Goal: Task Accomplishment & Management: Manage account settings

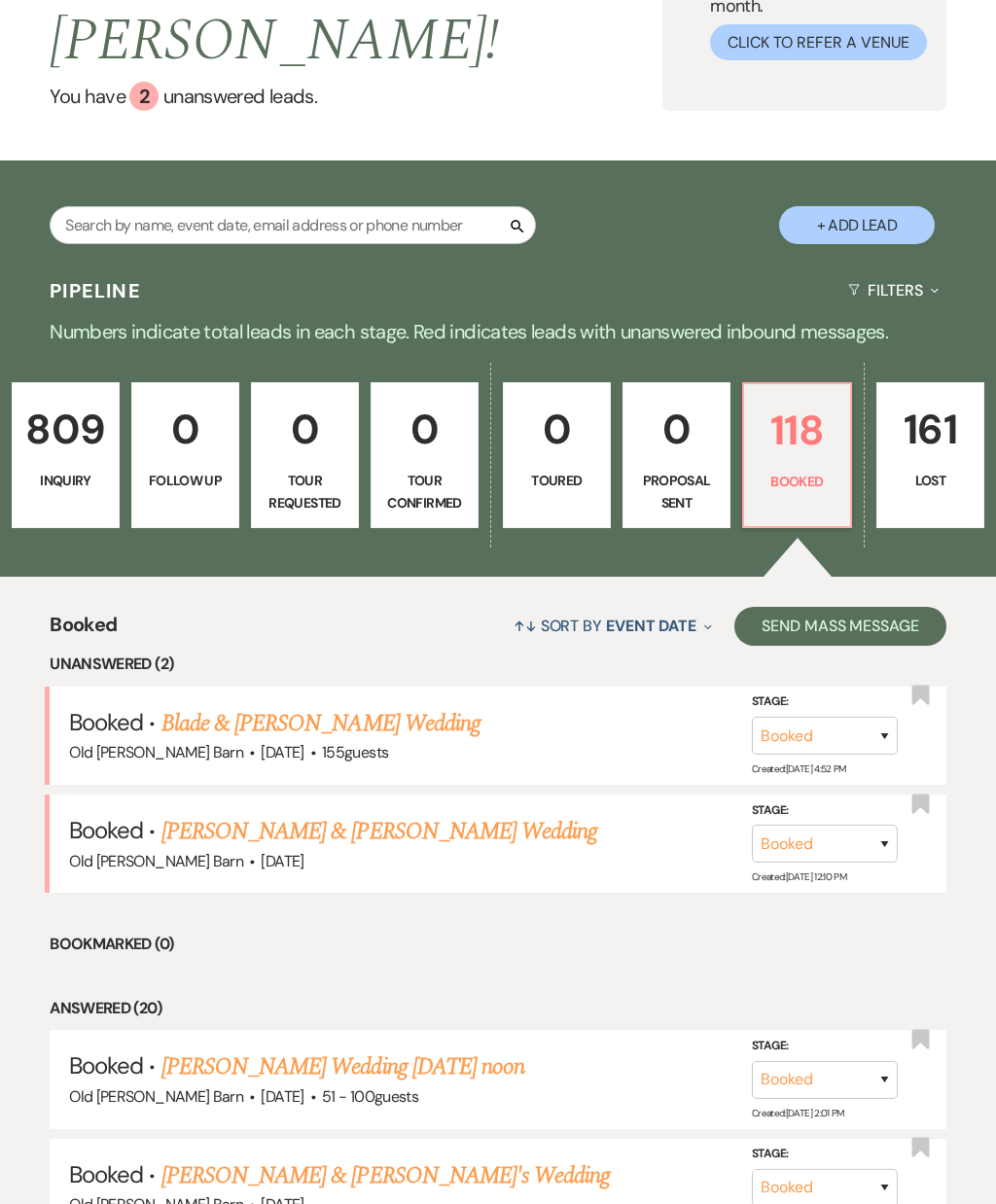
click at [816, 411] on p "118" at bounding box center [796, 430] width 83 height 65
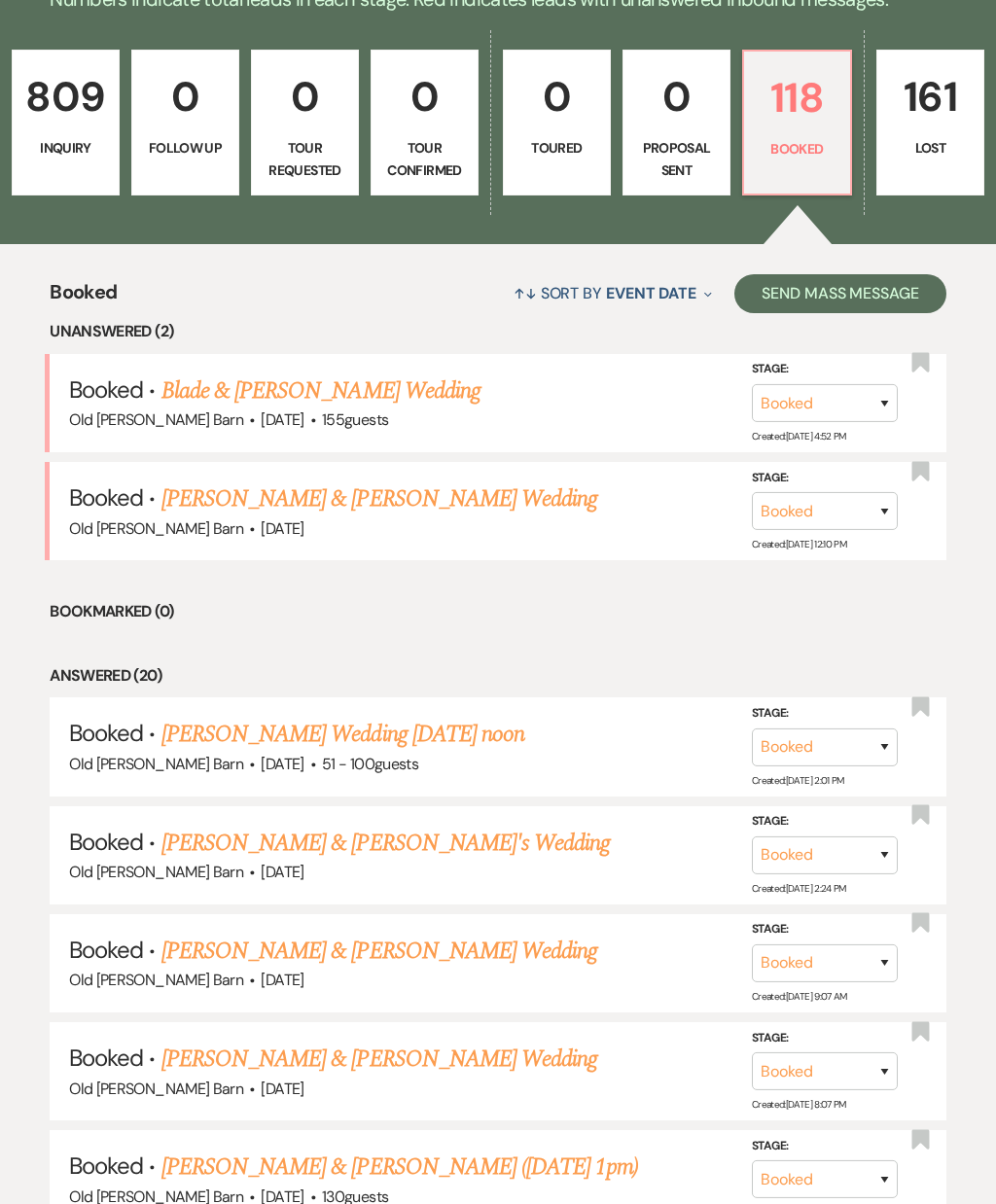
scroll to position [516, 0]
click at [450, 1149] on link "[PERSON_NAME] & [PERSON_NAME] ([DATE] 1pm)" at bounding box center [399, 1167] width 477 height 35
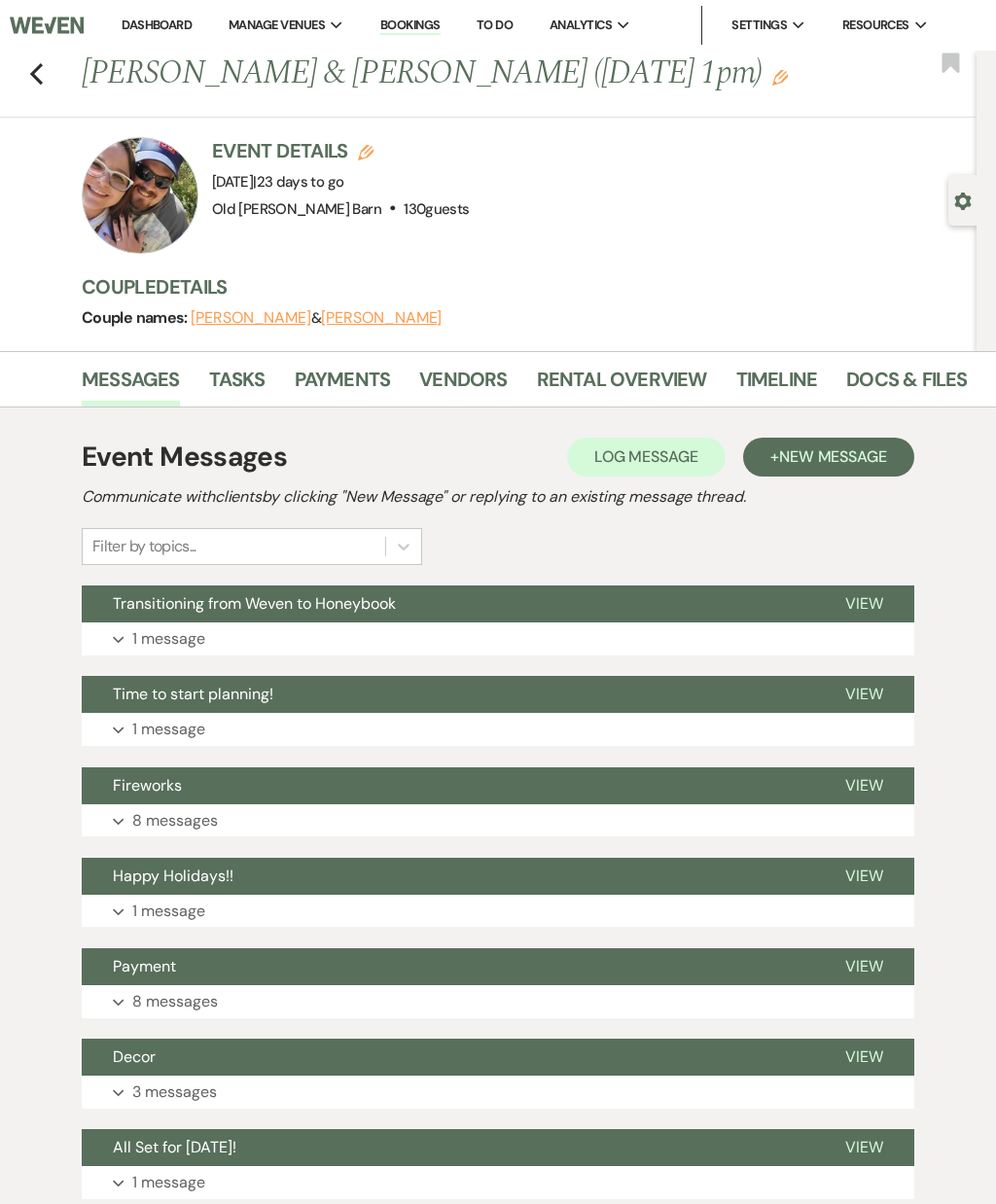
click at [343, 369] on link "Payments" at bounding box center [342, 385] width 97 height 43
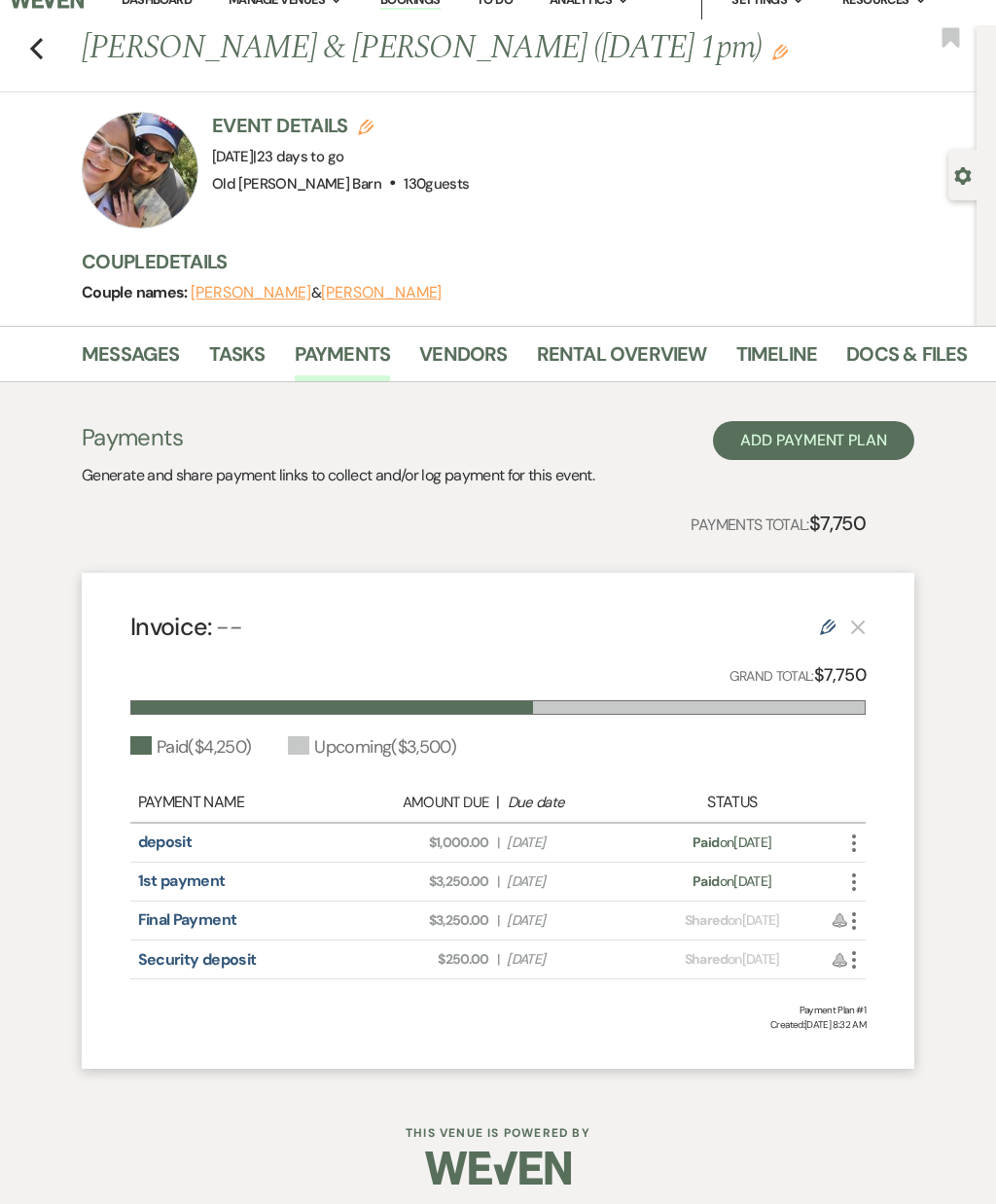
scroll to position [31, 0]
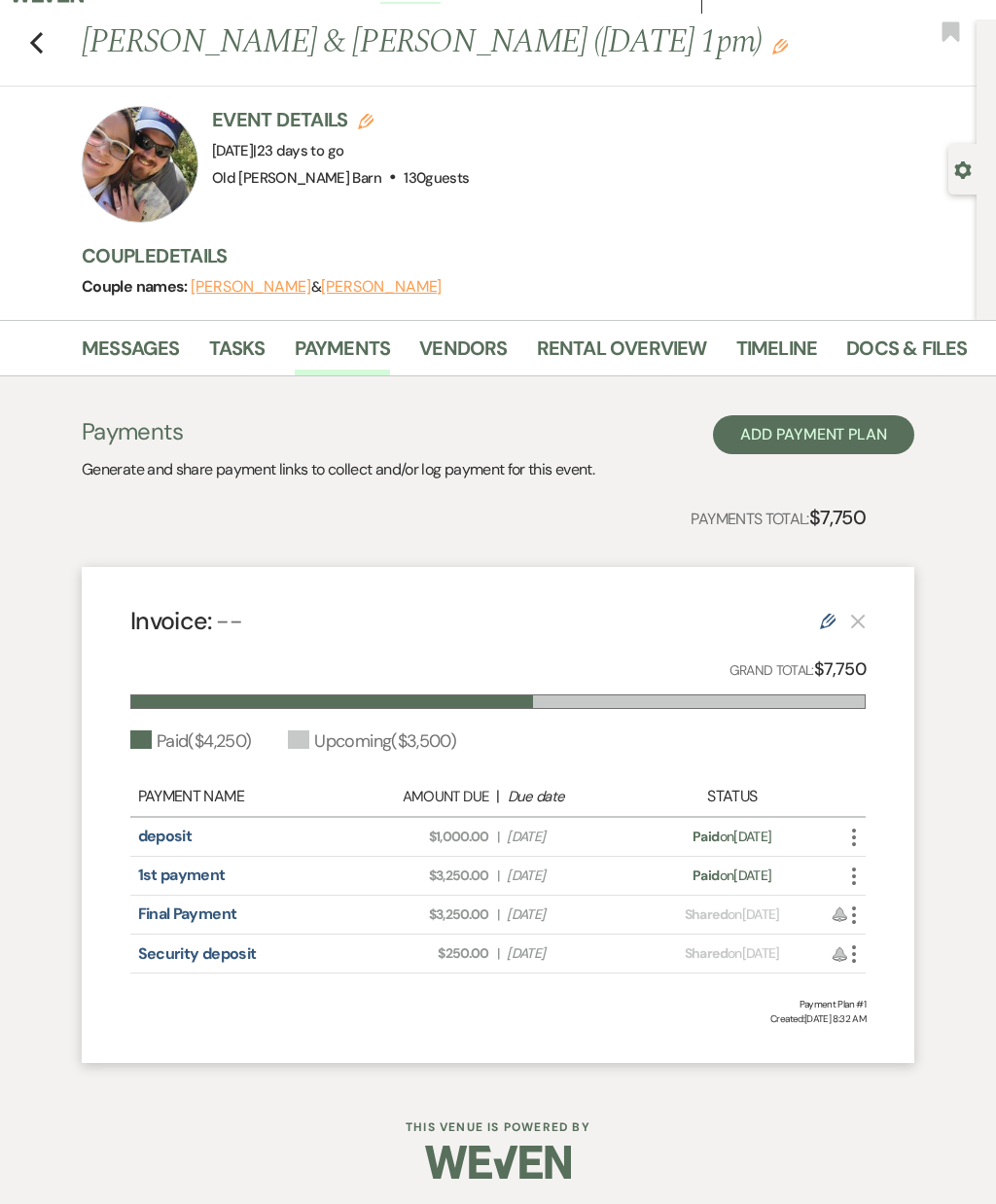
click at [349, 333] on link "Payments" at bounding box center [342, 354] width 97 height 43
click at [856, 903] on icon "More" at bounding box center [854, 915] width 23 height 23
click at [968, 1012] on button "Check [PERSON_NAME] [PERSON_NAME] as Paid" at bounding box center [939, 1019] width 196 height 33
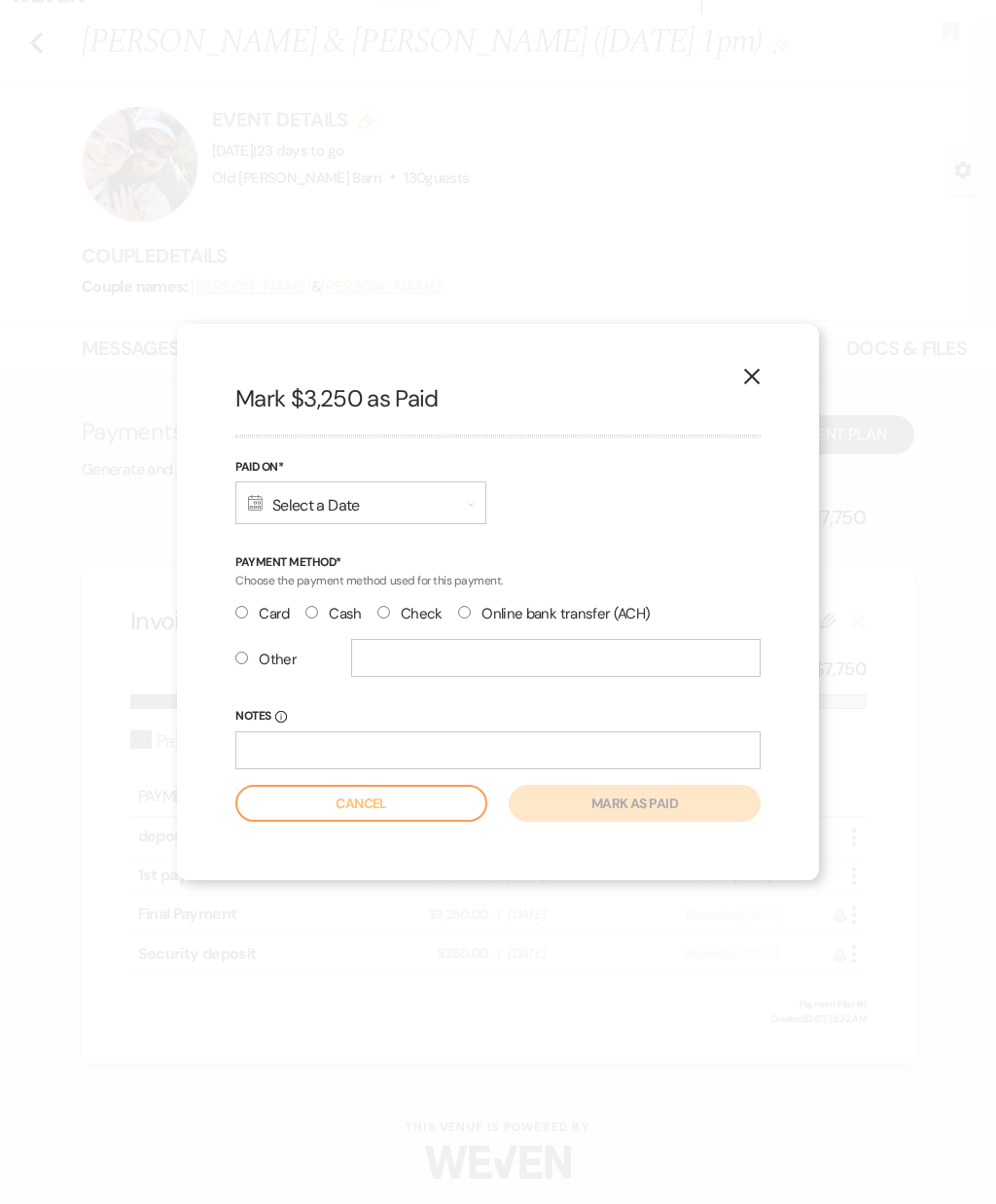
click at [404, 483] on div "Calendar Select a Date Expand" at bounding box center [360, 502] width 251 height 43
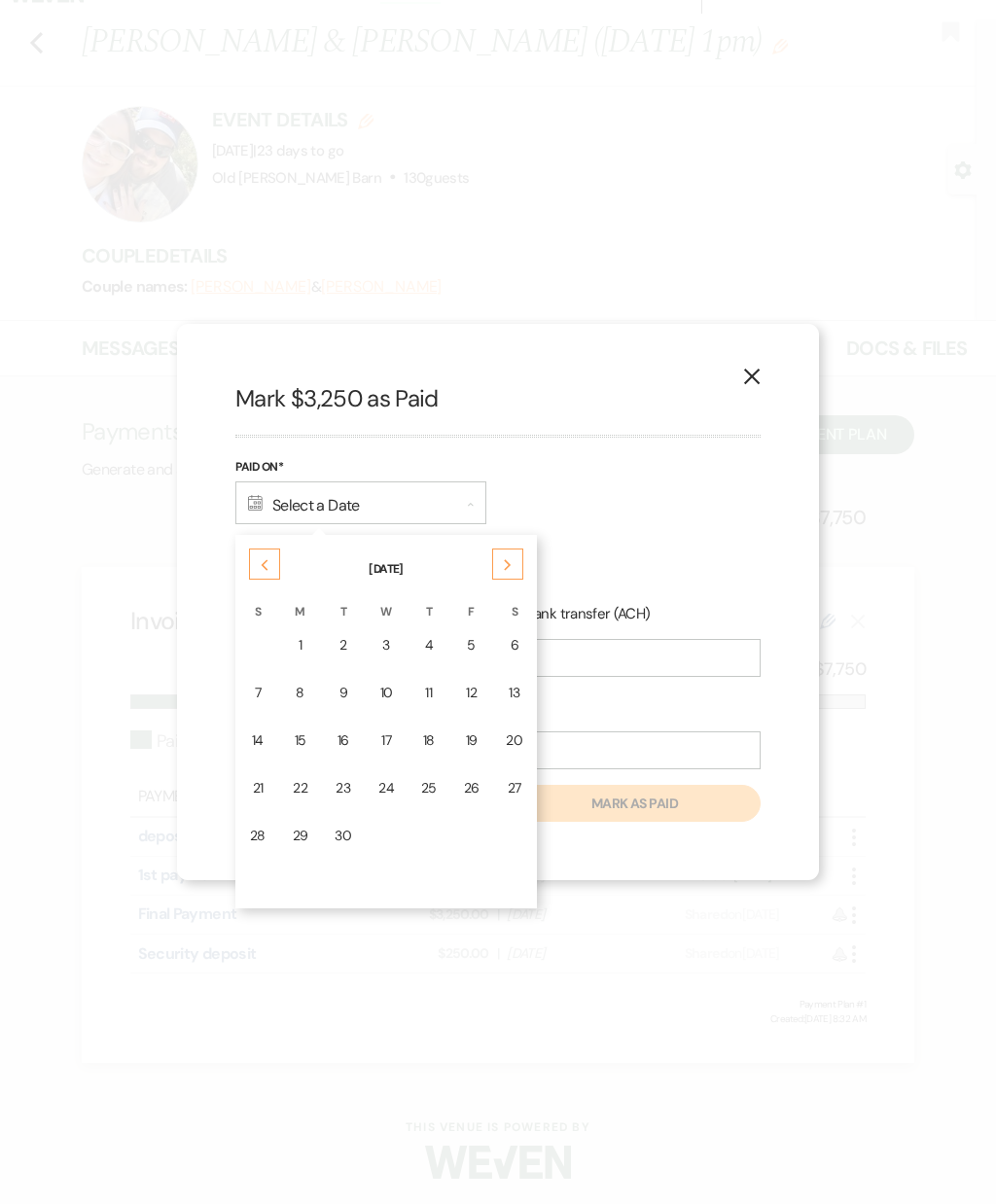
click at [498, 555] on div "Next" at bounding box center [507, 564] width 31 height 31
click at [249, 562] on div "Previous" at bounding box center [264, 564] width 31 height 31
click at [375, 791] on td "24" at bounding box center [386, 787] width 41 height 46
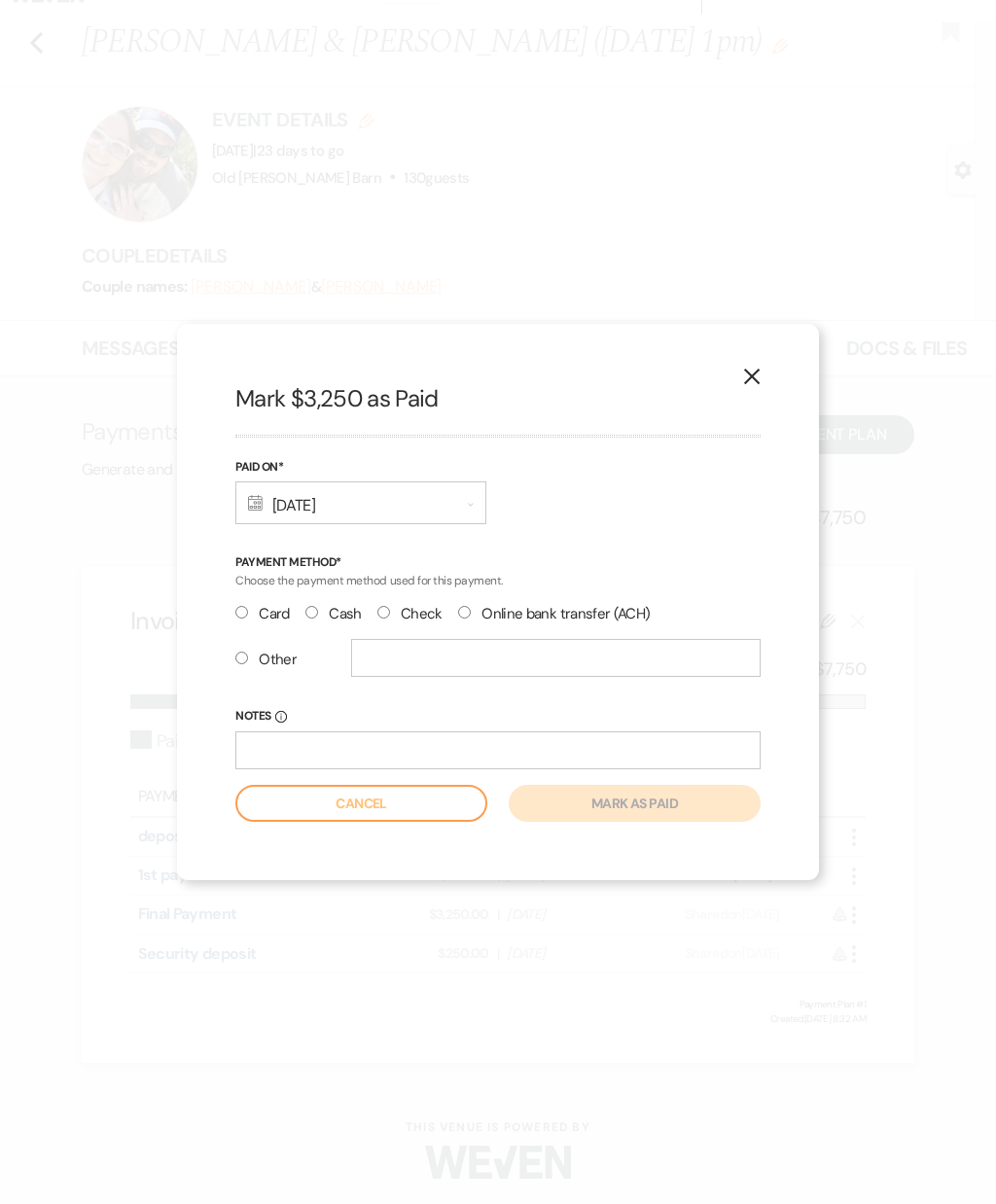
click at [316, 609] on input "Cash" at bounding box center [311, 612] width 13 height 13
radio input "true"
click at [631, 791] on button "Mark as paid" at bounding box center [634, 803] width 252 height 37
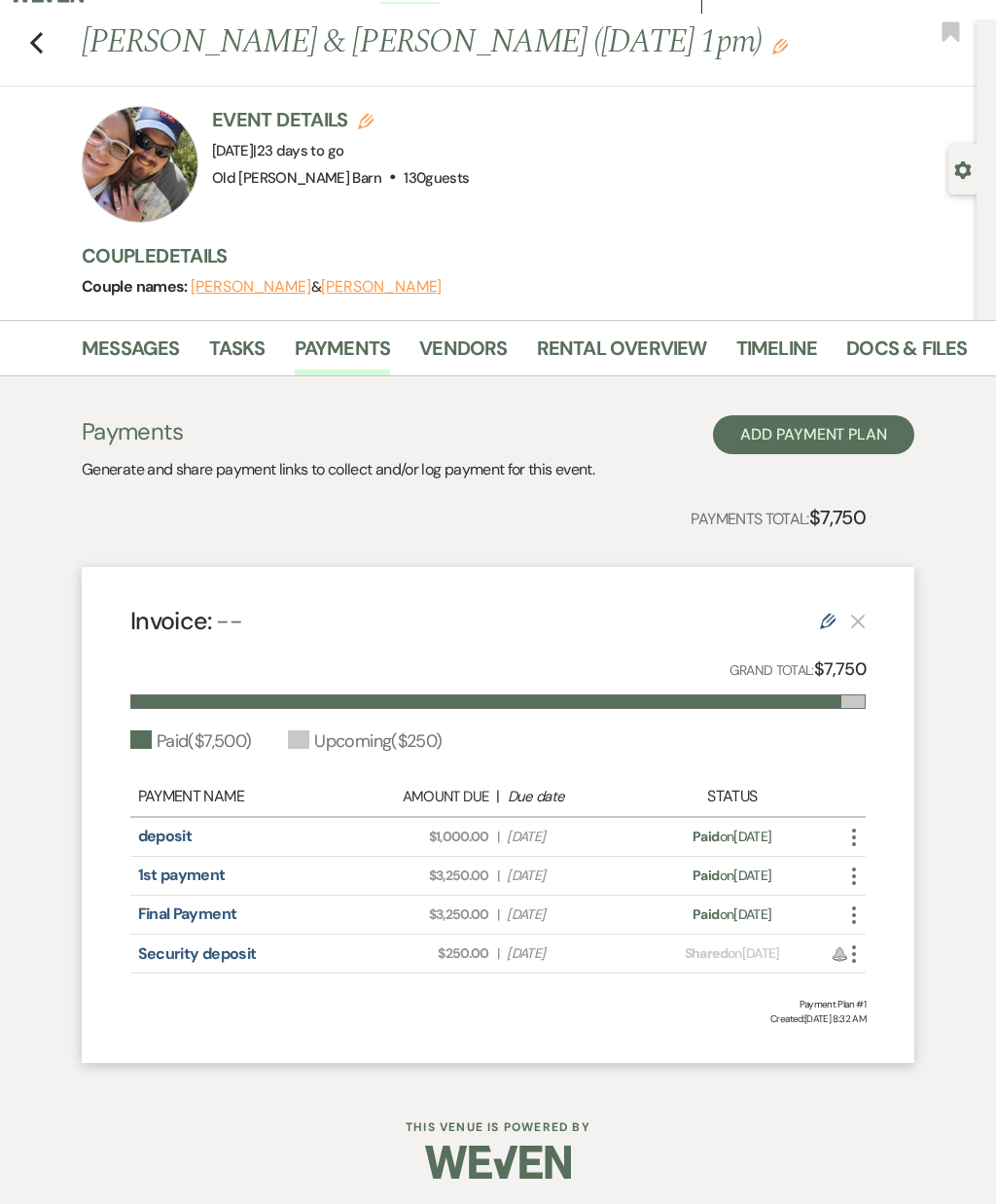
click at [857, 963] on icon "More" at bounding box center [854, 954] width 23 height 23
click at [956, 1054] on button "Check [PERSON_NAME] [PERSON_NAME] as Paid" at bounding box center [939, 1059] width 196 height 33
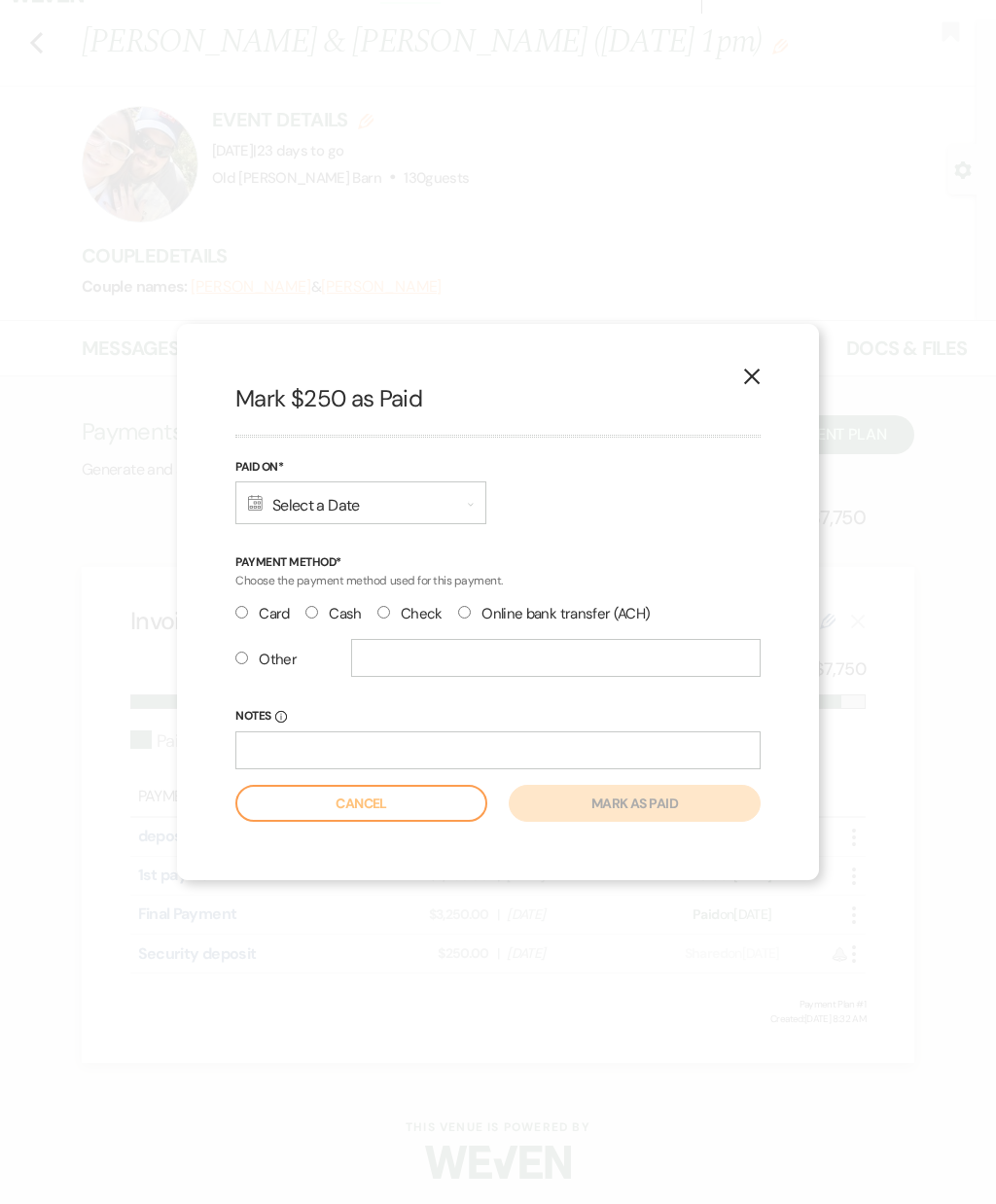
click at [430, 492] on div "Calendar Select a Date Expand" at bounding box center [360, 502] width 251 height 43
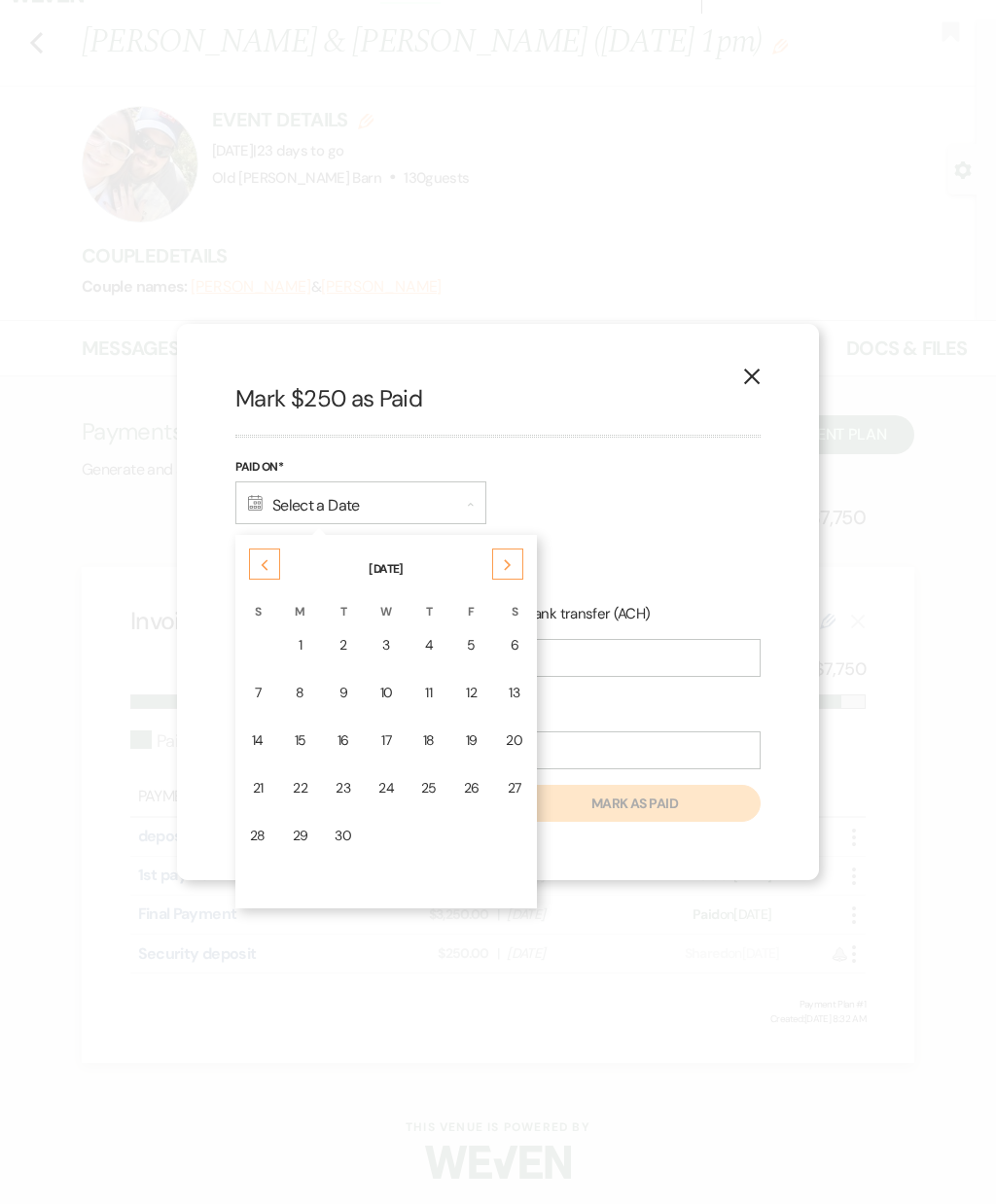
click at [378, 796] on div "24" at bounding box center [386, 787] width 16 height 20
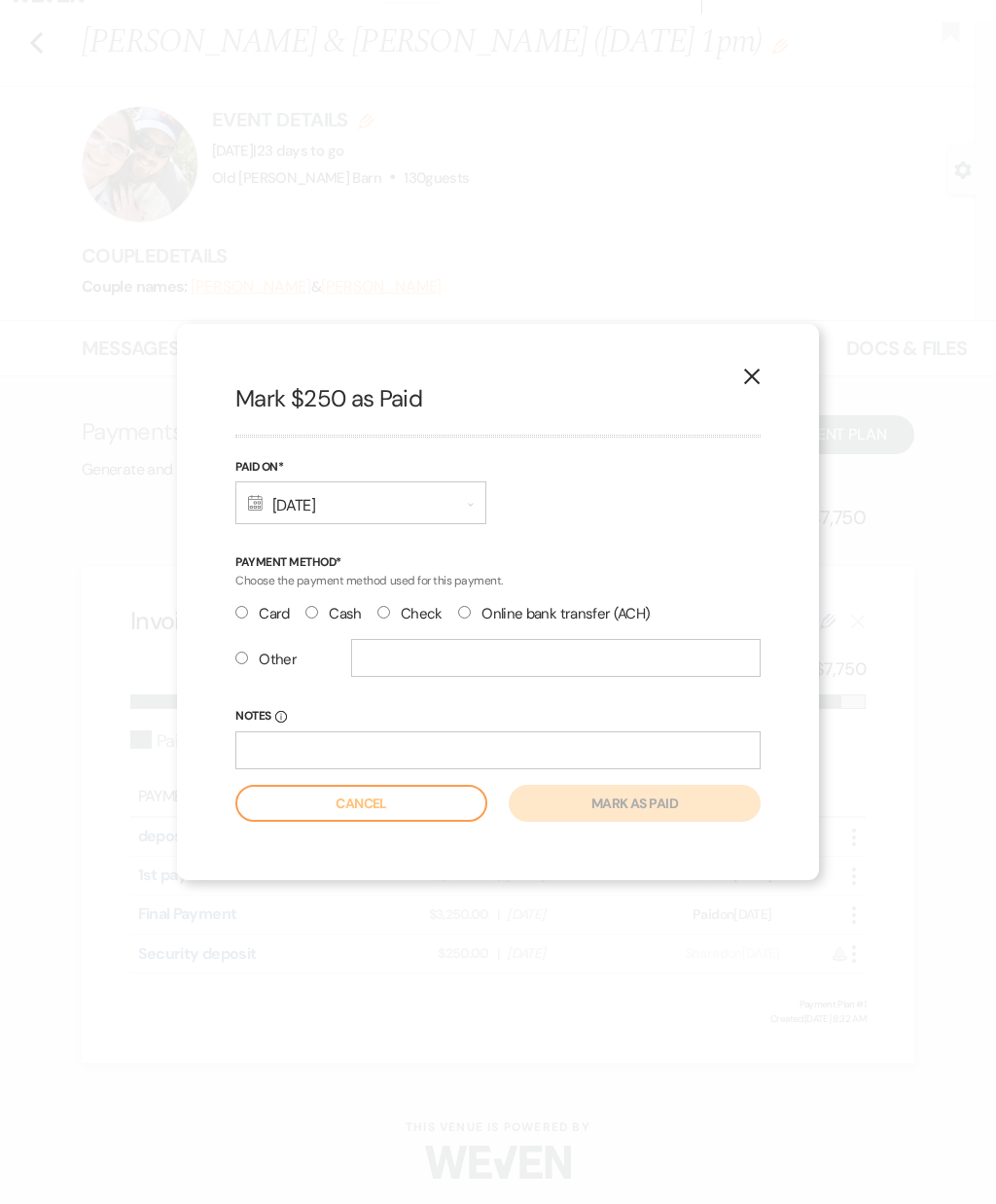
click at [316, 608] on input "Cash" at bounding box center [311, 612] width 13 height 13
radio input "true"
click at [606, 818] on button "Mark as paid" at bounding box center [634, 803] width 252 height 37
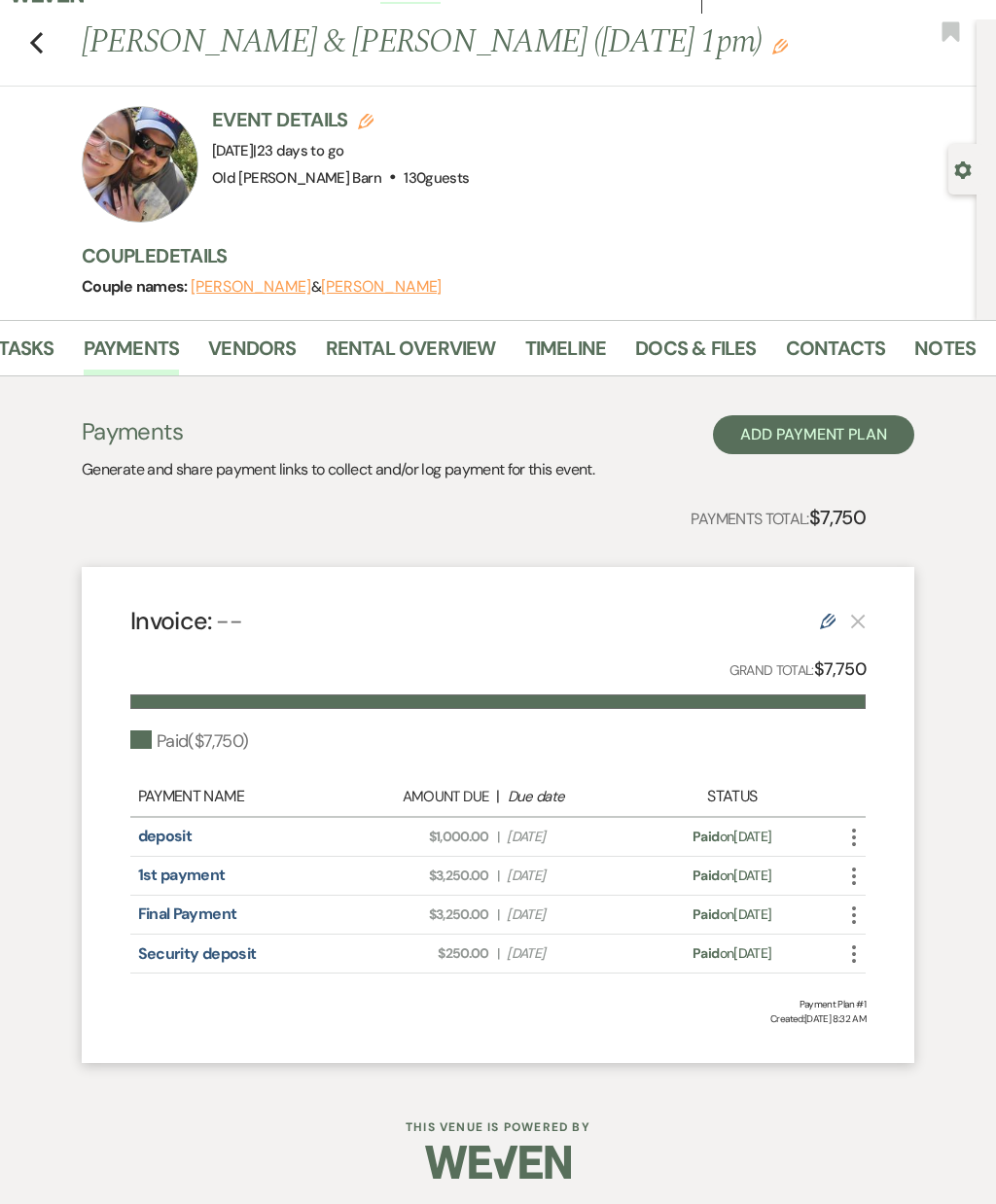
scroll to position [0, 210]
click at [703, 336] on link "Docs & Files" at bounding box center [697, 354] width 121 height 43
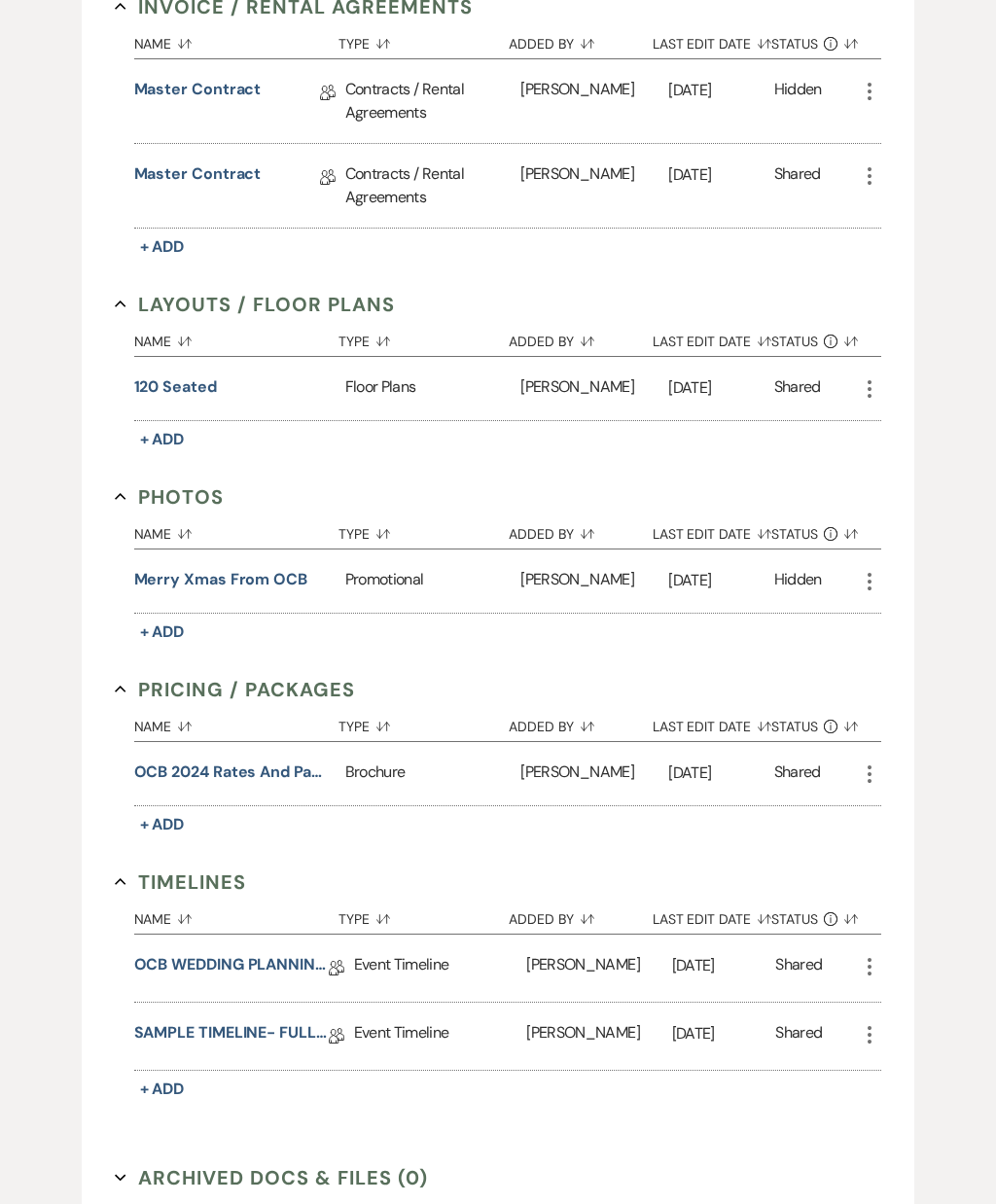
scroll to position [634, 0]
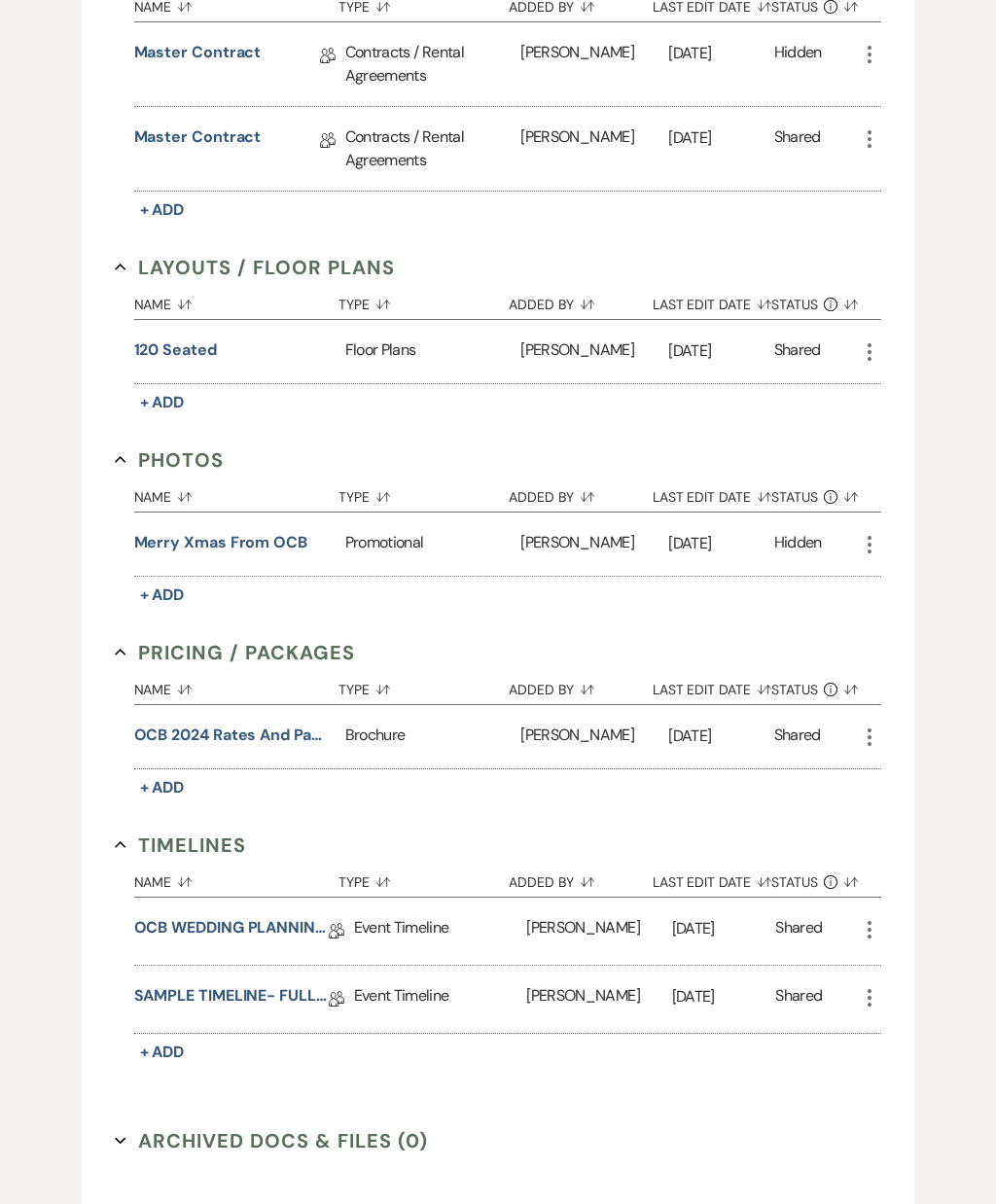
click at [292, 933] on link "OCB WEDDING PLANNING QUESTIONNAIRE" at bounding box center [231, 931] width 194 height 30
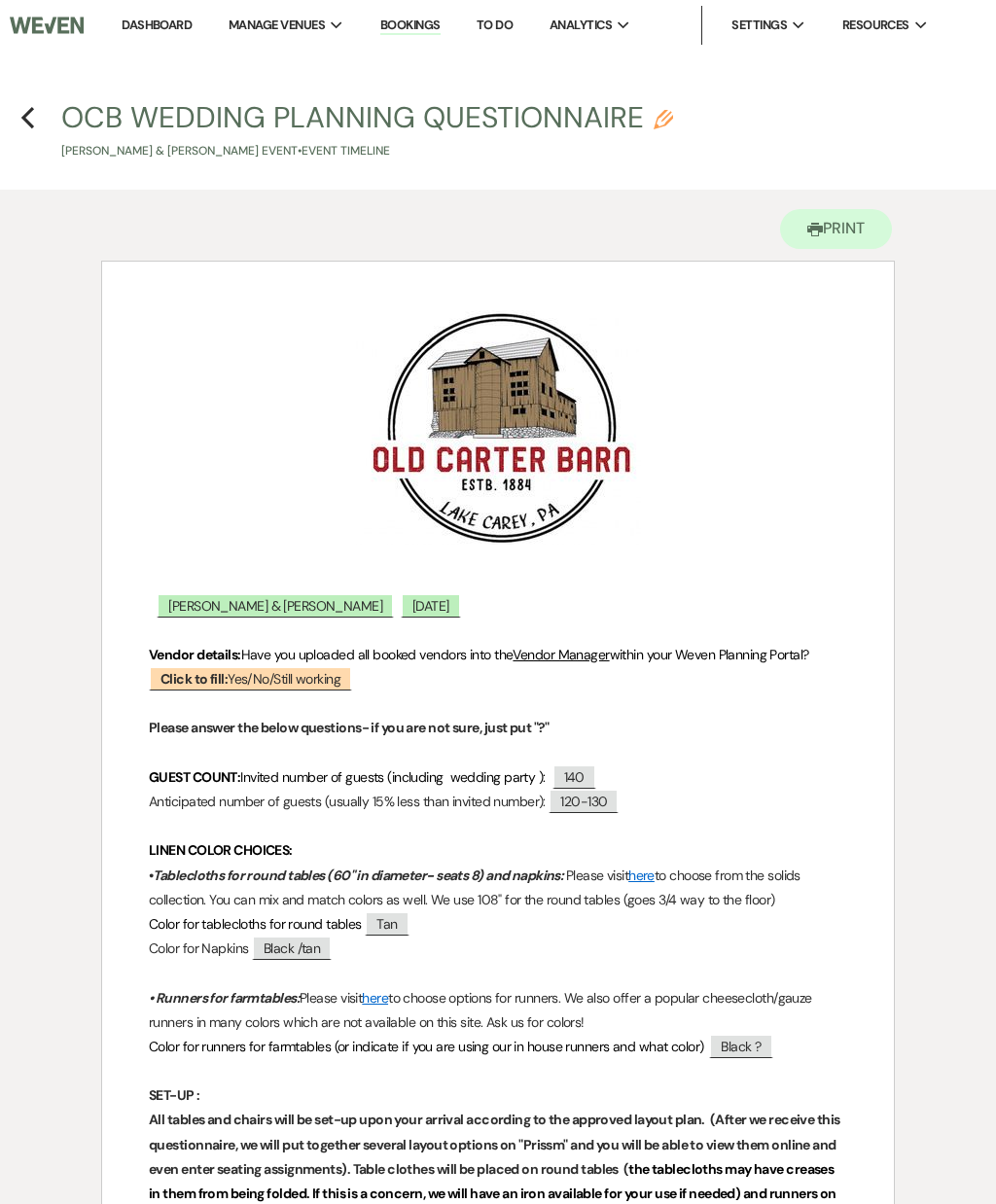
click at [618, 790] on span "120-130" at bounding box center [583, 800] width 70 height 24
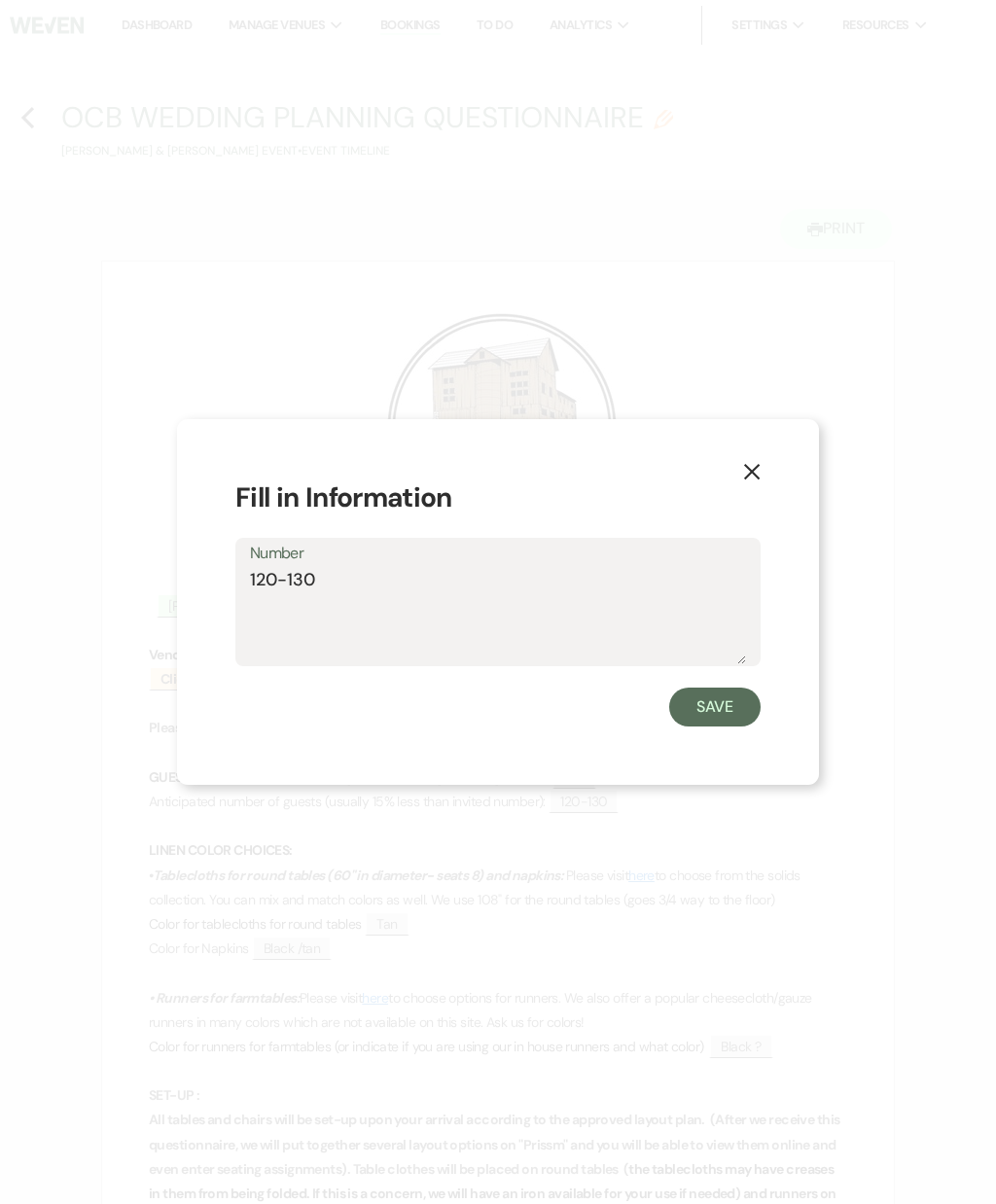
click at [586, 614] on textarea "120-130" at bounding box center [498, 616] width 496 height 98
type textarea "1"
type textarea "115"
click at [736, 708] on button "Save" at bounding box center [715, 707] width 92 height 39
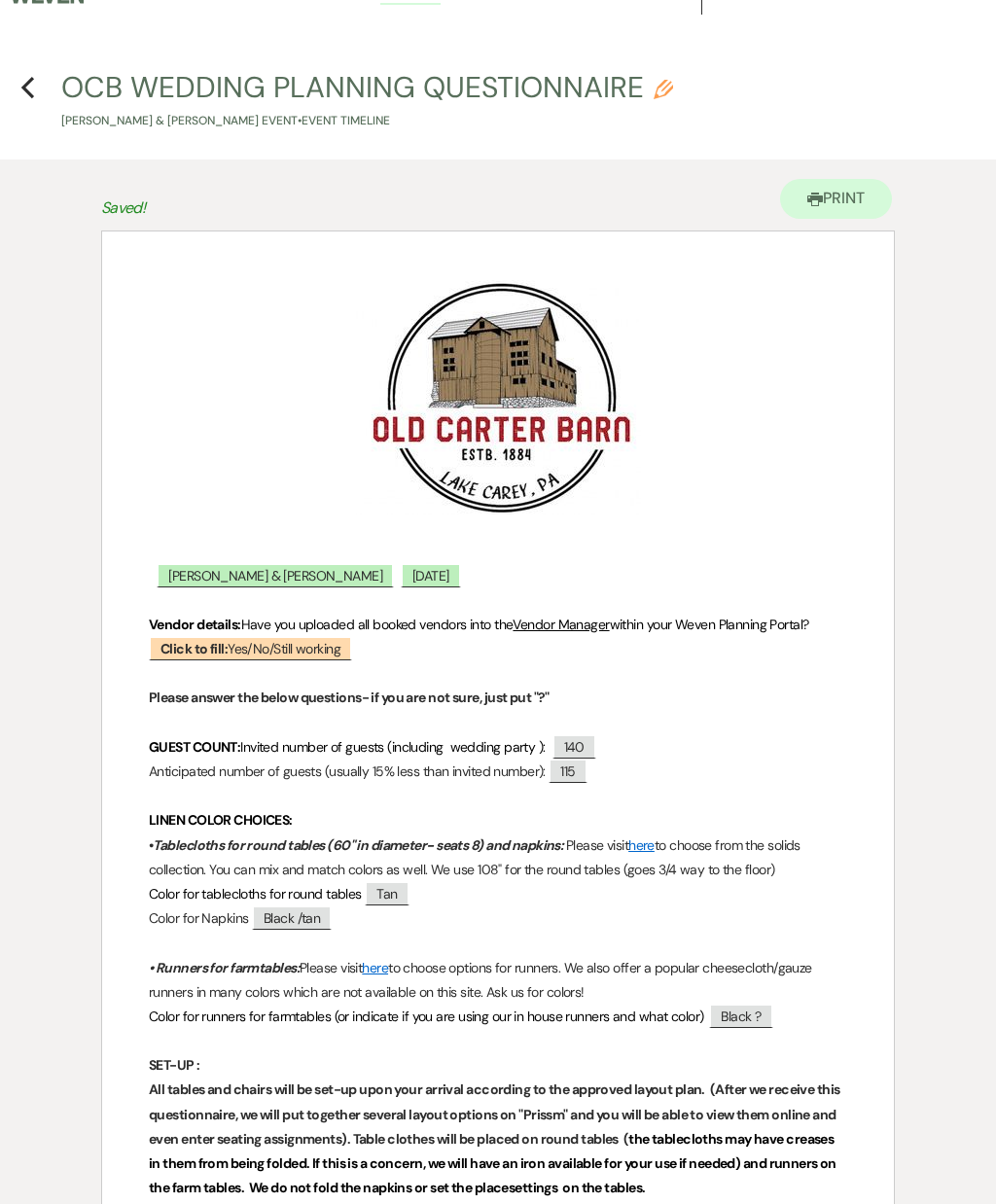
click at [586, 758] on span "115" at bounding box center [567, 770] width 38 height 24
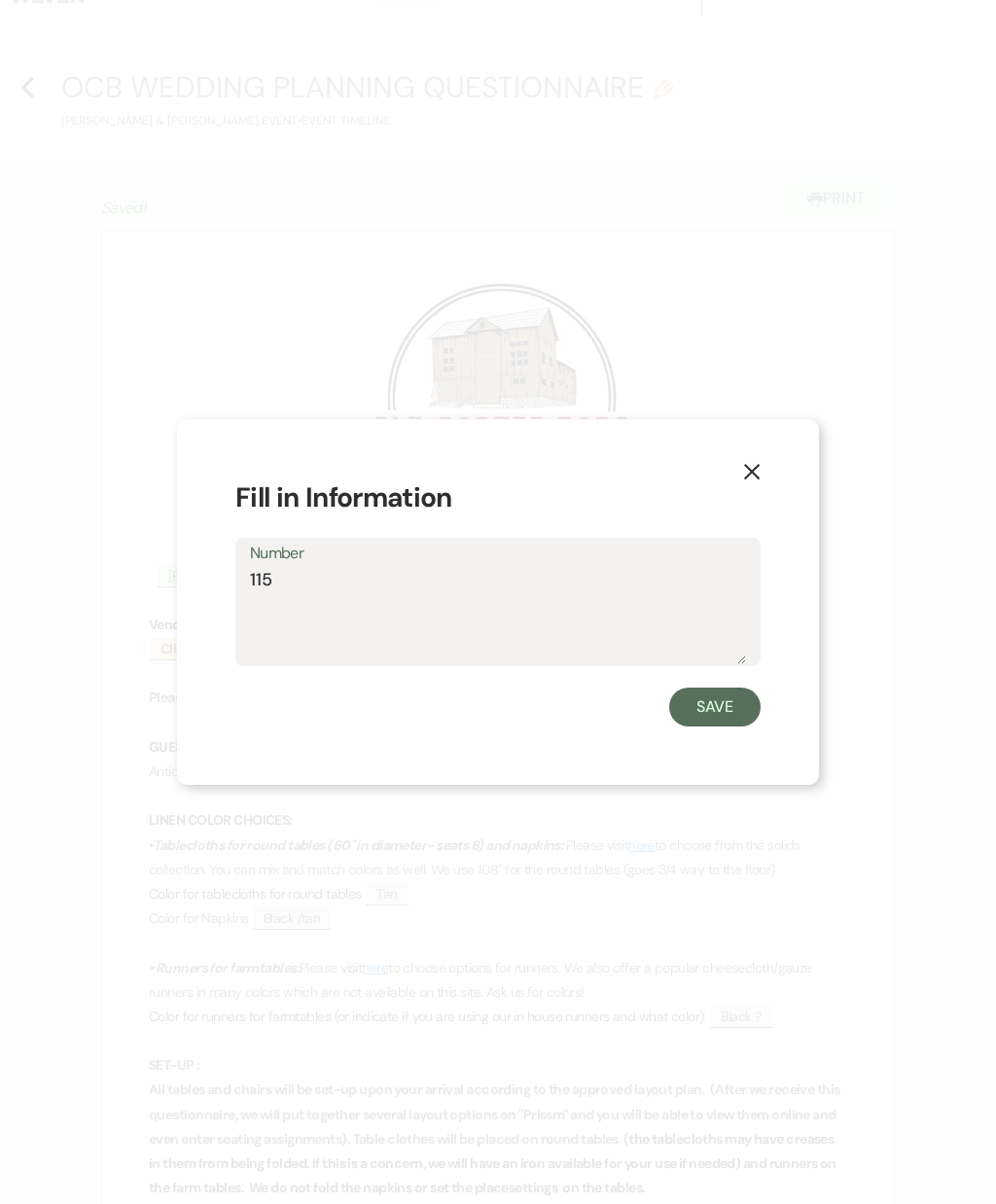
scroll to position [29, 0]
click at [516, 599] on textarea "115" at bounding box center [498, 616] width 496 height 98
type textarea "115 final number"
click at [724, 705] on button "Save" at bounding box center [715, 707] width 92 height 39
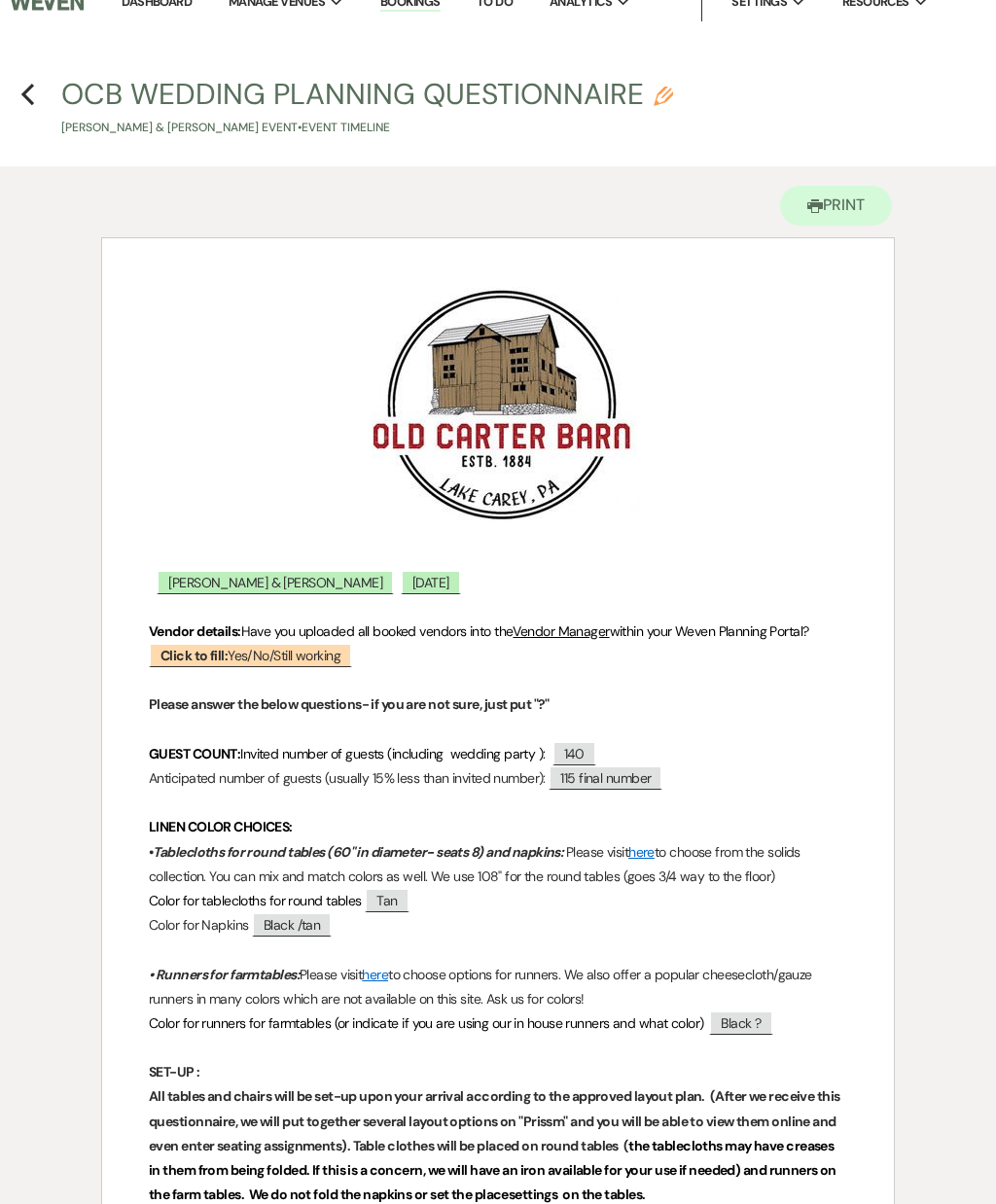
scroll to position [23, 0]
click at [323, 929] on span "Black /tan" at bounding box center [292, 924] width 80 height 24
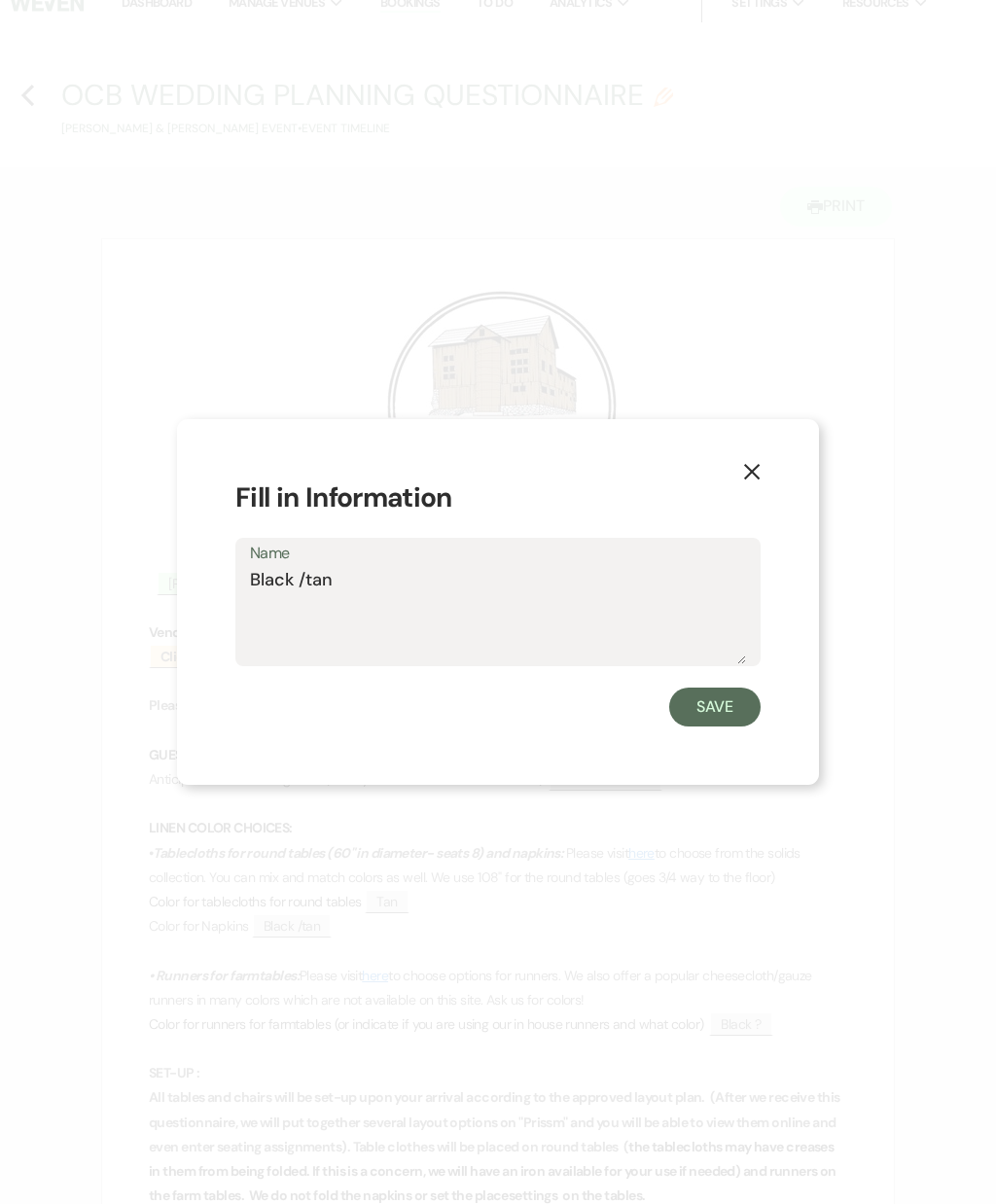
click at [411, 622] on textarea "Black /tan" at bounding box center [498, 616] width 496 height 98
type textarea "Black /tan for farm tables"
click at [737, 726] on button "Save" at bounding box center [715, 707] width 92 height 39
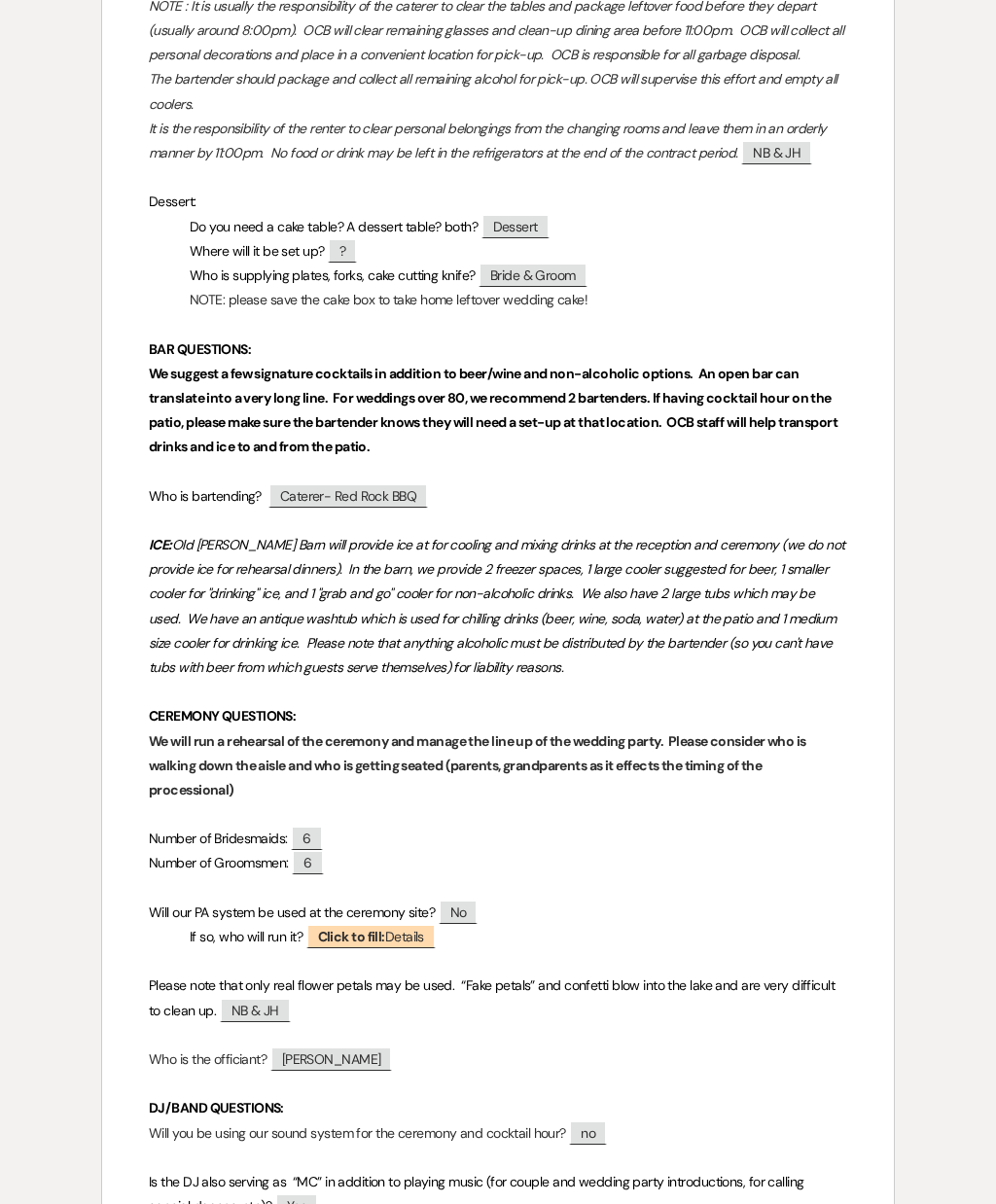
scroll to position [2626, 0]
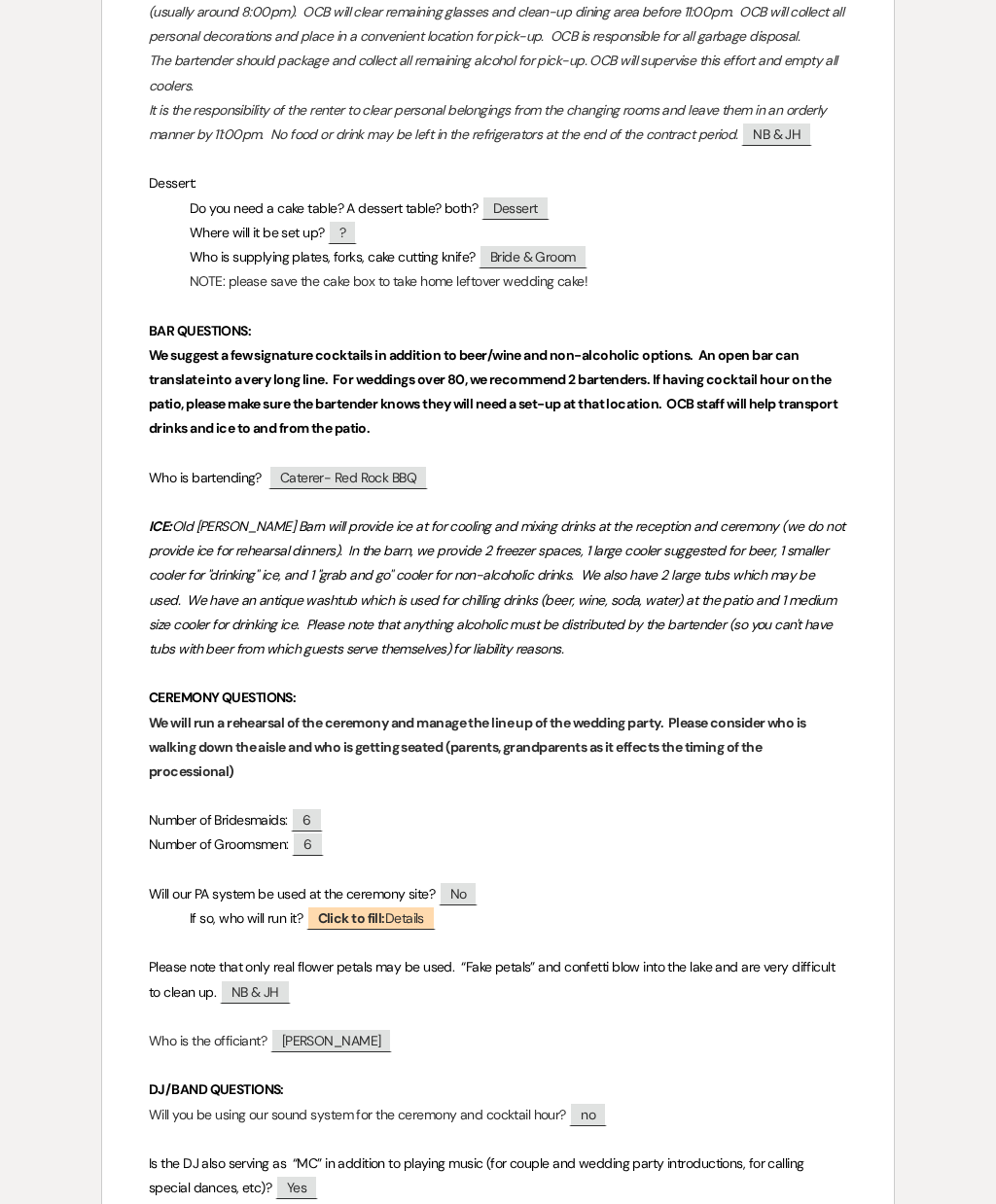
click at [638, 833] on p "Number of Groomsmen: ﻿ 6 ﻿" at bounding box center [498, 845] width 698 height 24
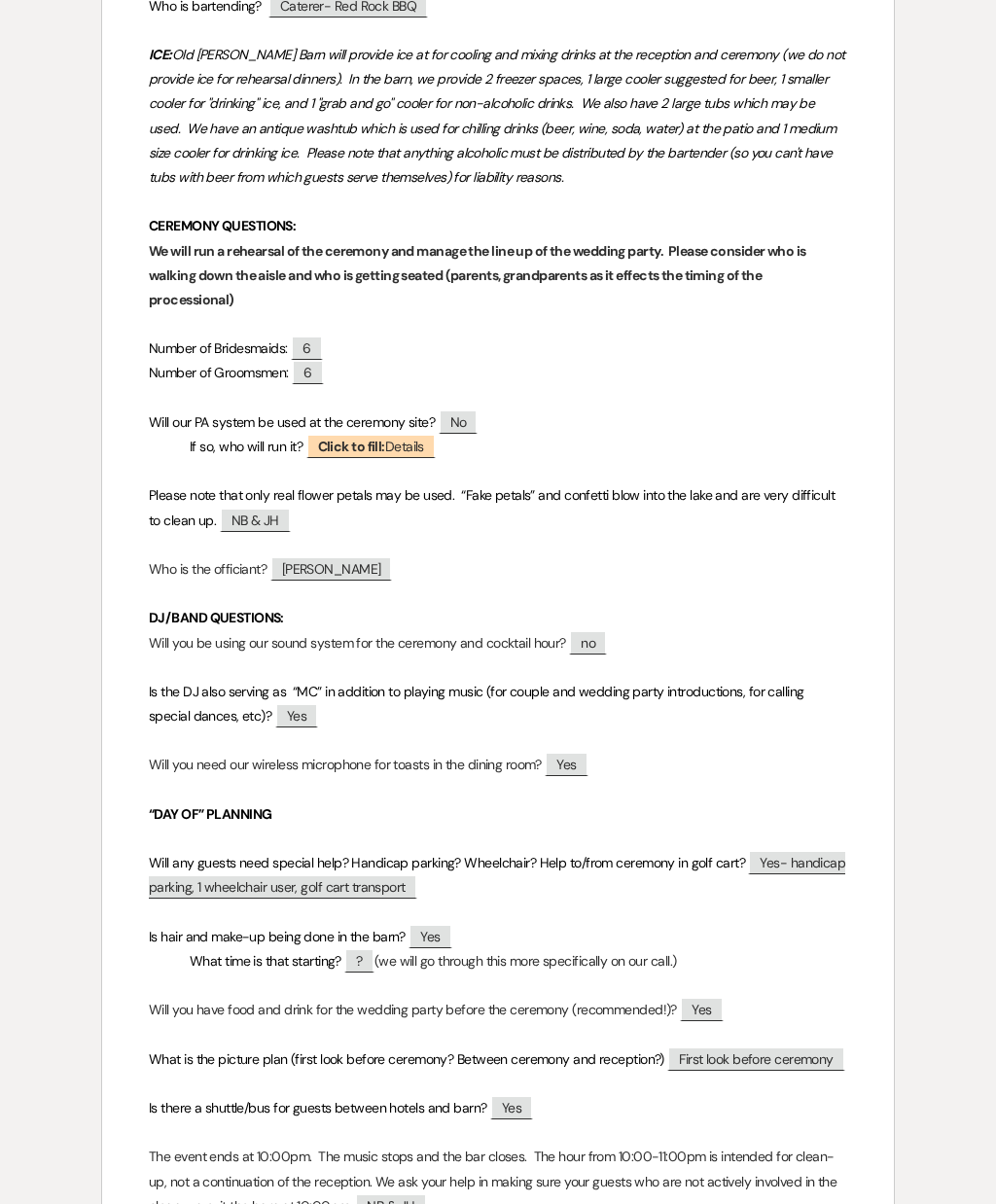
scroll to position [3101, 0]
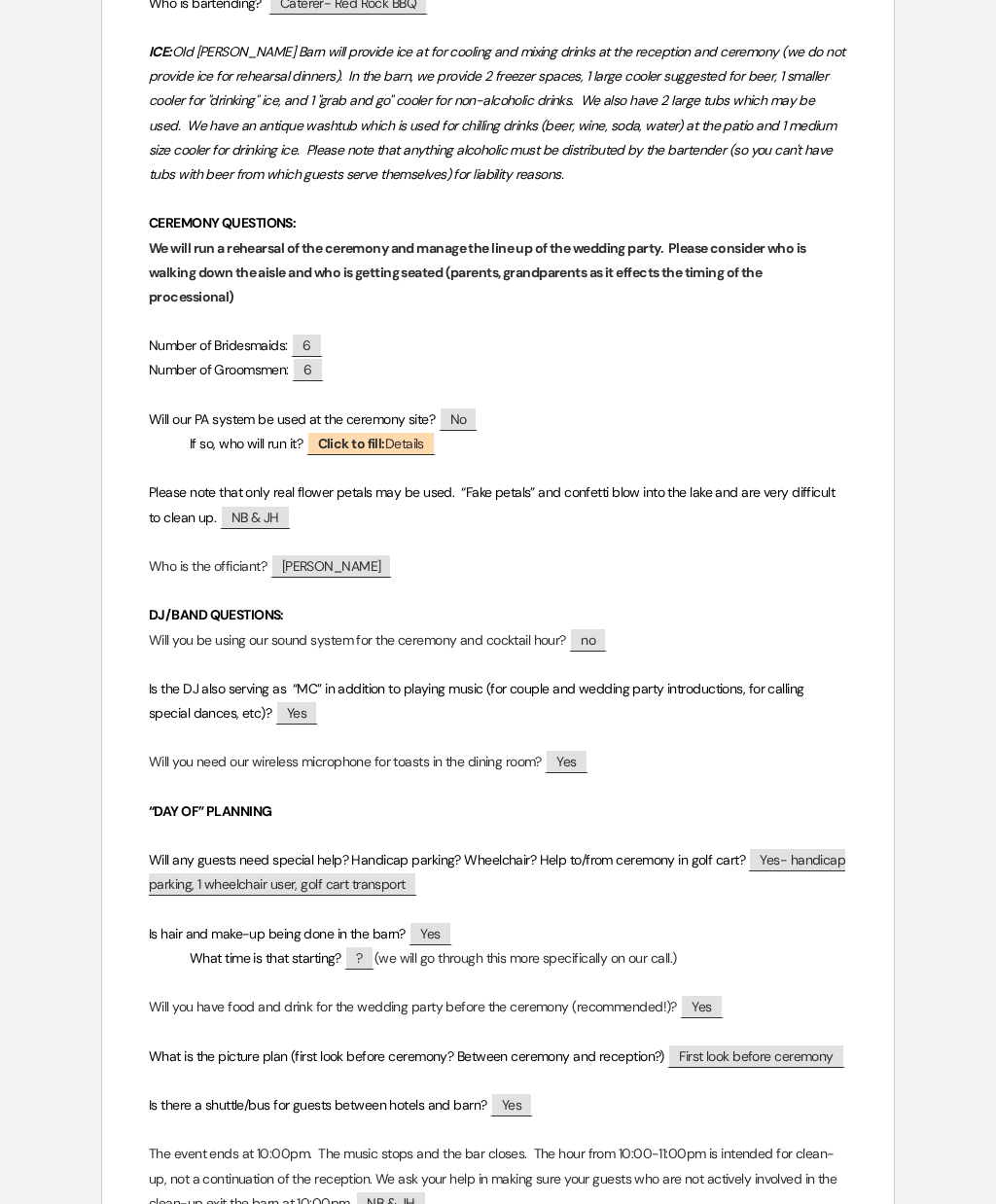
click at [374, 945] on span "?" at bounding box center [359, 957] width 29 height 24
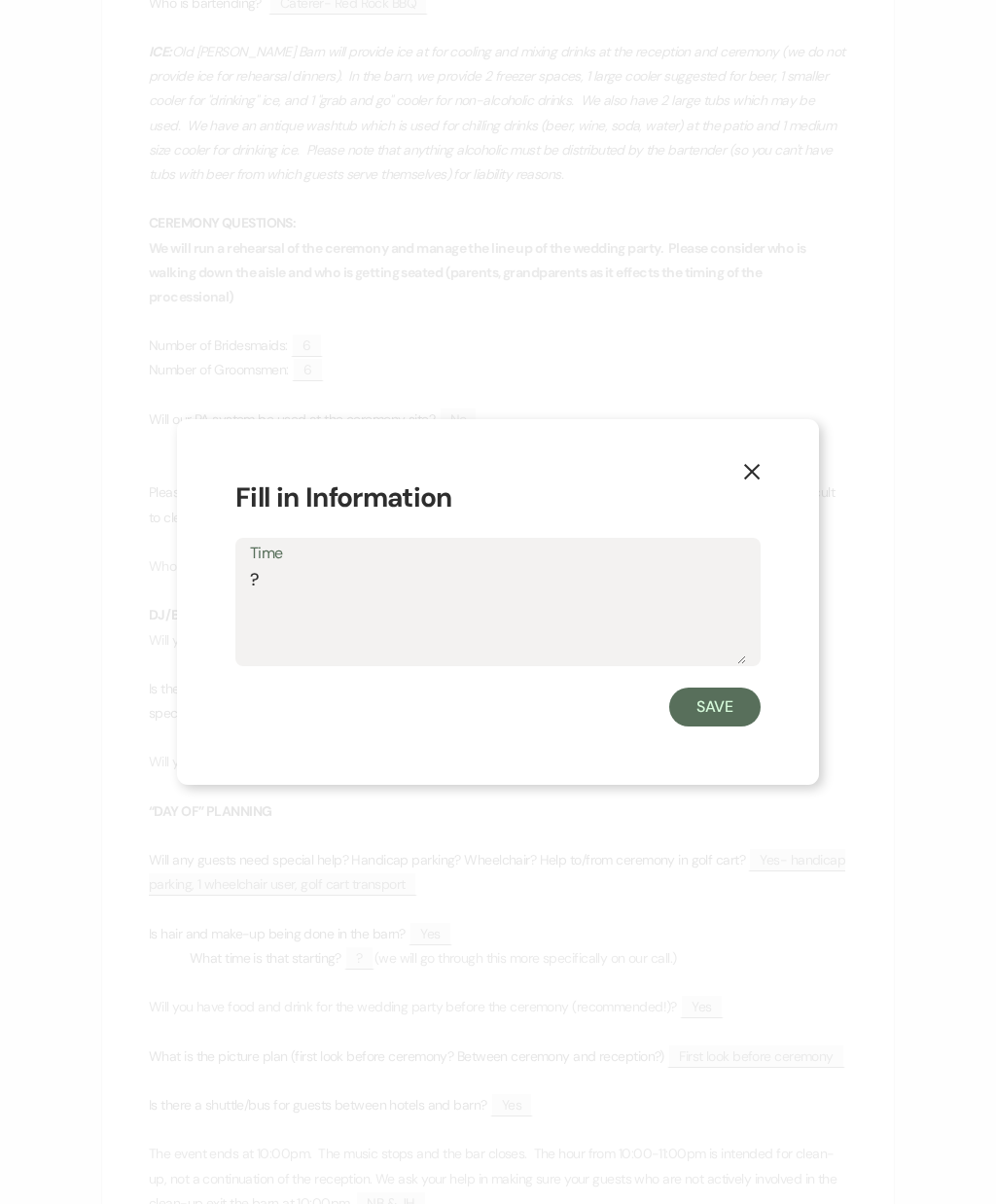
click at [567, 664] on textarea "?" at bounding box center [498, 616] width 496 height 98
type textarea "8am"
click at [743, 726] on button "Save" at bounding box center [715, 707] width 92 height 39
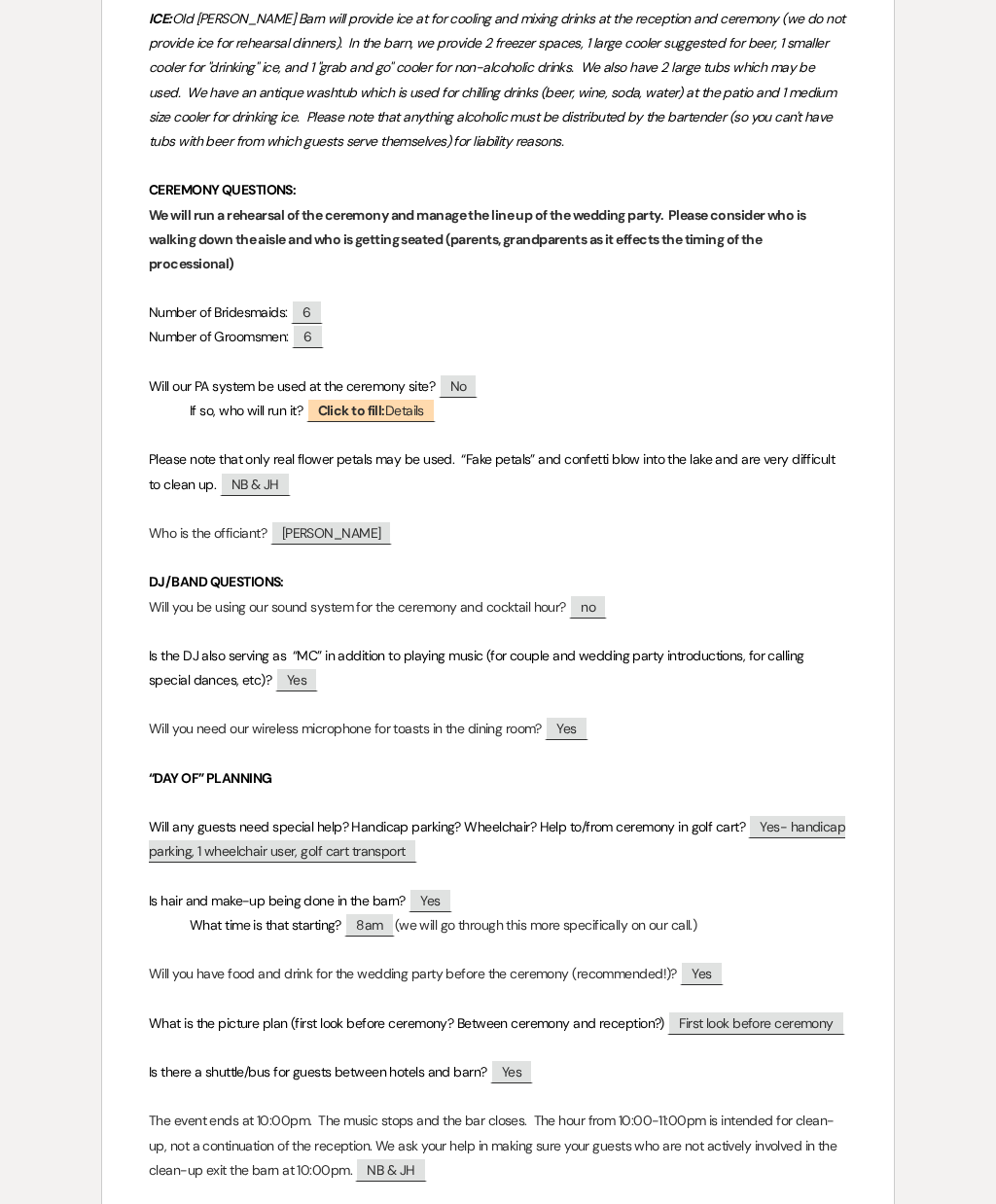
scroll to position [3159, 0]
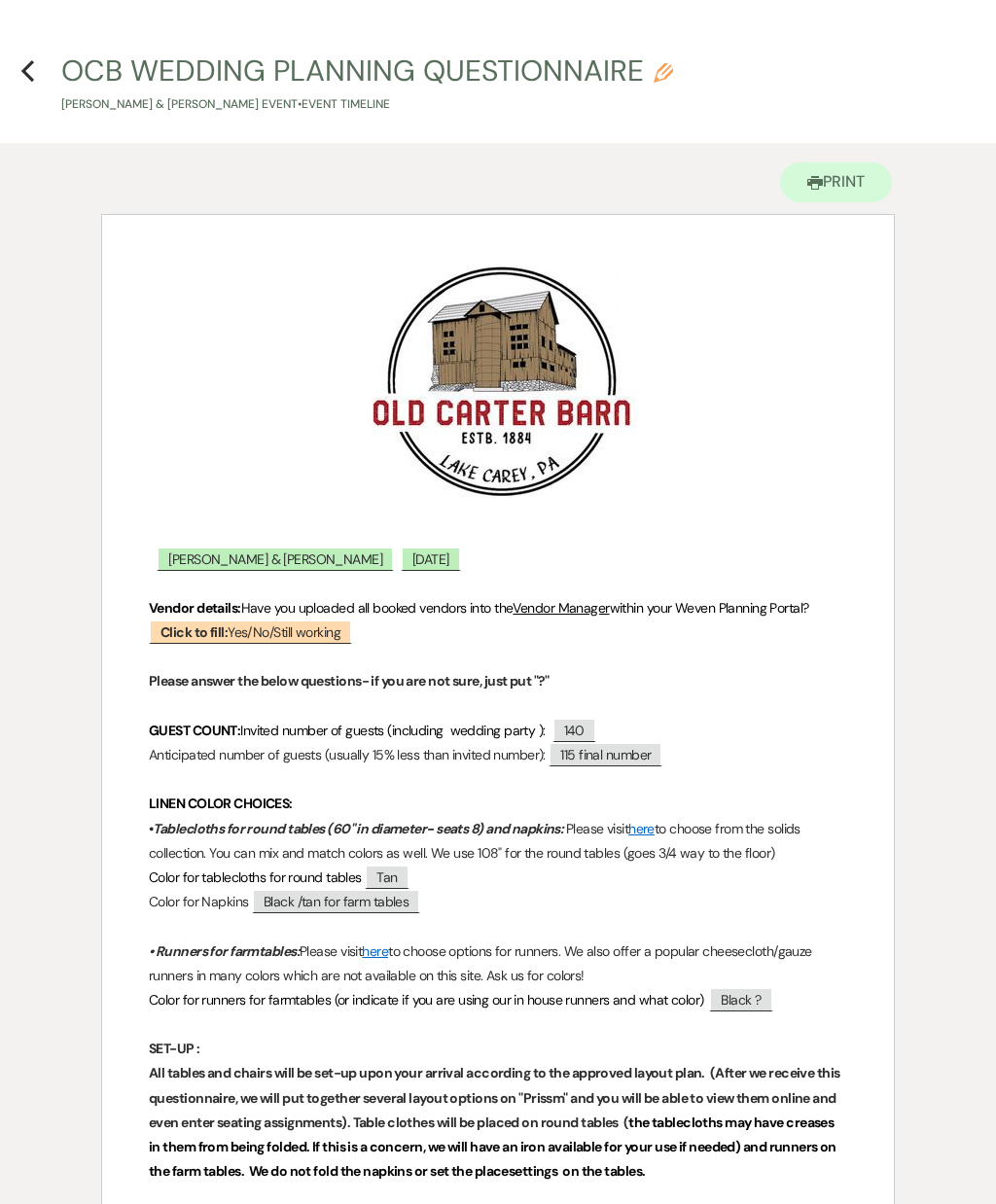
scroll to position [0, 0]
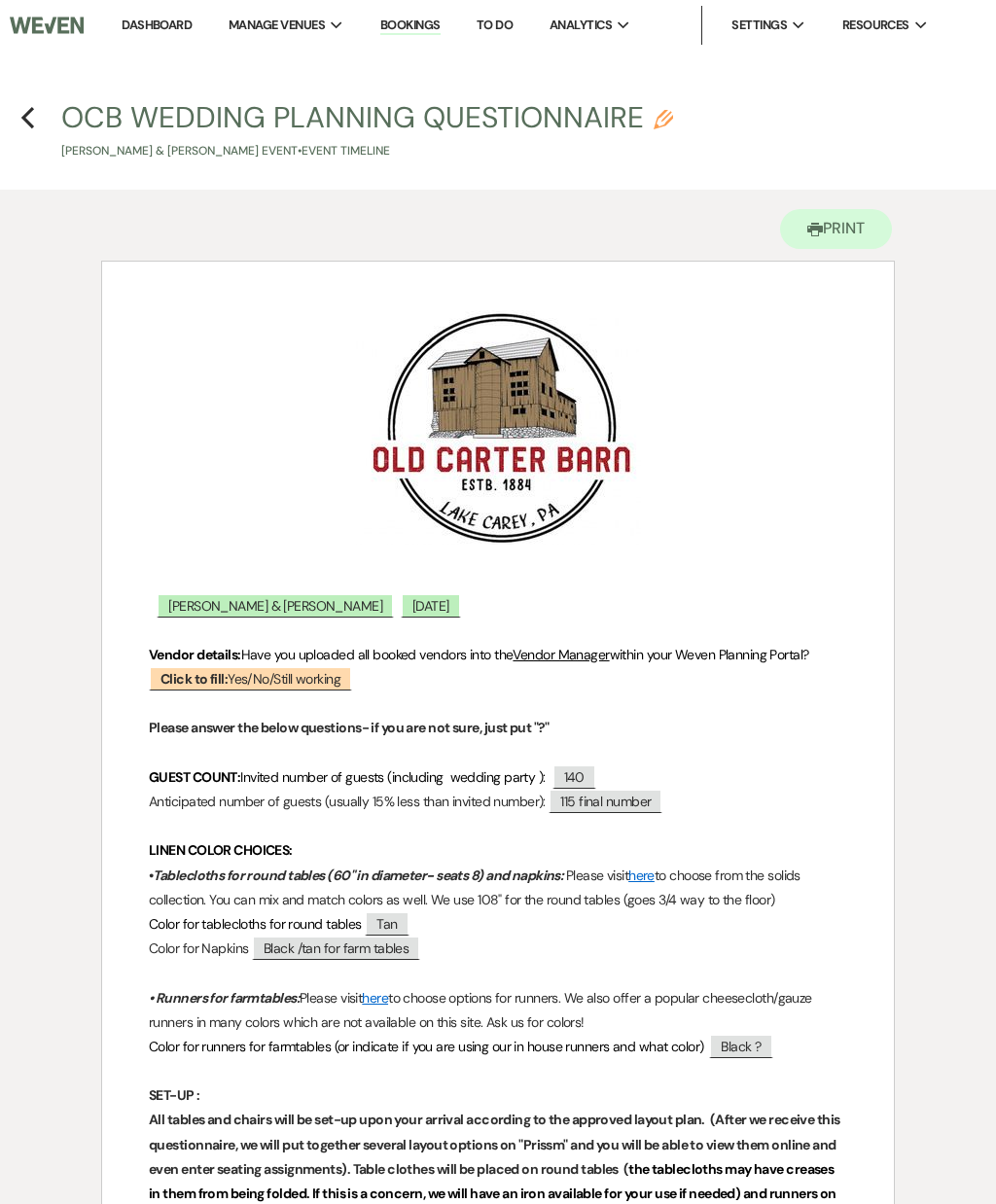
click at [30, 128] on icon "Previous" at bounding box center [27, 118] width 15 height 23
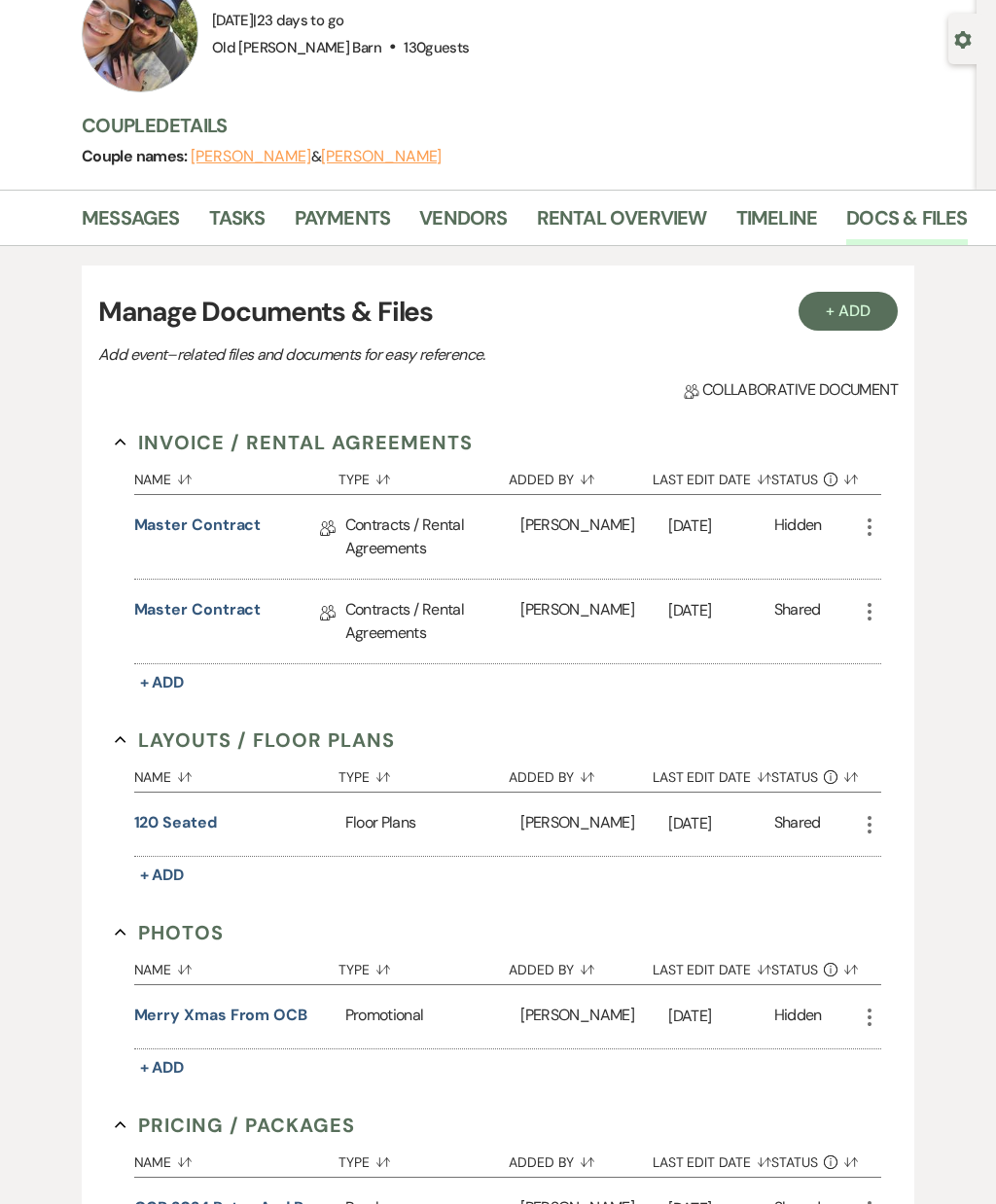
click at [191, 812] on button "120 seated" at bounding box center [176, 823] width 83 height 23
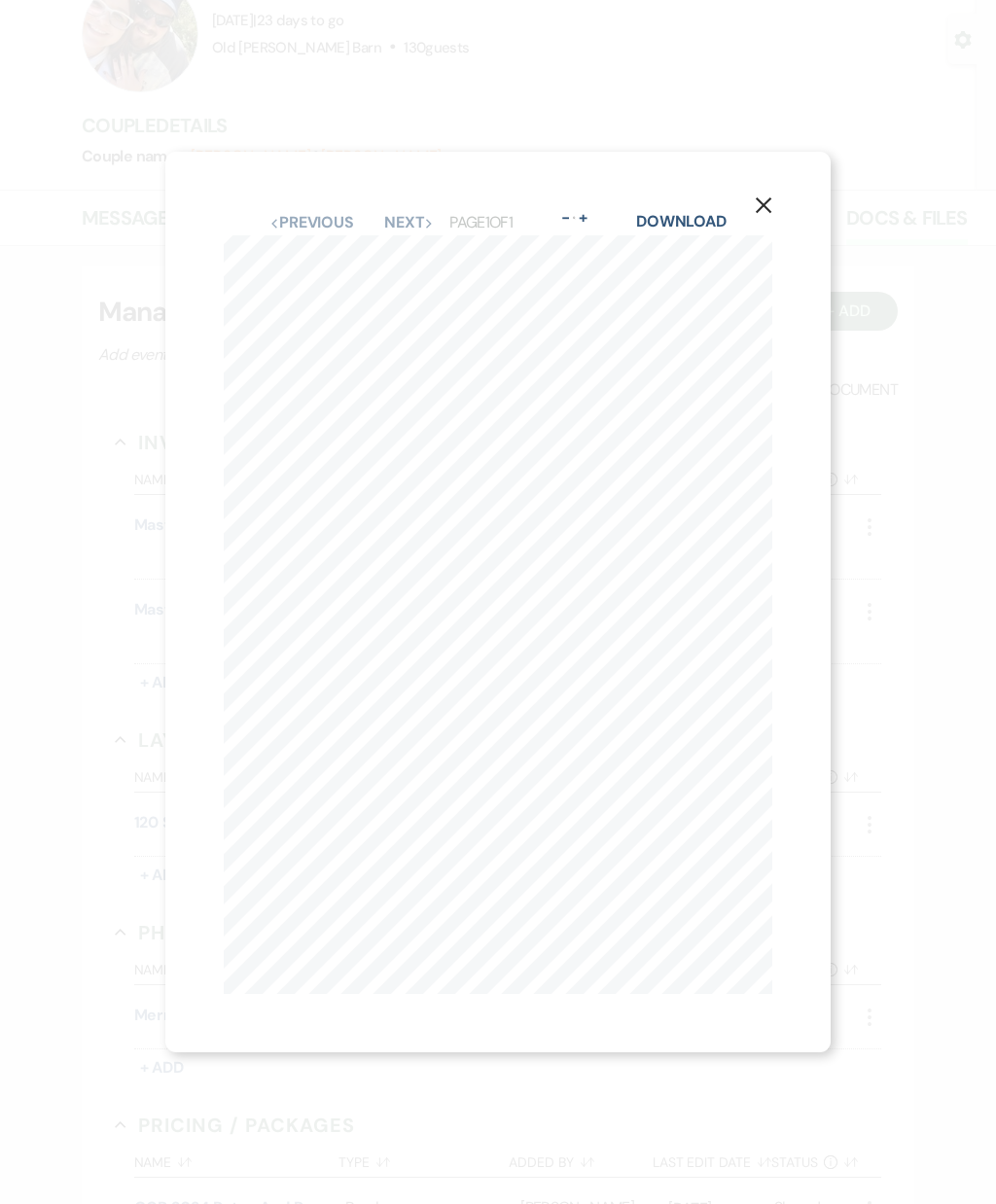
scroll to position [0, 66]
click at [777, 200] on button "X" at bounding box center [764, 203] width 135 height 104
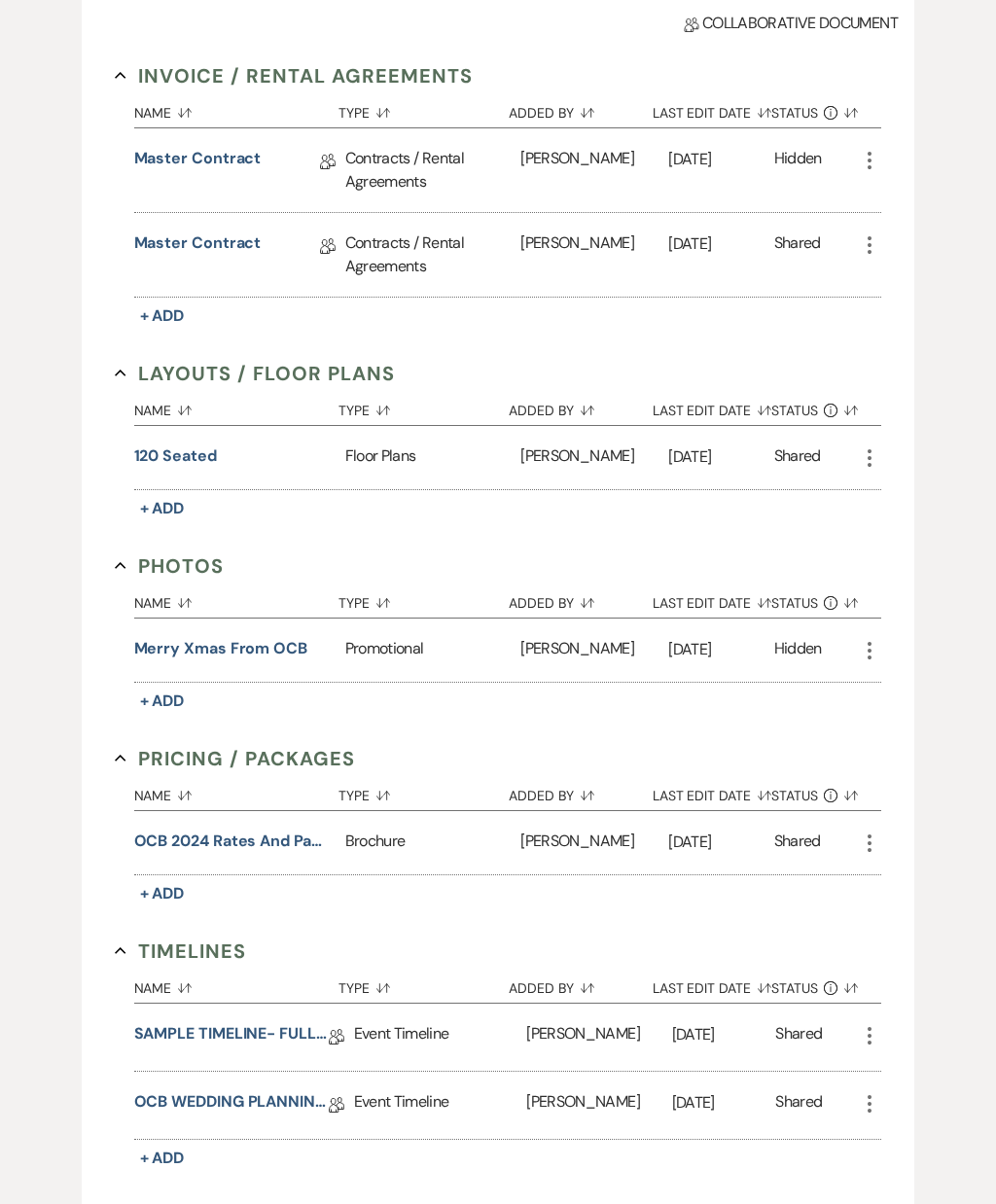
scroll to position [564, 0]
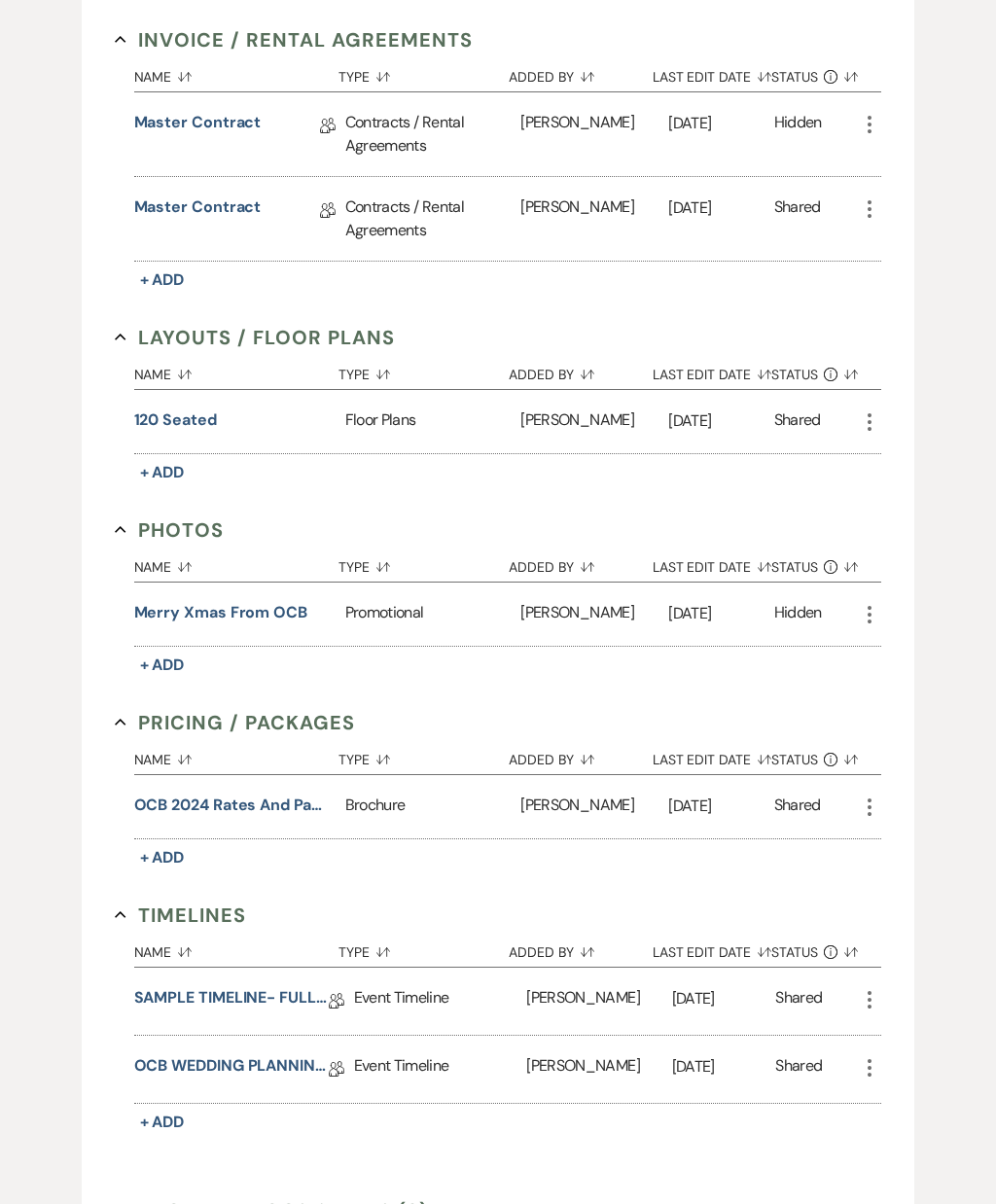
click at [441, 1010] on div "Event Timeline" at bounding box center [440, 1001] width 173 height 67
click at [261, 1010] on link "SAMPLE TIMELINE- FULL WEEKEND" at bounding box center [231, 1001] width 194 height 30
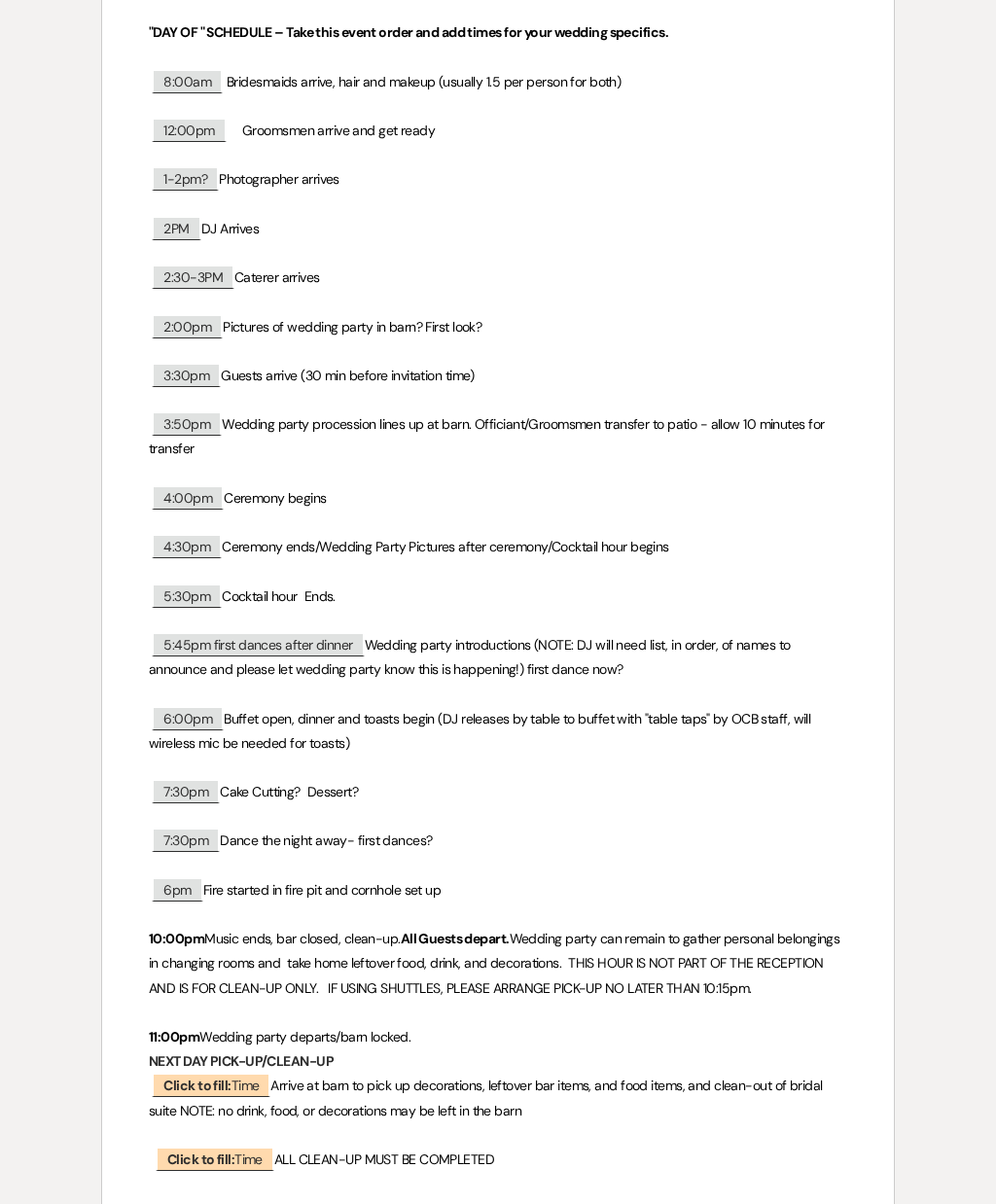
scroll to position [672, 0]
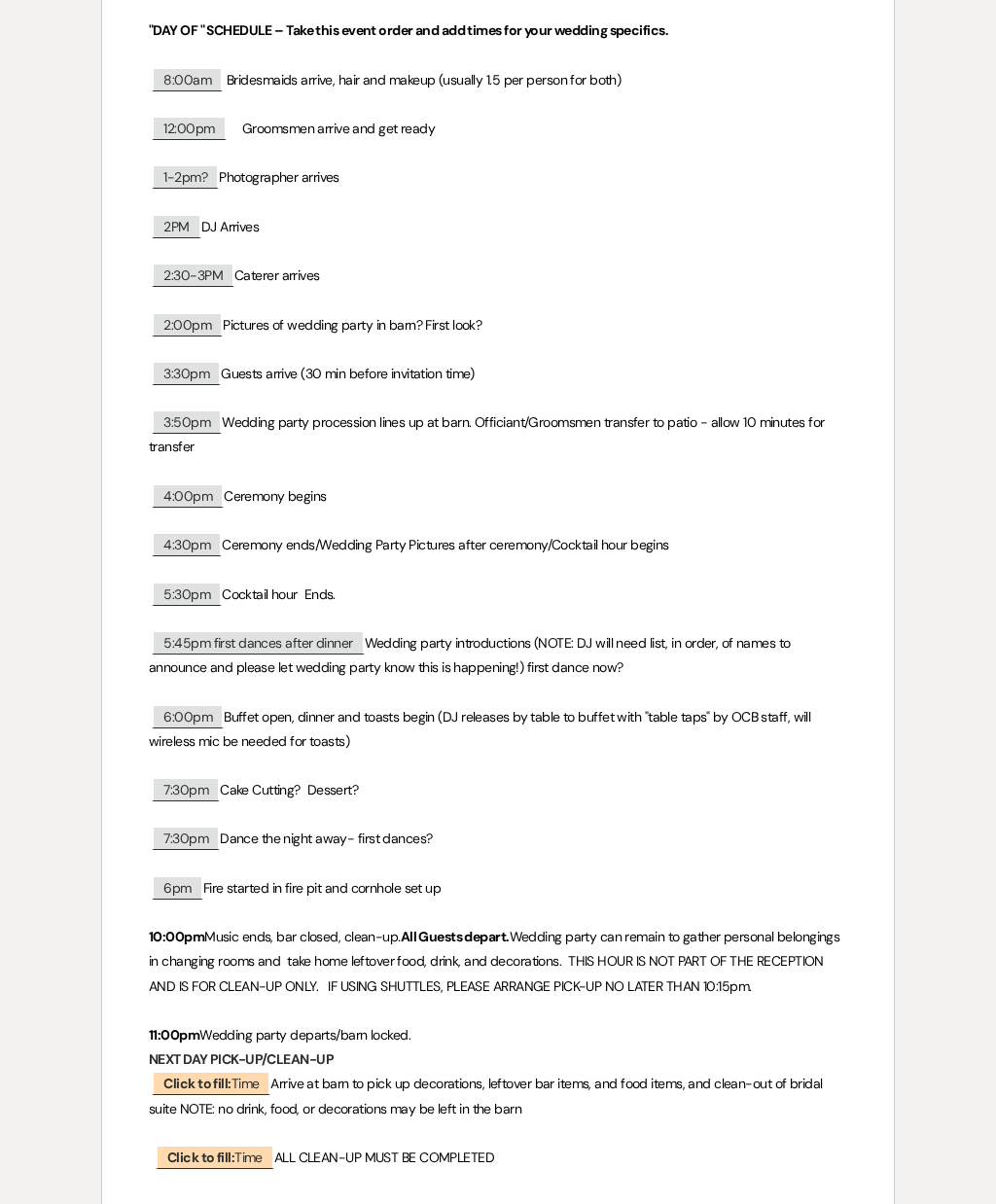
click at [647, 779] on p "﻿ 7:30pm ﻿ Cake Cutting? Dessert?" at bounding box center [498, 790] width 698 height 24
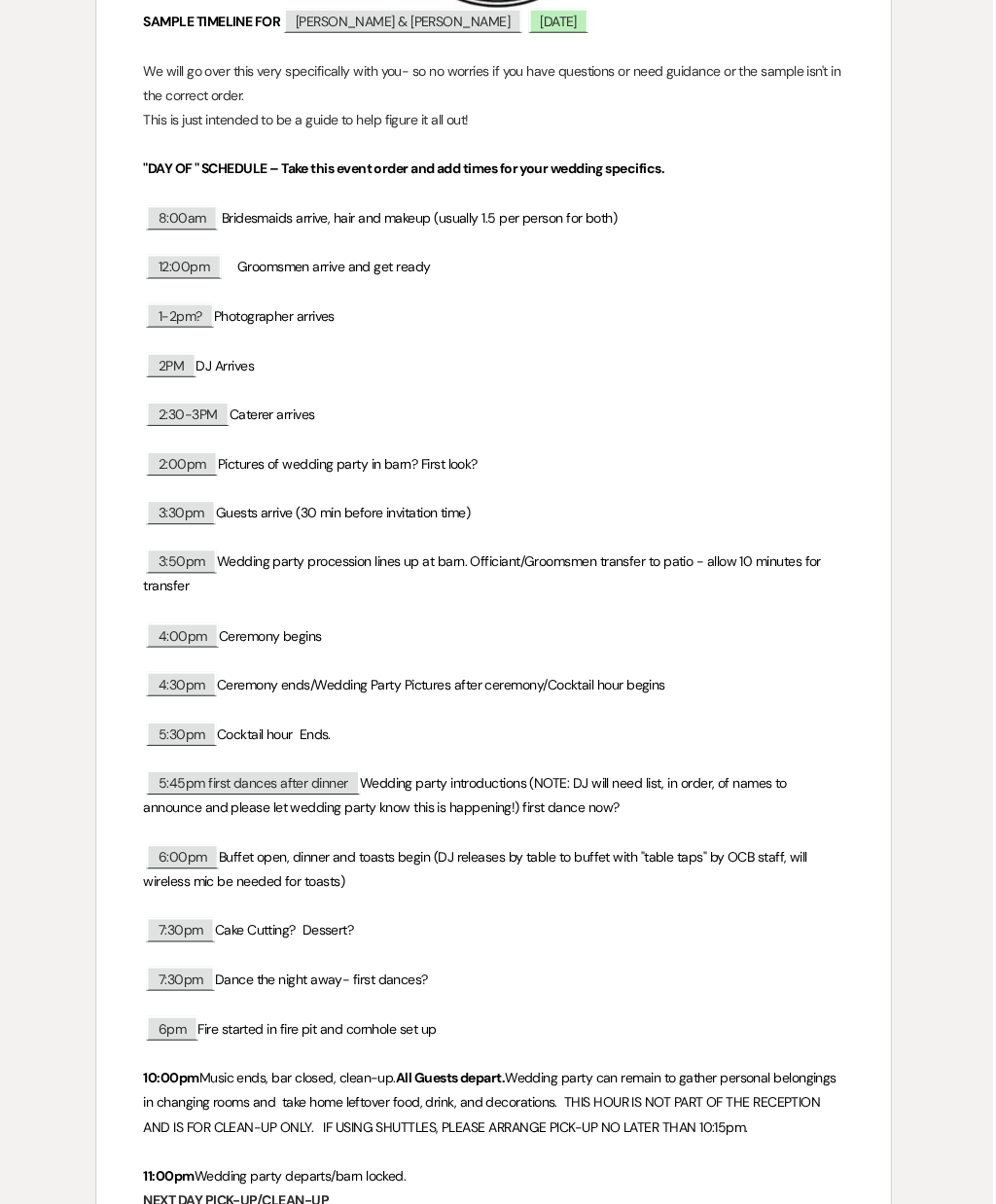
scroll to position [468, 0]
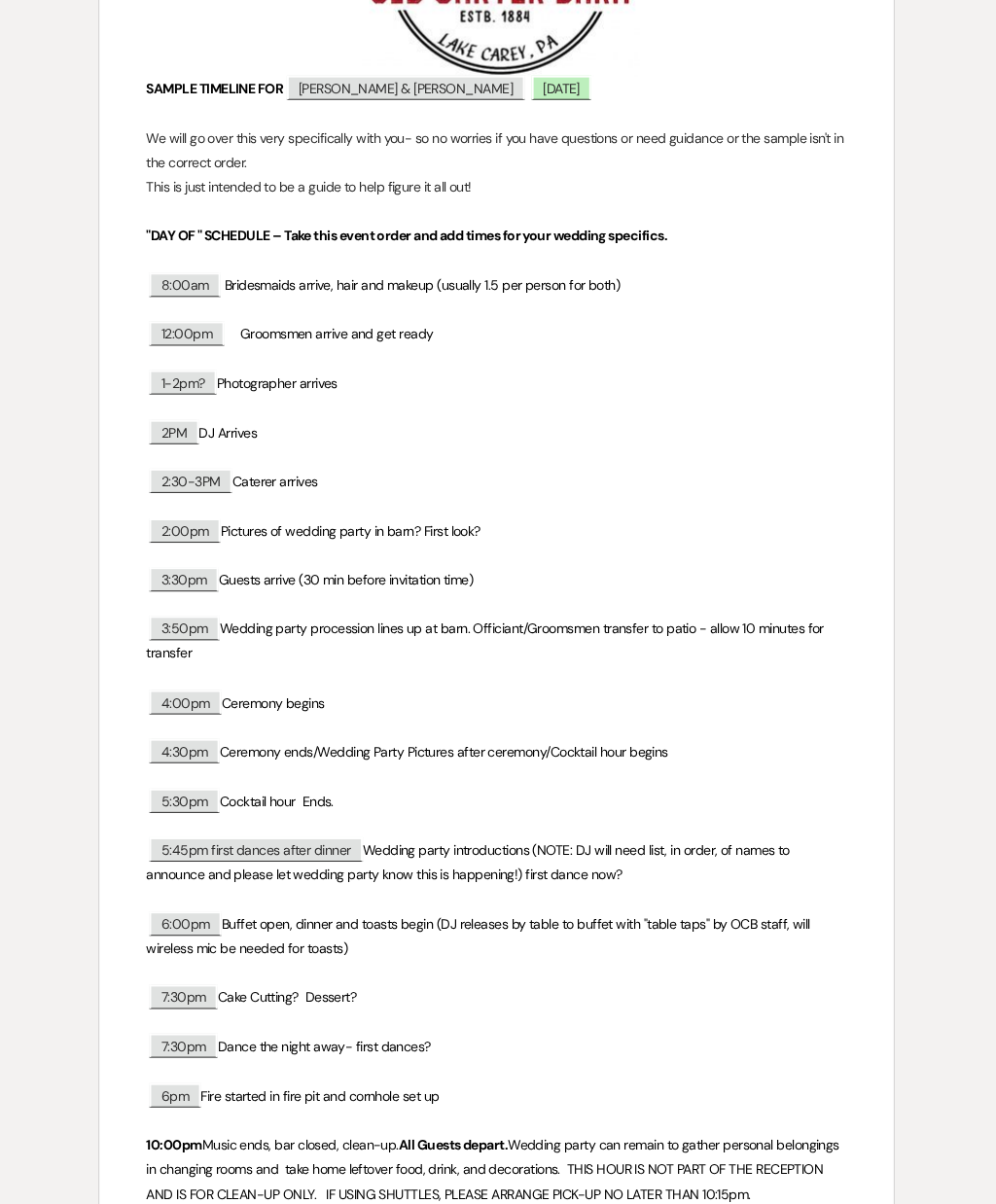
click at [981, 830] on div "Printer Print Add Photo + Insert Field Expand Standard Field Smart Field Signat…" at bounding box center [498, 648] width 996 height 1854
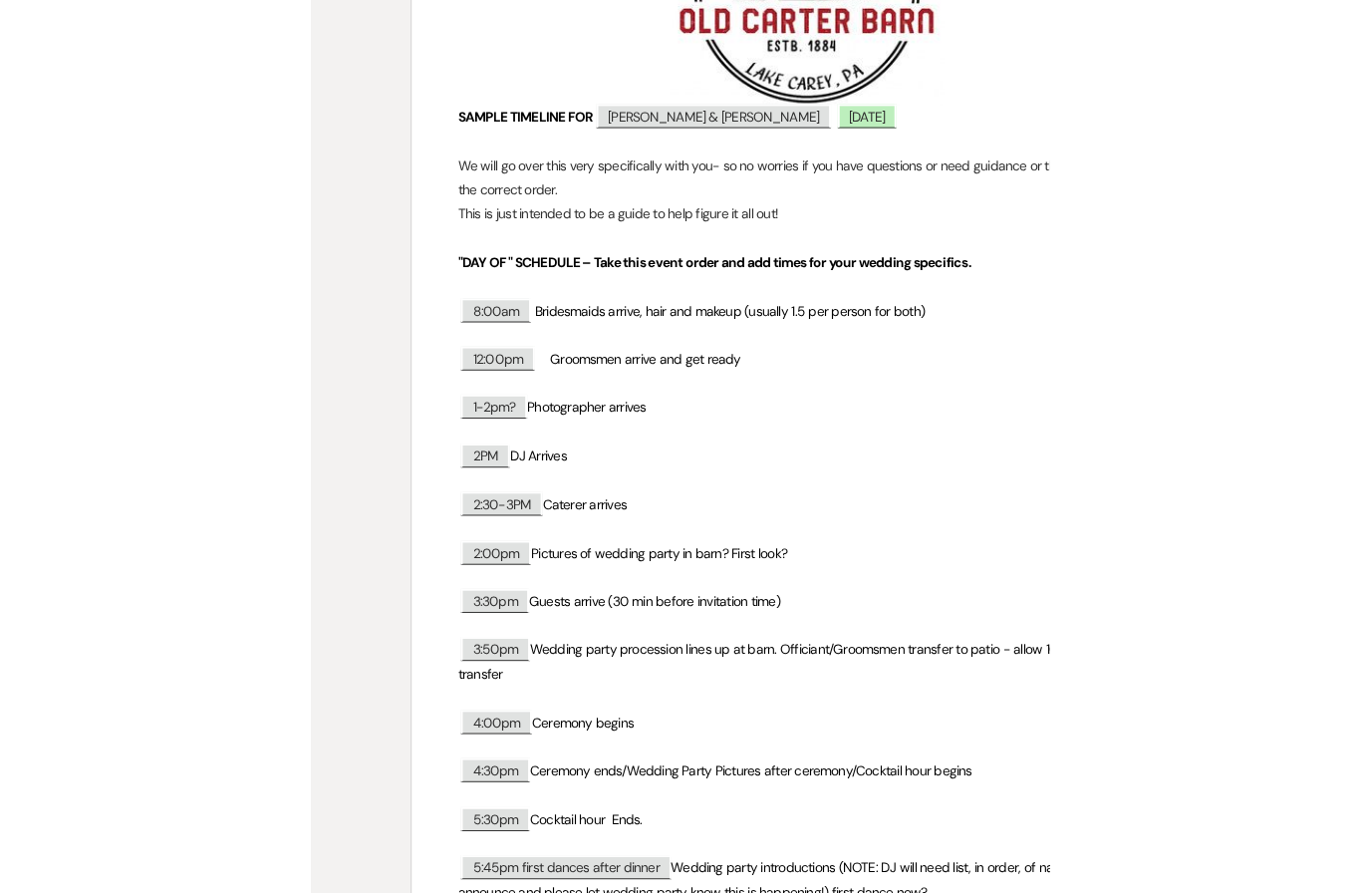
scroll to position [425, 0]
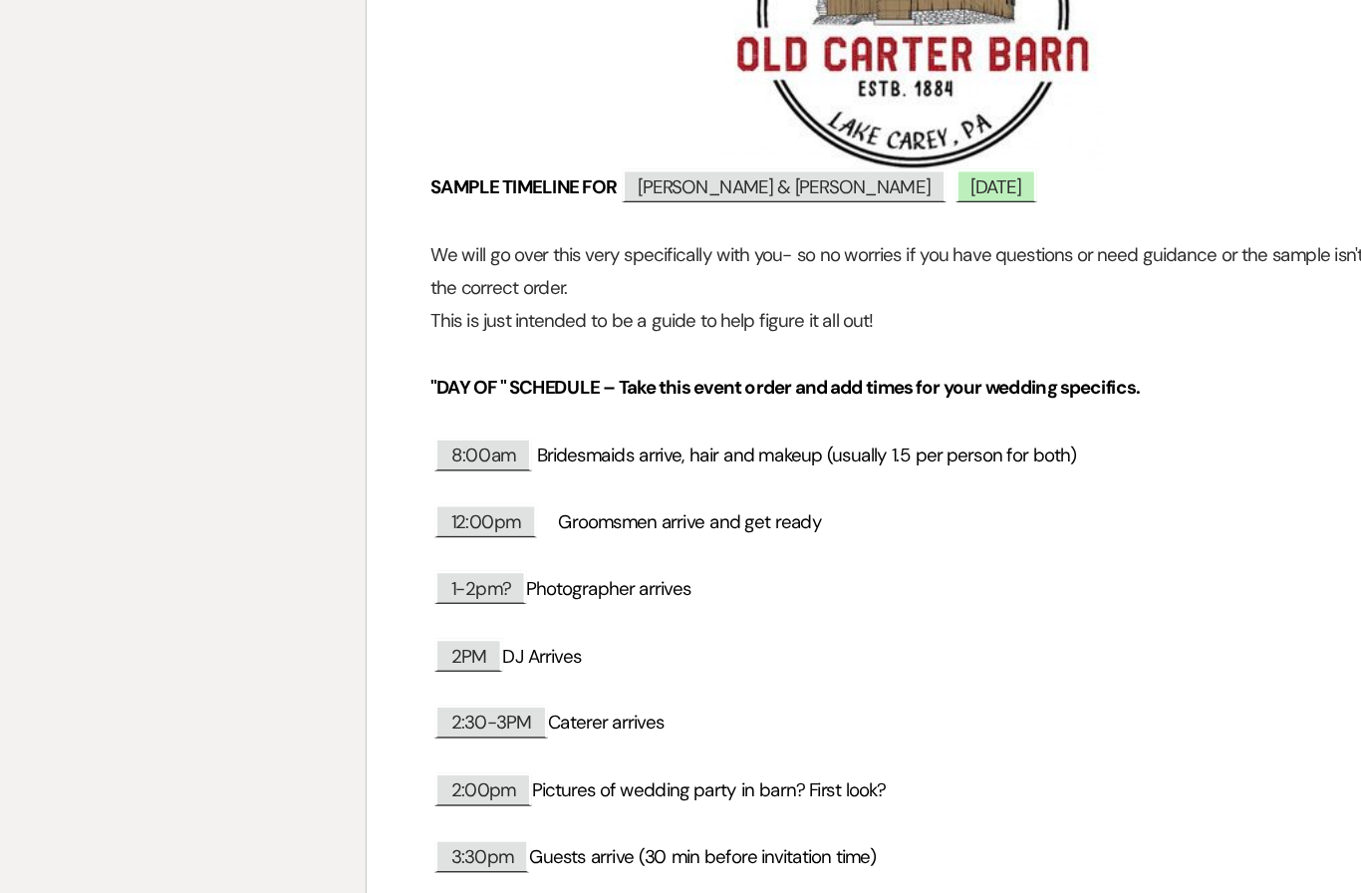
click at [4, 318] on div "Printer Print Add Photo + Insert Field Expand Standard Field Smart Field Signat…" at bounding box center [680, 720] width 1361 height 1900
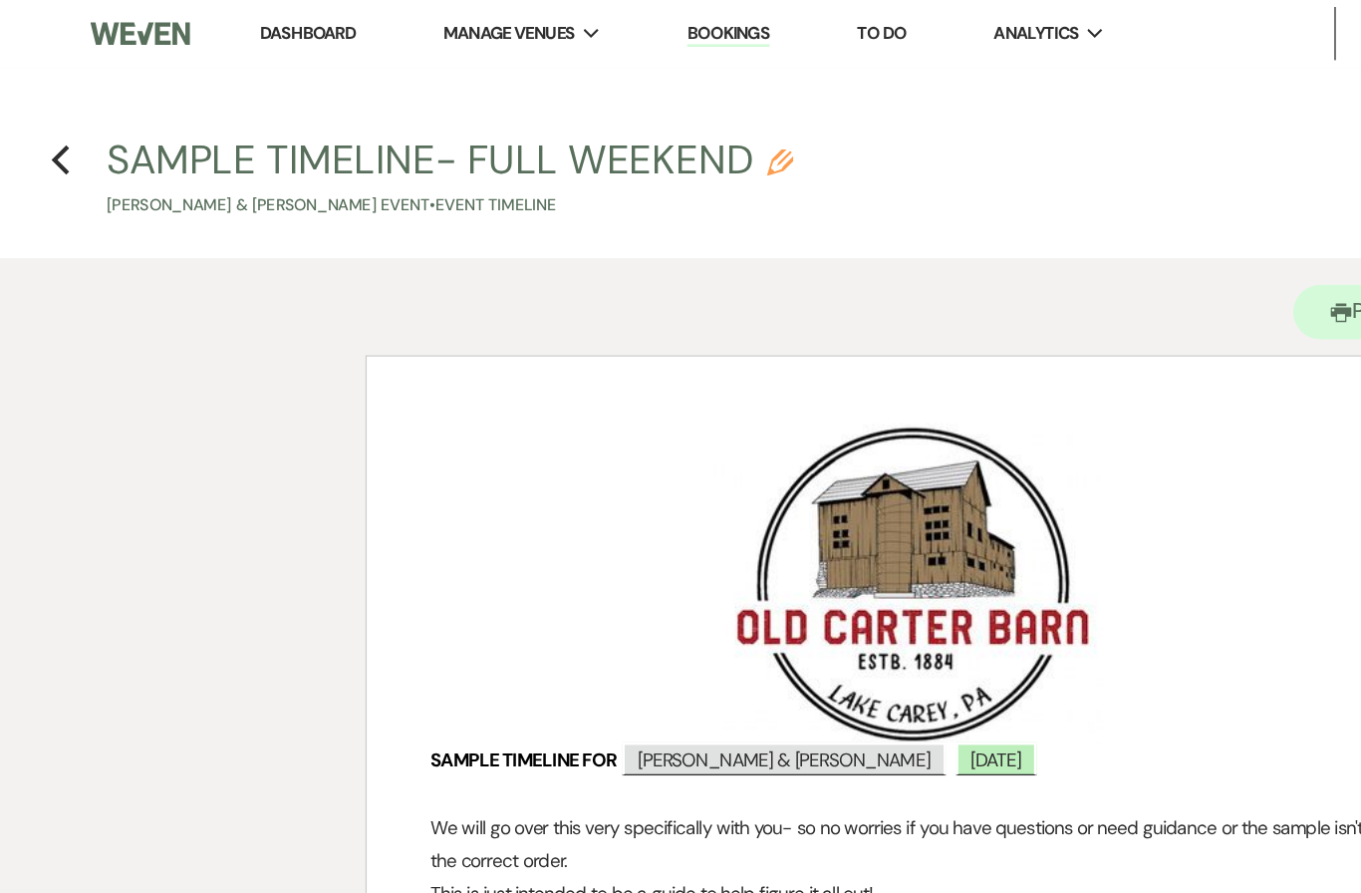
scroll to position [0, 0]
click at [51, 120] on icon "Previous" at bounding box center [45, 121] width 15 height 24
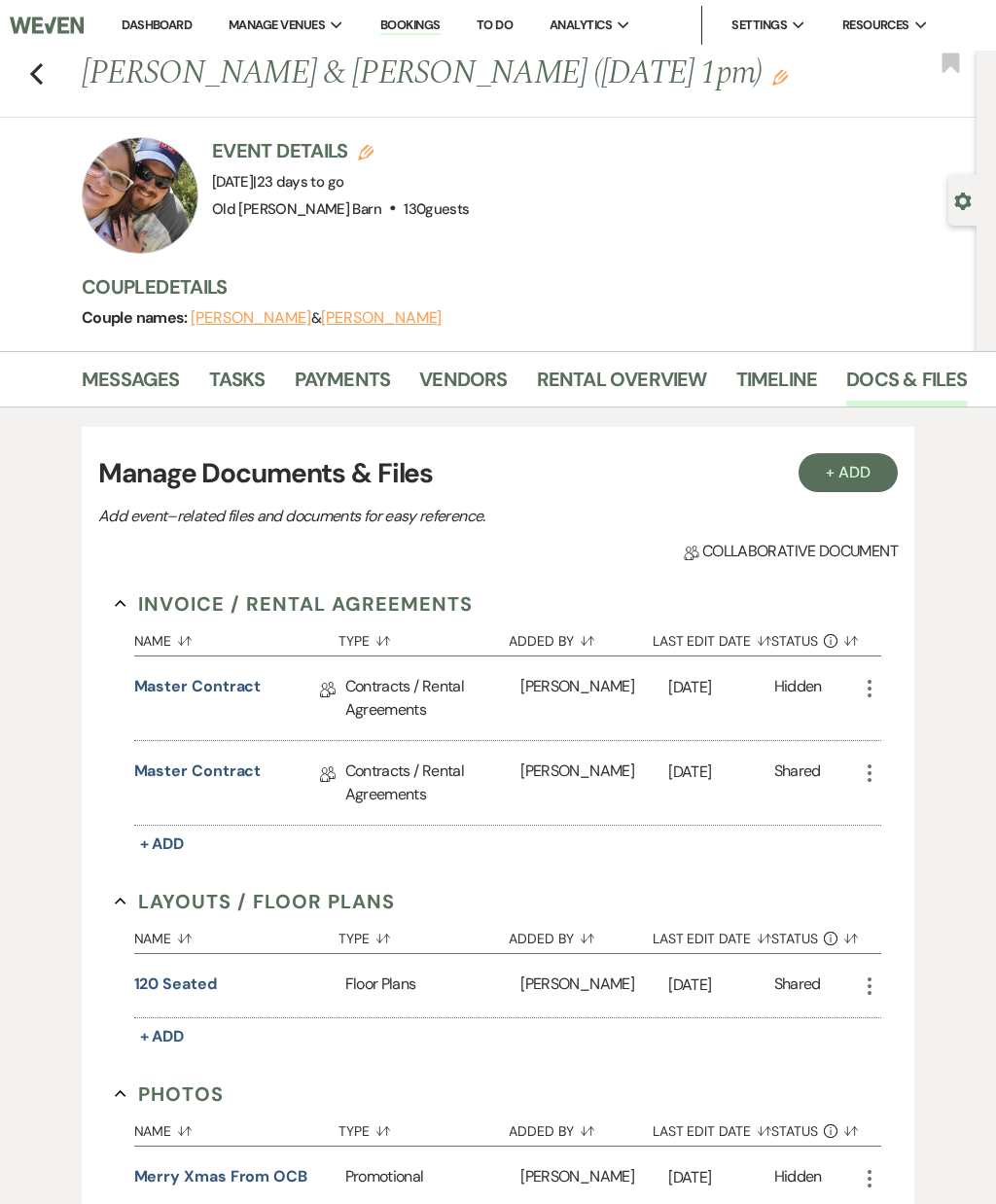
click at [36, 78] on use "button" at bounding box center [36, 74] width 13 height 21
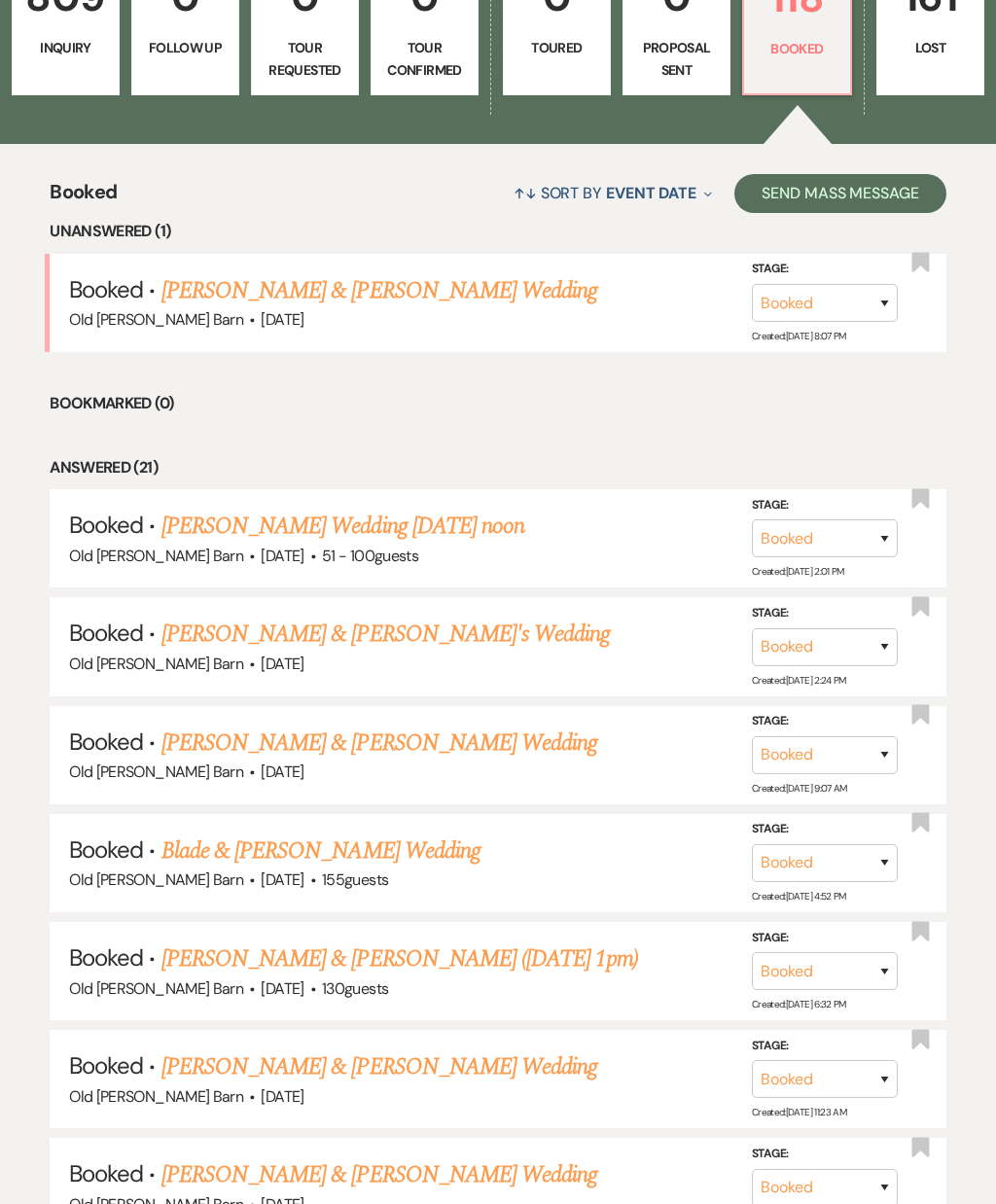
scroll to position [617, 0]
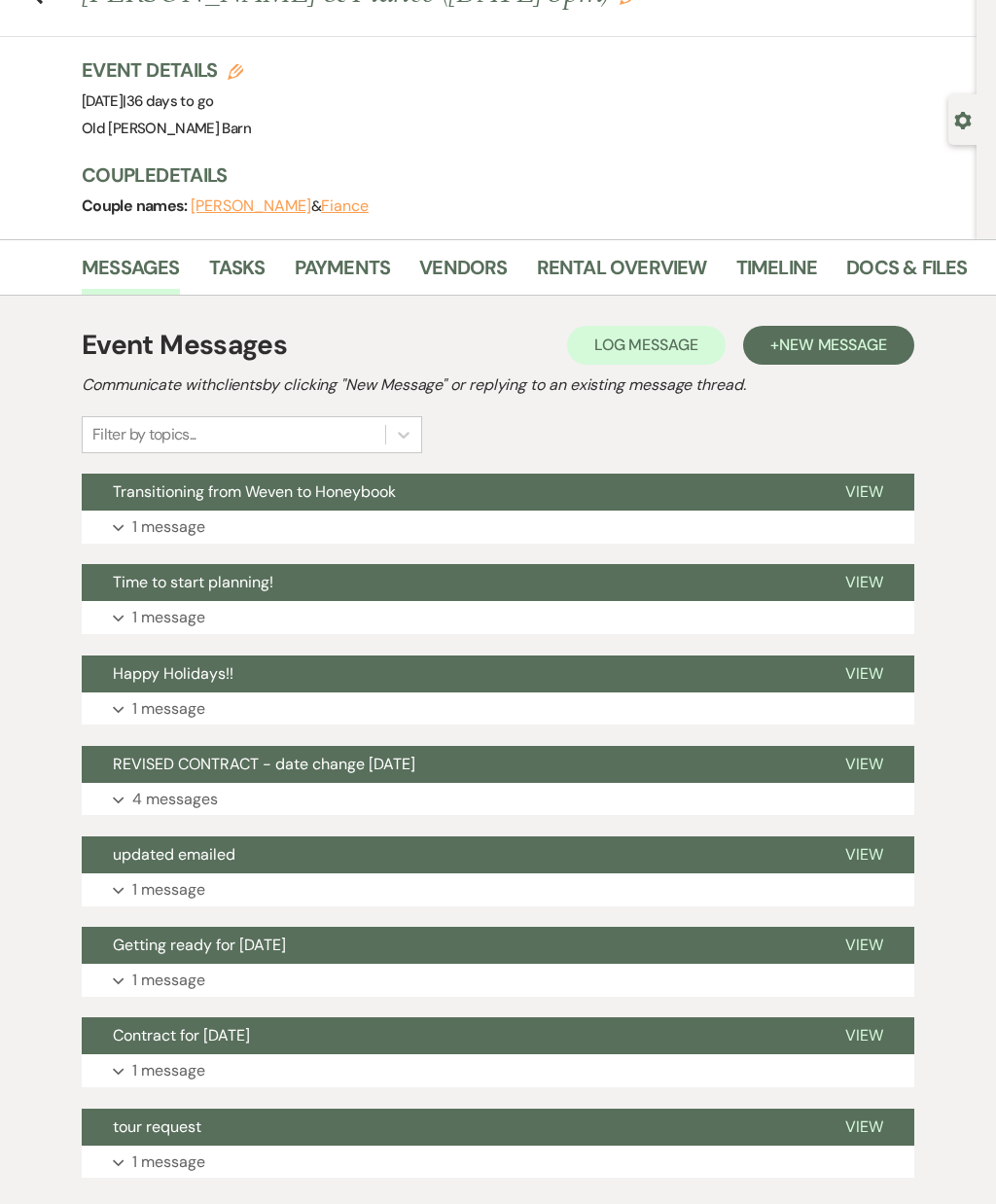
scroll to position [81, 0]
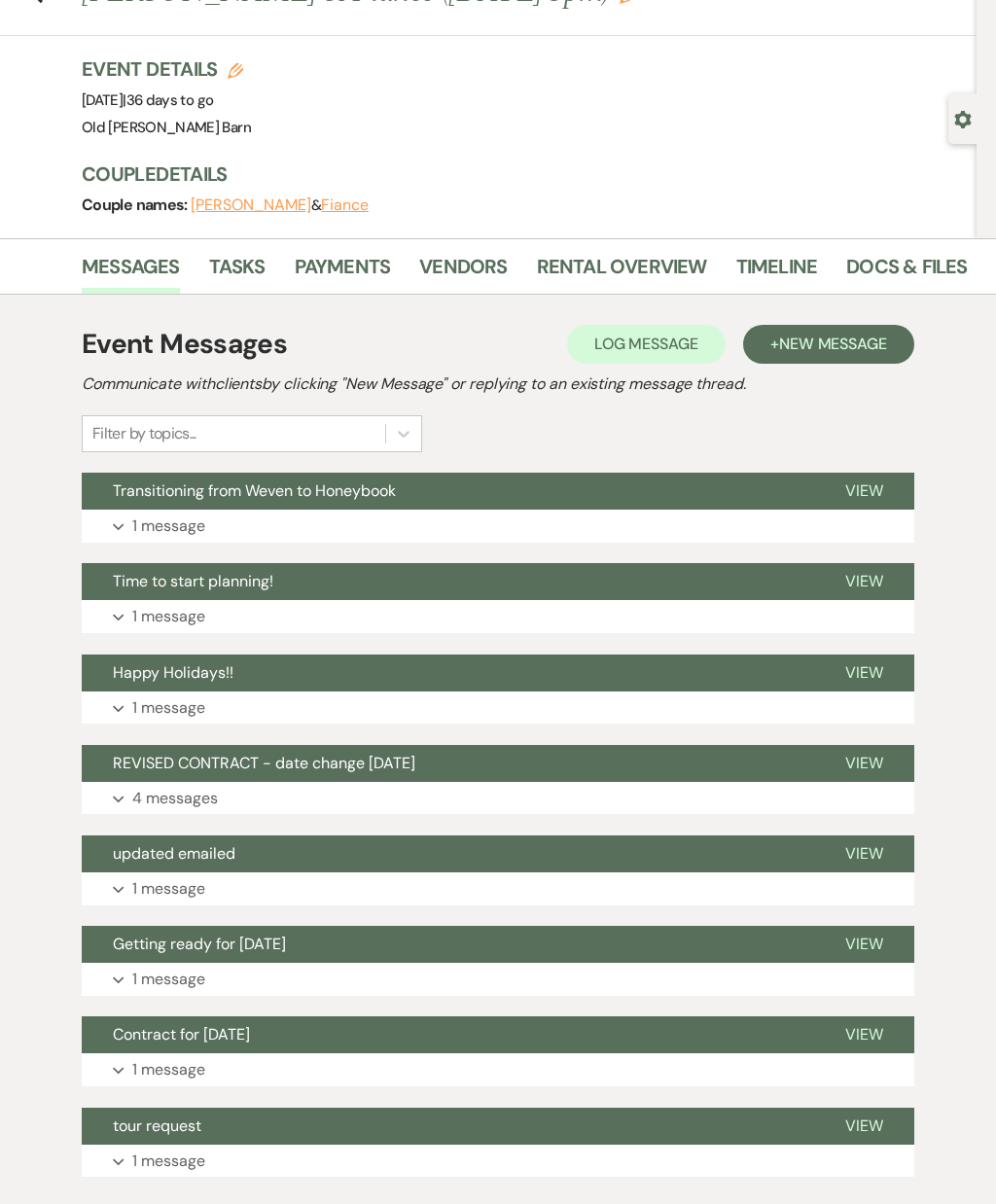
click at [856, 594] on button "View" at bounding box center [863, 582] width 100 height 37
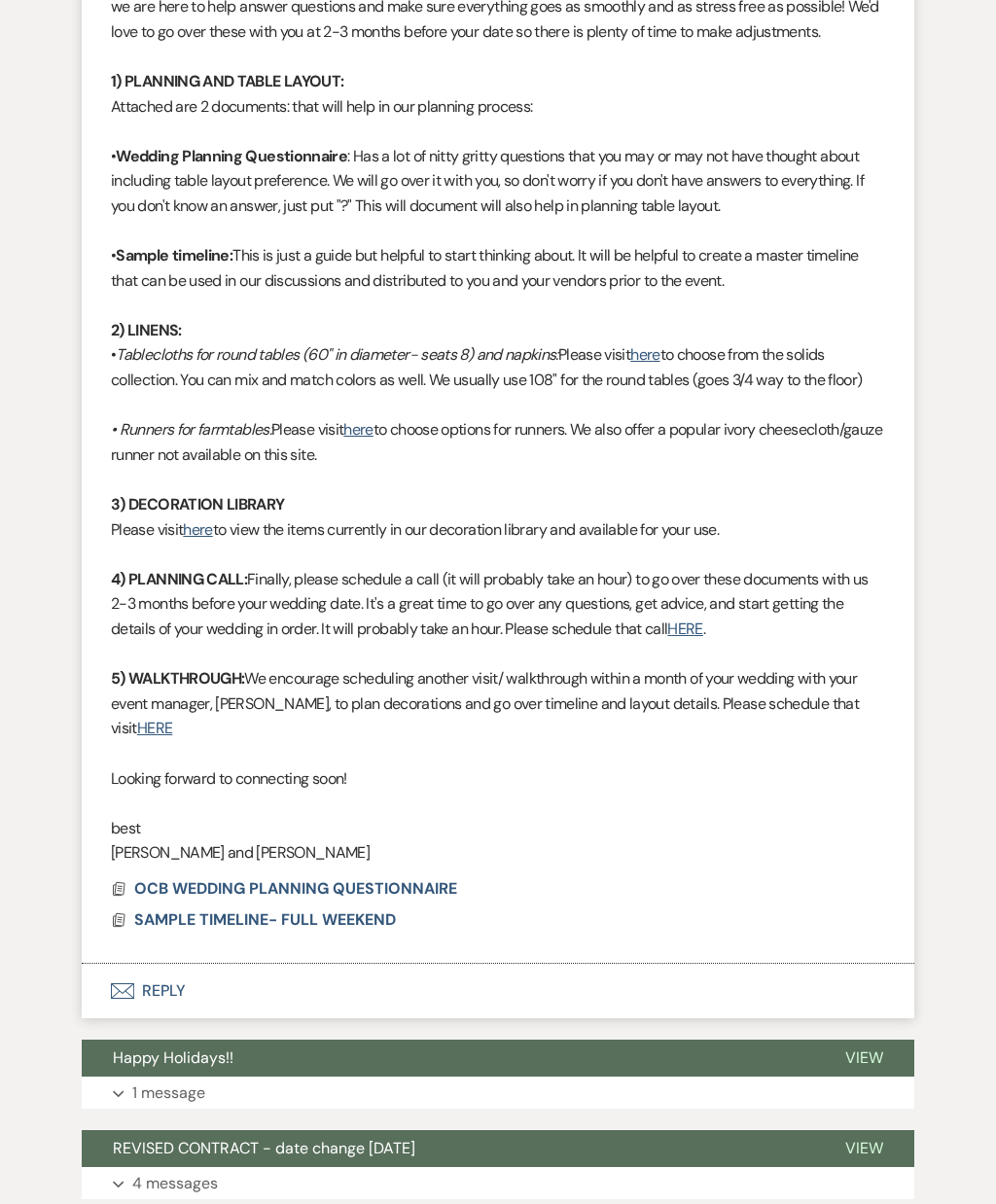
click at [445, 879] on span "OCB WEDDING PLANNING QUESTIONNAIRE" at bounding box center [296, 889] width 323 height 20
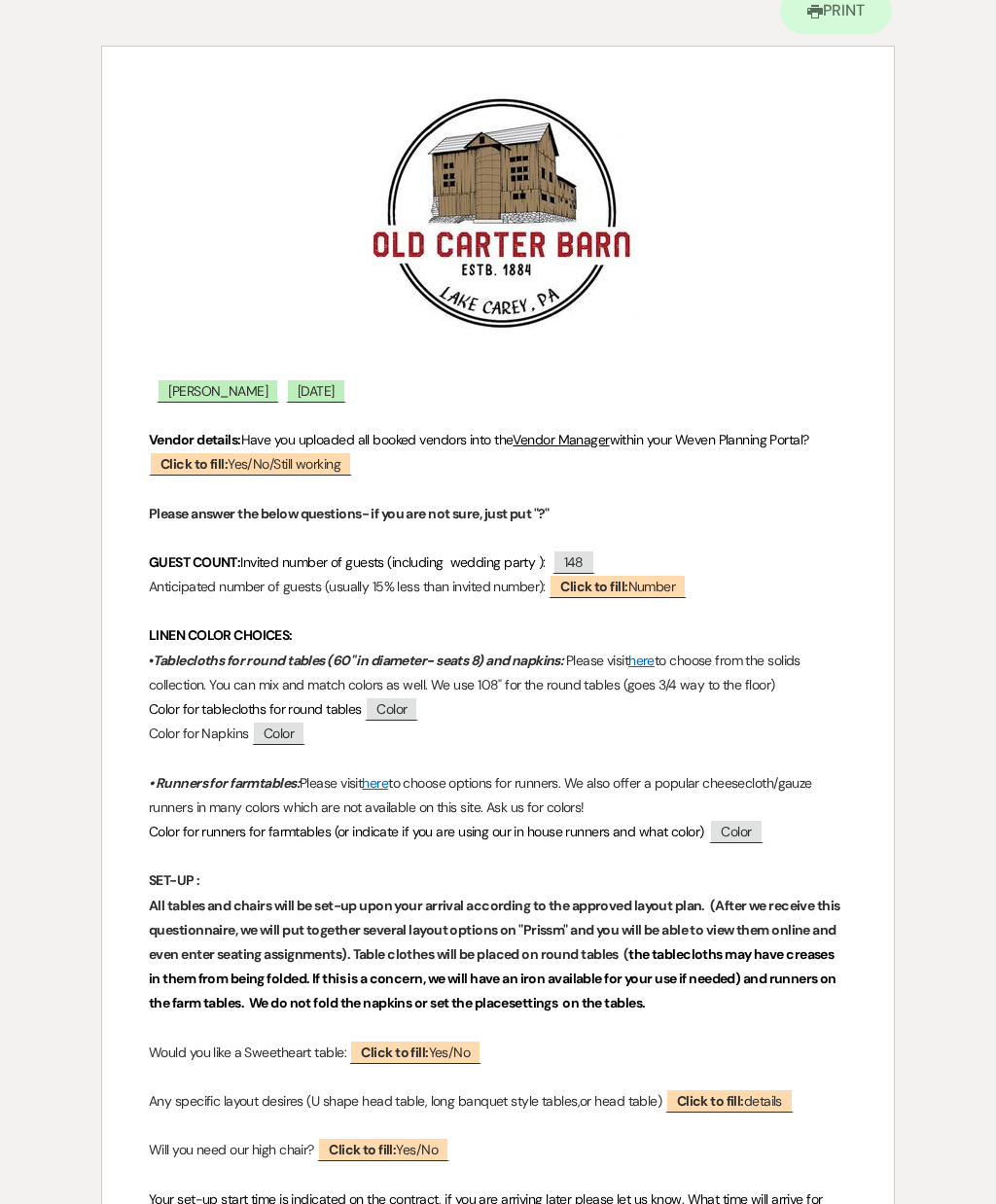
scroll to position [173, 0]
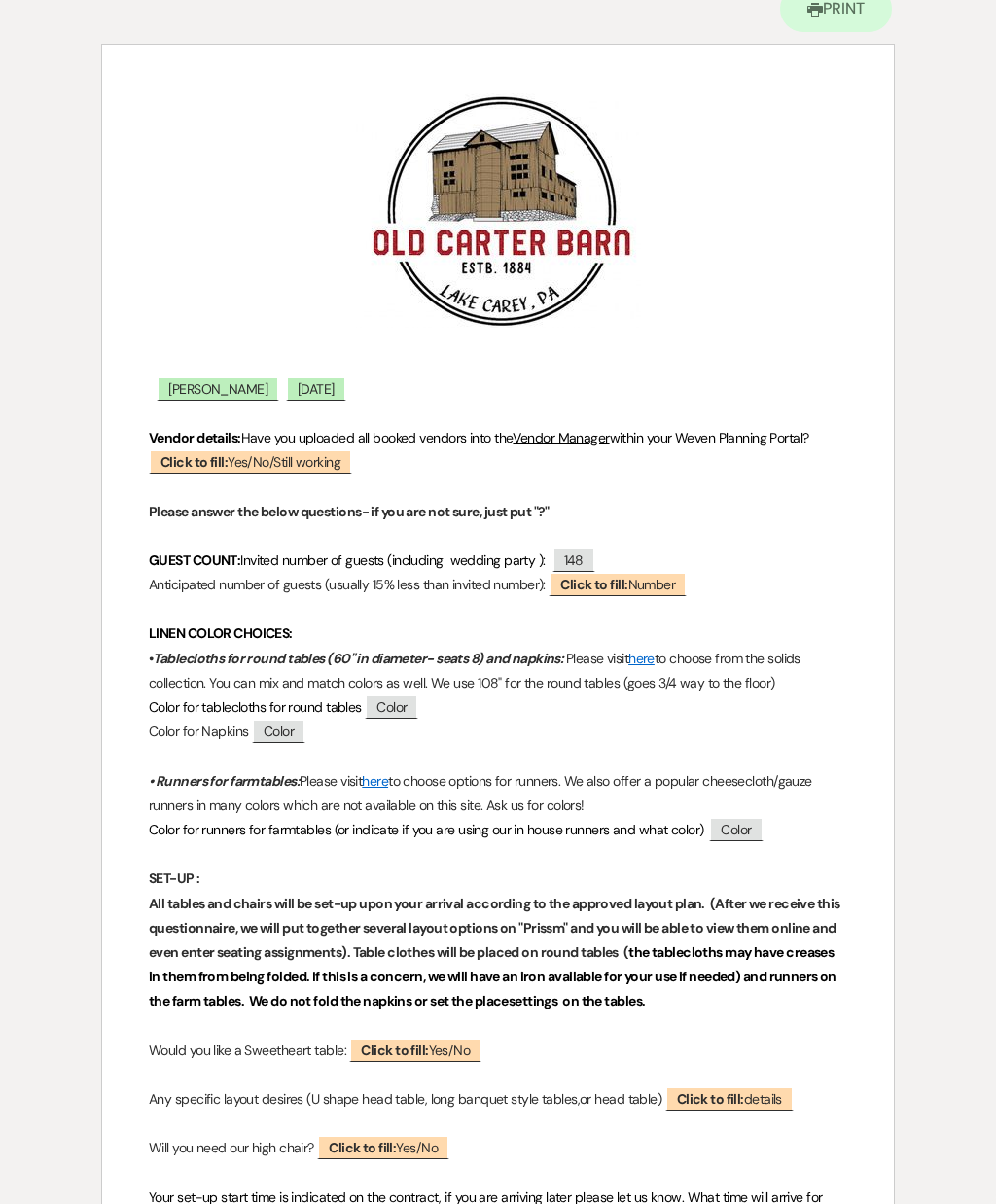
click at [687, 579] on span "Click to fill: Number" at bounding box center [618, 583] width 139 height 24
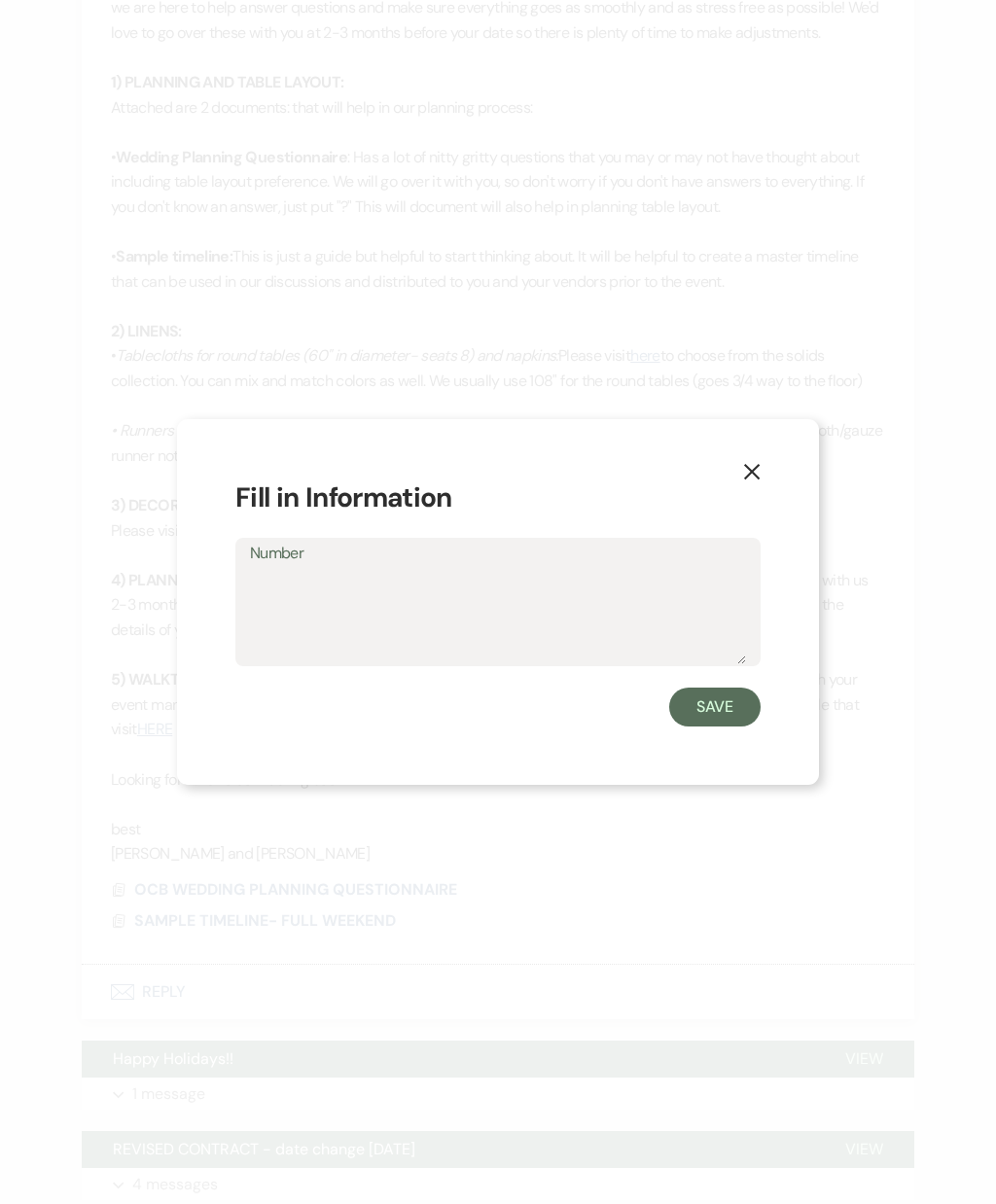
click at [629, 643] on textarea "Number" at bounding box center [498, 616] width 496 height 98
click at [765, 510] on button "X" at bounding box center [752, 471] width 135 height 104
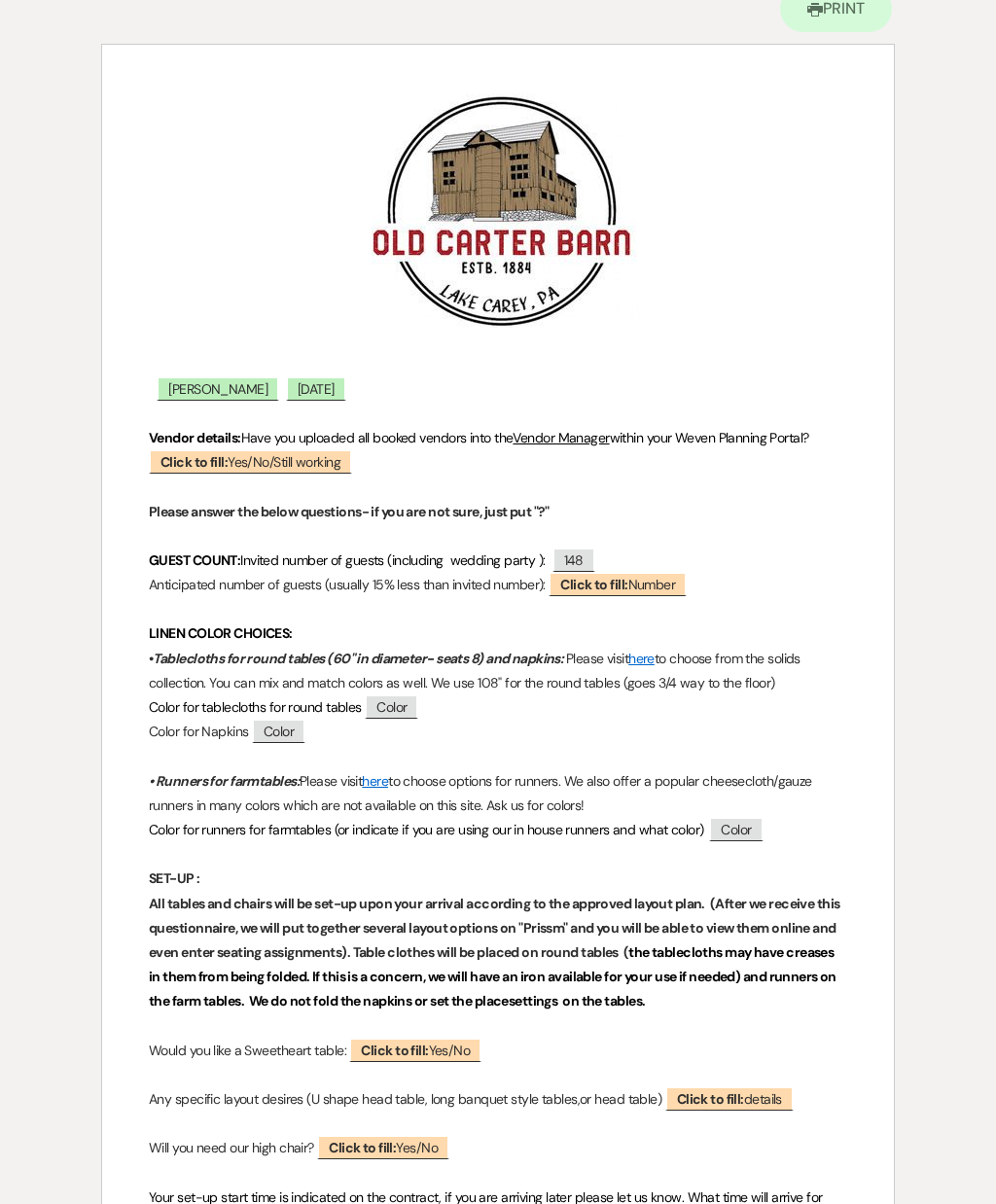
click at [396, 712] on span "Color" at bounding box center [391, 706] width 54 height 24
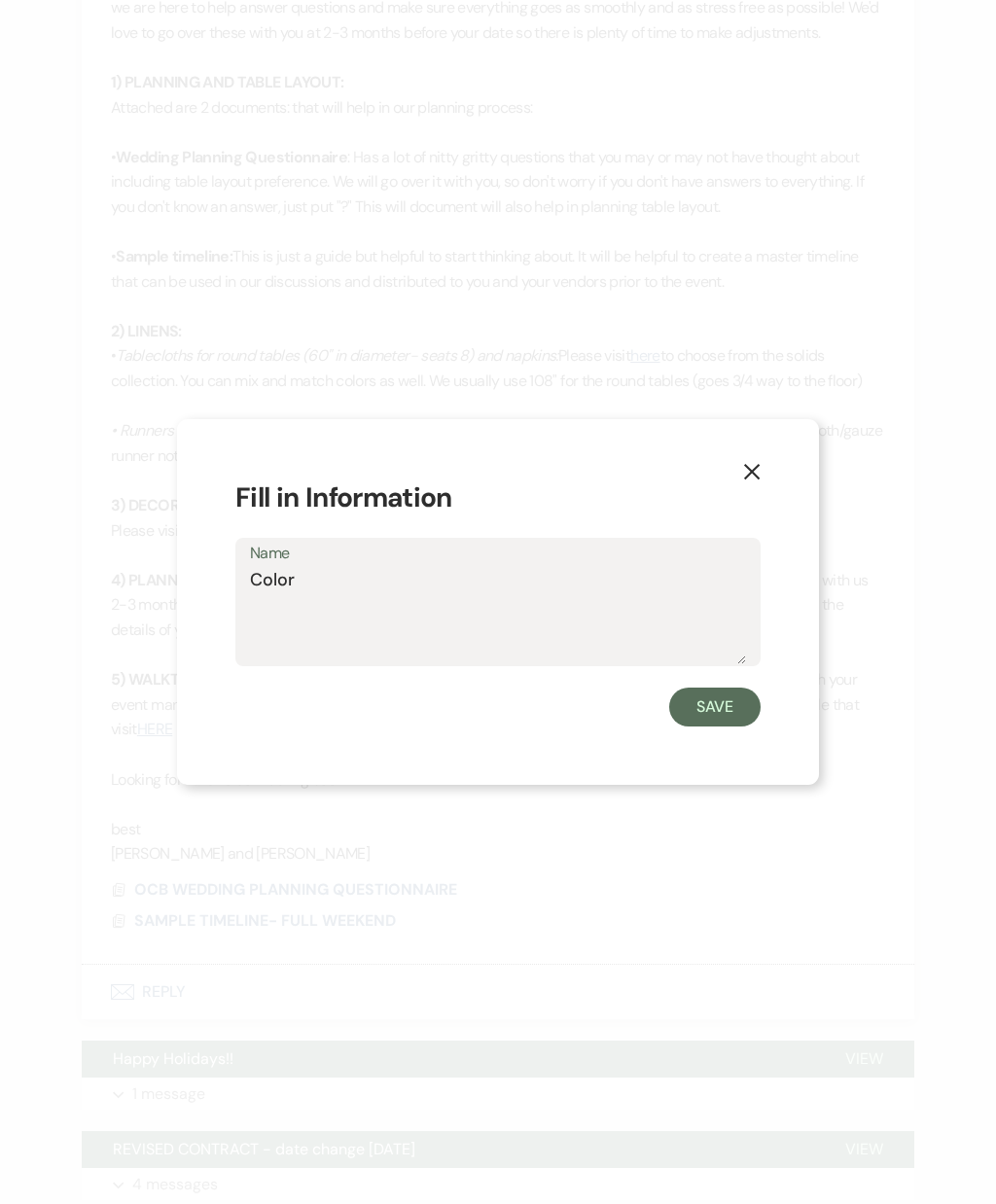
click at [538, 627] on textarea "Color" at bounding box center [498, 616] width 496 height 98
type textarea "C"
type textarea "Plum"
click at [730, 726] on button "Save" at bounding box center [715, 707] width 92 height 39
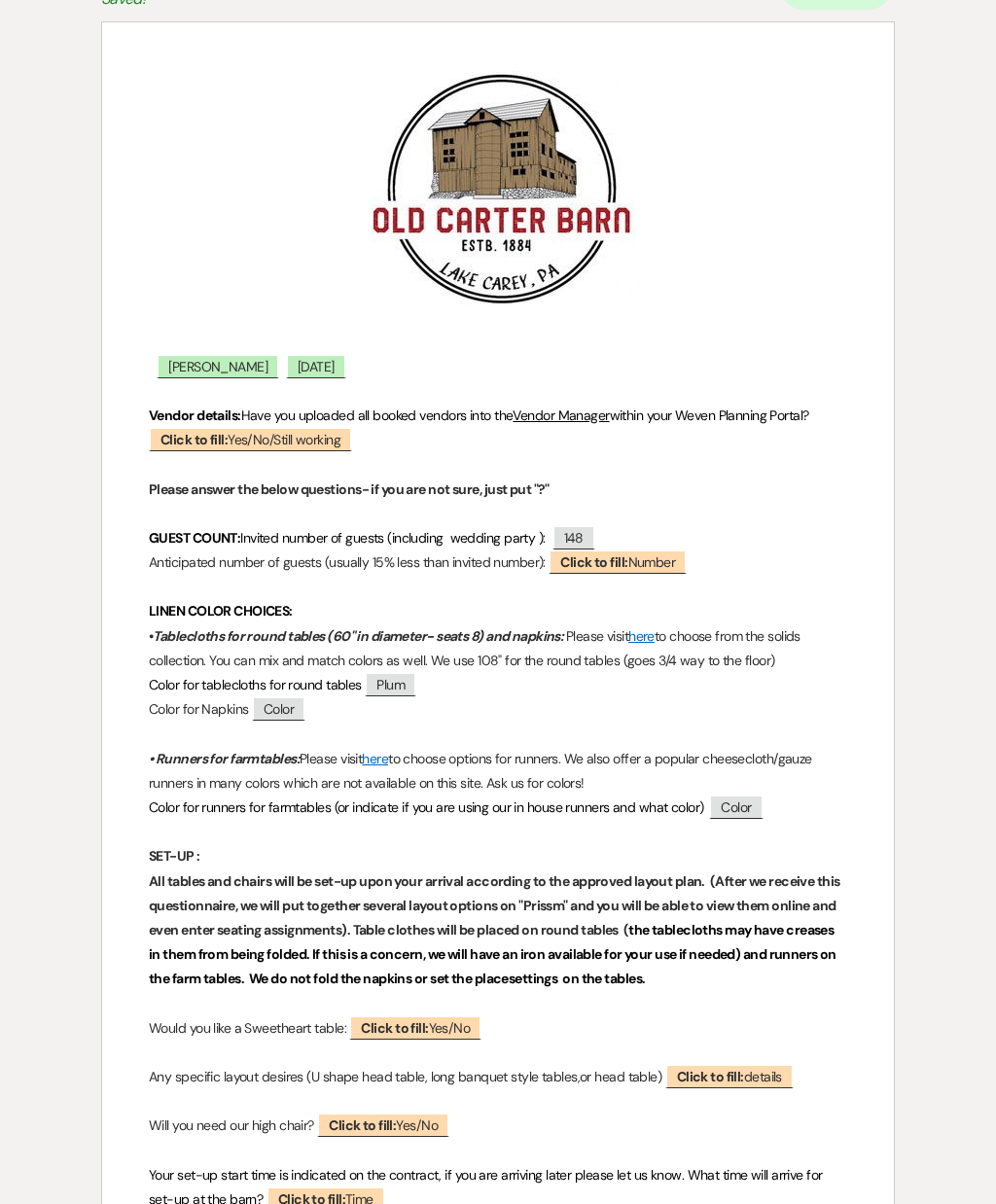
scroll to position [208, 0]
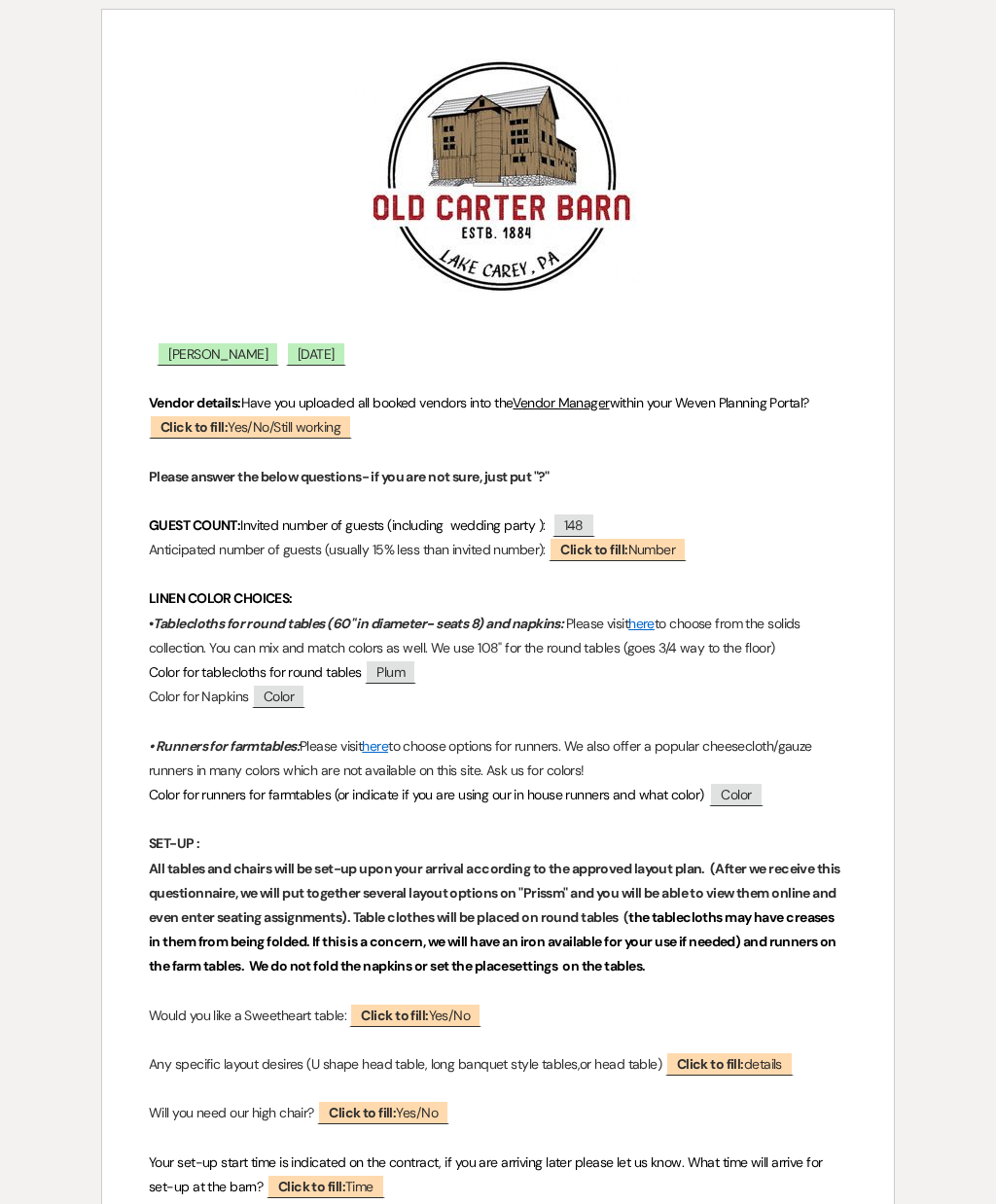
click at [298, 684] on span "Color" at bounding box center [278, 696] width 54 height 24
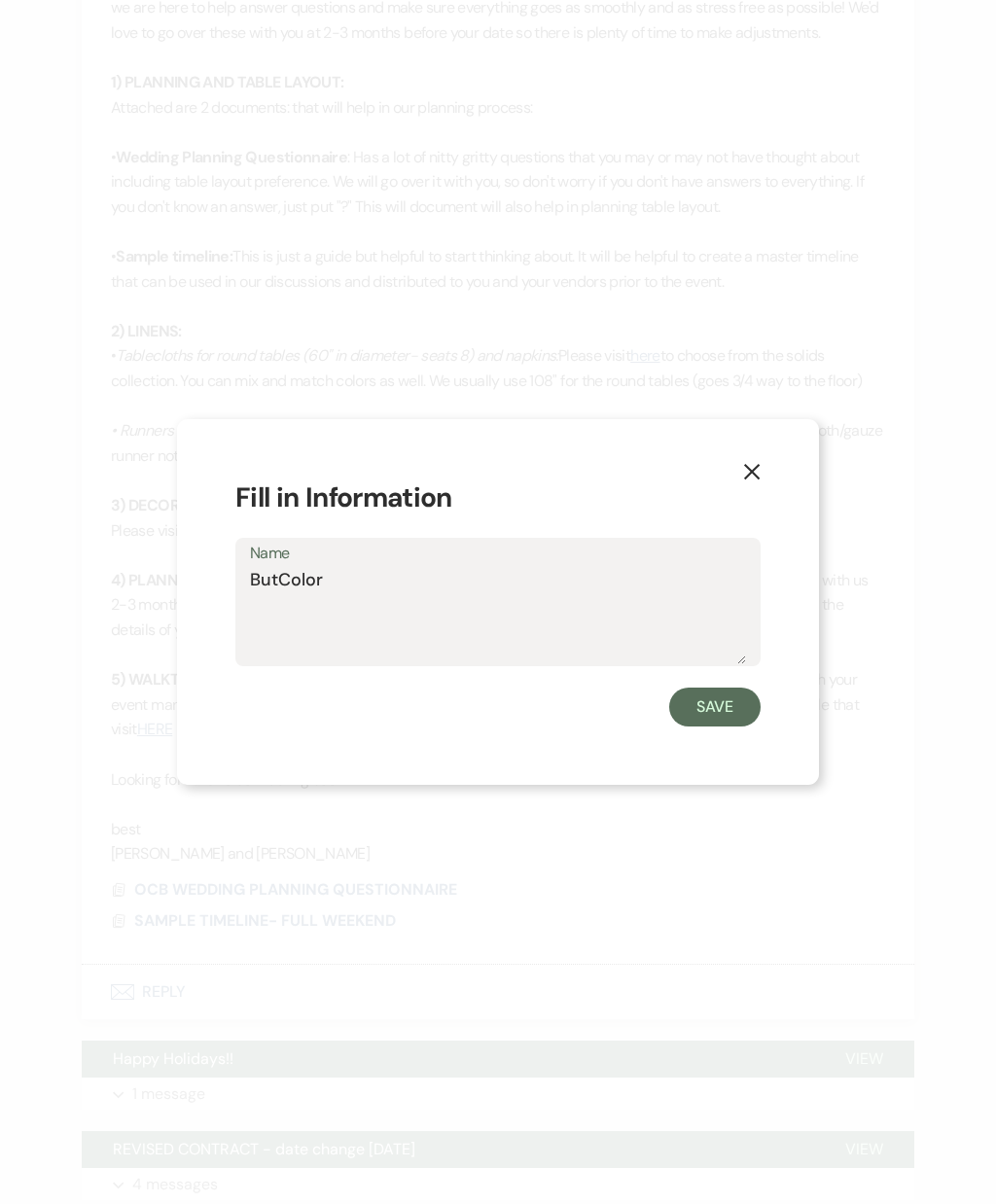
click at [555, 616] on textarea "BurColor" at bounding box center [498, 616] width 496 height 98
type textarea "B"
type textarea "Burnt orange"
click at [745, 726] on button "Save" at bounding box center [715, 707] width 92 height 39
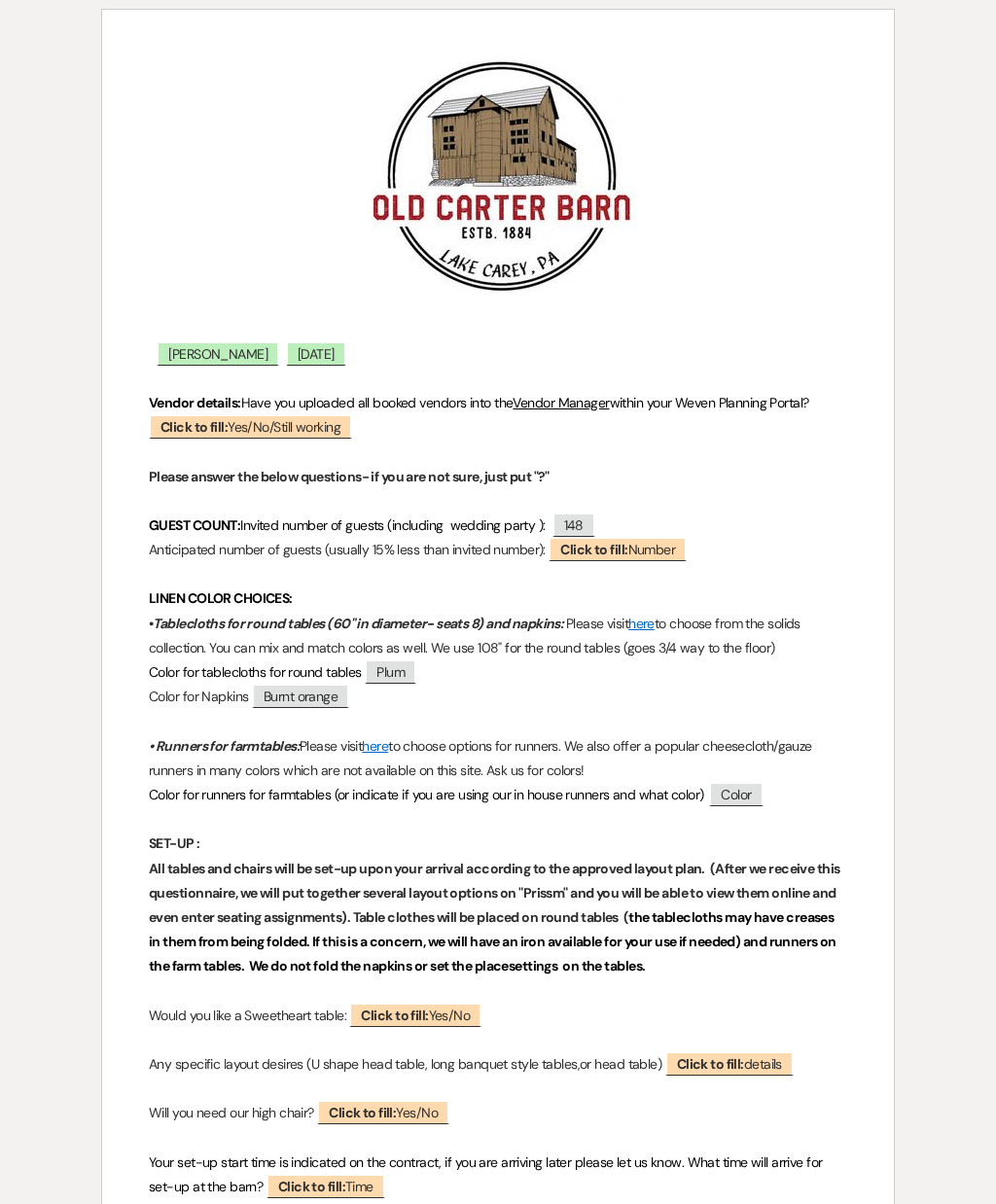
click at [755, 791] on span "Color" at bounding box center [736, 793] width 54 height 24
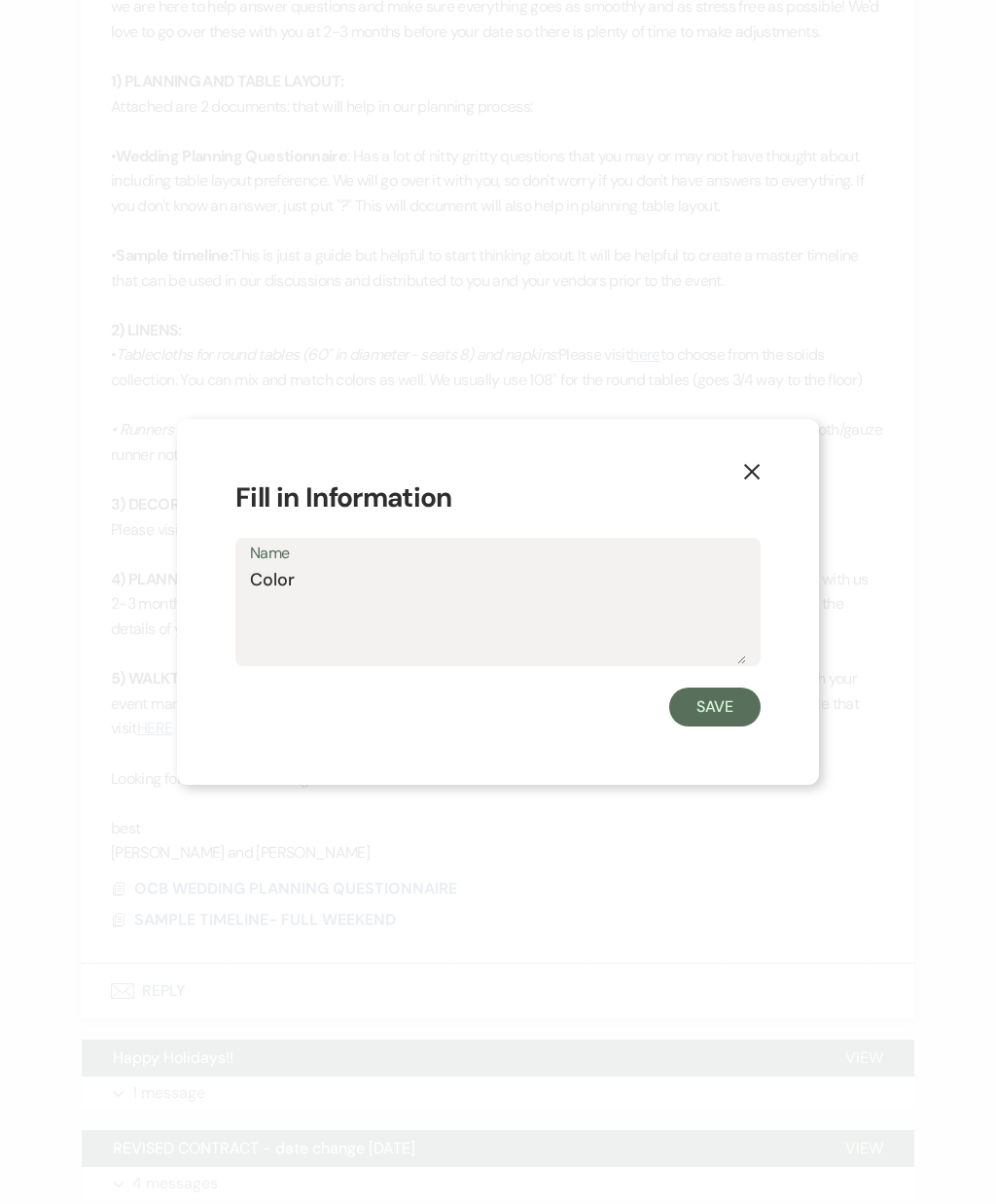
scroll to position [856, 0]
click at [543, 640] on textarea "BurColor" at bounding box center [498, 616] width 496 height 98
type textarea "B"
type textarea "Burnt orange"
click at [736, 726] on button "Save" at bounding box center [715, 707] width 92 height 39
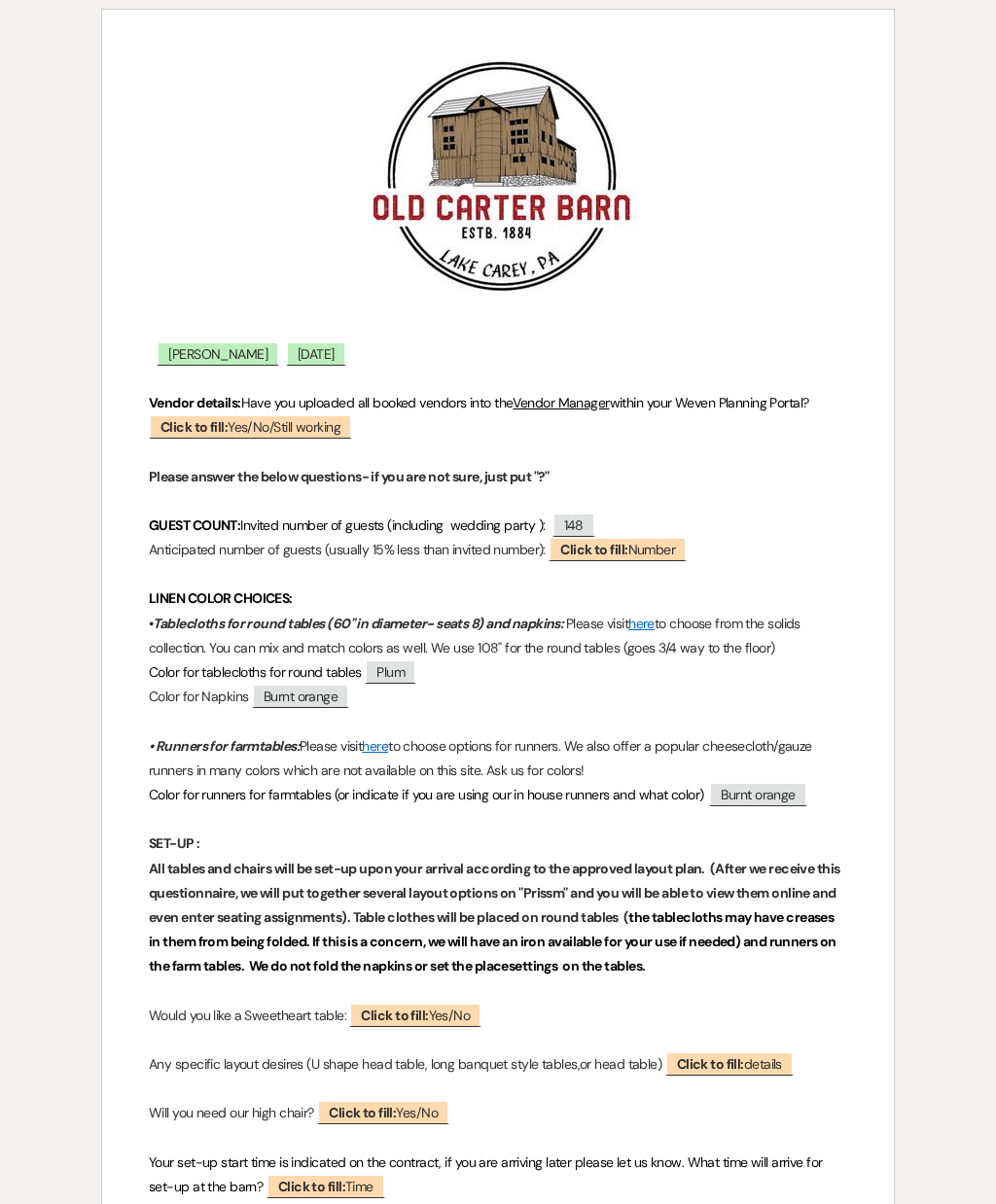
scroll to position [857, 0]
click at [338, 692] on span "Burnt orange" at bounding box center [300, 696] width 98 height 24
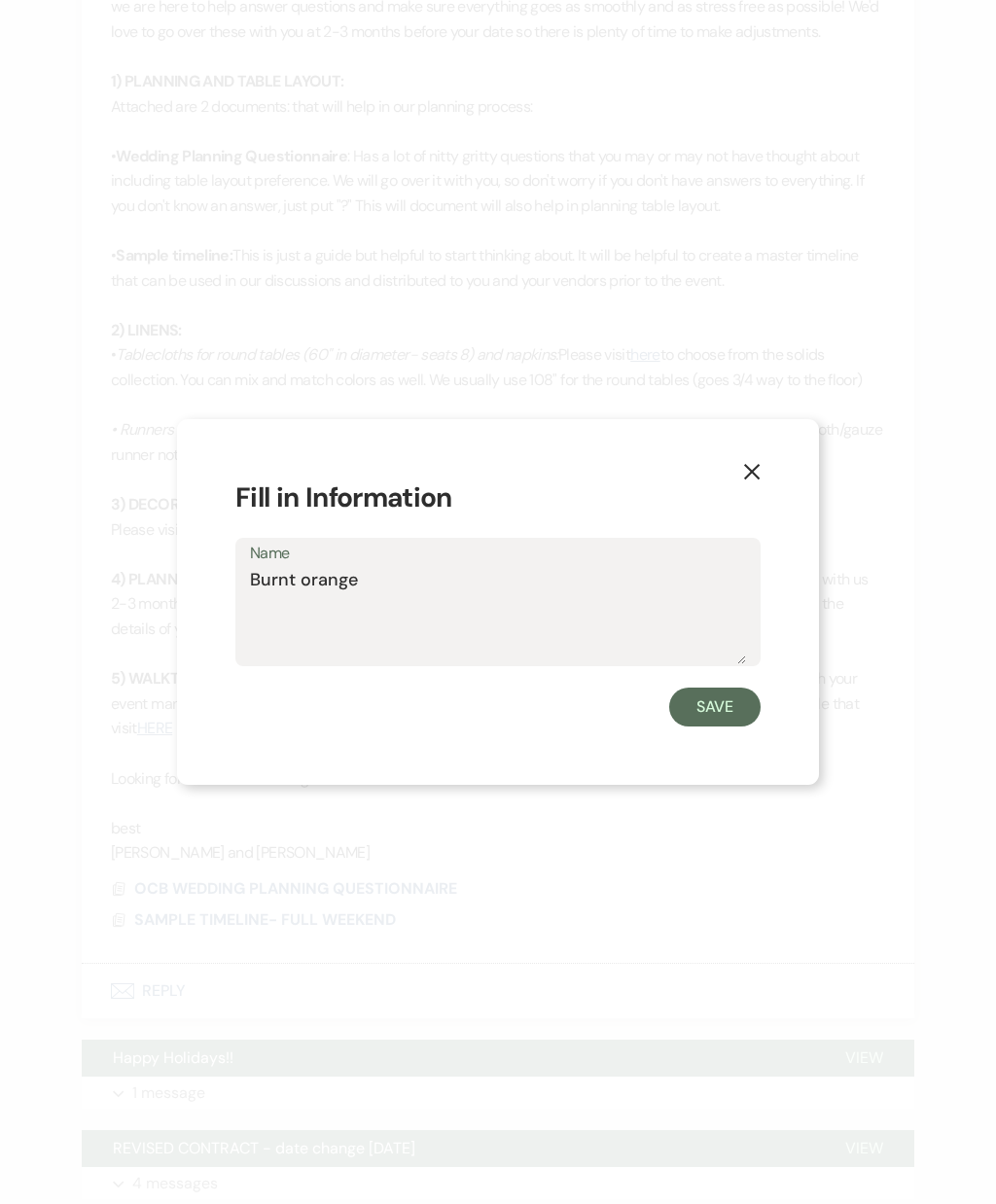
scroll to position [856, 0]
click at [376, 609] on textarea "Burnt orange" at bounding box center [498, 616] width 496 height 98
type textarea "Burnt orange / plum for farm tables"
click at [724, 726] on button "Save" at bounding box center [715, 707] width 92 height 39
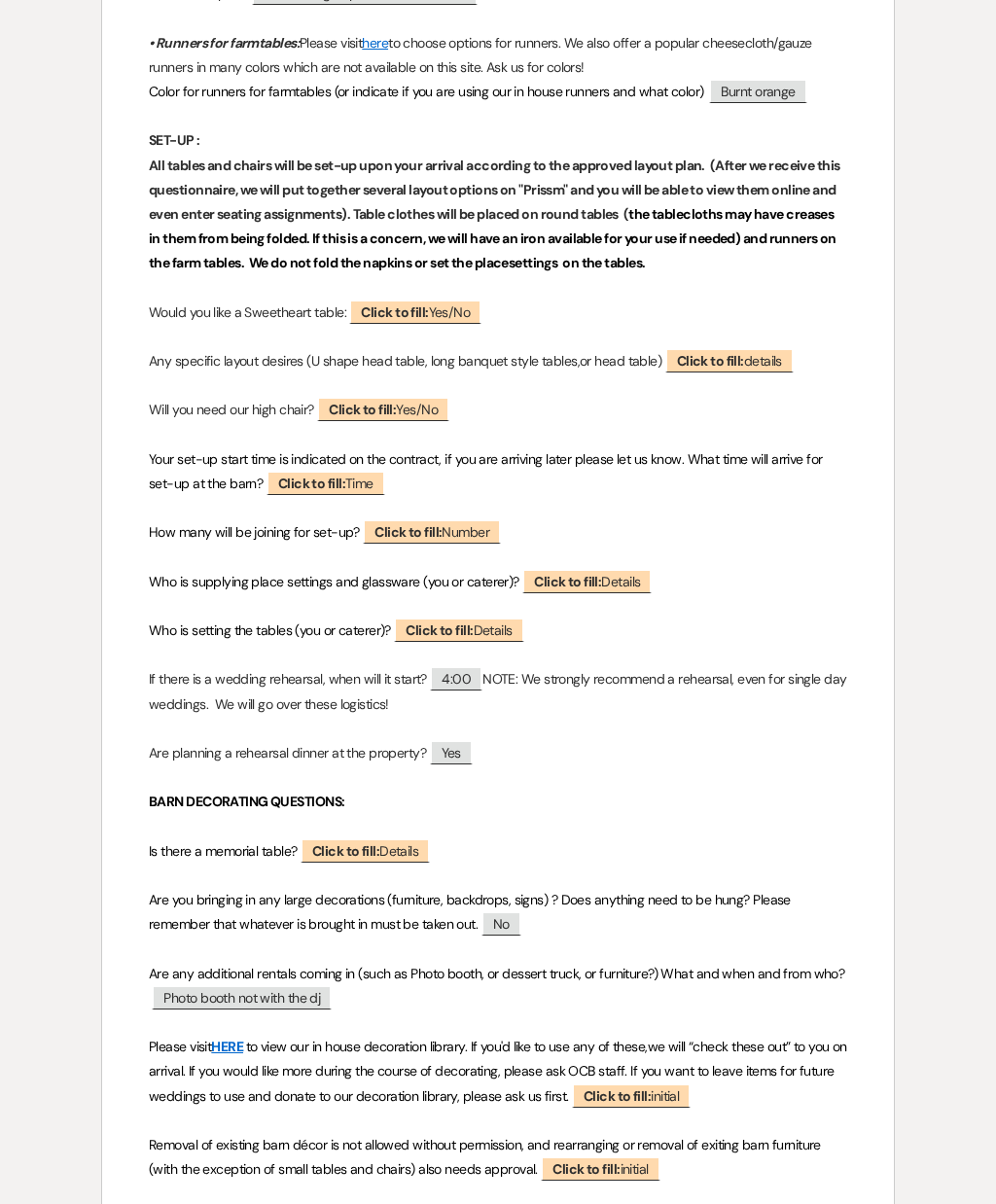
scroll to position [922, 0]
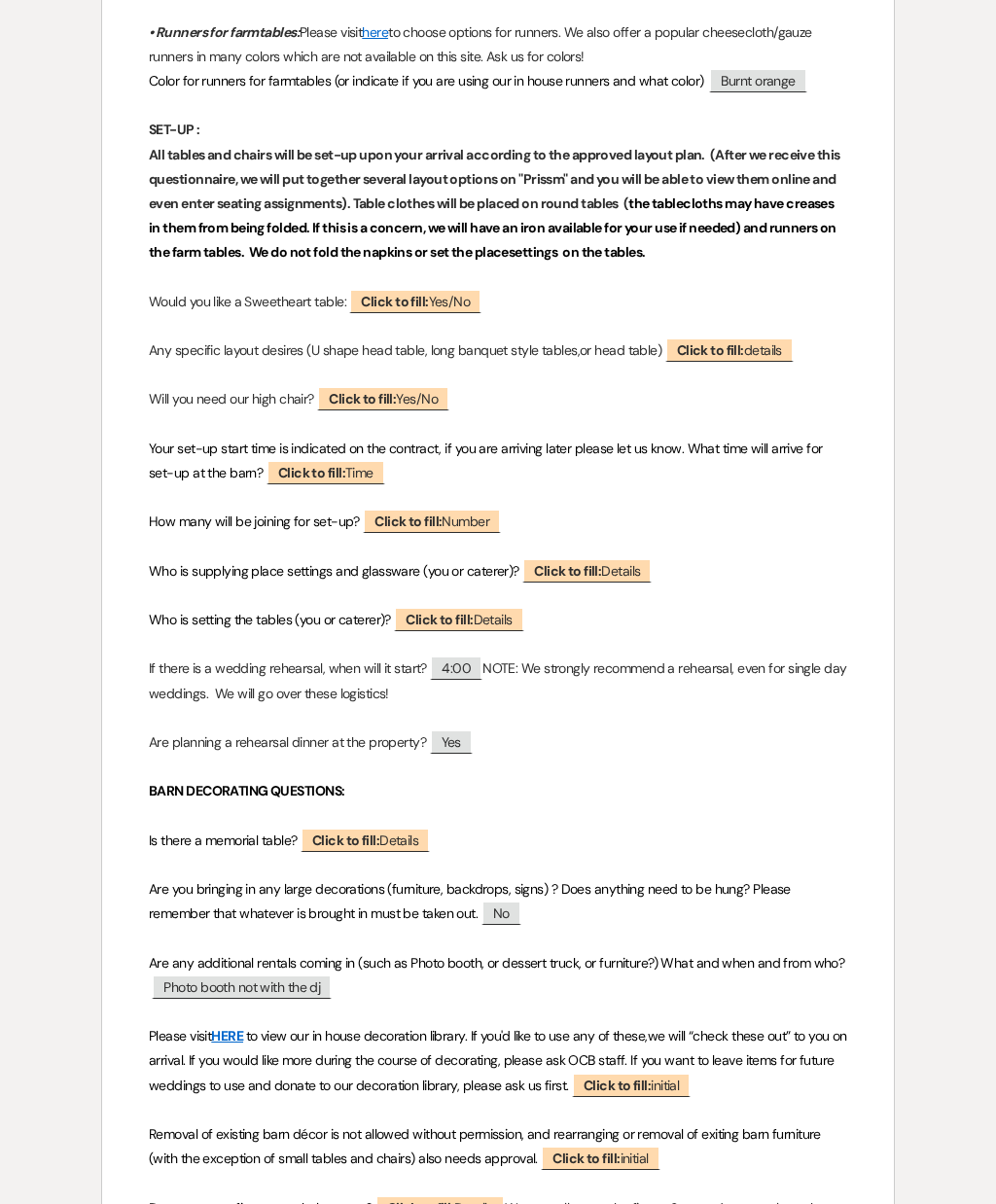
click at [433, 307] on span "Click to fill: Yes/No" at bounding box center [416, 301] width 133 height 24
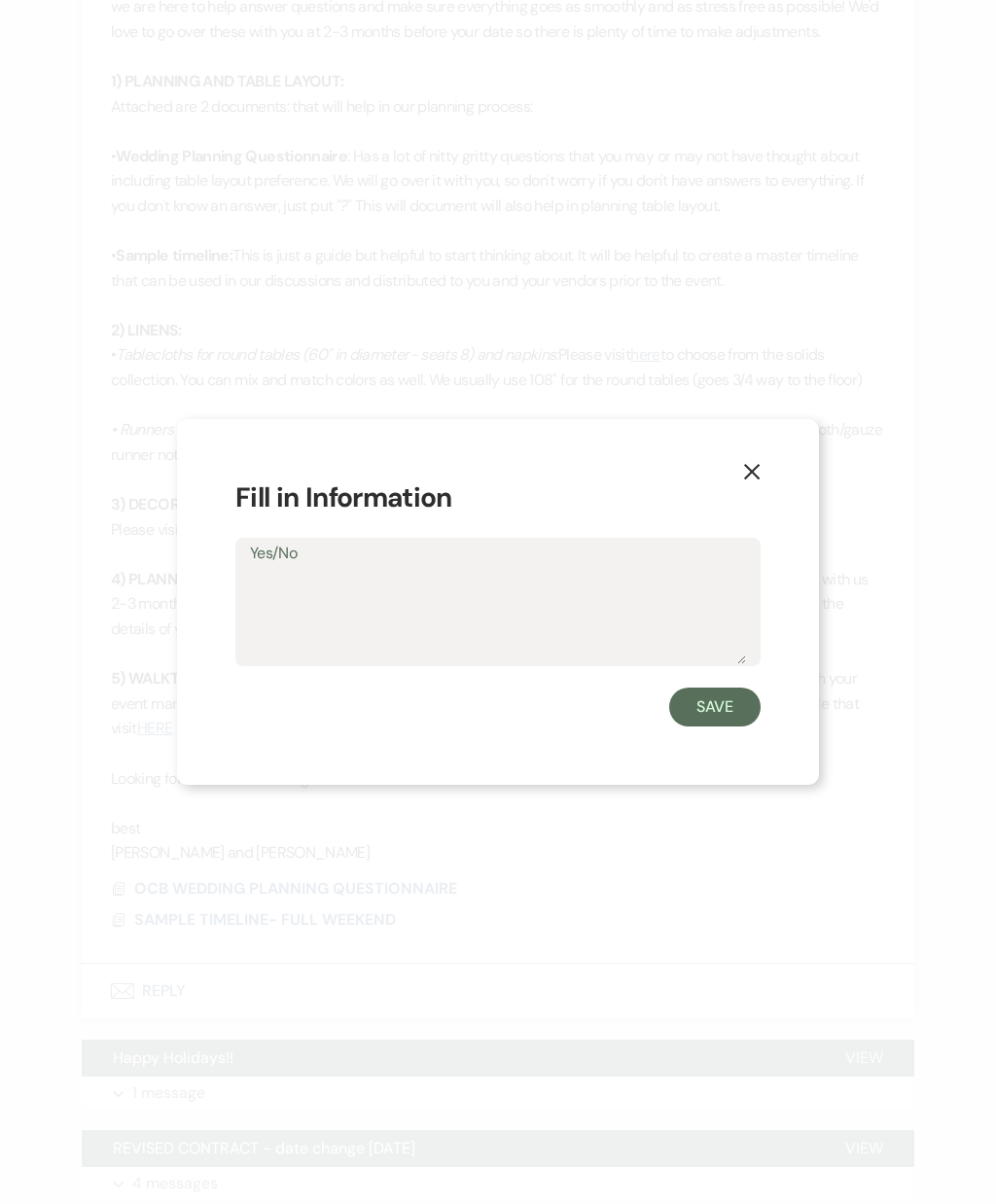
scroll to position [856, 0]
click at [752, 480] on icon "X" at bounding box center [751, 471] width 18 height 18
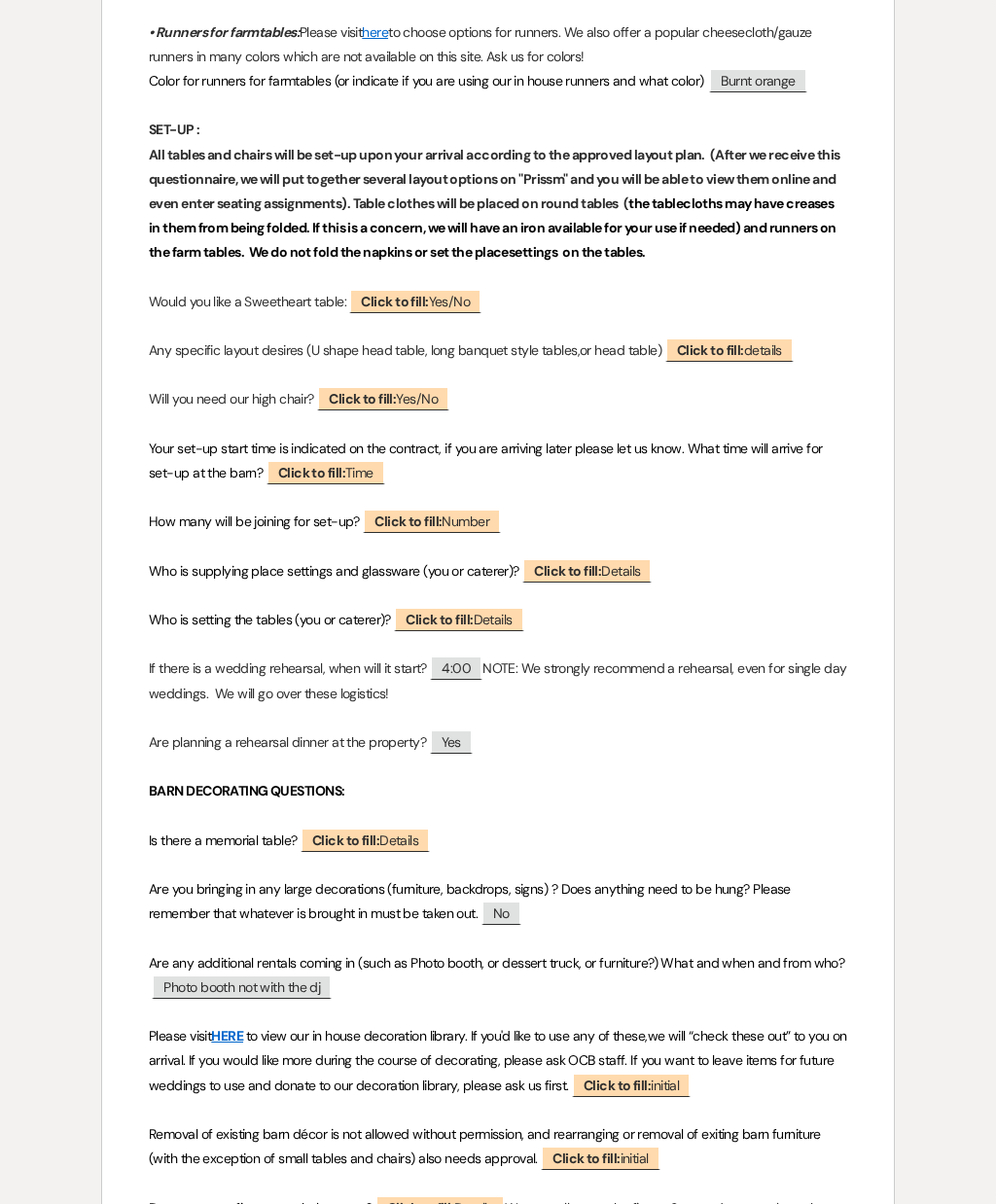
click at [351, 468] on span "Click to fill: Time" at bounding box center [326, 471] width 119 height 24
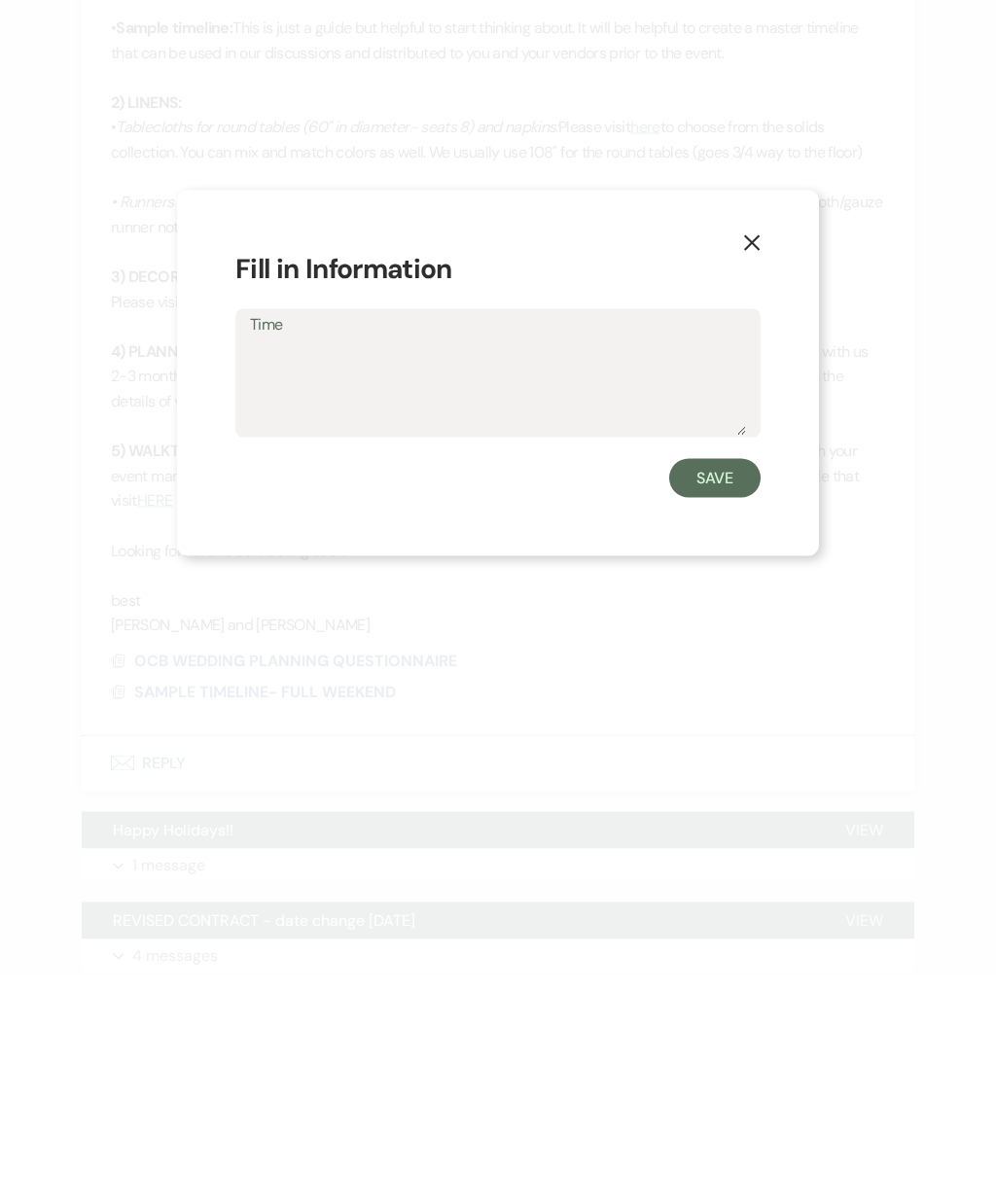
click at [859, 634] on div "X Fill in Information Time Save" at bounding box center [498, 602] width 996 height 1204
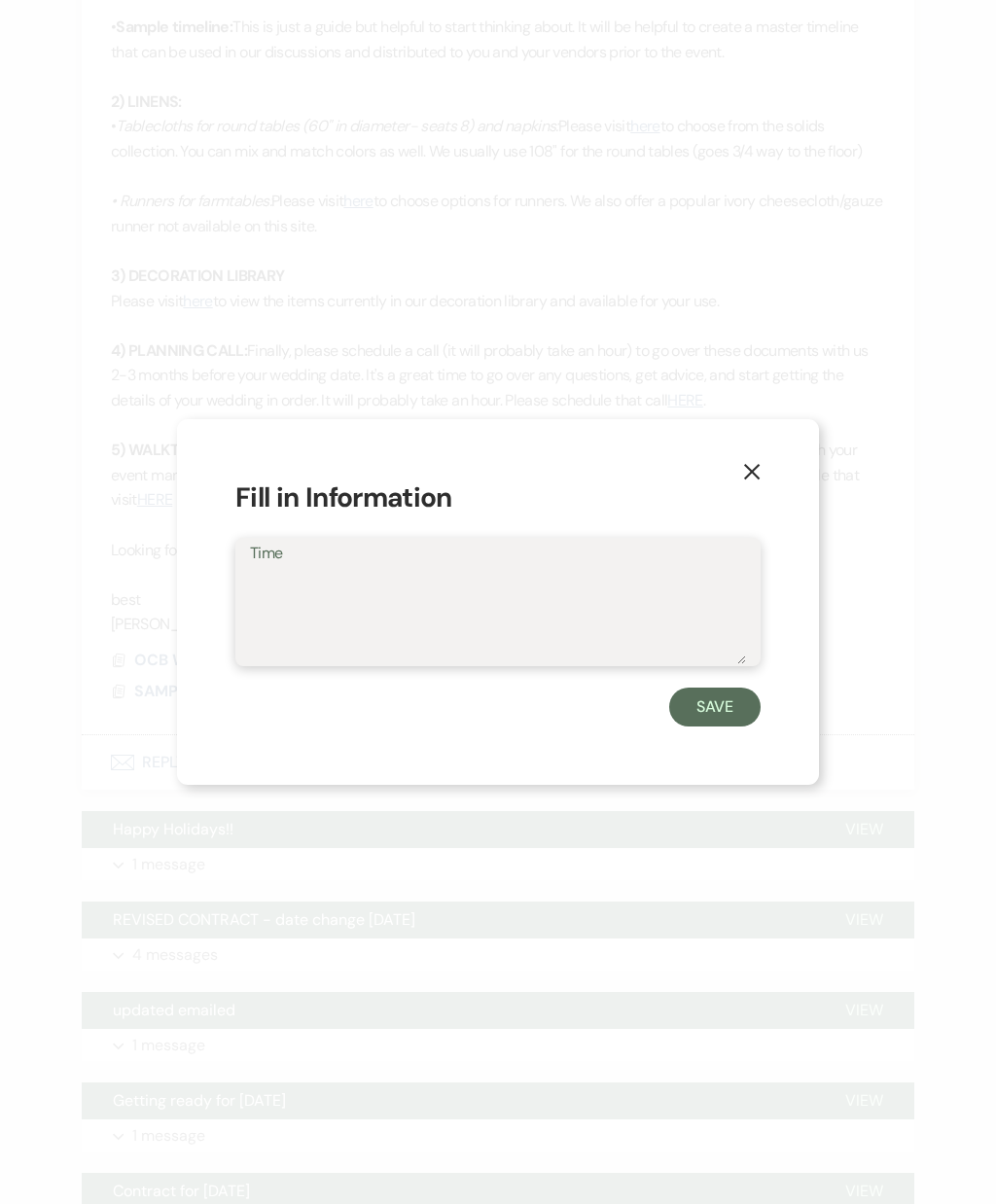
click at [680, 637] on textarea "Time" at bounding box center [498, 616] width 496 height 98
type textarea "Noon"
click at [719, 726] on button "Save" at bounding box center [715, 707] width 92 height 39
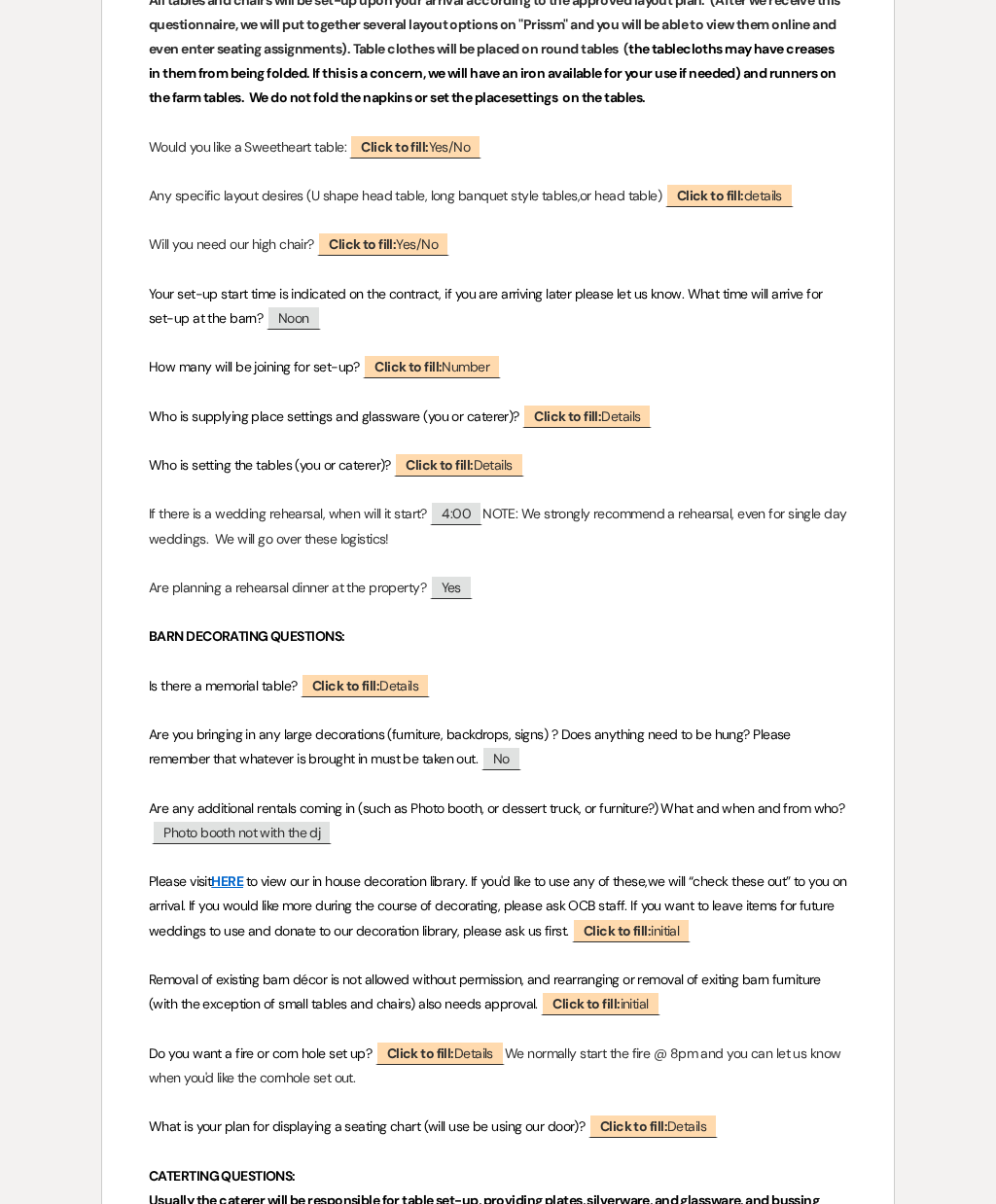
scroll to position [1082, 0]
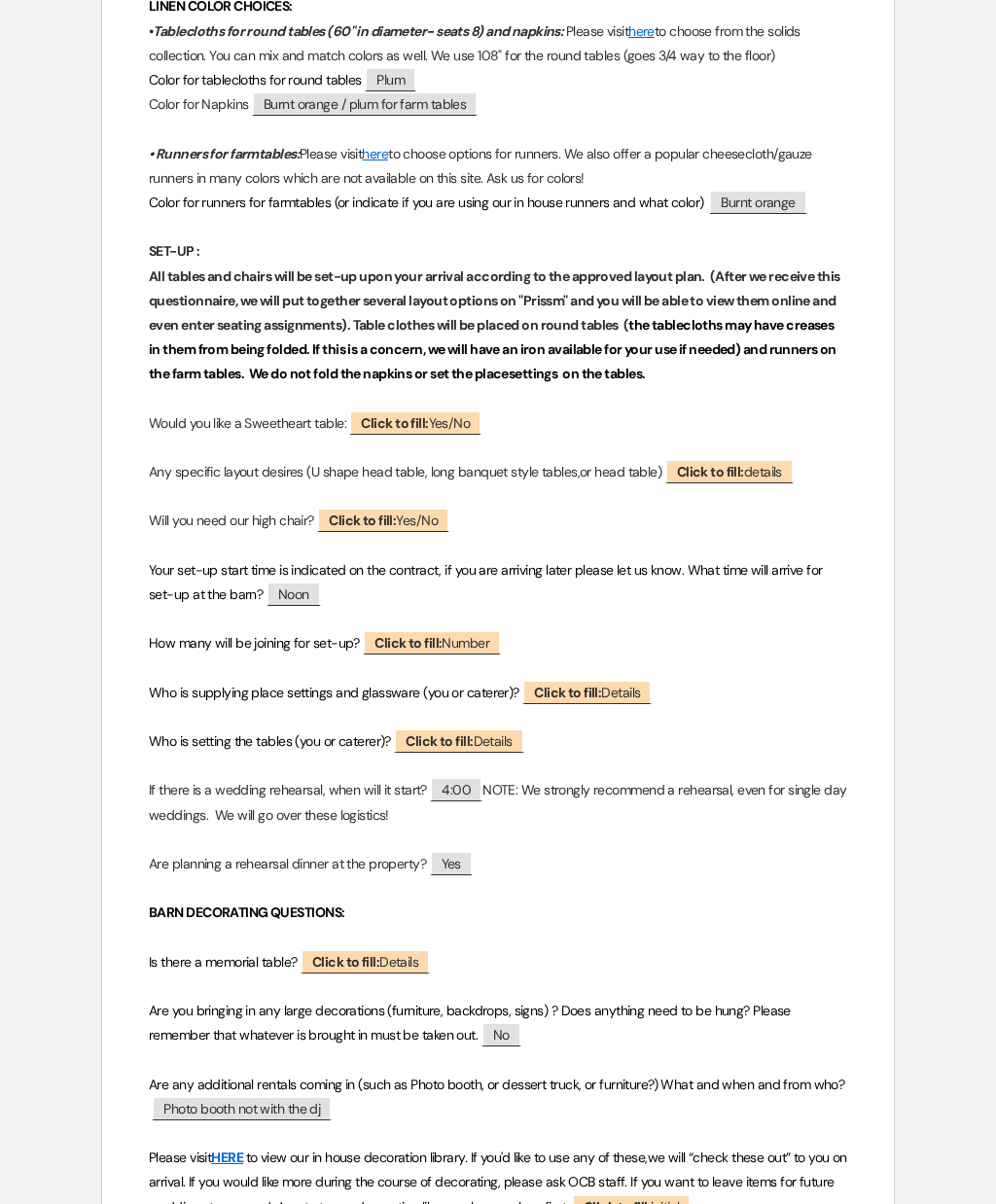
scroll to position [805, 0]
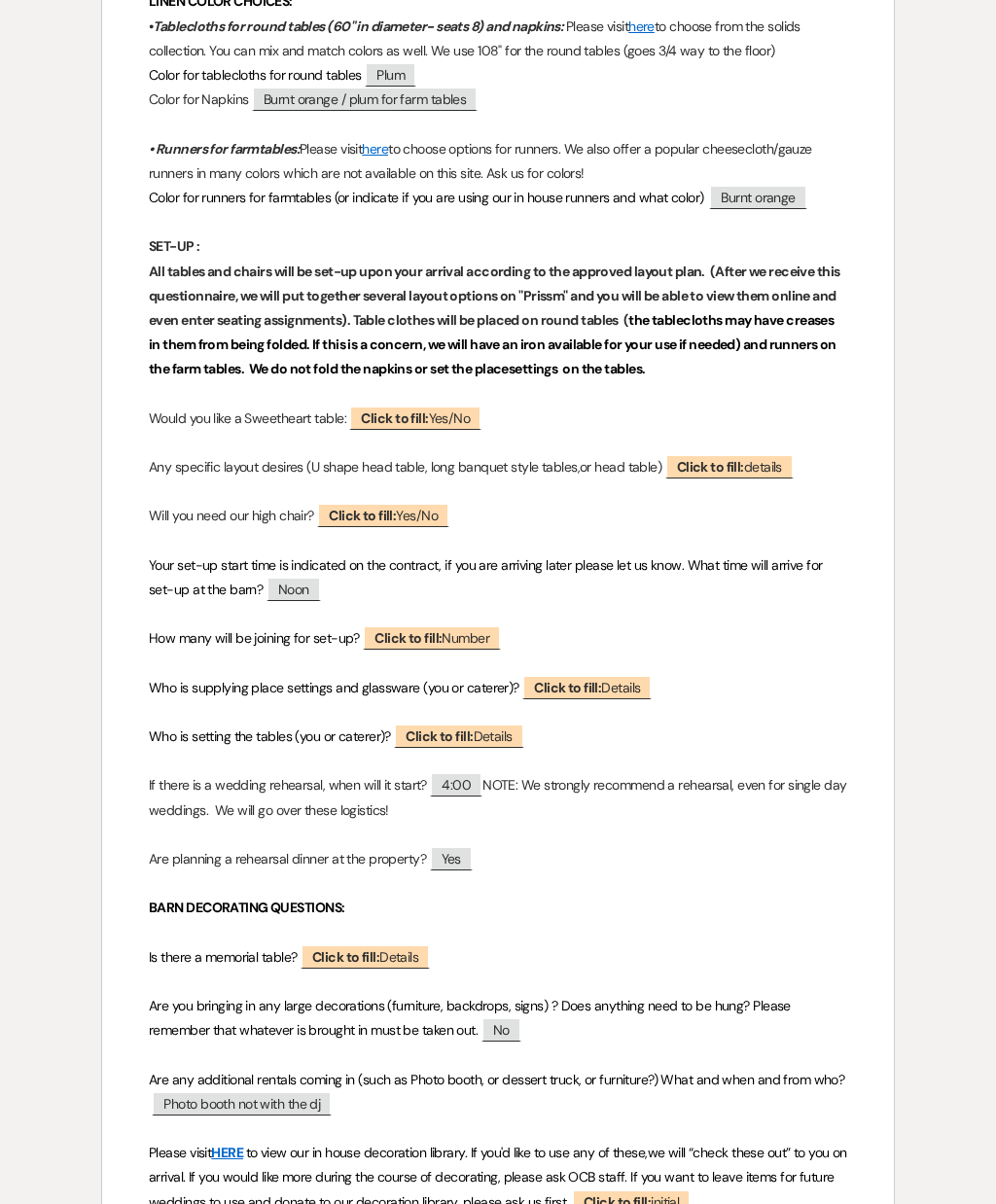
click at [717, 583] on p "Your set-up start time is indicated on the contract, if you are arriving later …" at bounding box center [498, 578] width 698 height 49
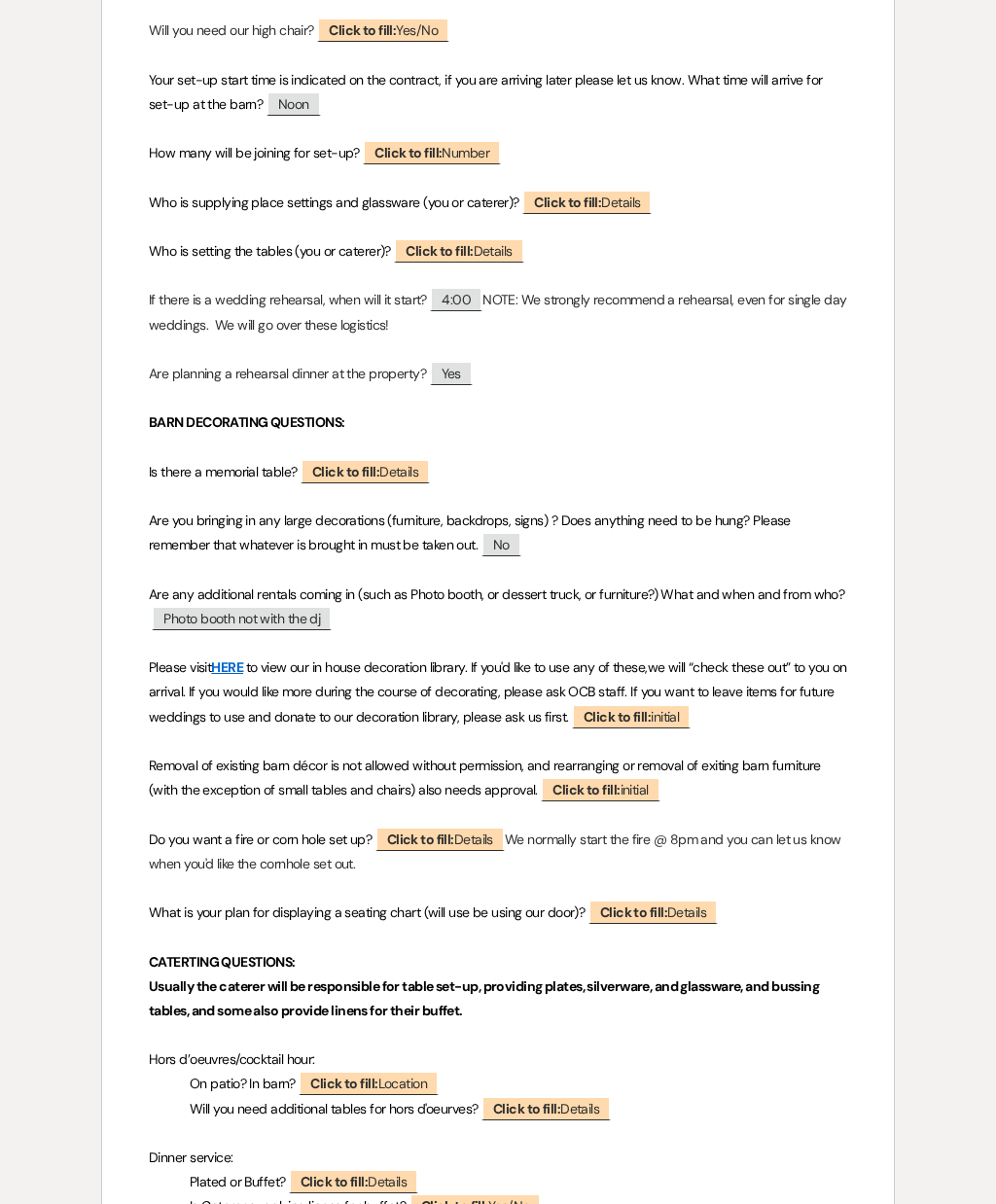
scroll to position [1291, 0]
click at [442, 140] on span "Click to fill: Number" at bounding box center [432, 151] width 139 height 24
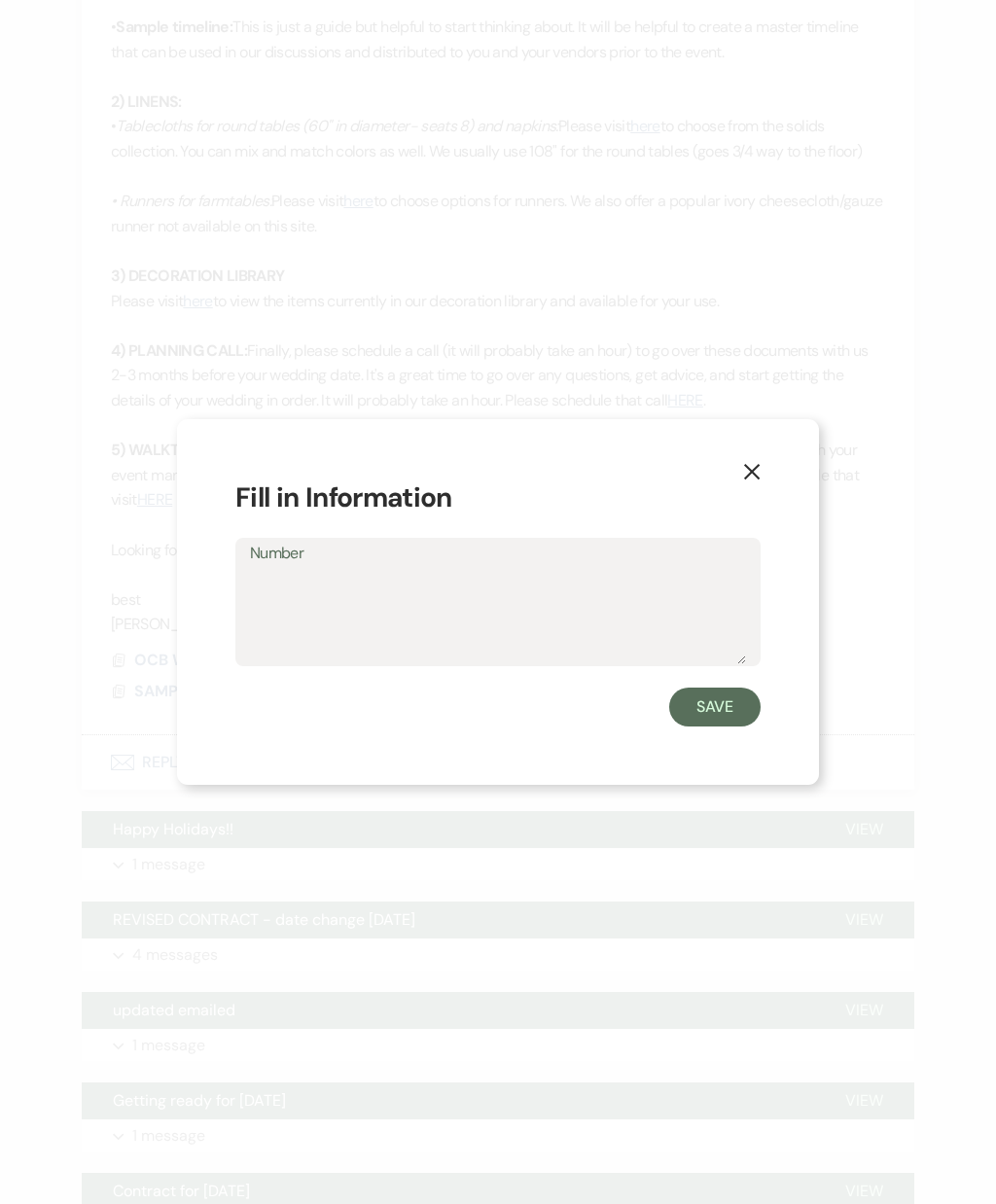
click at [478, 633] on textarea "Number" at bounding box center [498, 616] width 496 height 98
type textarea "10"
click at [724, 726] on button "Save" at bounding box center [715, 707] width 92 height 39
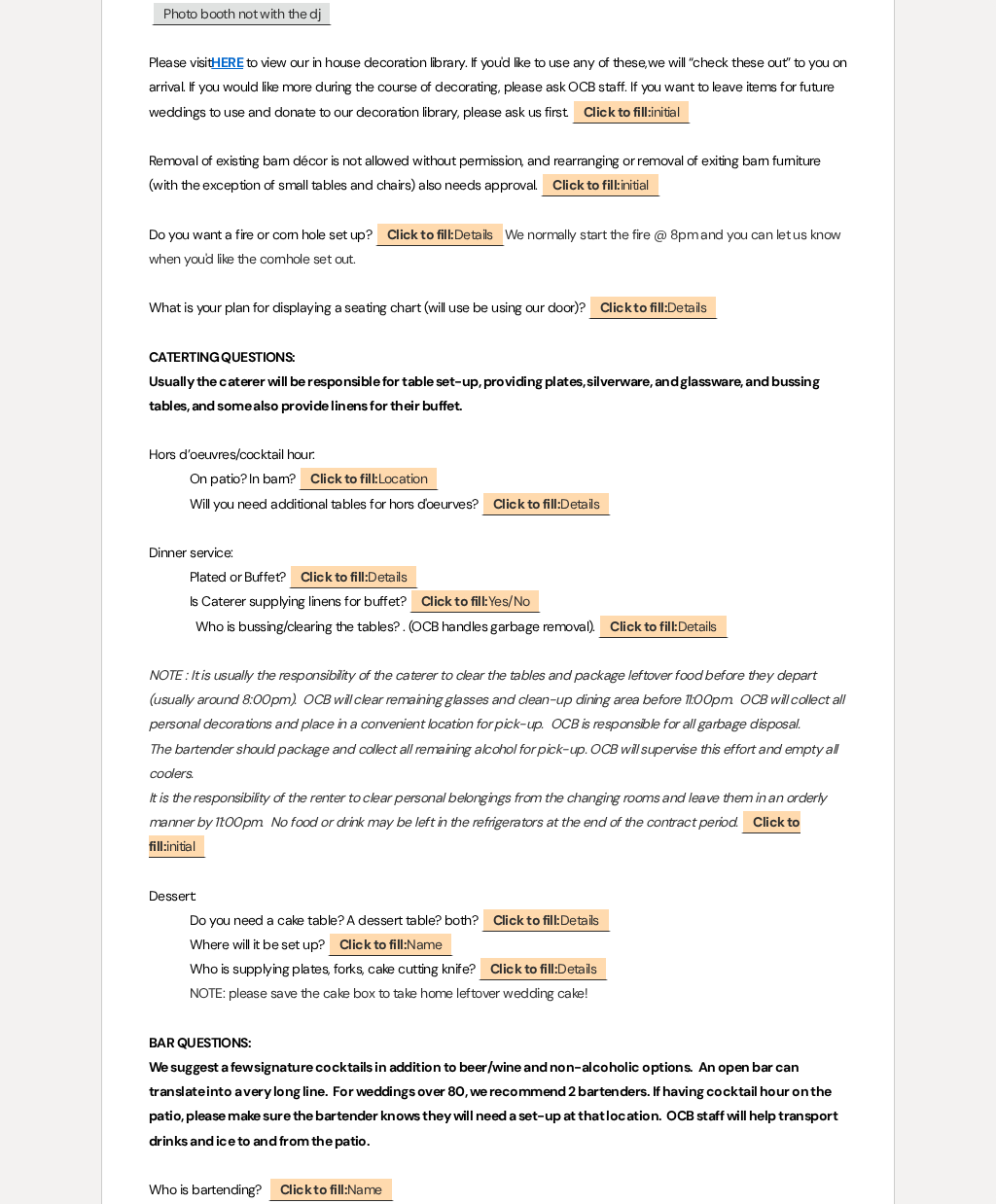
scroll to position [1898, 0]
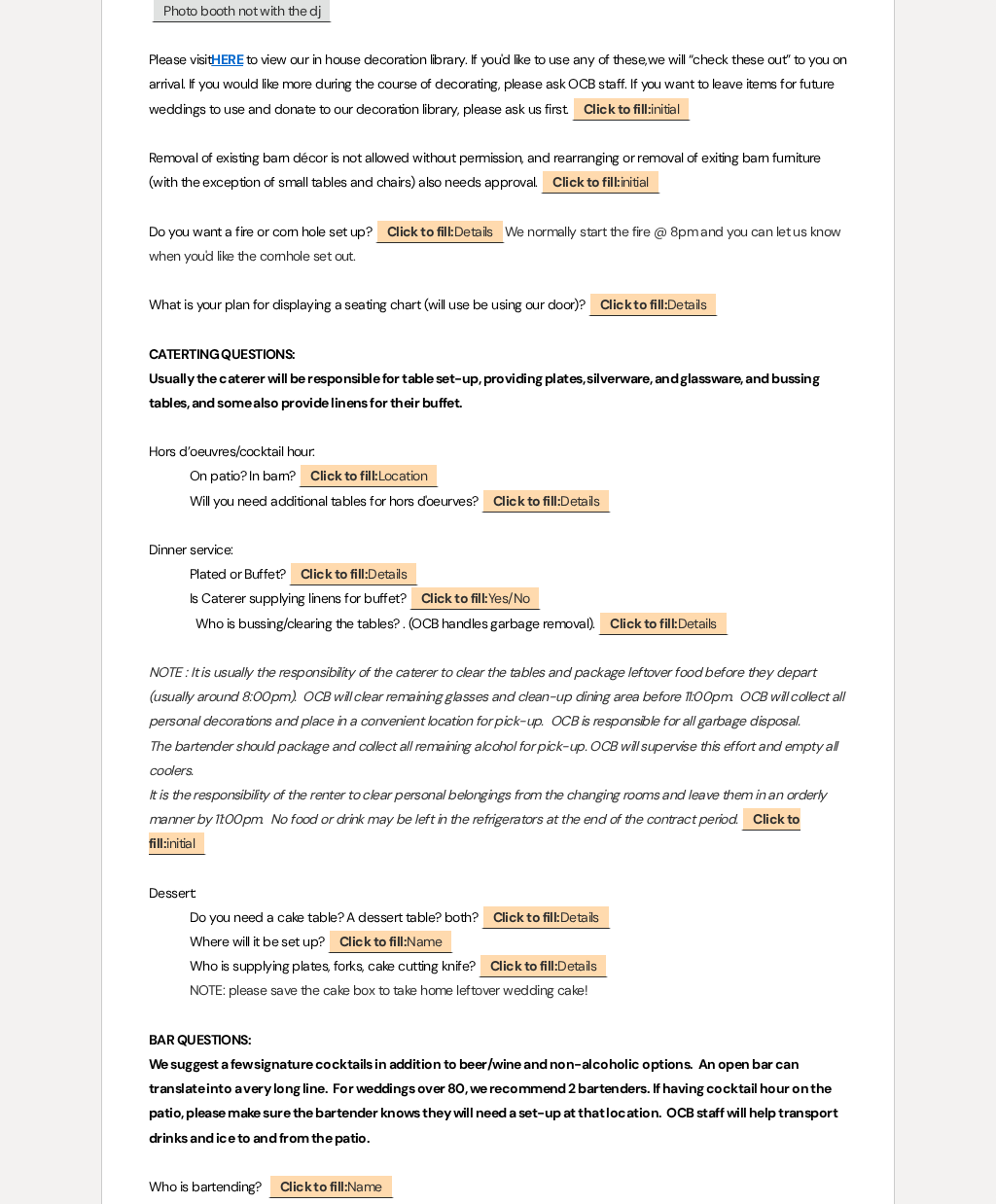
click at [408, 462] on span "Click to fill: Location" at bounding box center [369, 474] width 140 height 24
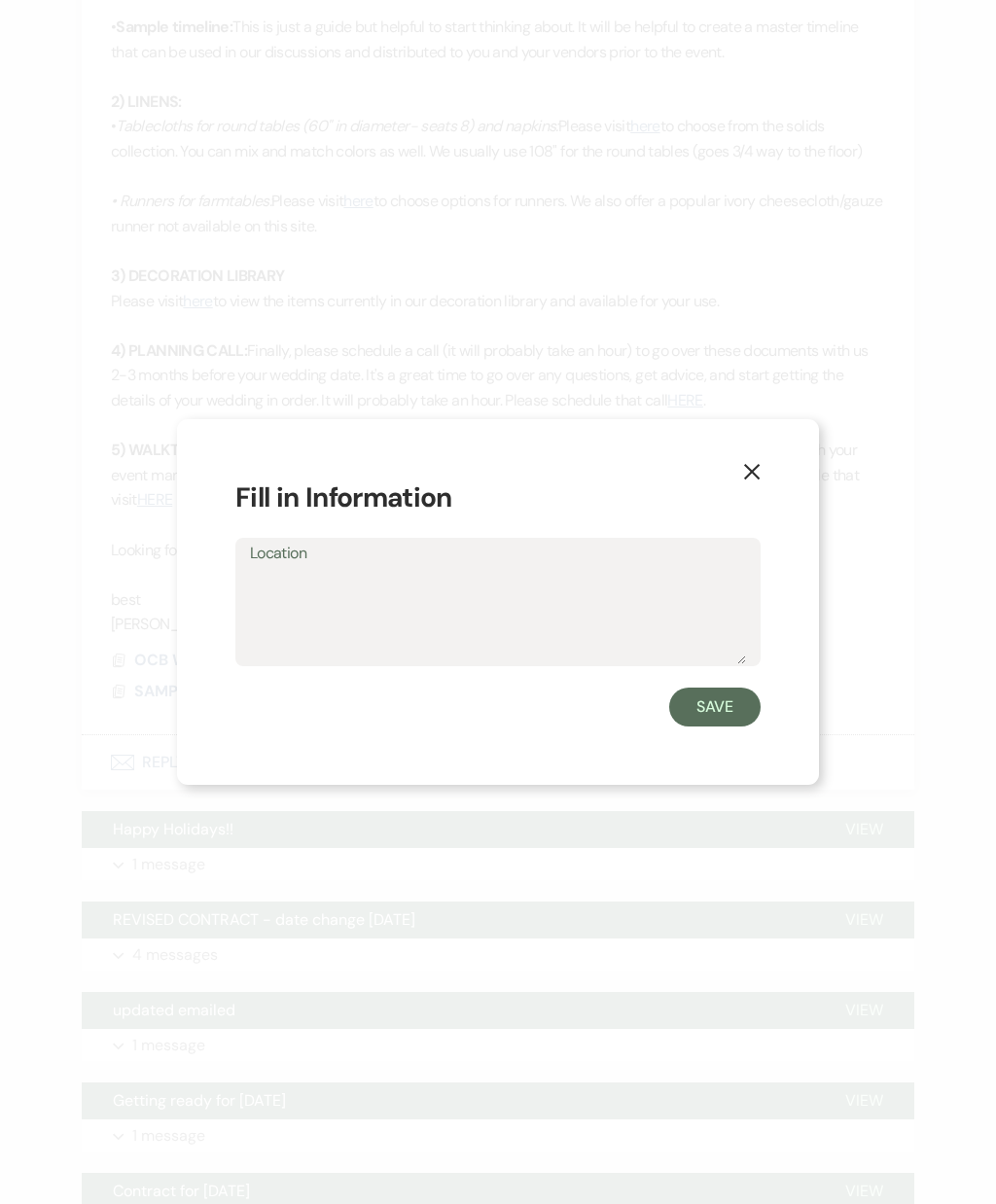
click at [755, 523] on button "X" at bounding box center [752, 471] width 135 height 104
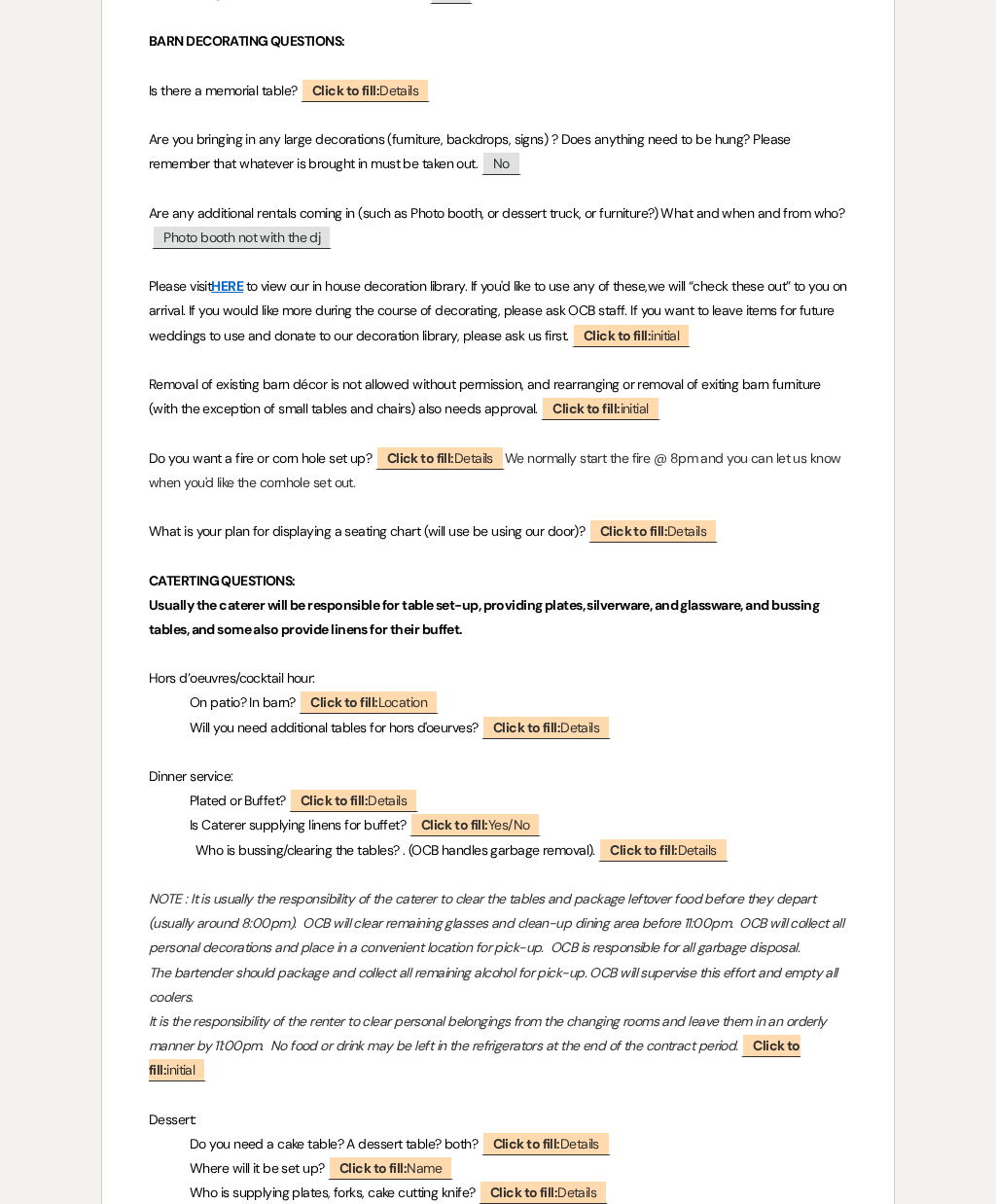
scroll to position [1680, 0]
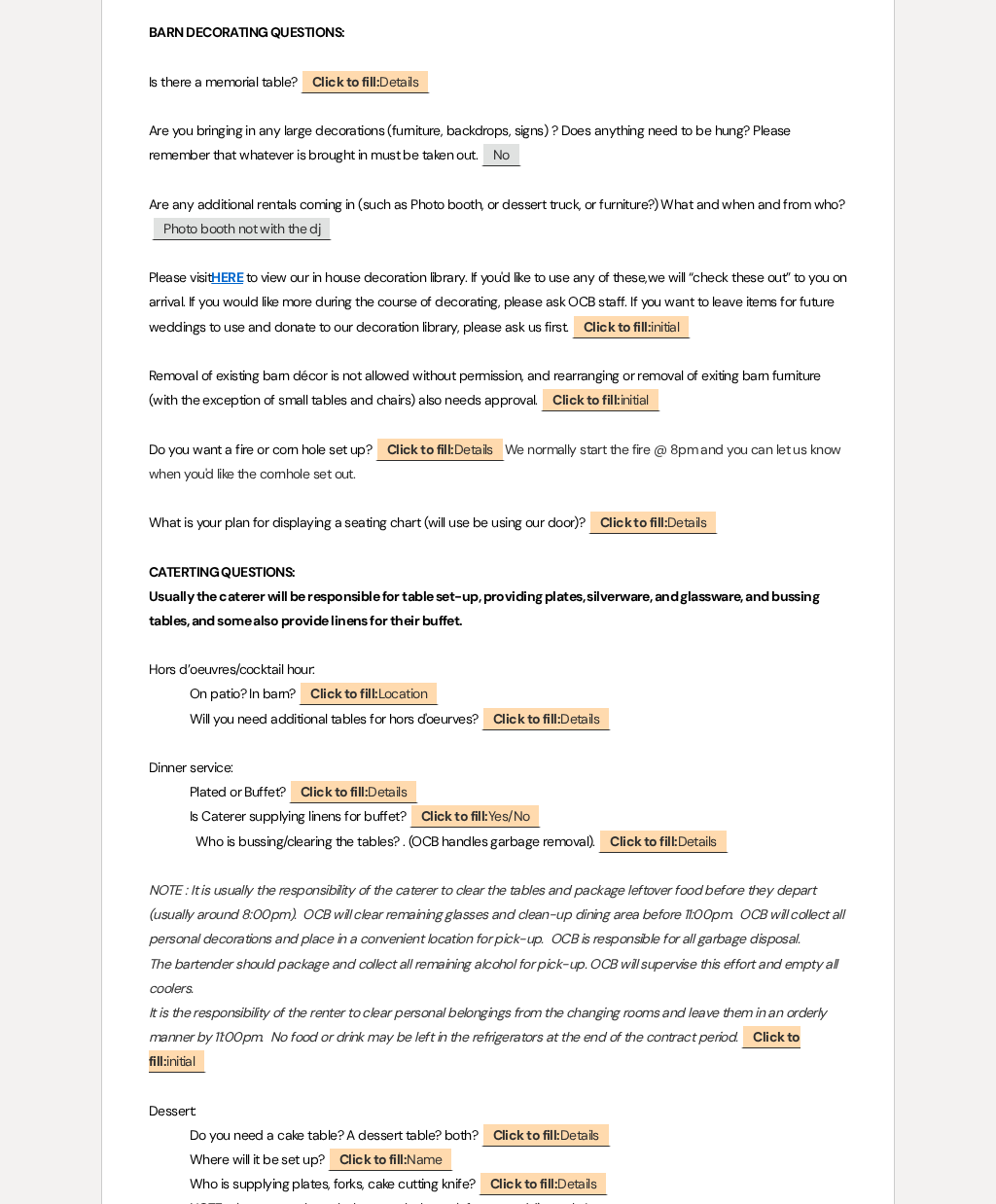
click at [425, 685] on span "Click to fill: Location" at bounding box center [369, 693] width 140 height 24
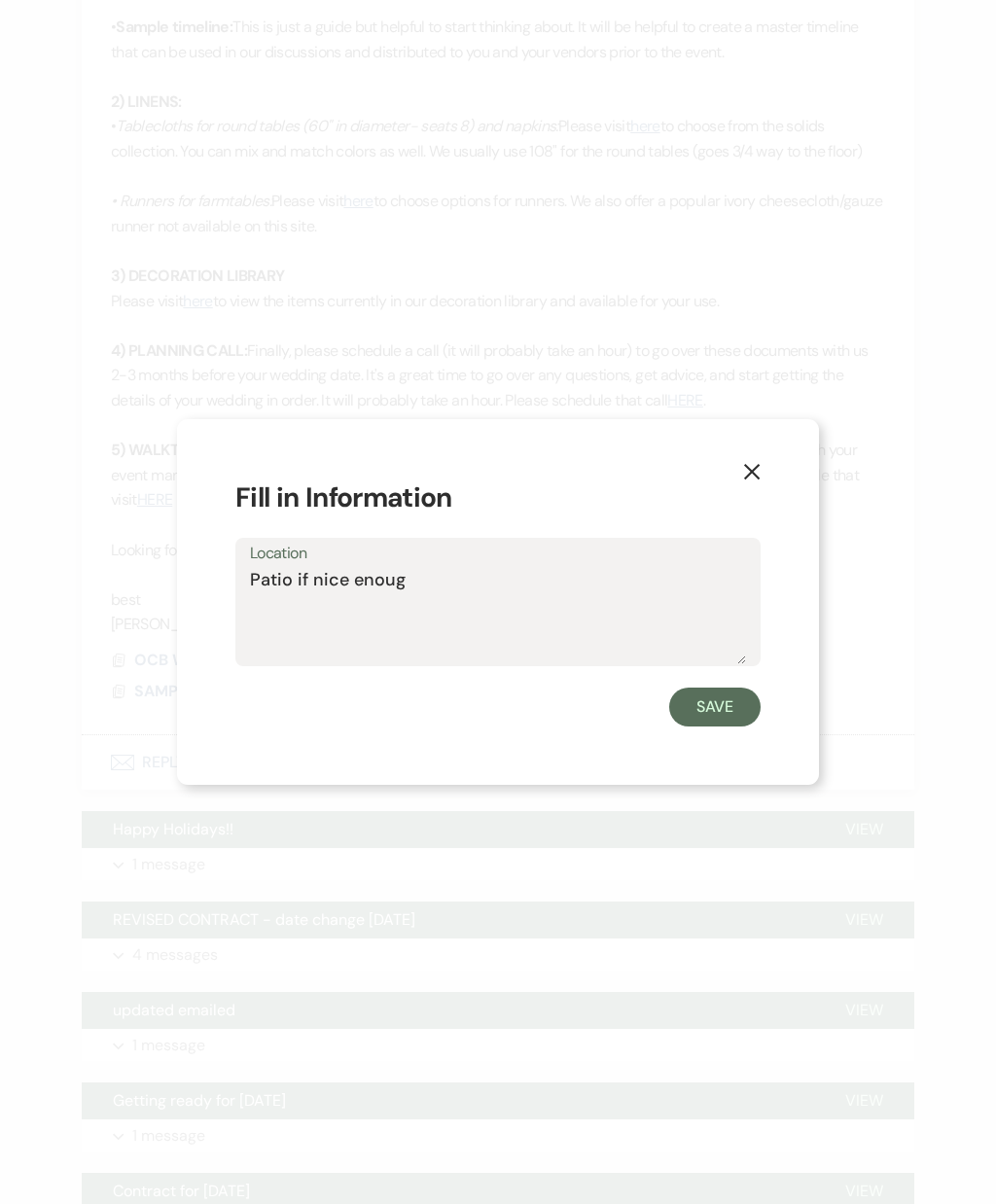
type textarea "Patio if nice enough"
click at [737, 726] on button "Save" at bounding box center [715, 707] width 92 height 39
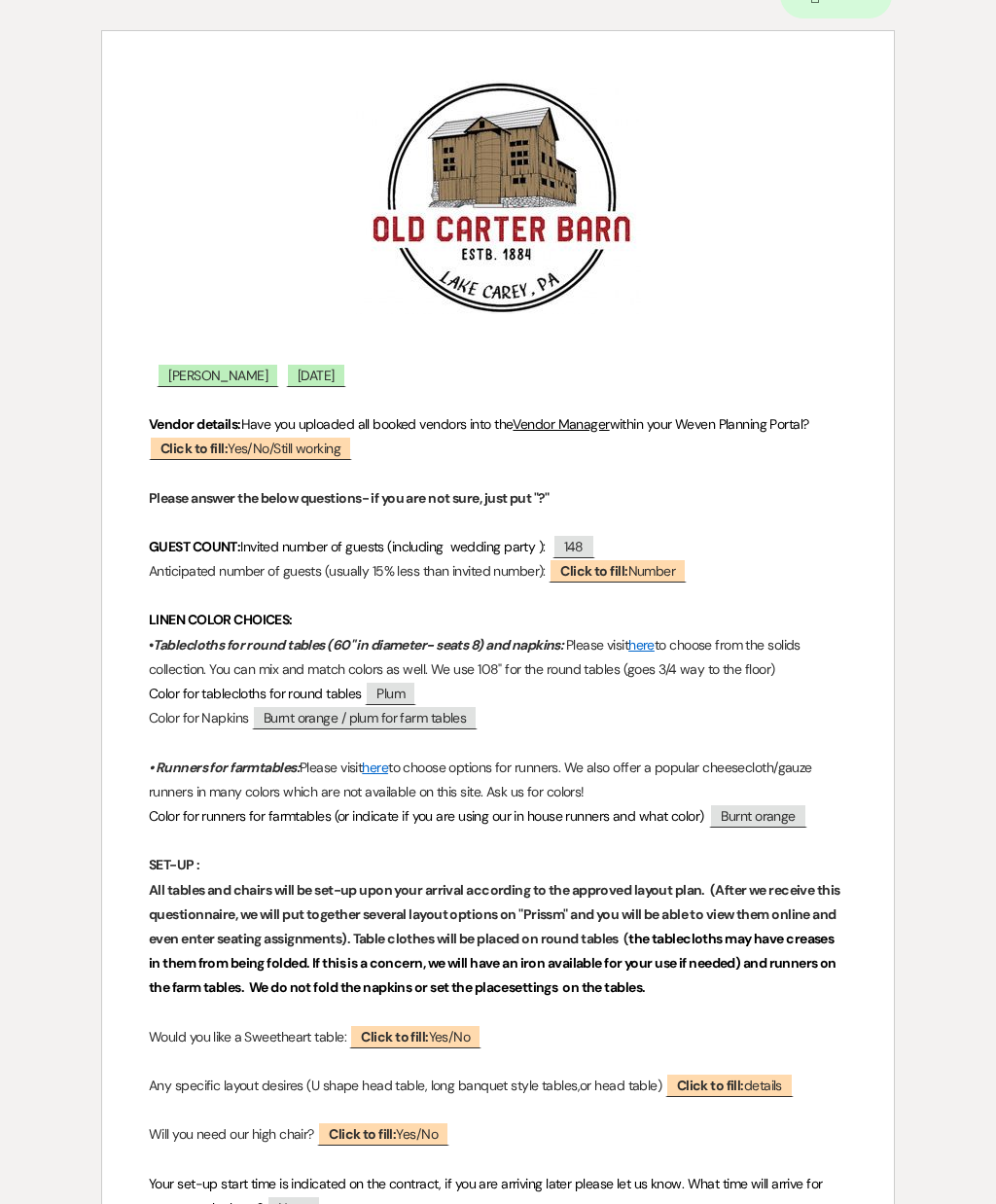
scroll to position [187, 0]
click at [411, 687] on span "Plum" at bounding box center [390, 692] width 52 height 24
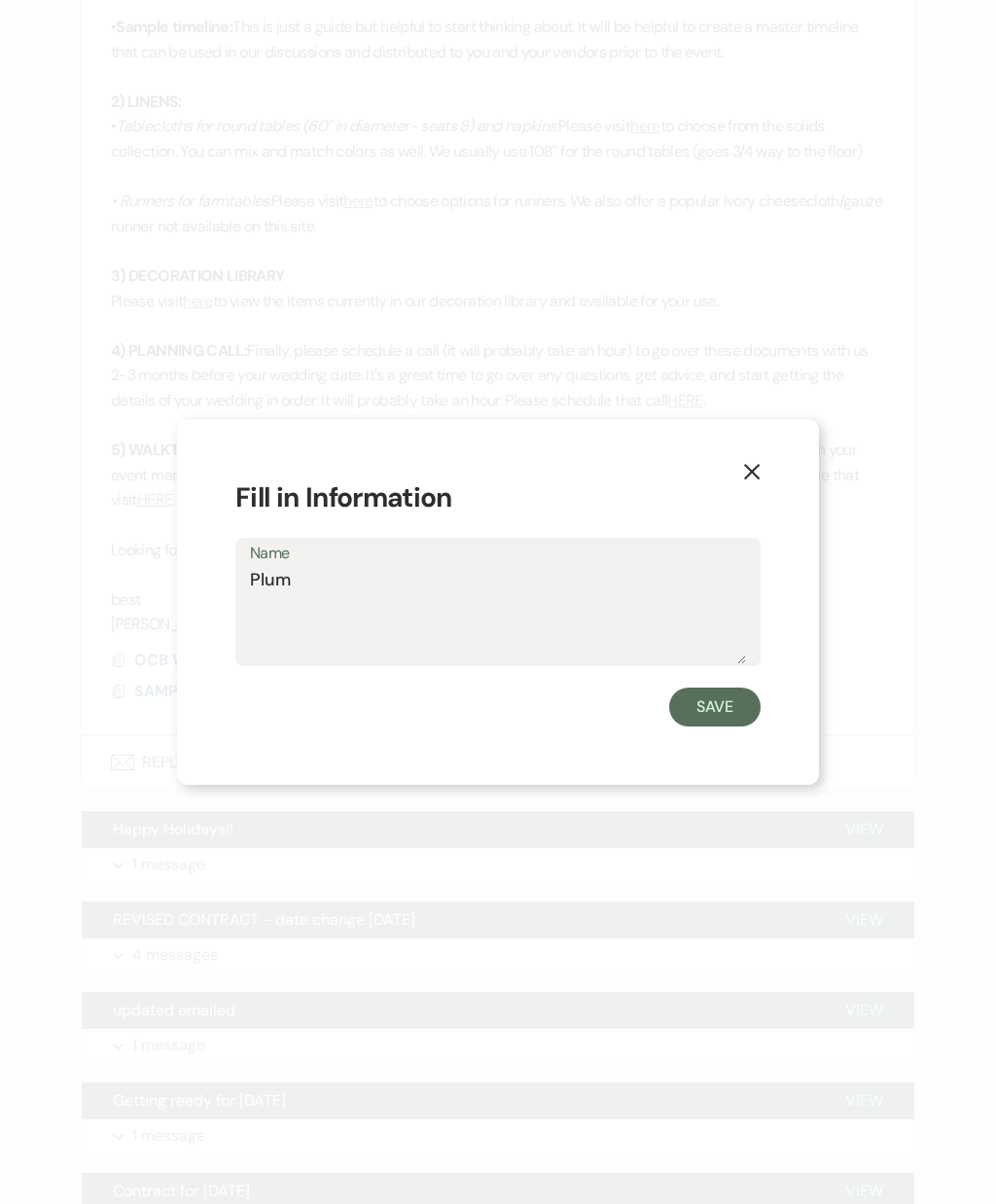
click at [461, 630] on textarea "Plum" at bounding box center [498, 616] width 496 height 98
type textarea "P"
type textarea "Eggplant"
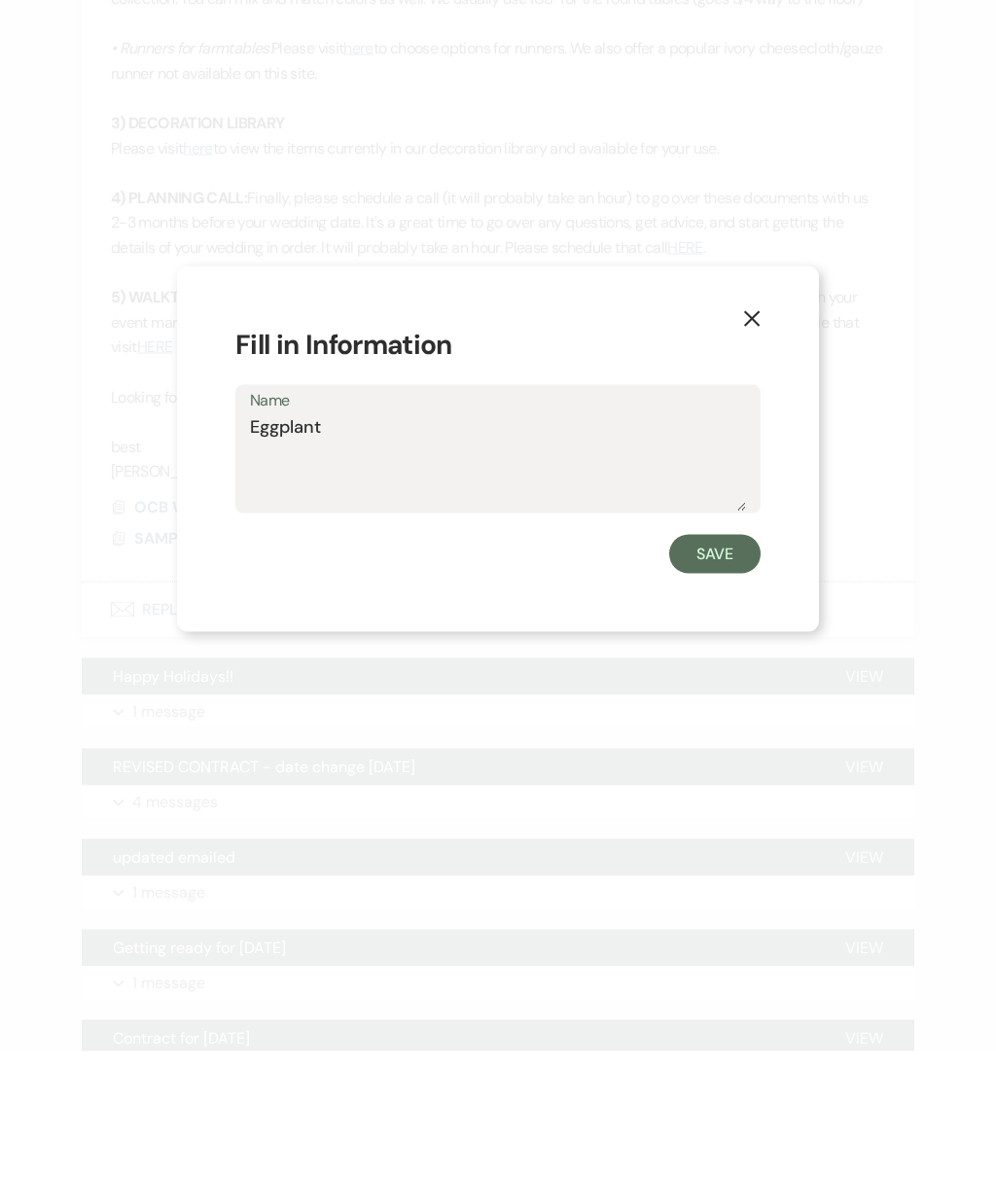
click at [732, 688] on button "Save" at bounding box center [715, 707] width 92 height 39
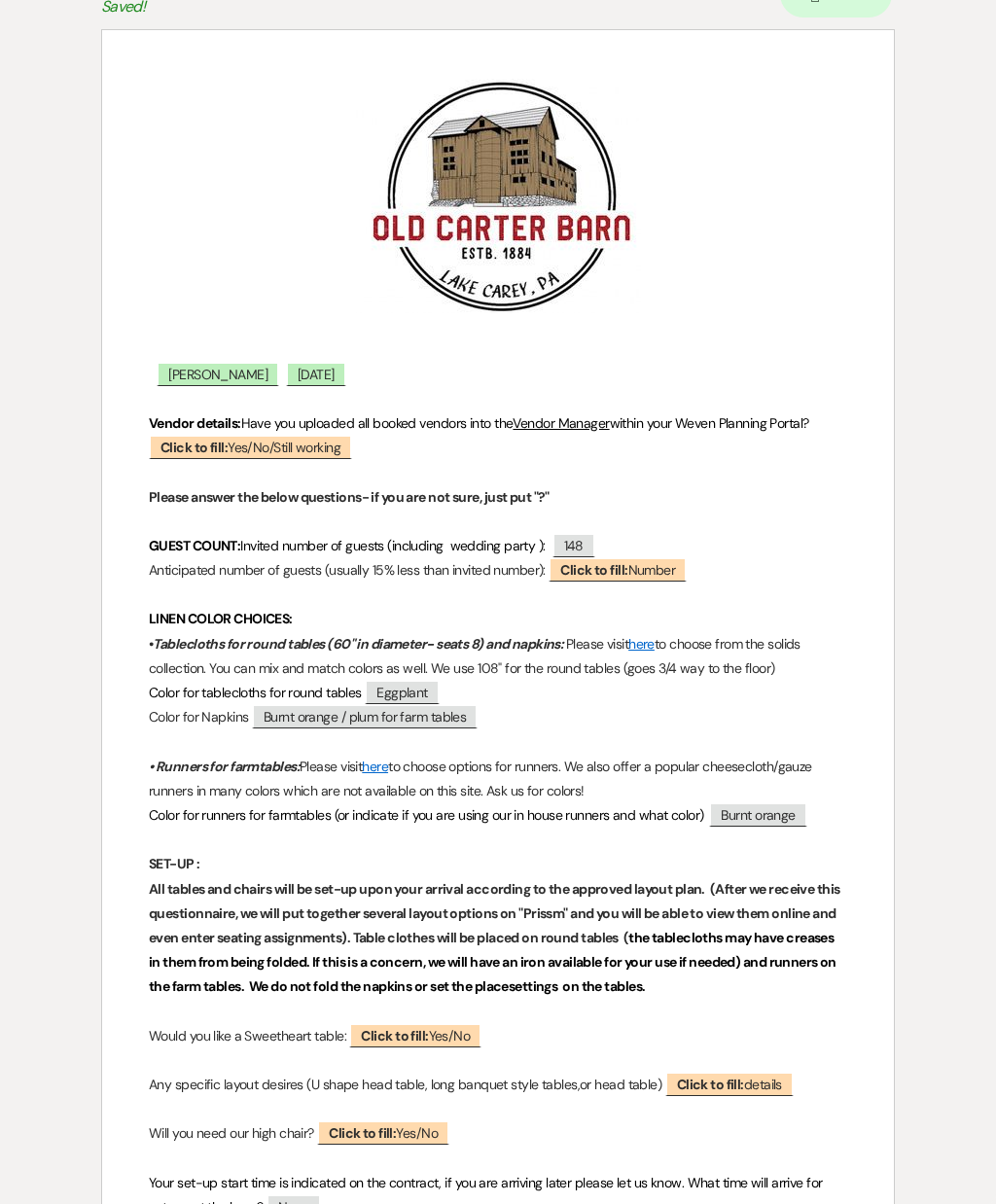
click at [378, 713] on span "Burnt orange / plum for farm tables" at bounding box center [364, 716] width 225 height 24
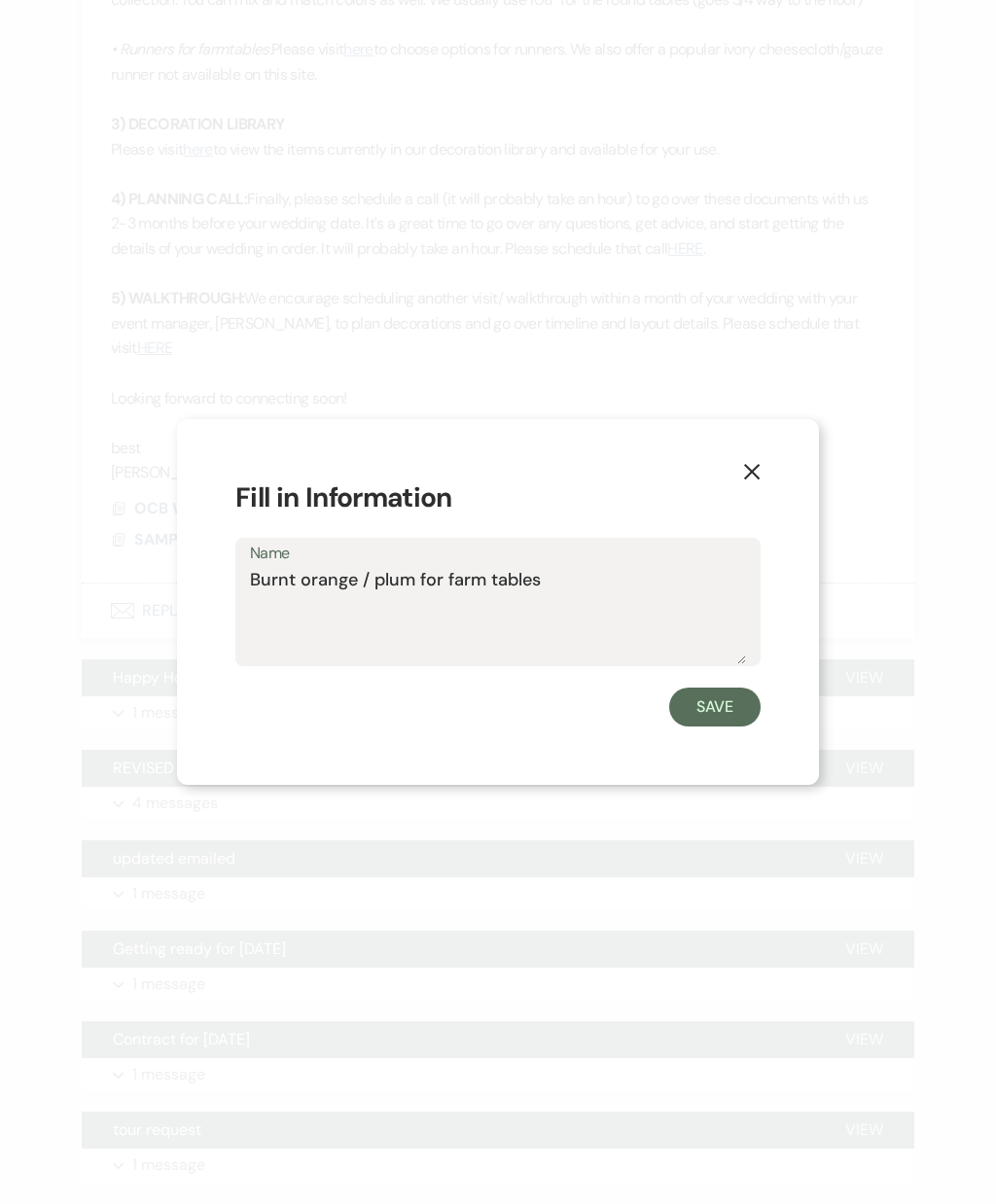
click at [416, 618] on textarea "Burnt orange / plum for farm tables" at bounding box center [498, 616] width 496 height 98
type textarea "Burnt orange / eggplant for farm tables"
click at [736, 726] on button "Save" at bounding box center [715, 707] width 92 height 39
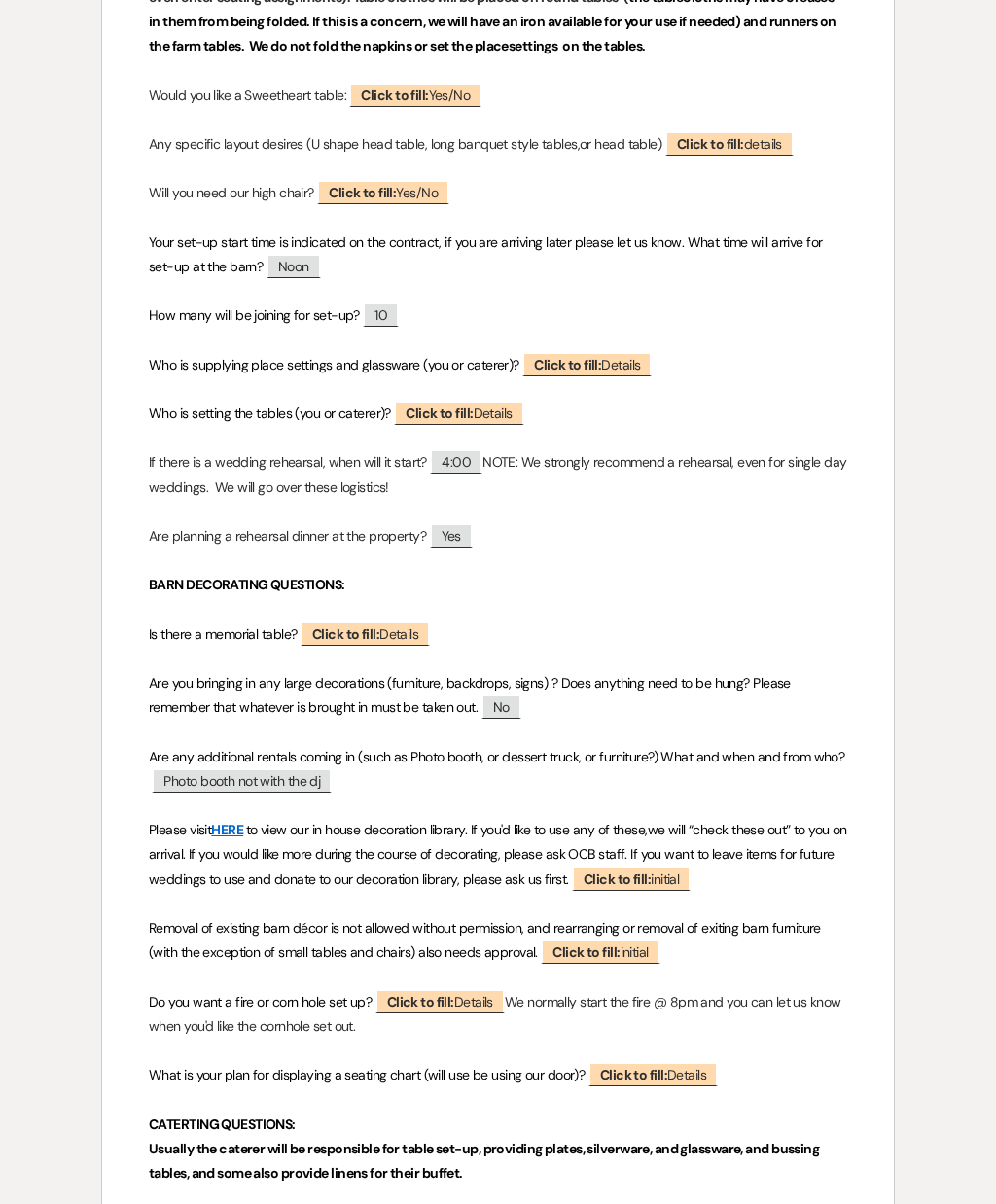
scroll to position [1156, 0]
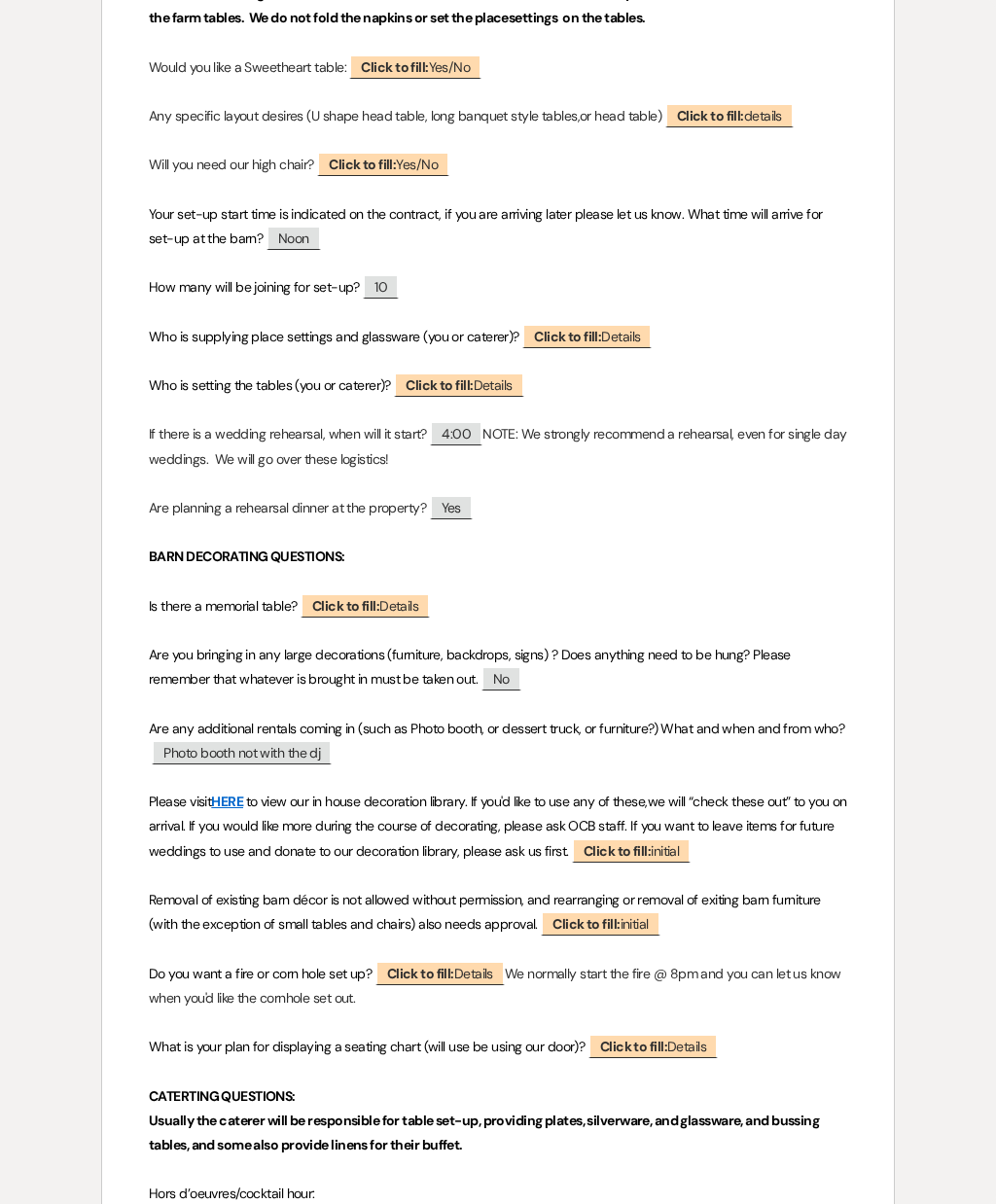
click at [691, 838] on span "Click to fill: initial" at bounding box center [631, 850] width 119 height 24
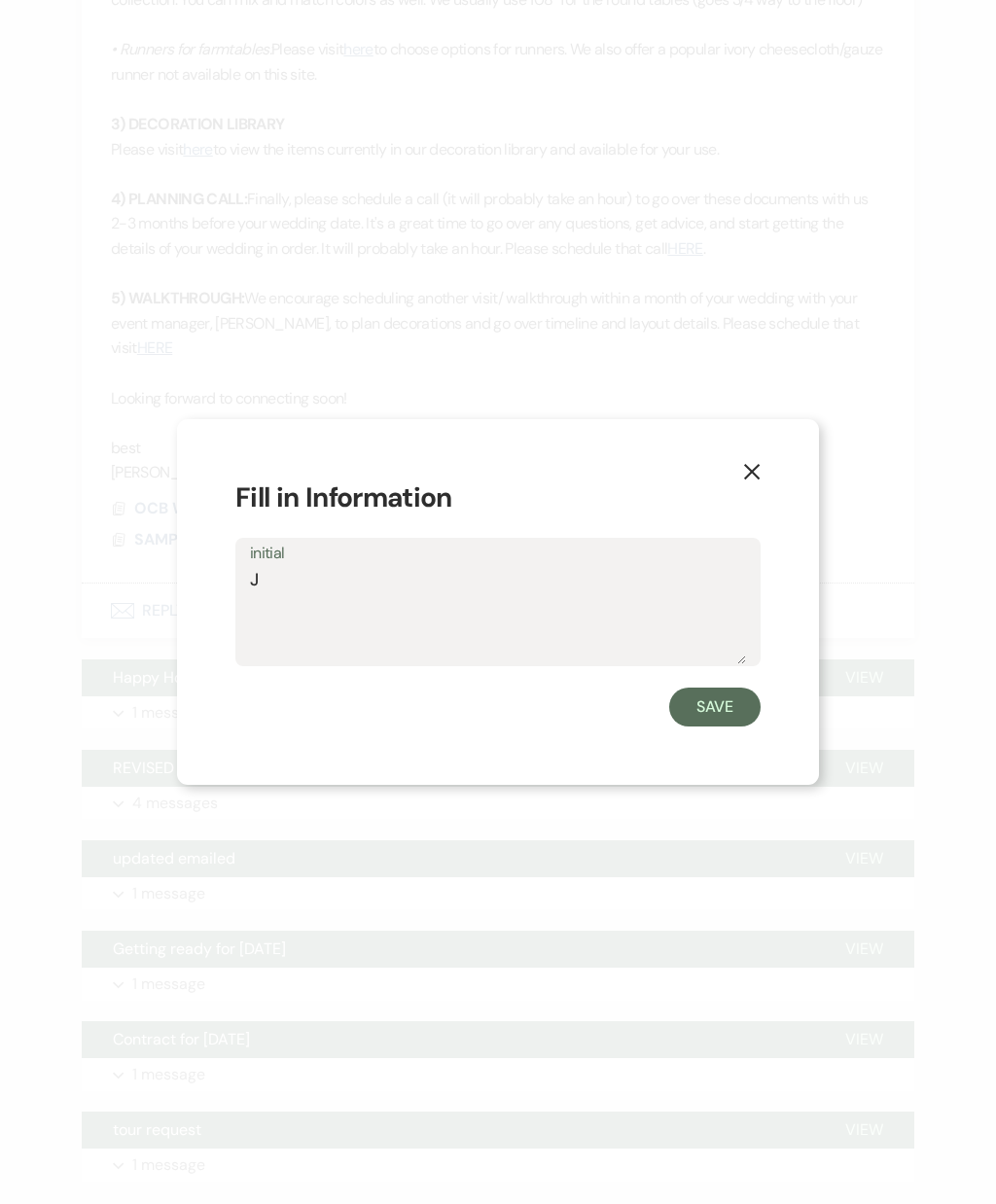
type textarea "Ju"
click at [734, 726] on button "Save" at bounding box center [715, 707] width 92 height 39
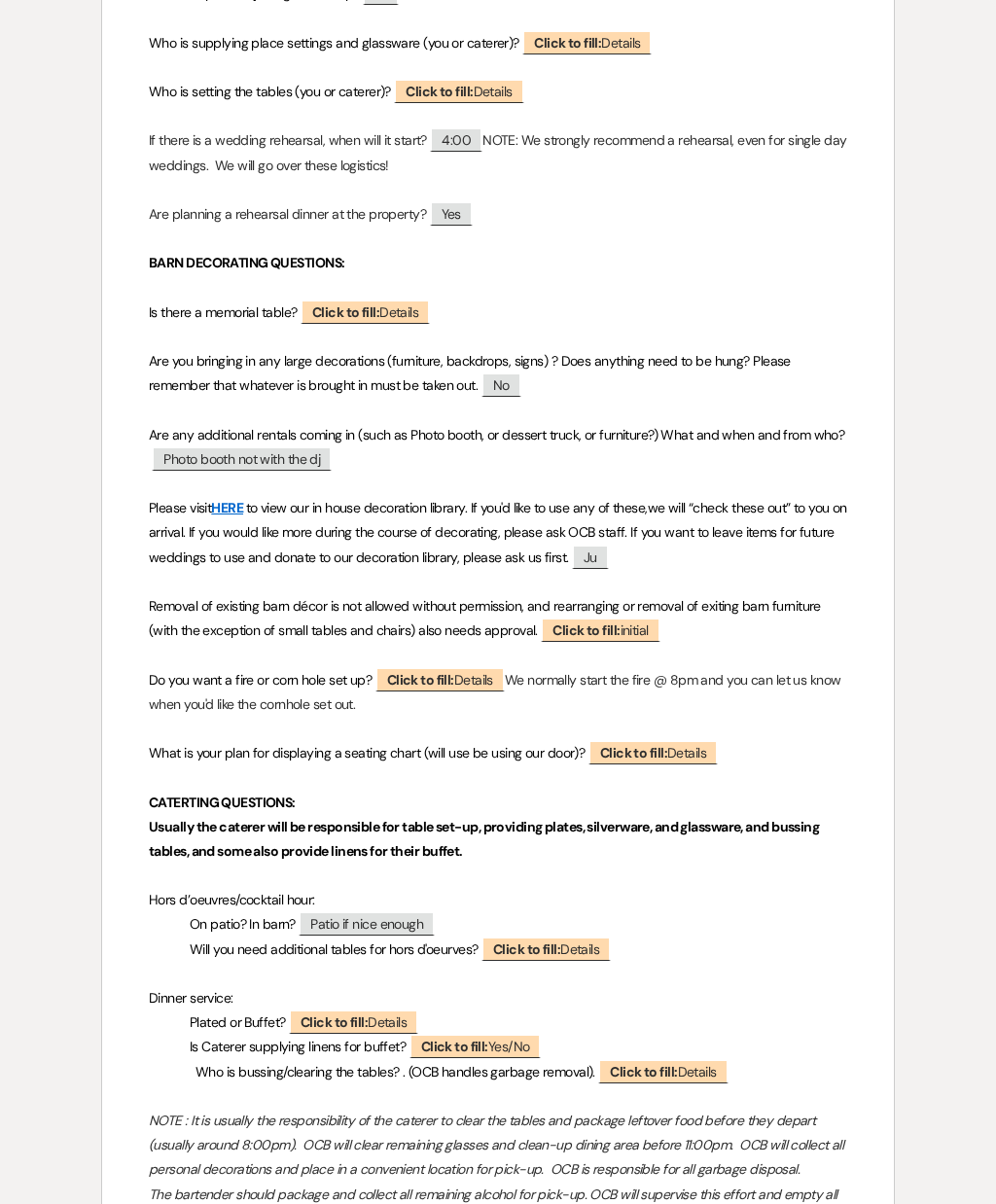
scroll to position [1450, 0]
click at [597, 940] on span "Click to fill: Details" at bounding box center [545, 948] width 130 height 24
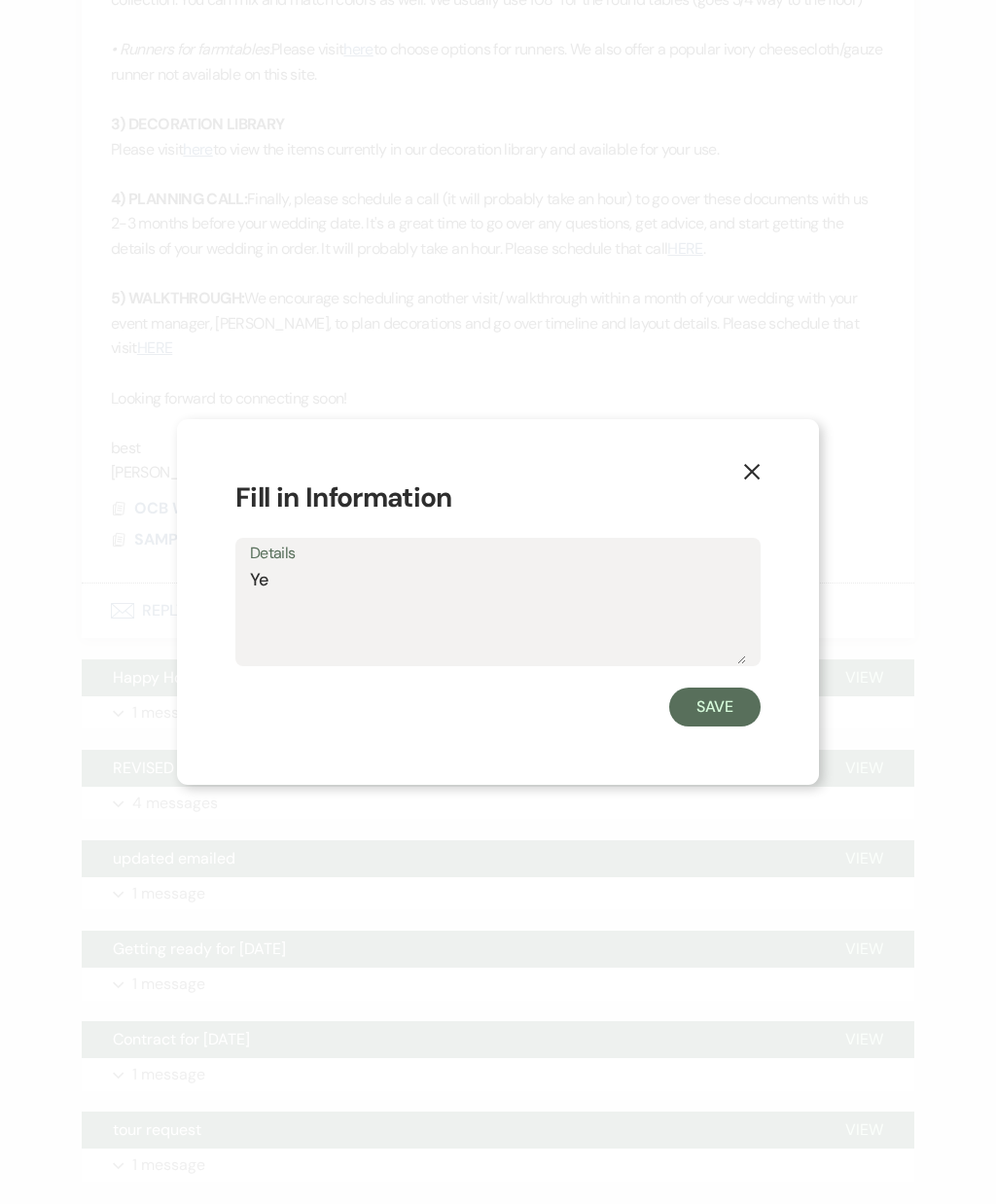
type textarea "Yes"
click at [729, 726] on button "Save" at bounding box center [715, 707] width 92 height 39
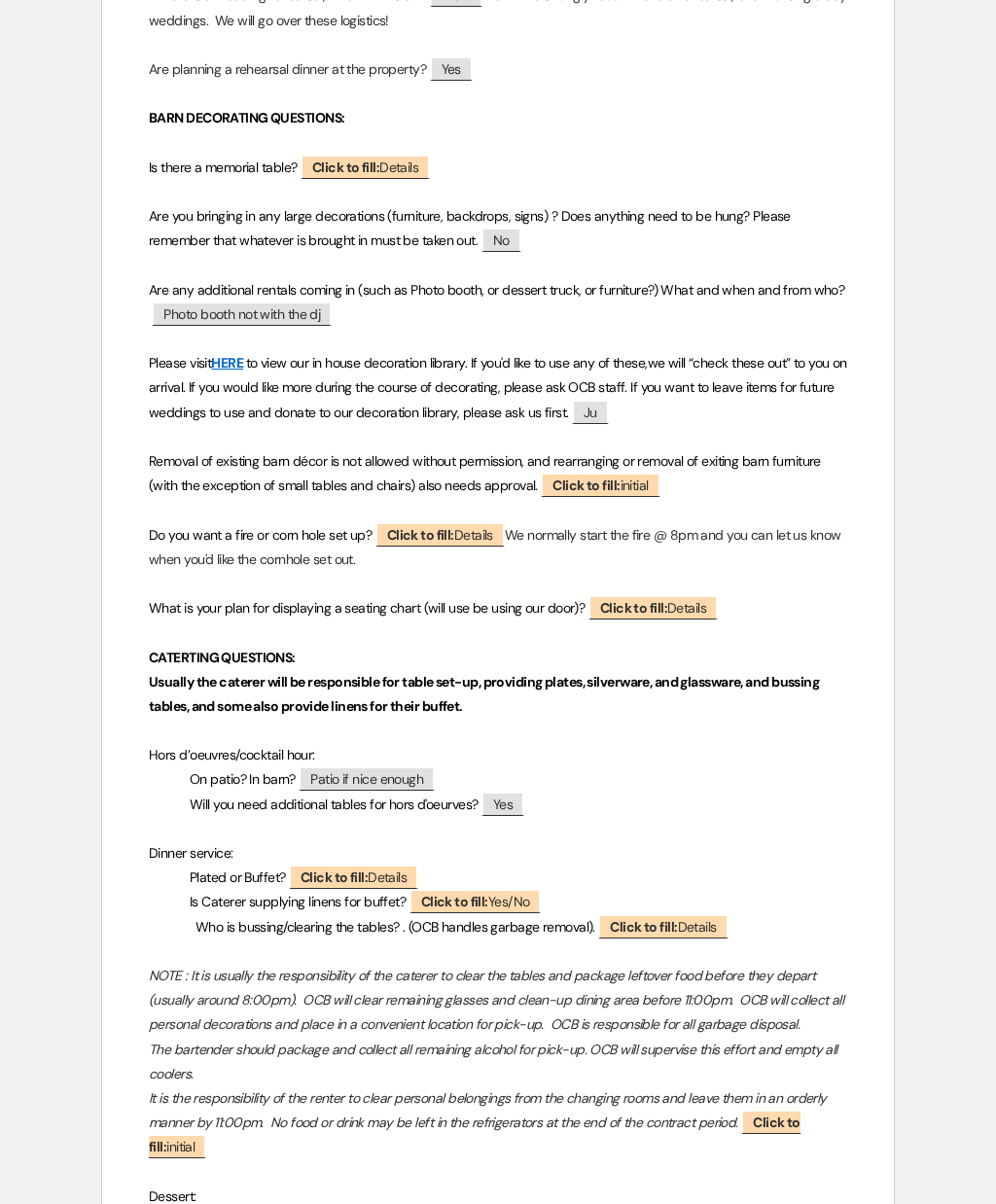
scroll to position [1595, 0]
click at [694, 597] on span "Click to fill: Details" at bounding box center [653, 606] width 130 height 24
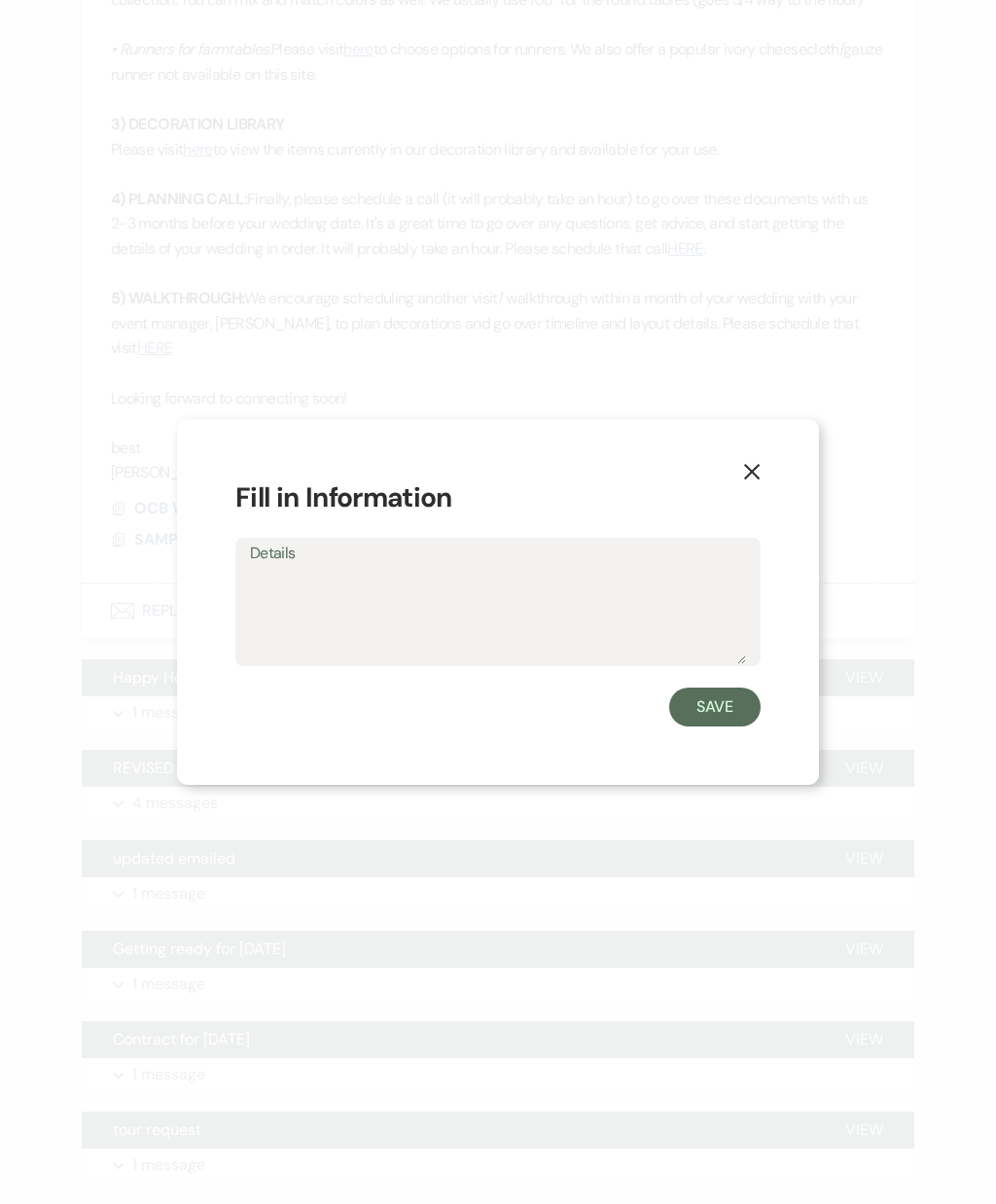
click at [638, 645] on textarea "Details" at bounding box center [498, 616] width 496 height 98
type textarea "Have their own"
click at [747, 716] on form "Fill in Information Details Have their own Save" at bounding box center [498, 602] width 525 height 250
click at [721, 726] on button "Save" at bounding box center [715, 707] width 92 height 39
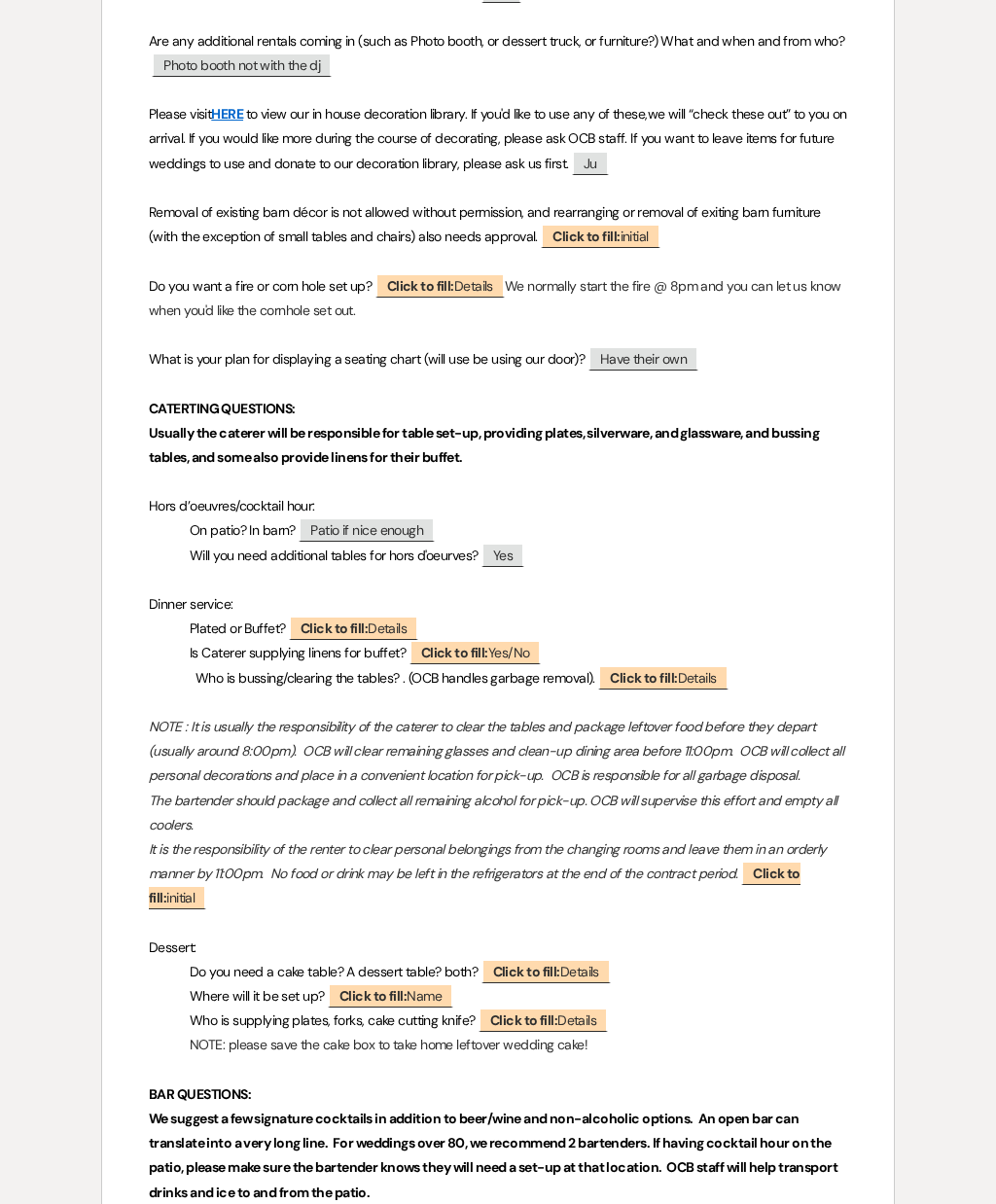
scroll to position [1847, 0]
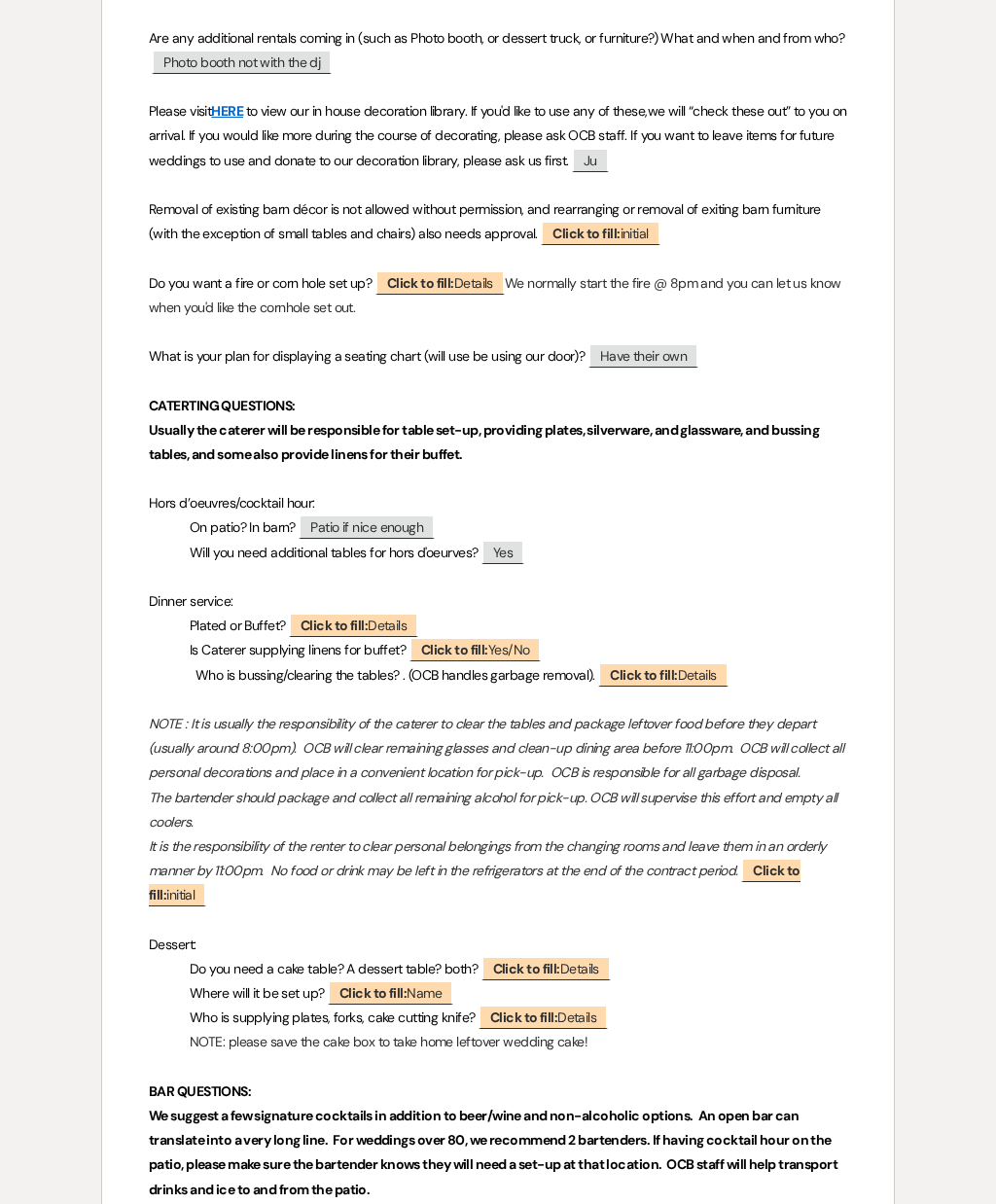
click at [349, 617] on b "Click to fill:" at bounding box center [334, 625] width 67 height 18
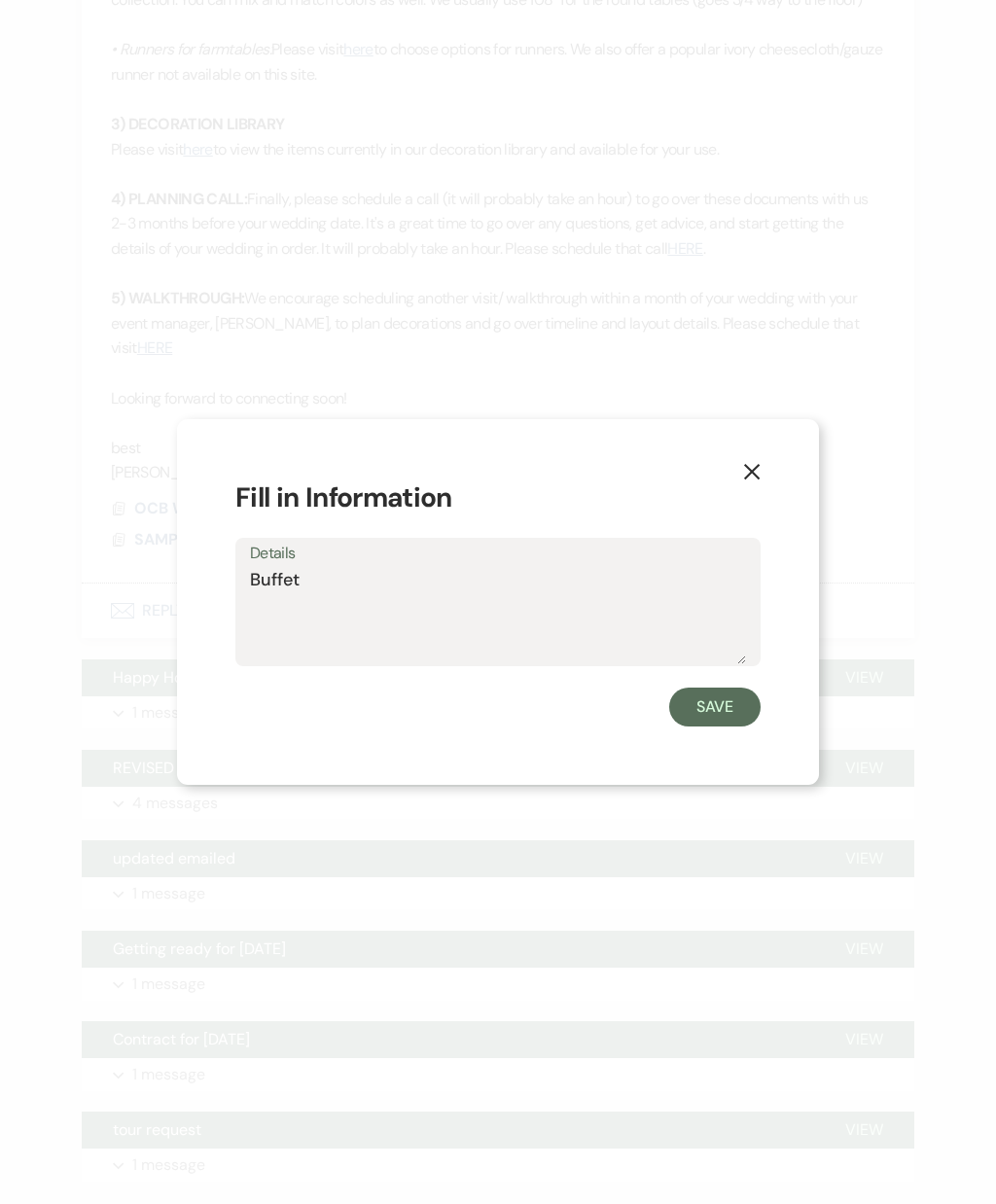
type textarea "[PERSON_NAME]"
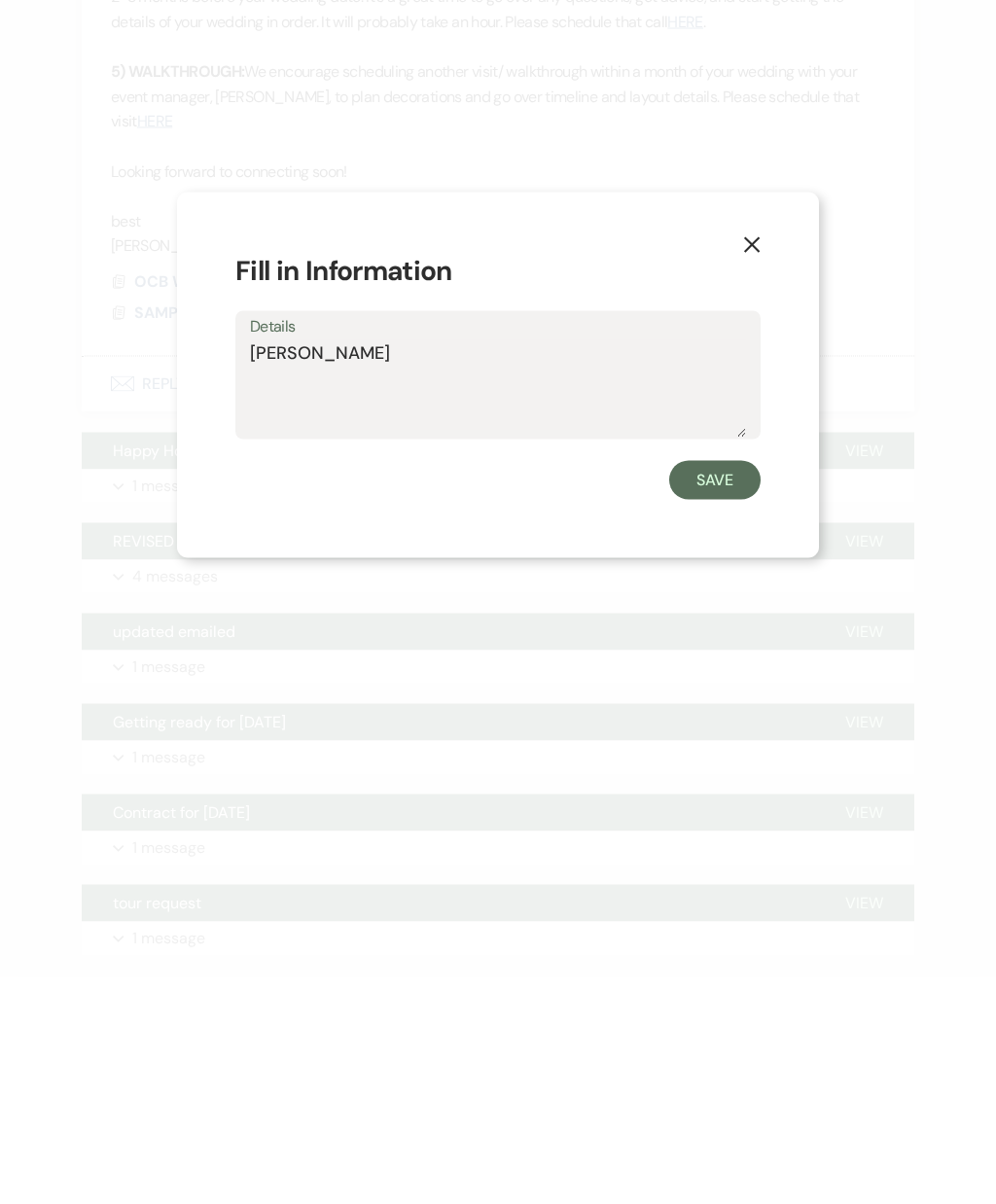
click at [733, 688] on button "Save" at bounding box center [715, 707] width 92 height 39
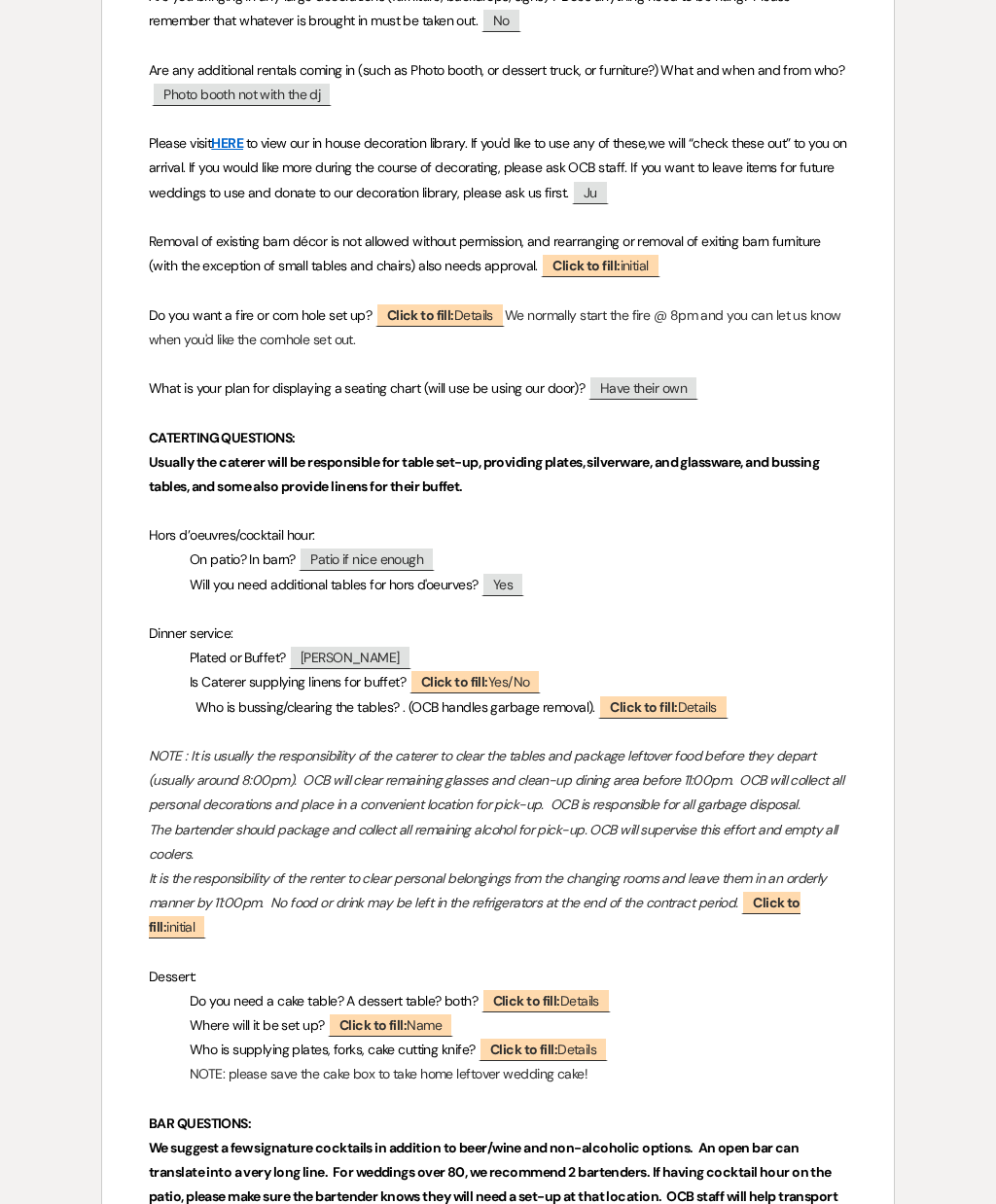
scroll to position [1811, 0]
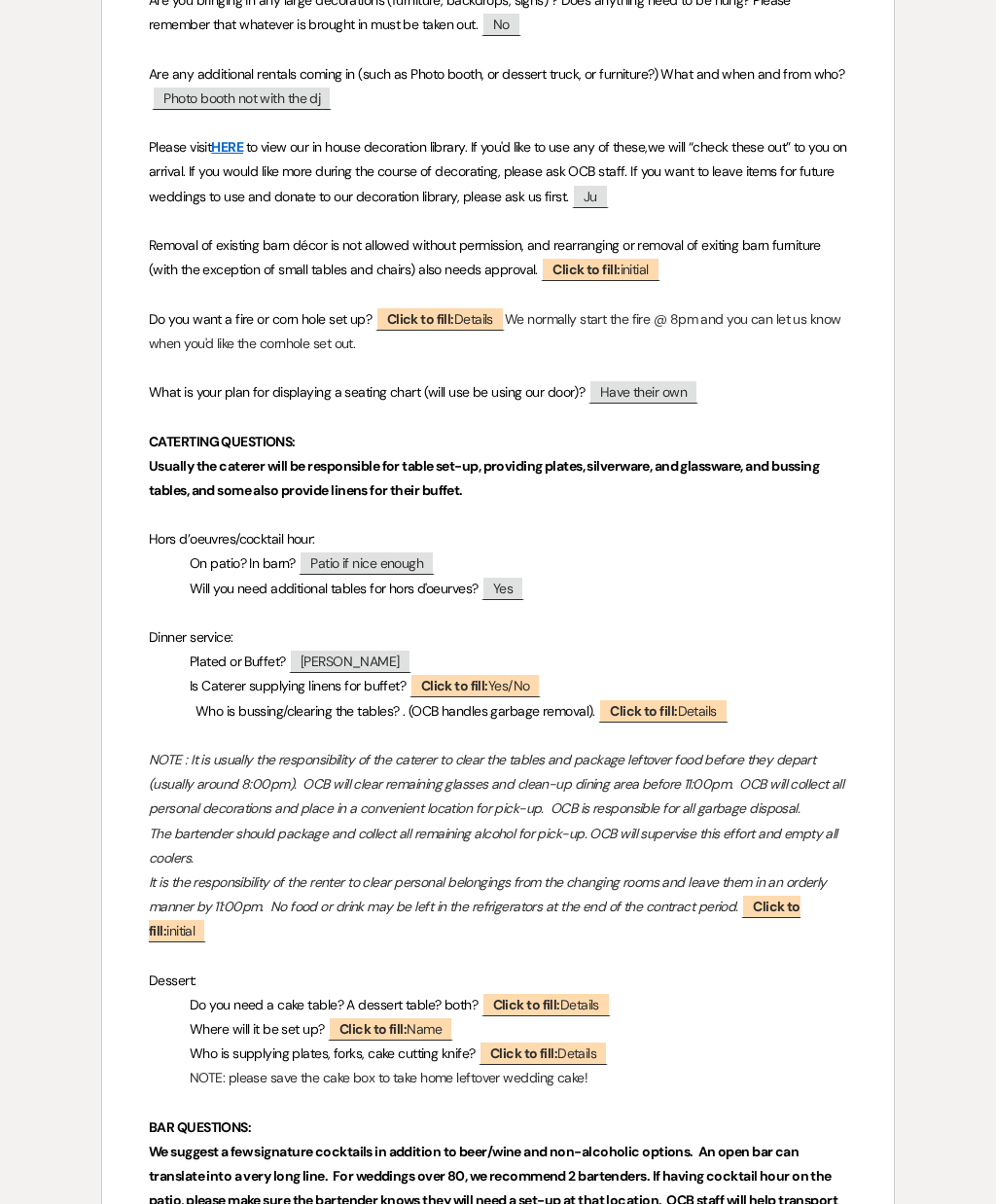
click at [777, 898] on b "Click to fill:" at bounding box center [474, 918] width 652 height 42
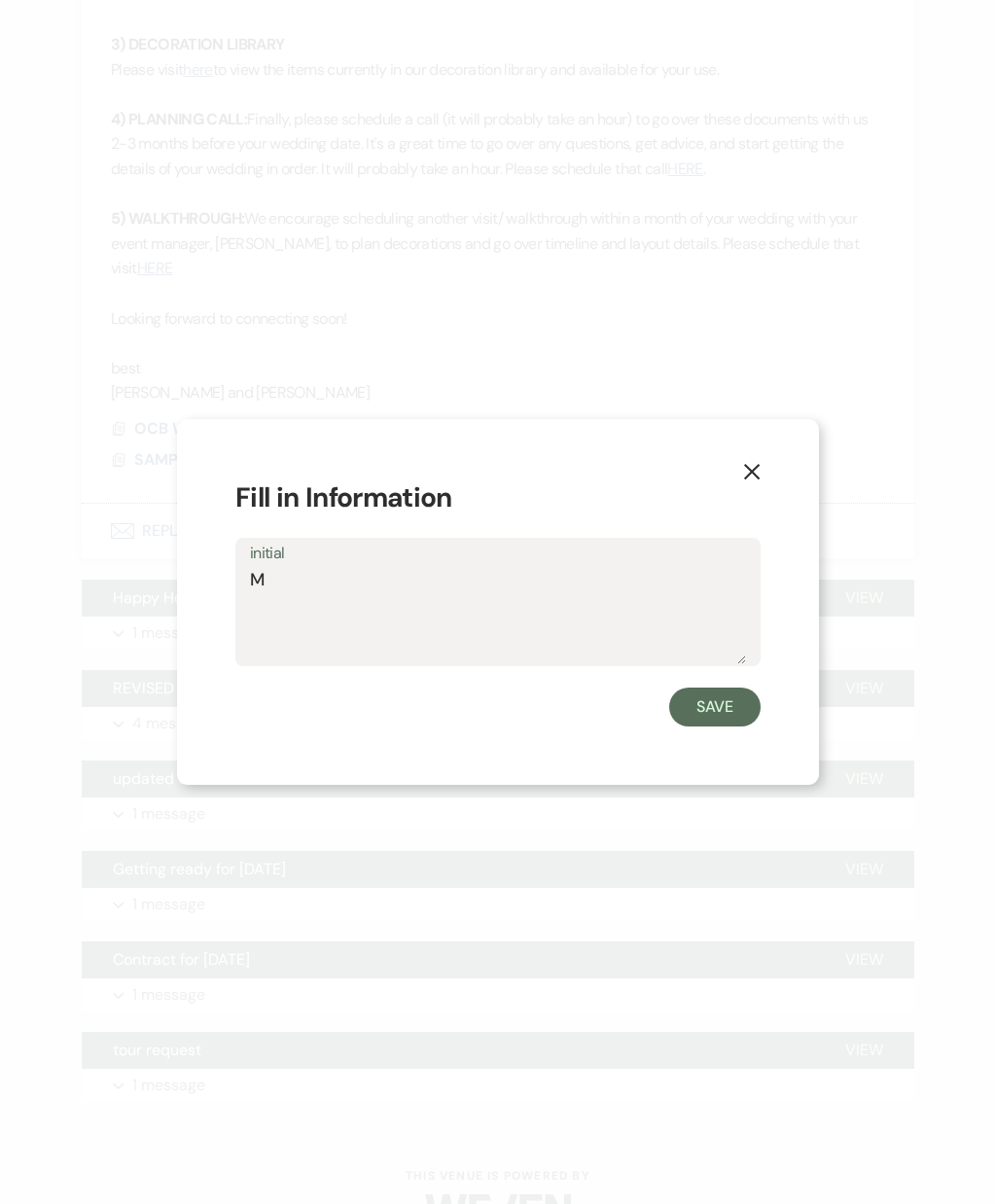
type textarea "Mk"
click at [724, 691] on button "Save" at bounding box center [715, 707] width 92 height 39
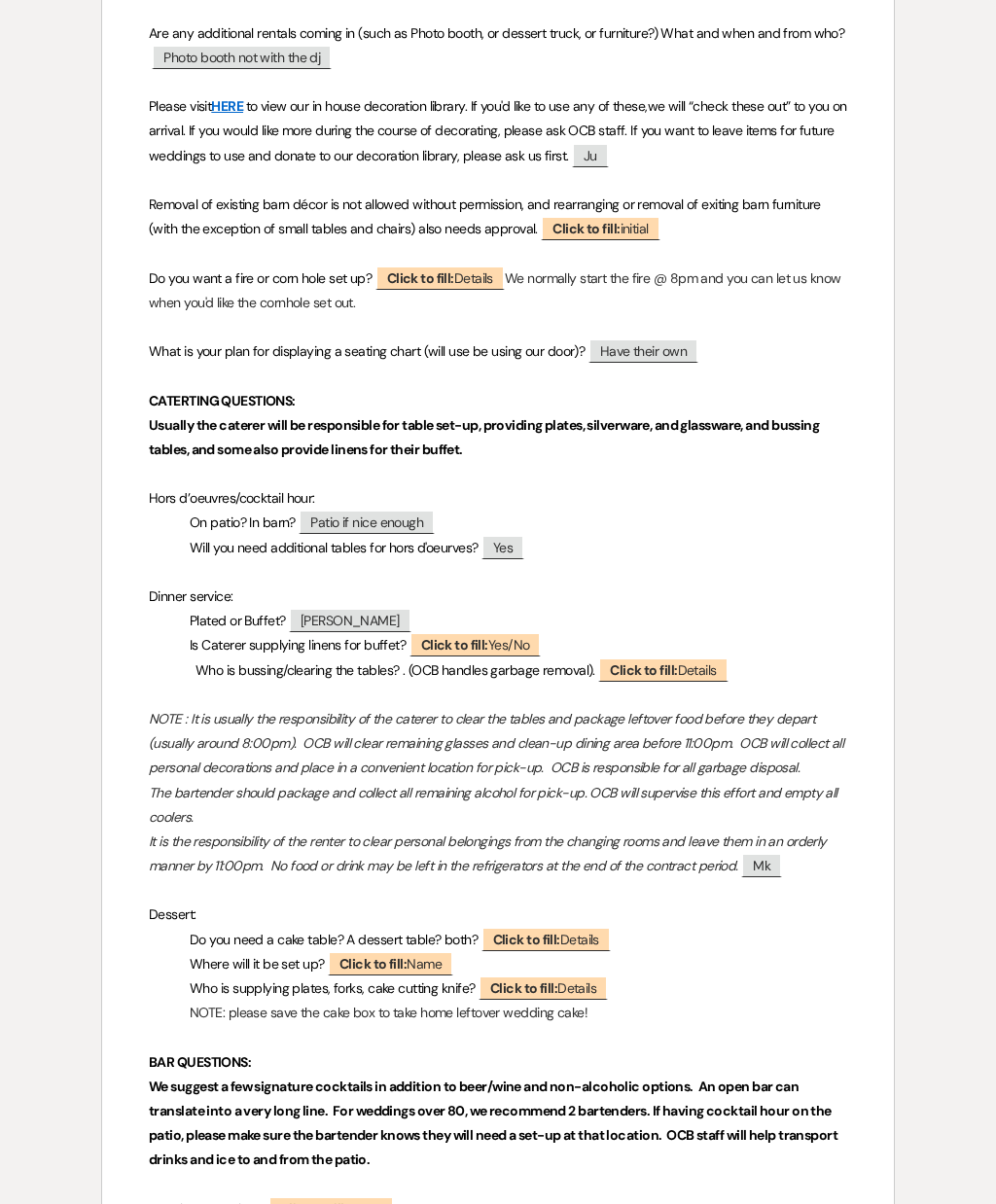
scroll to position [1851, 0]
click at [585, 928] on span "Click to fill: Details" at bounding box center [545, 940] width 130 height 24
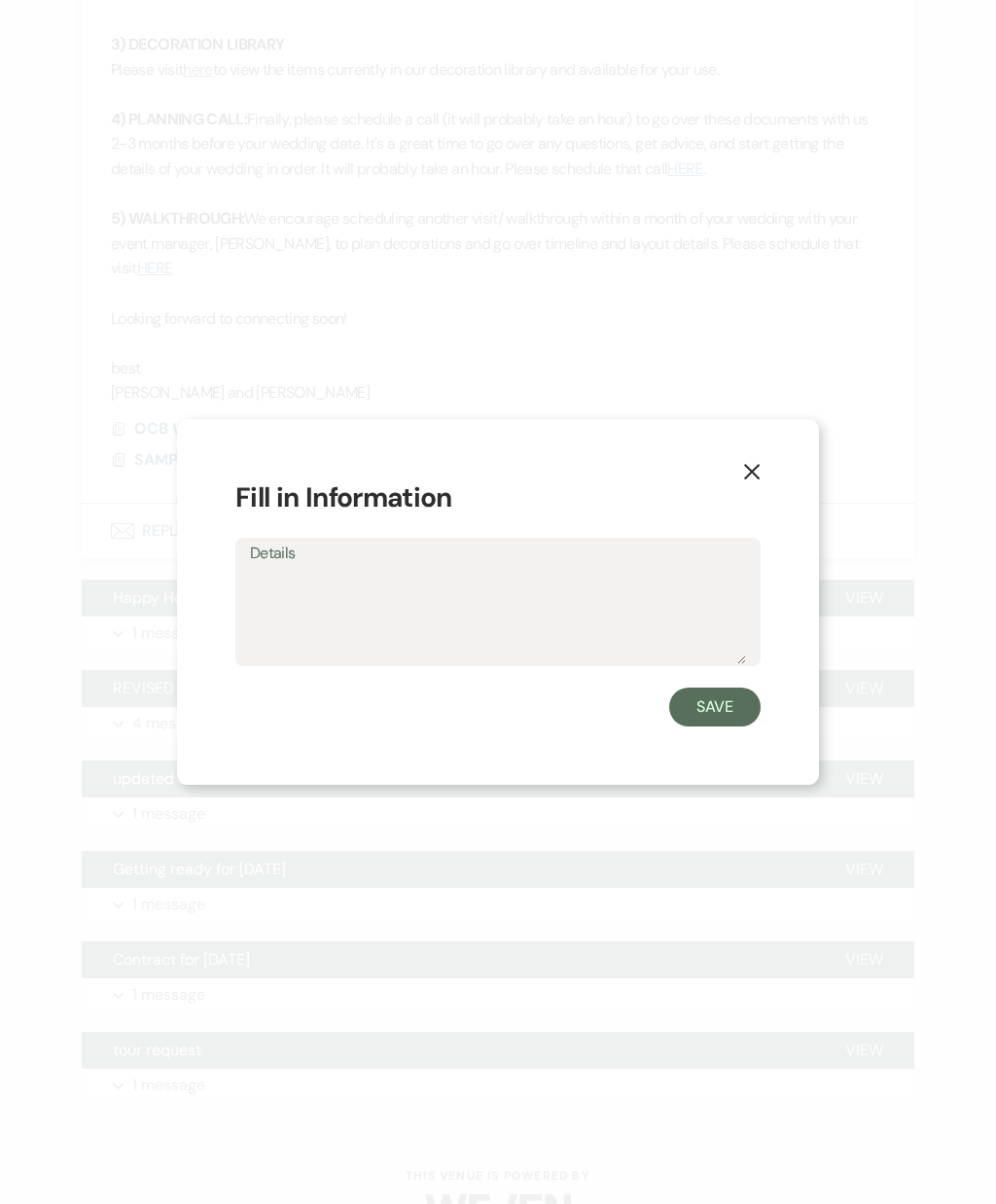
click at [759, 473] on icon "X" at bounding box center [751, 471] width 18 height 18
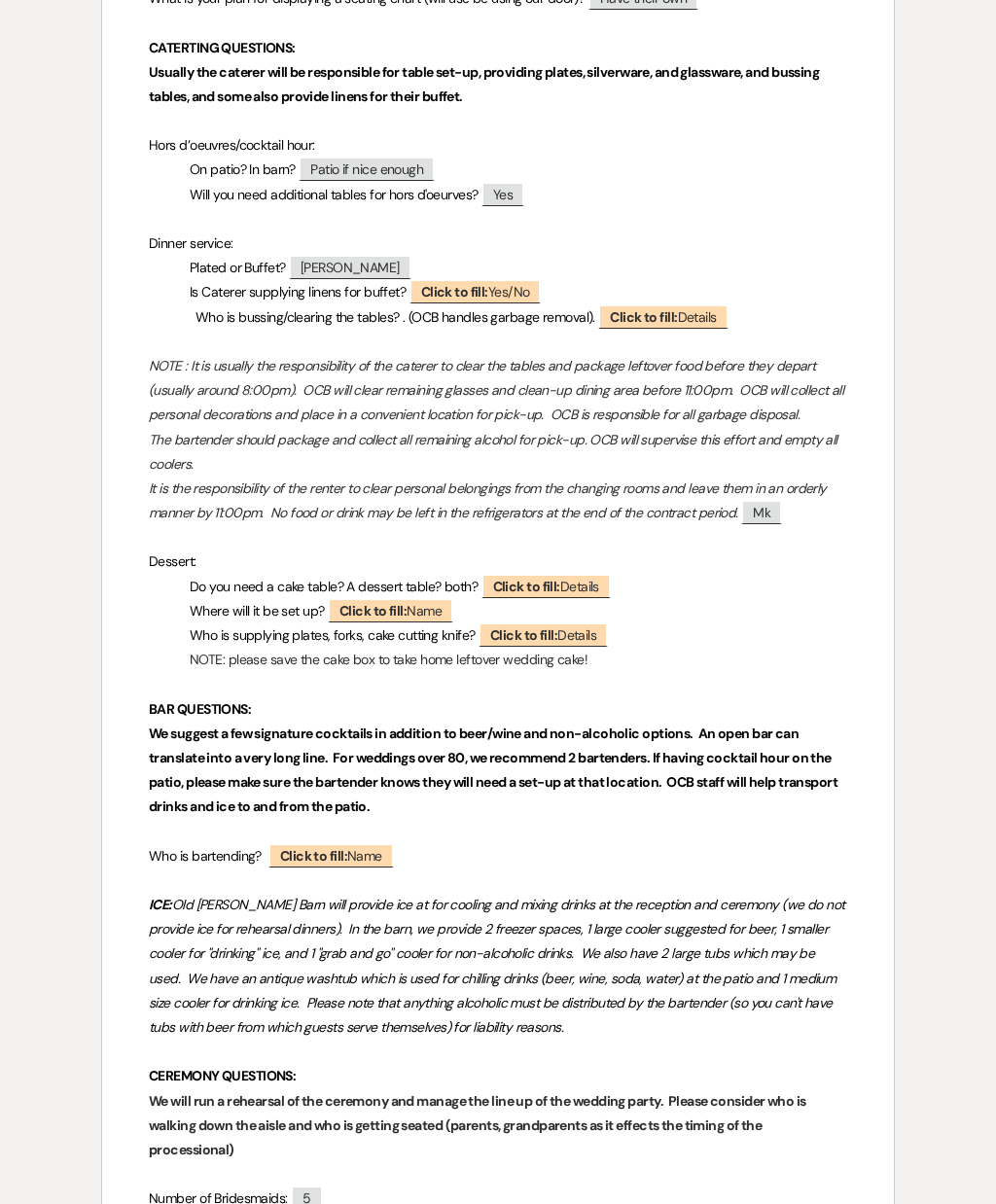
scroll to position [2220, 0]
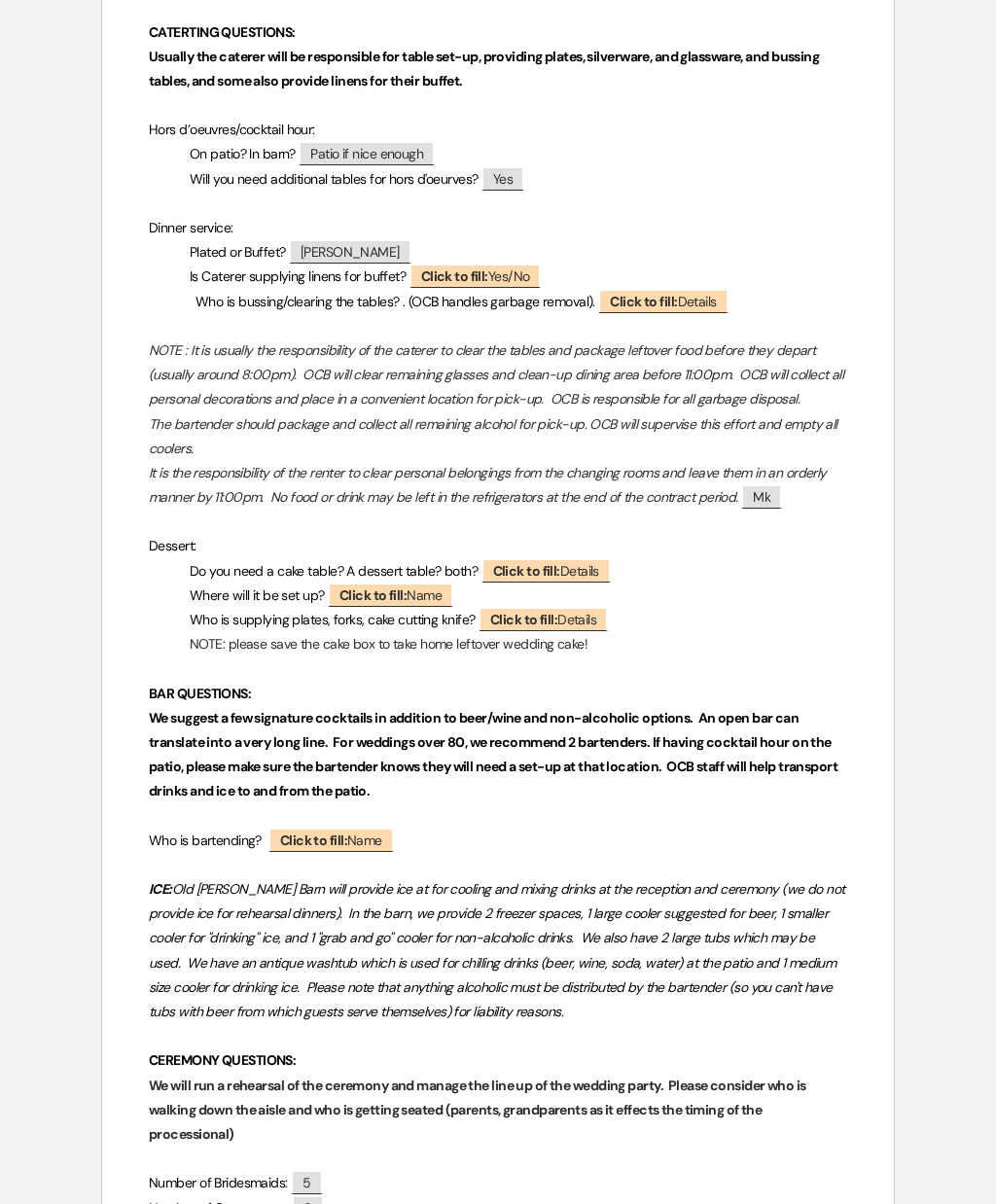
click at [378, 827] on span "Click to fill: Name" at bounding box center [331, 839] width 126 height 24
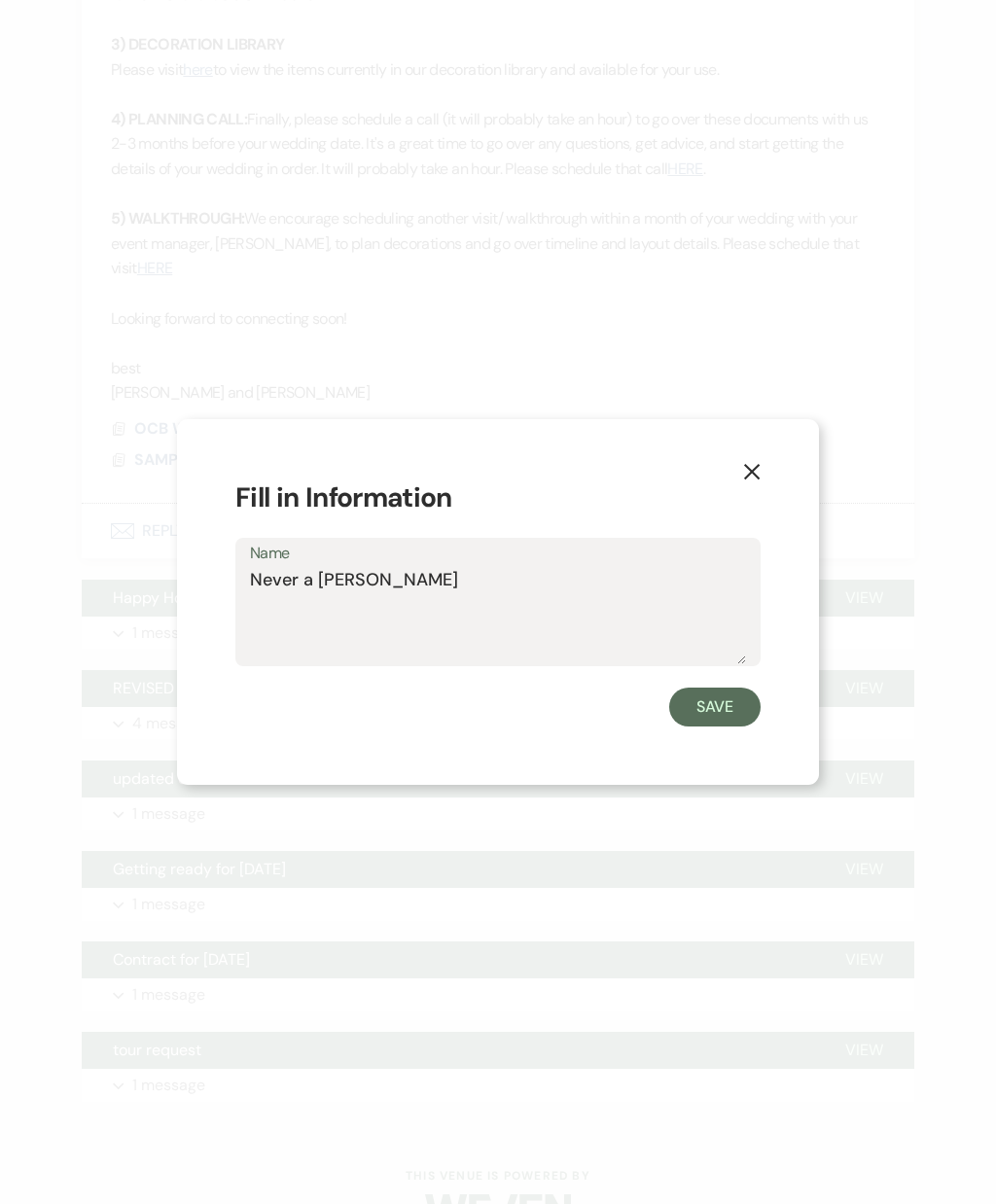
type textarea "Never a crumbly time"
click at [722, 692] on button "Save" at bounding box center [715, 707] width 92 height 39
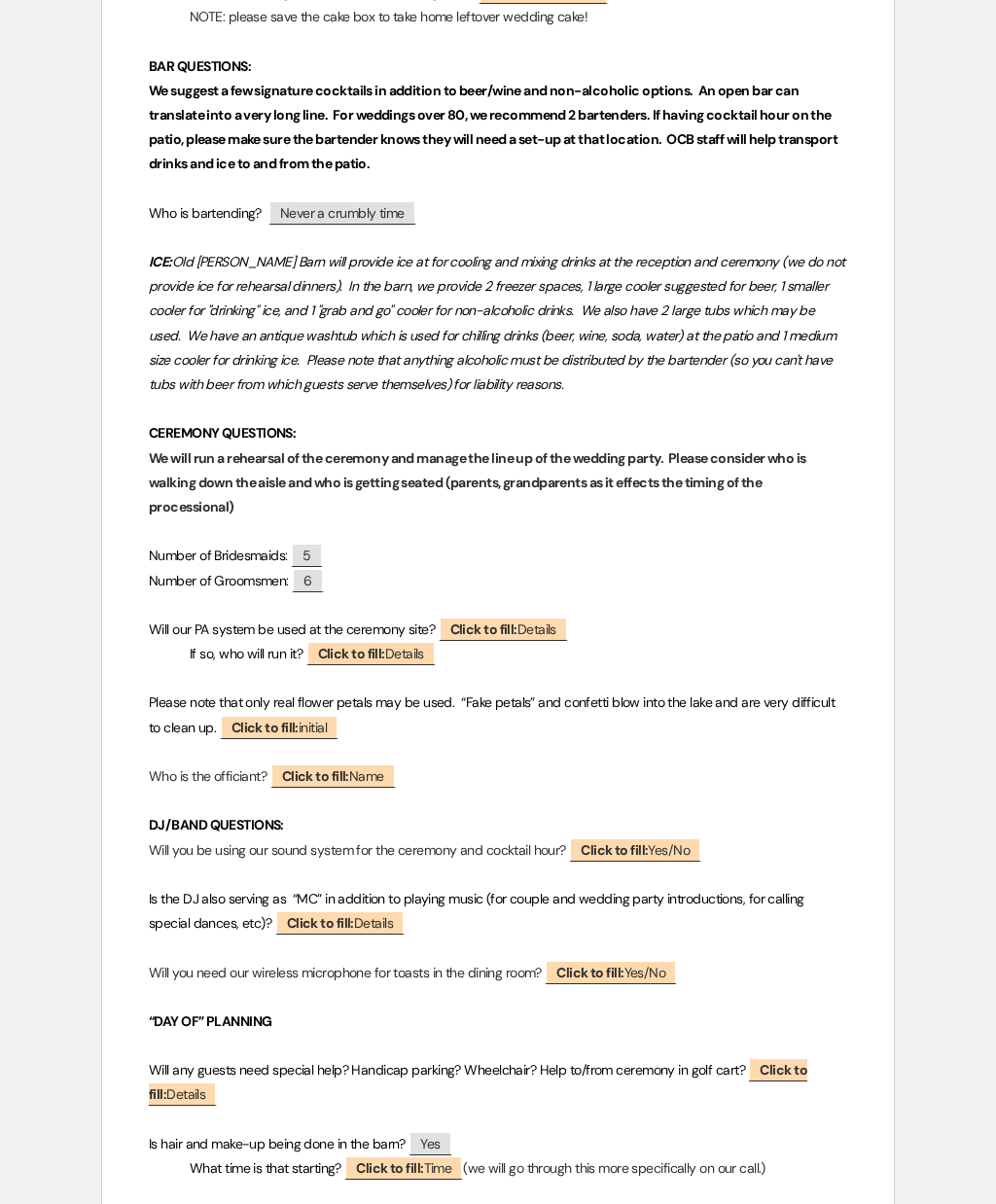
scroll to position [2875, 0]
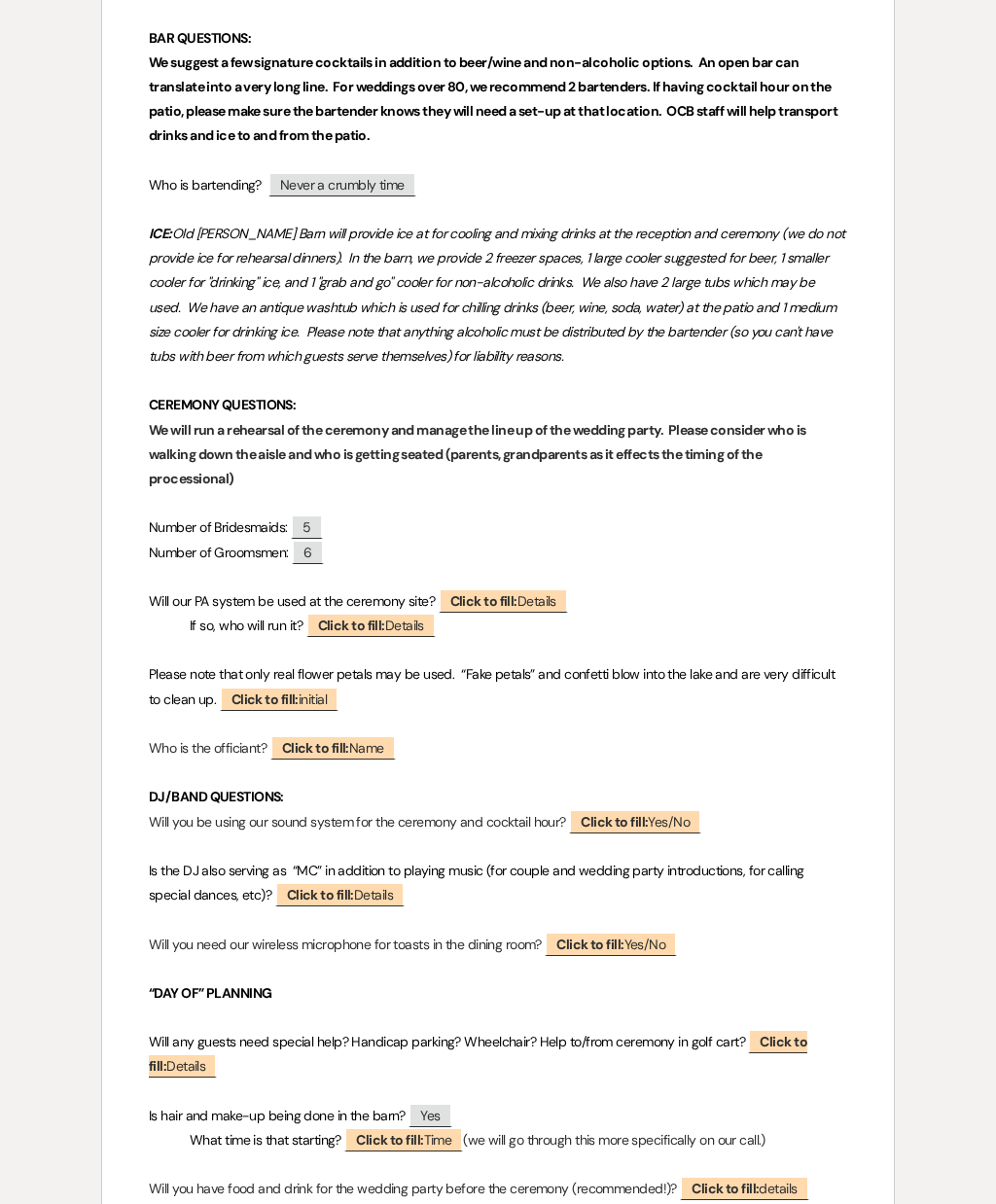
click at [303, 687] on span "Click to fill: initial" at bounding box center [279, 699] width 119 height 24
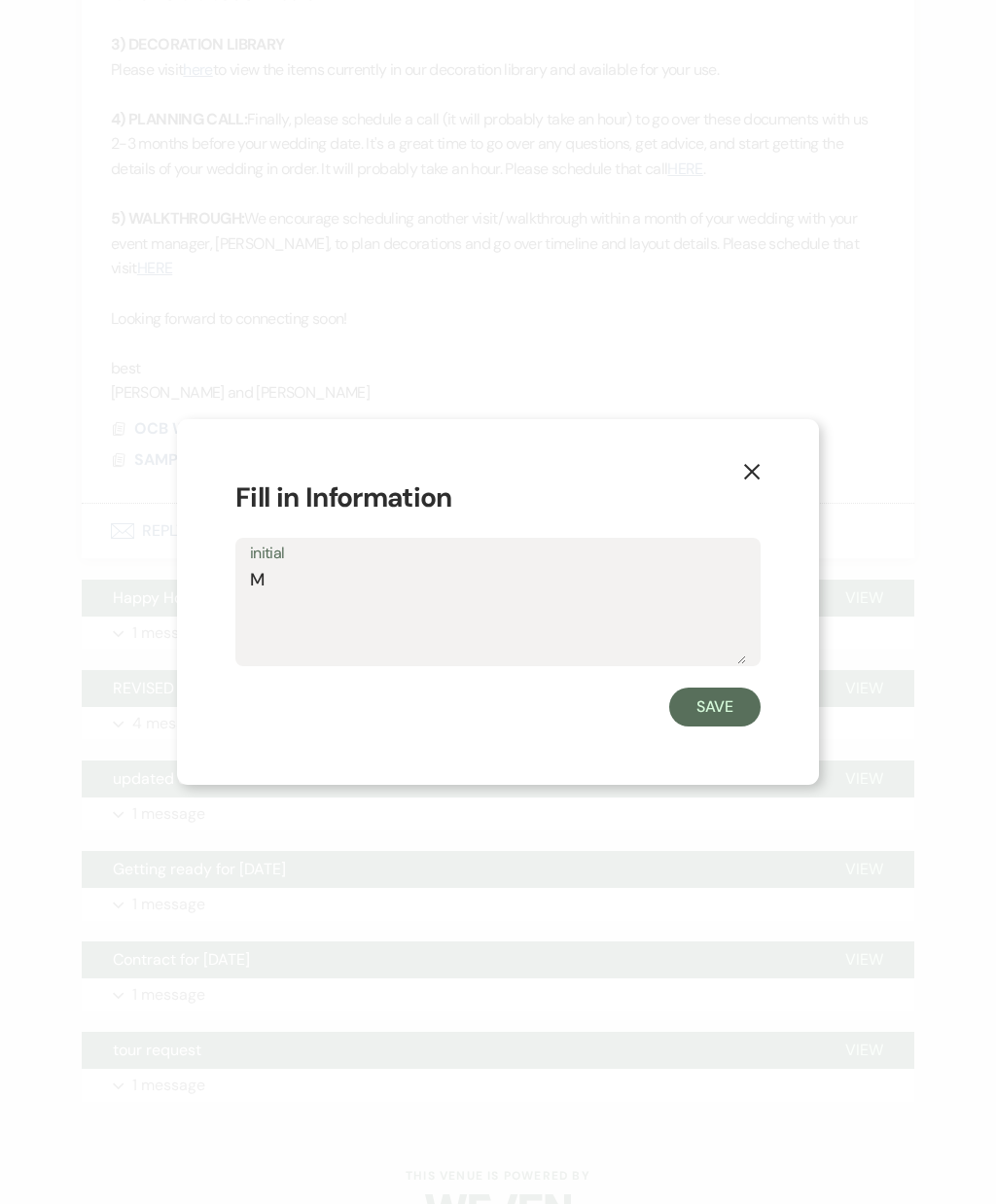
type textarea "Mk"
click at [734, 701] on button "Save" at bounding box center [715, 707] width 92 height 39
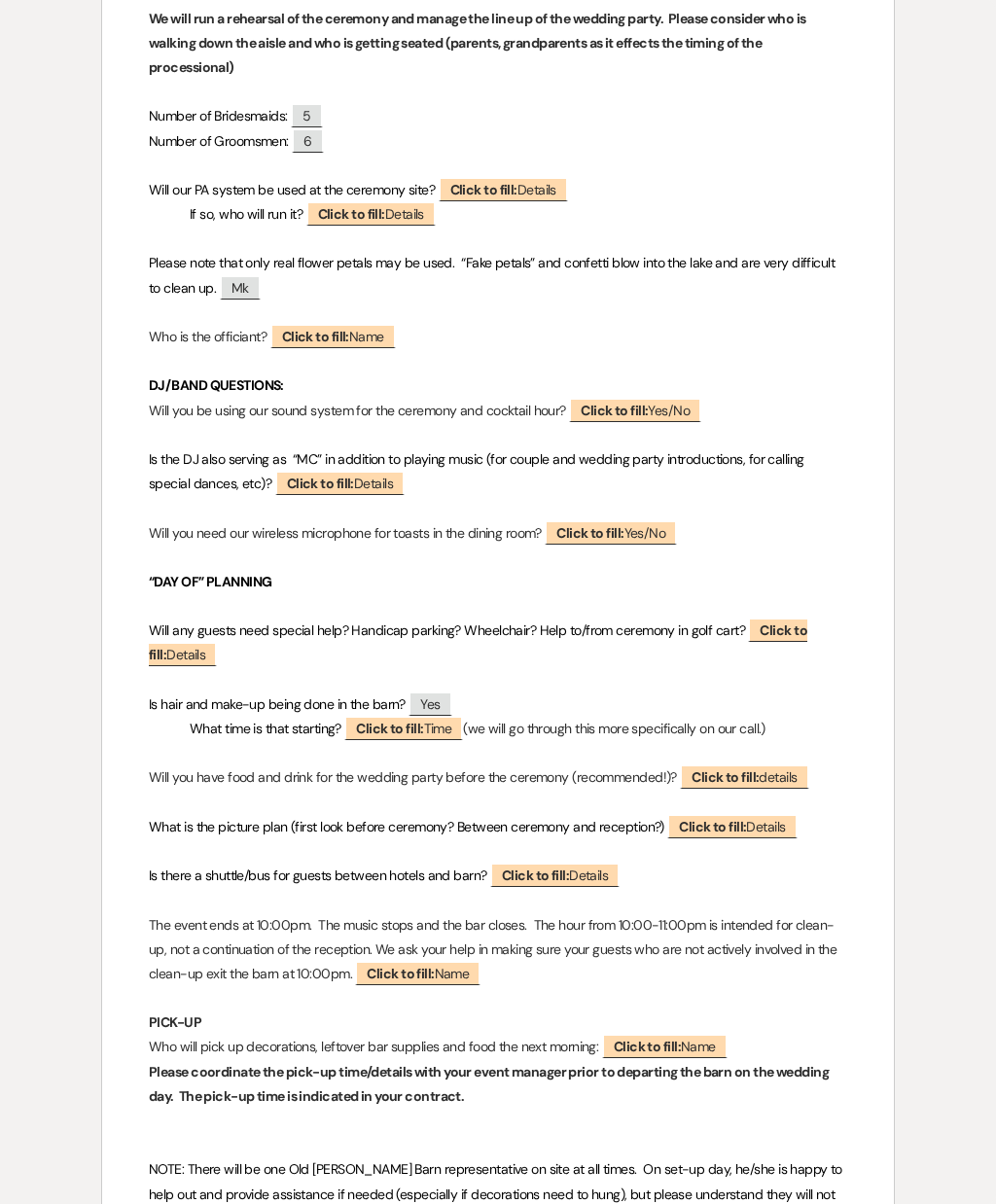
scroll to position [3297, 0]
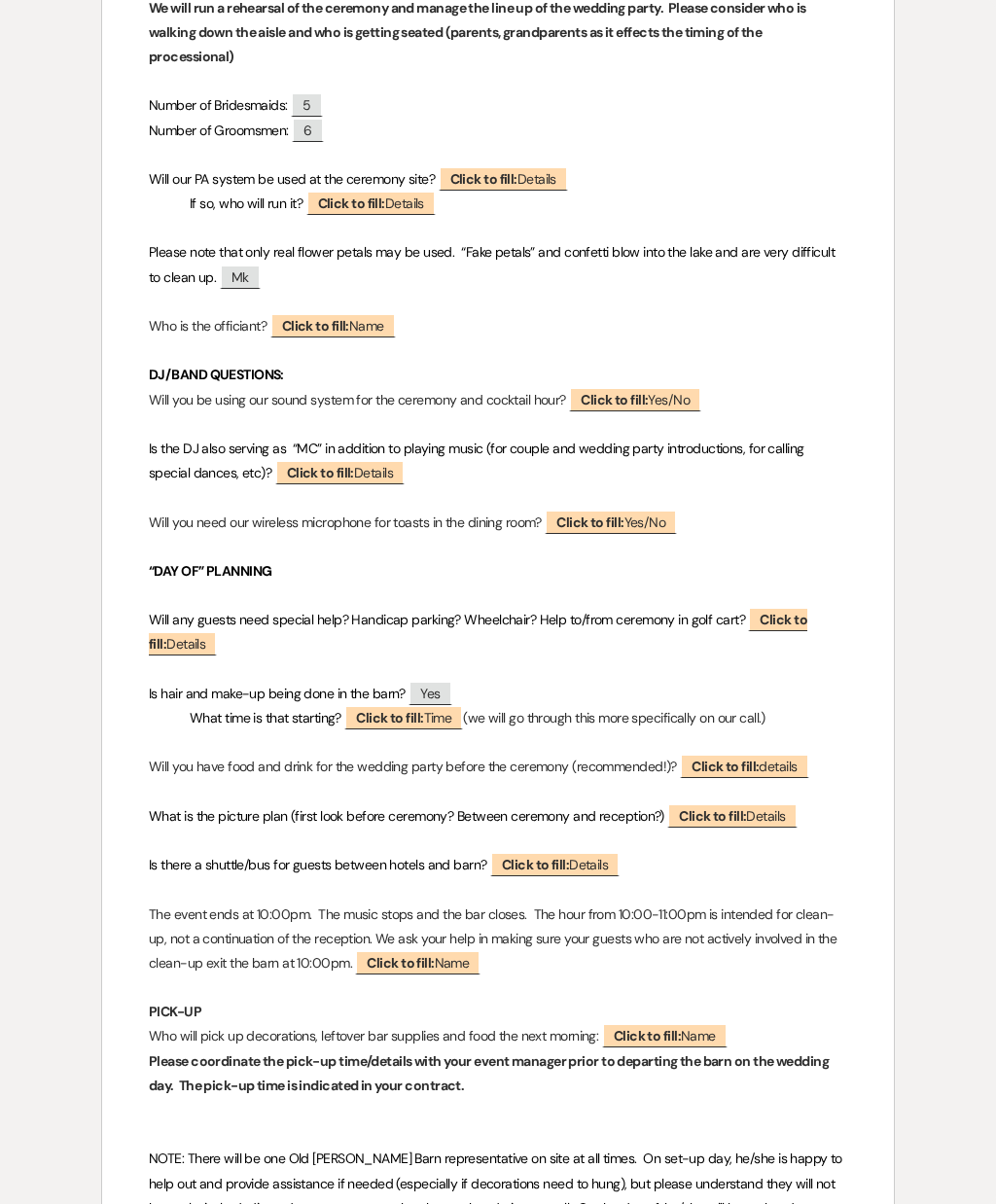
click at [450, 705] on span "Click to fill: Time" at bounding box center [404, 717] width 119 height 24
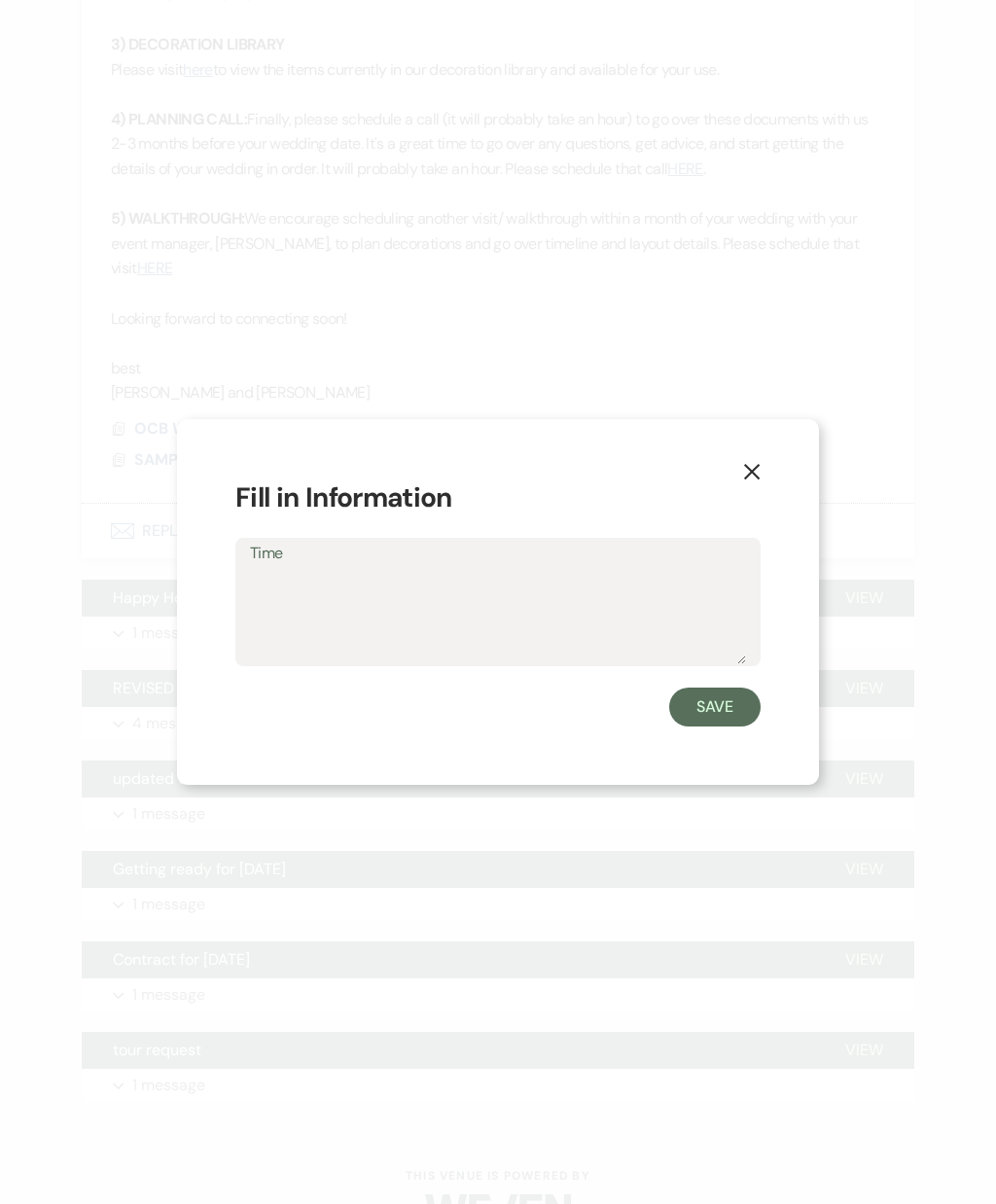
click at [679, 612] on textarea "Time" at bounding box center [498, 616] width 496 height 98
type textarea "9:00"
click at [726, 713] on button "Save" at bounding box center [715, 707] width 92 height 39
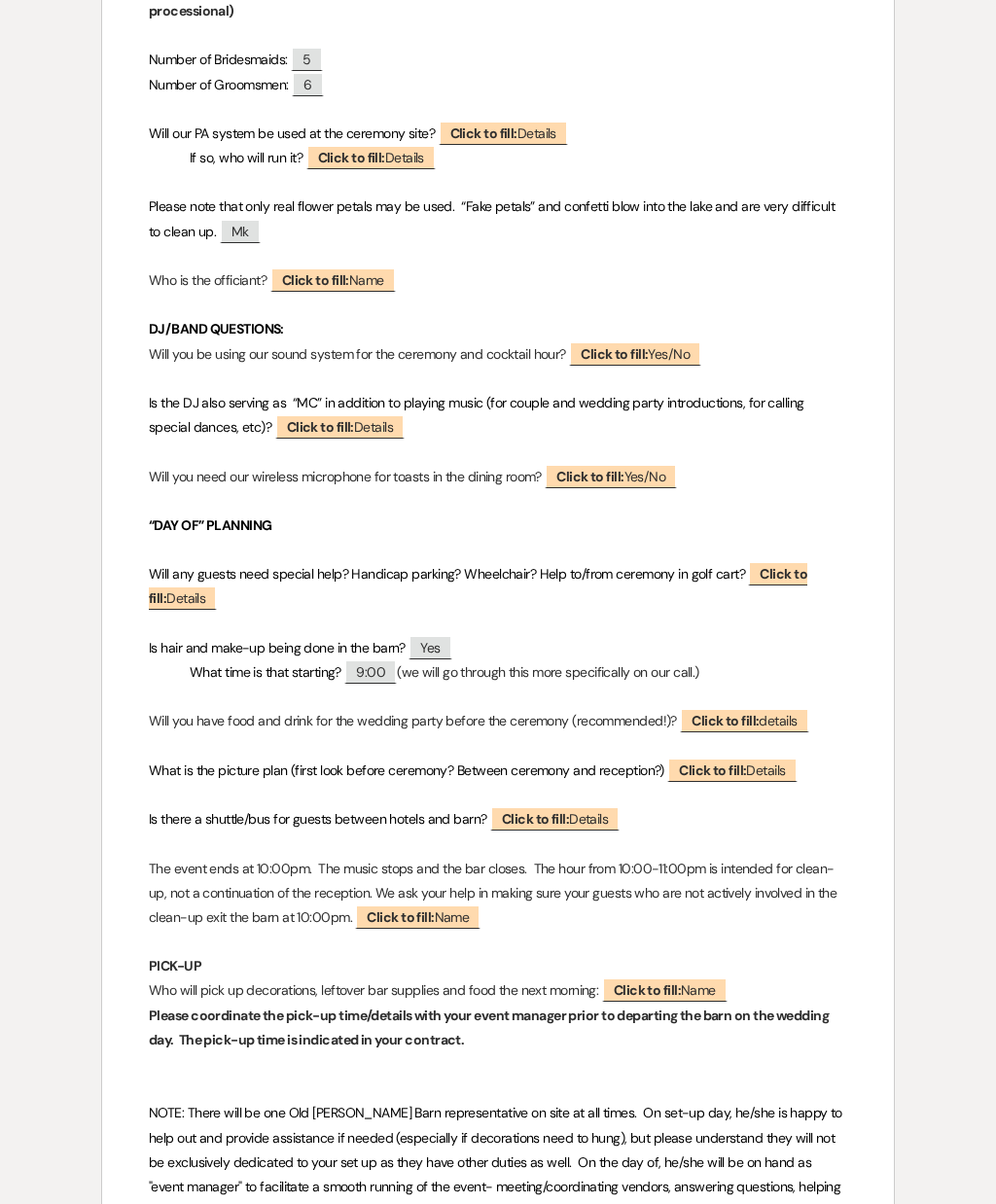
scroll to position [3346, 0]
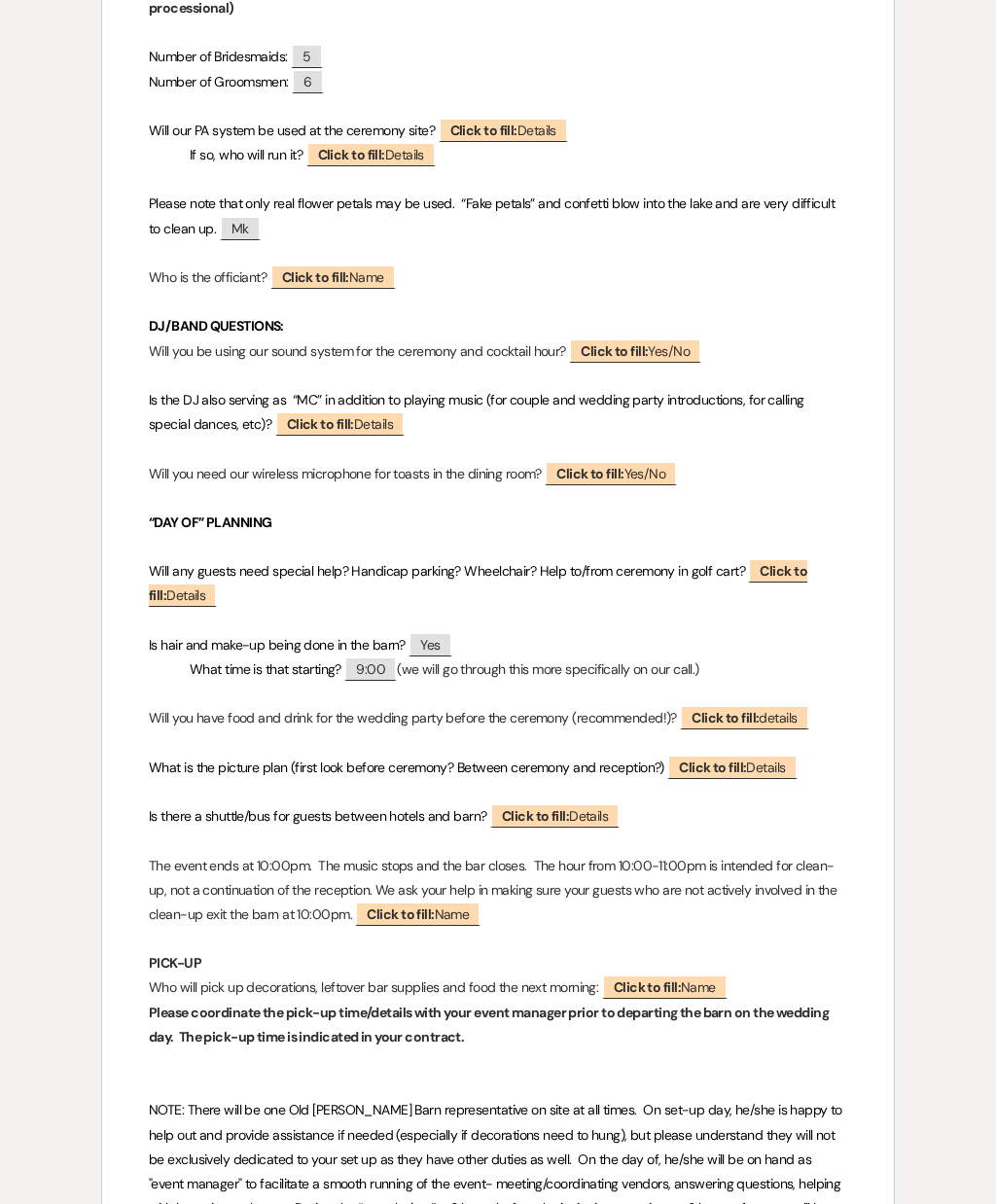
click at [781, 705] on span "Click to fill: details" at bounding box center [744, 717] width 129 height 24
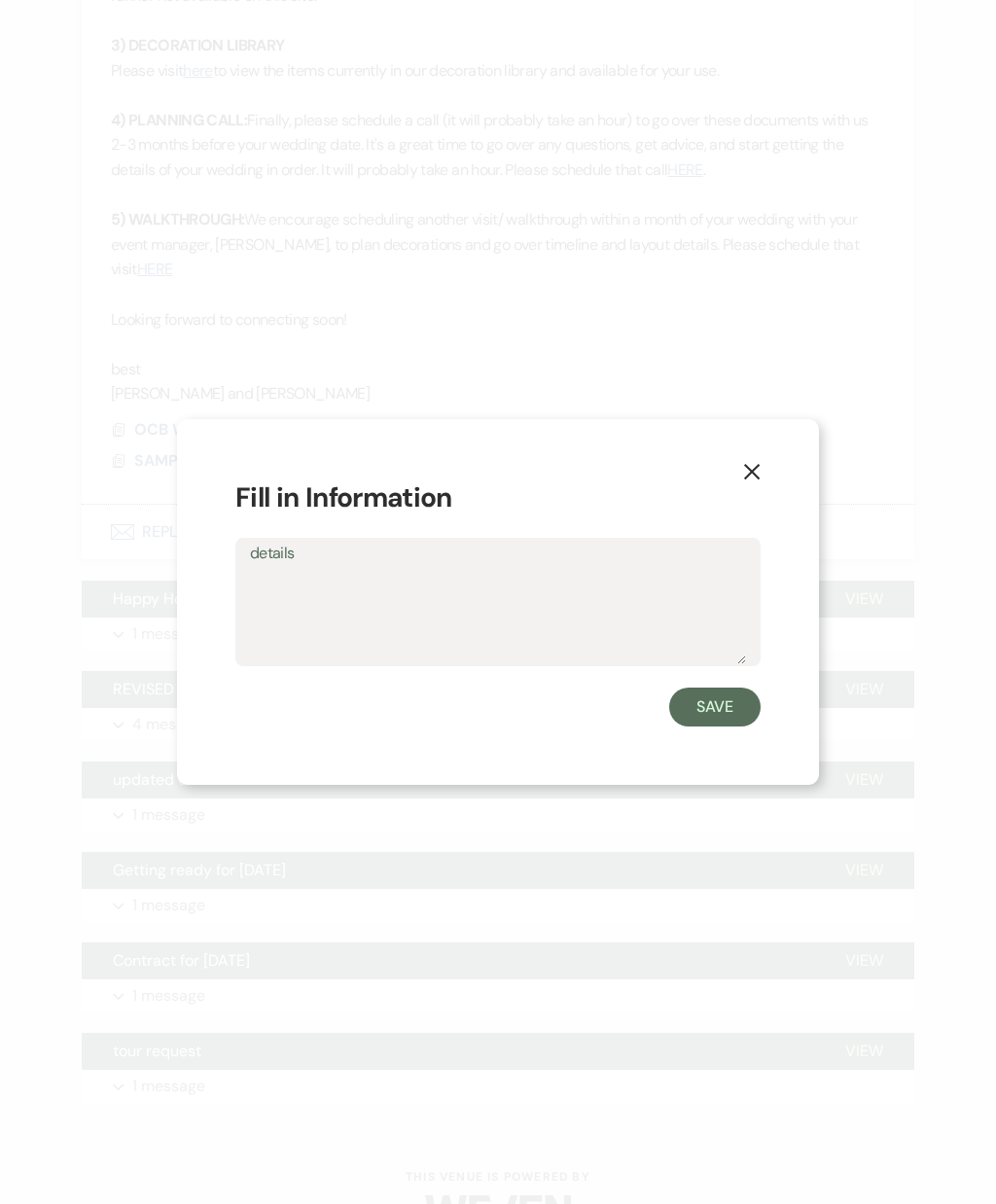
scroll to position [1314, 0]
type textarea "Yes"
click at [715, 708] on button "Save" at bounding box center [715, 707] width 92 height 39
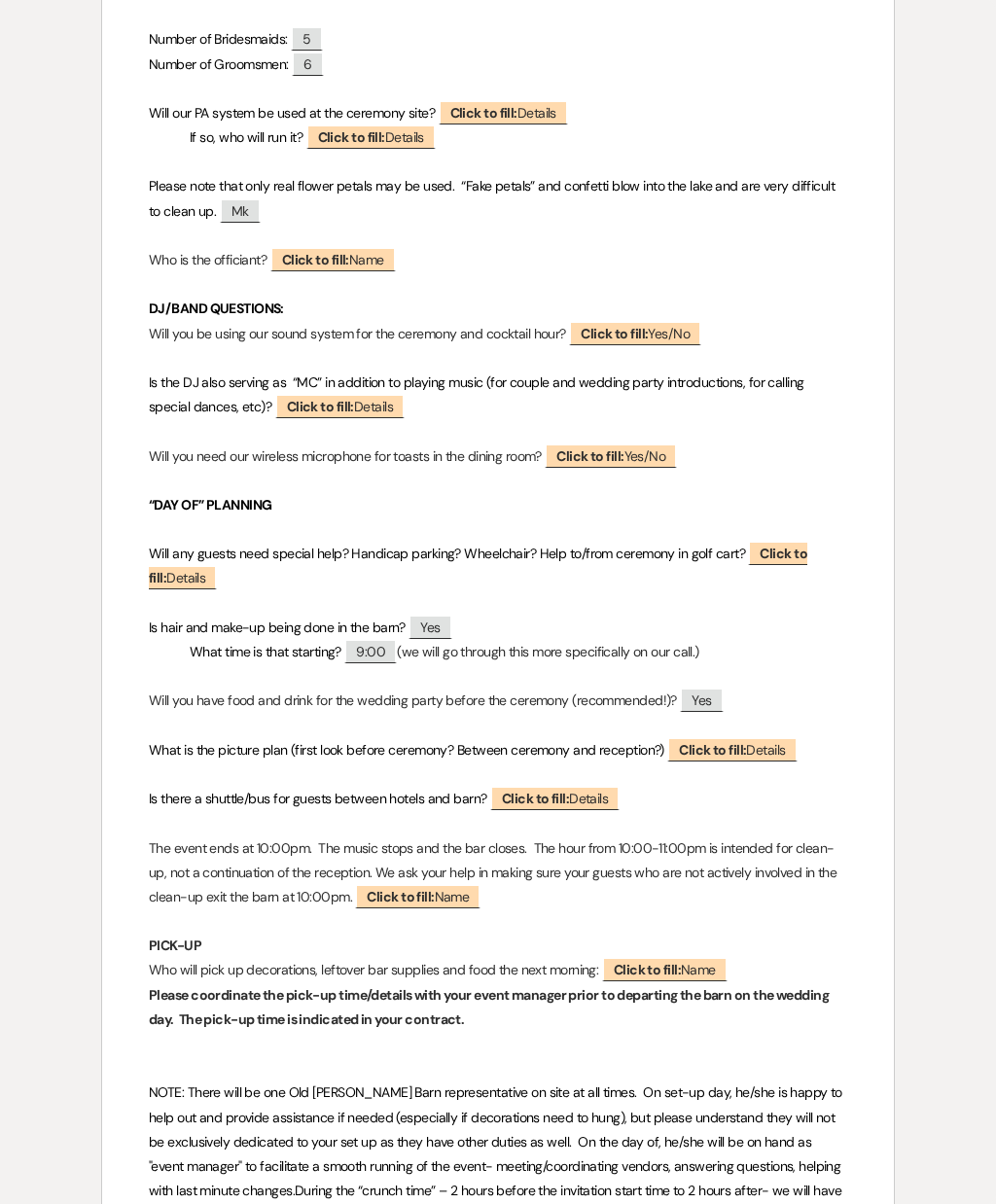
scroll to position [3365, 0]
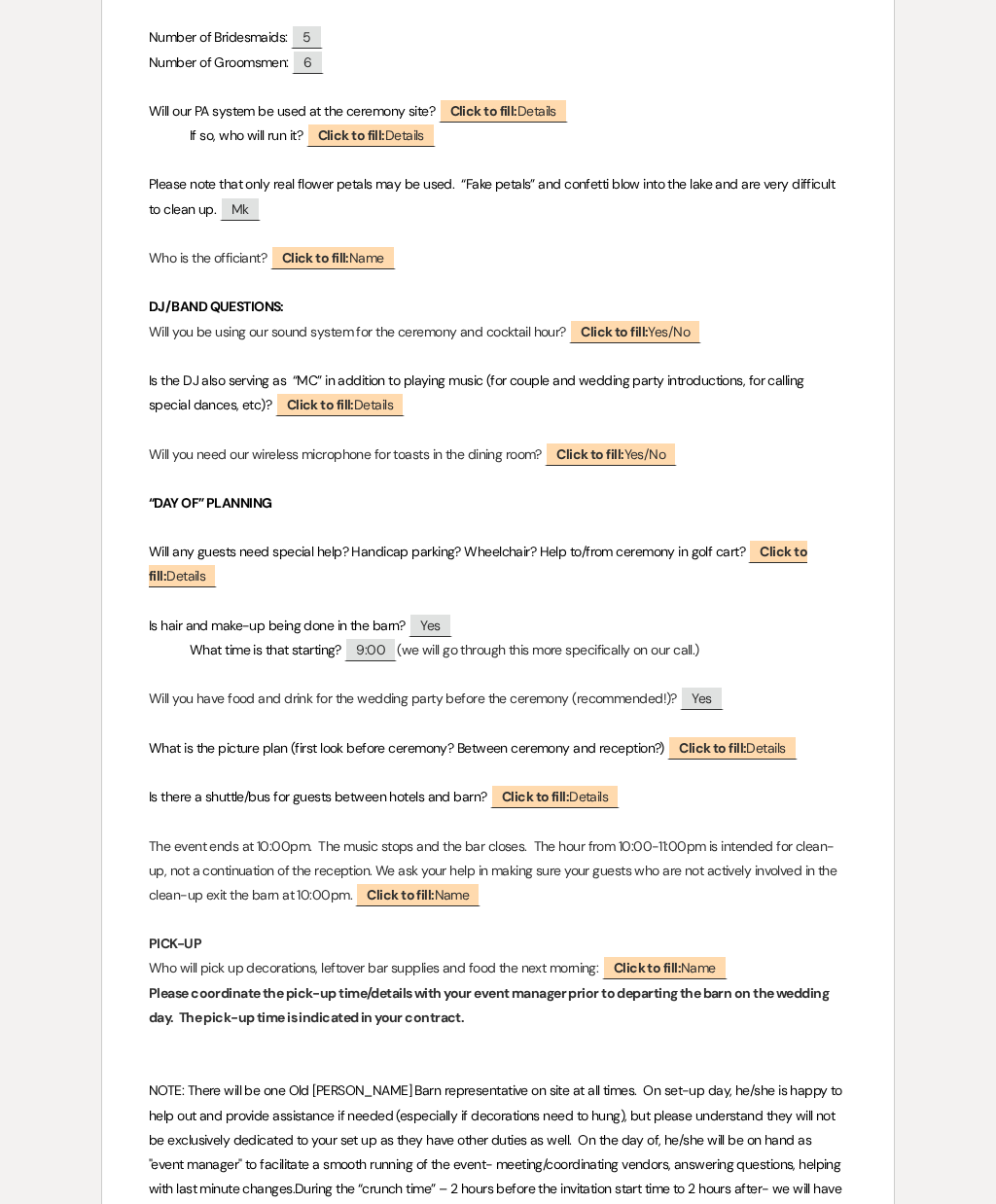
click at [774, 735] on span "Click to fill: Details" at bounding box center [732, 746] width 130 height 24
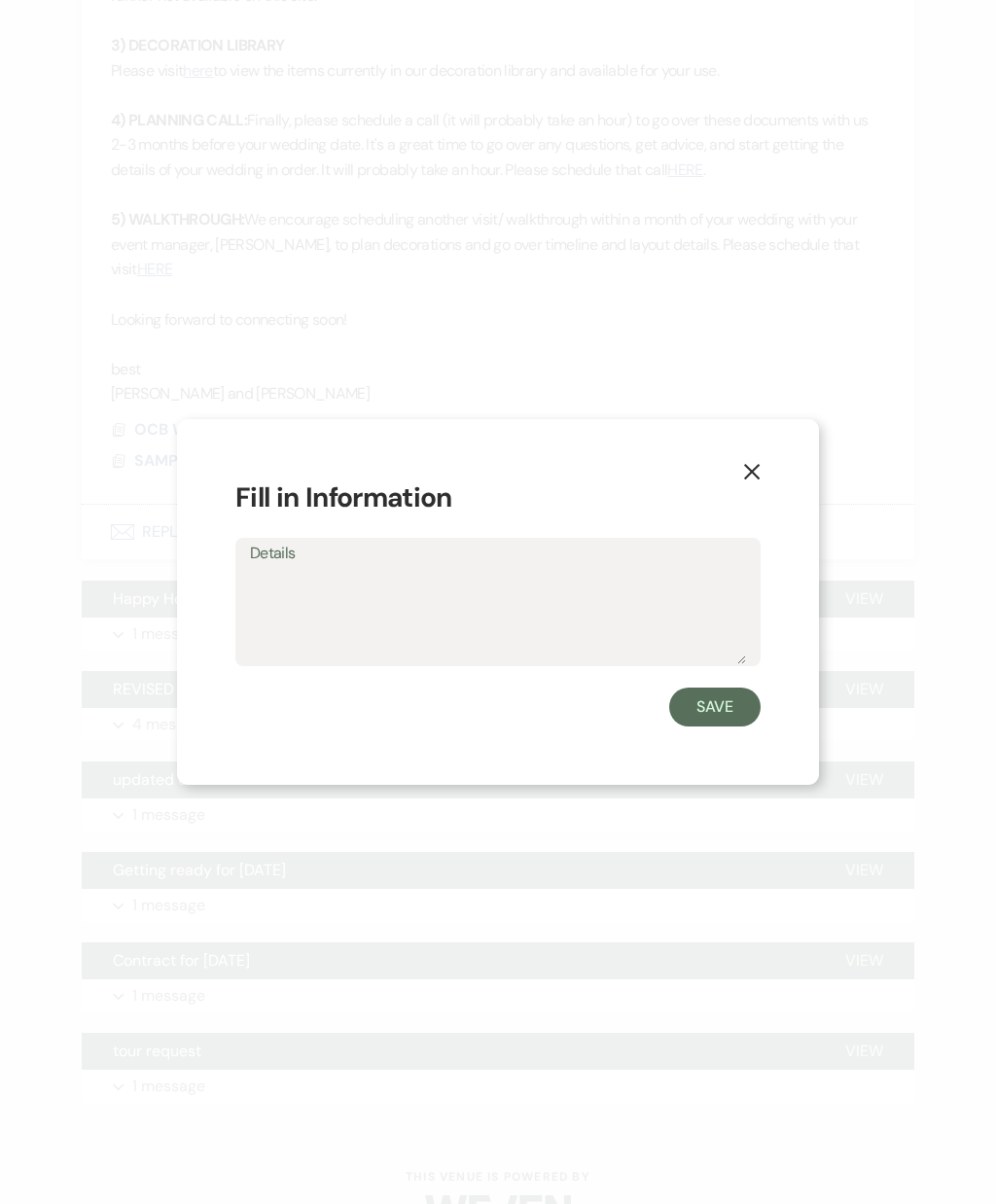
scroll to position [1314, 0]
type textarea "No"
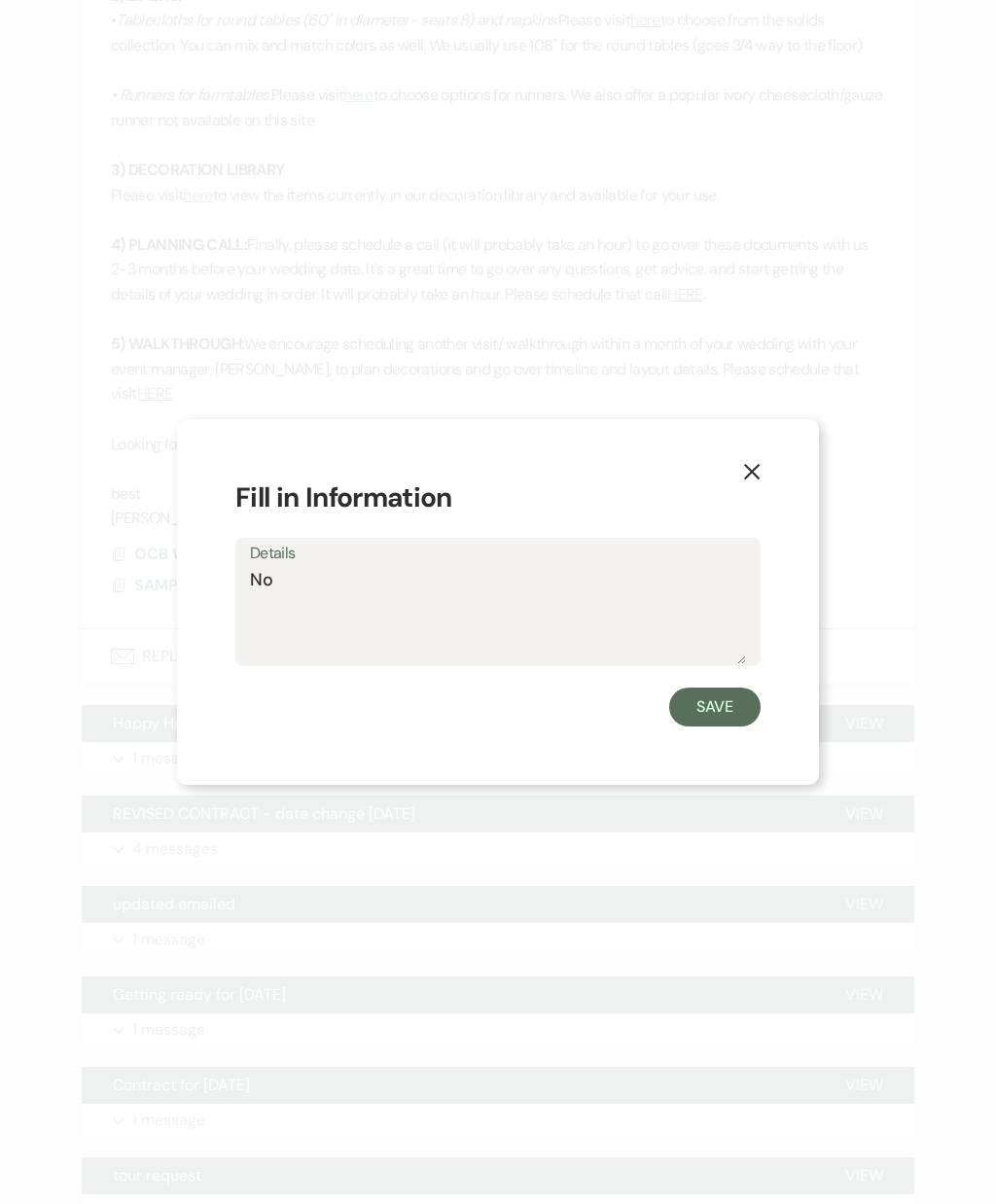
click at [723, 695] on button "Save" at bounding box center [715, 707] width 92 height 39
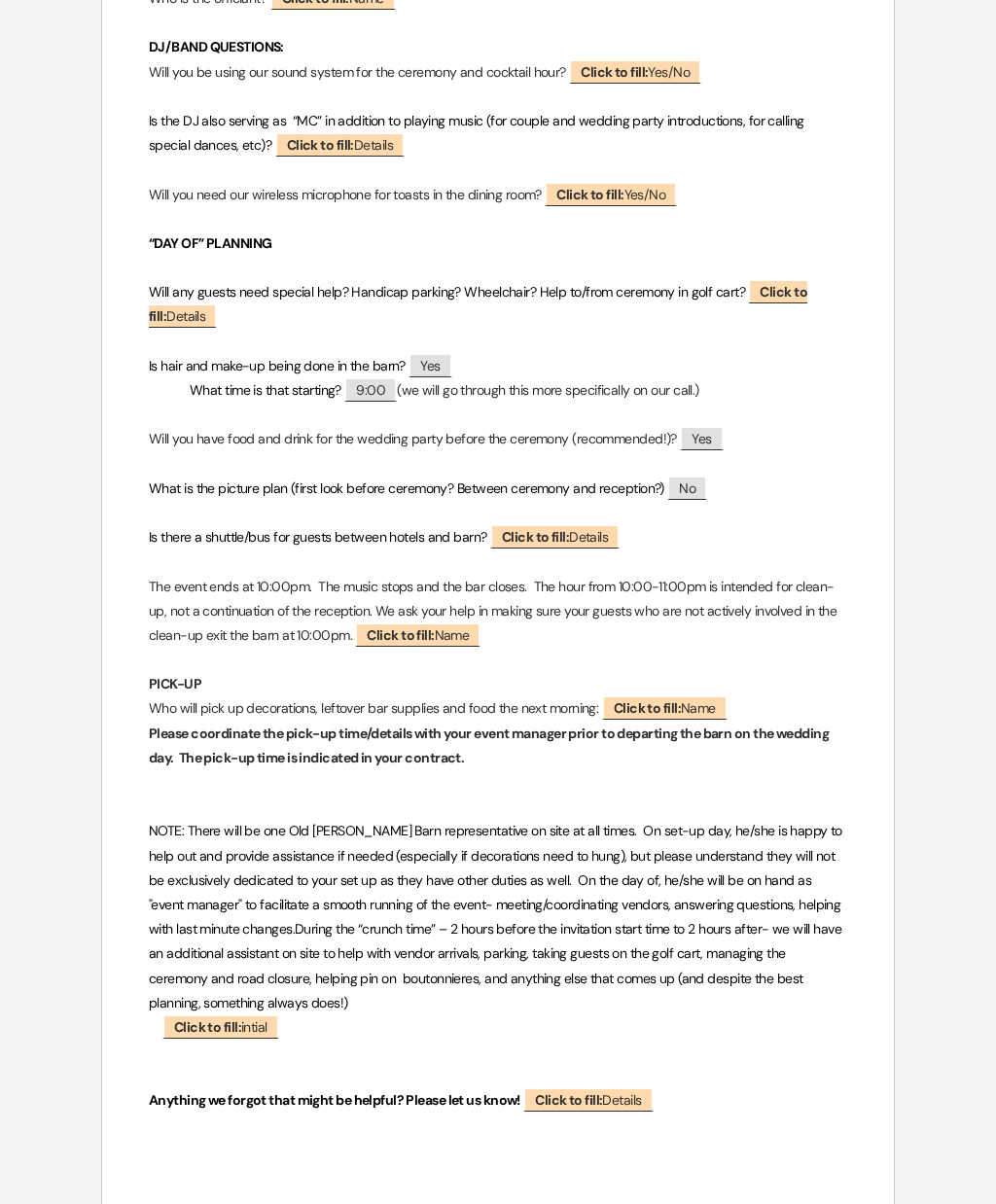
scroll to position [3624, 0]
click at [605, 525] on span "Click to fill: Details" at bounding box center [554, 537] width 130 height 24
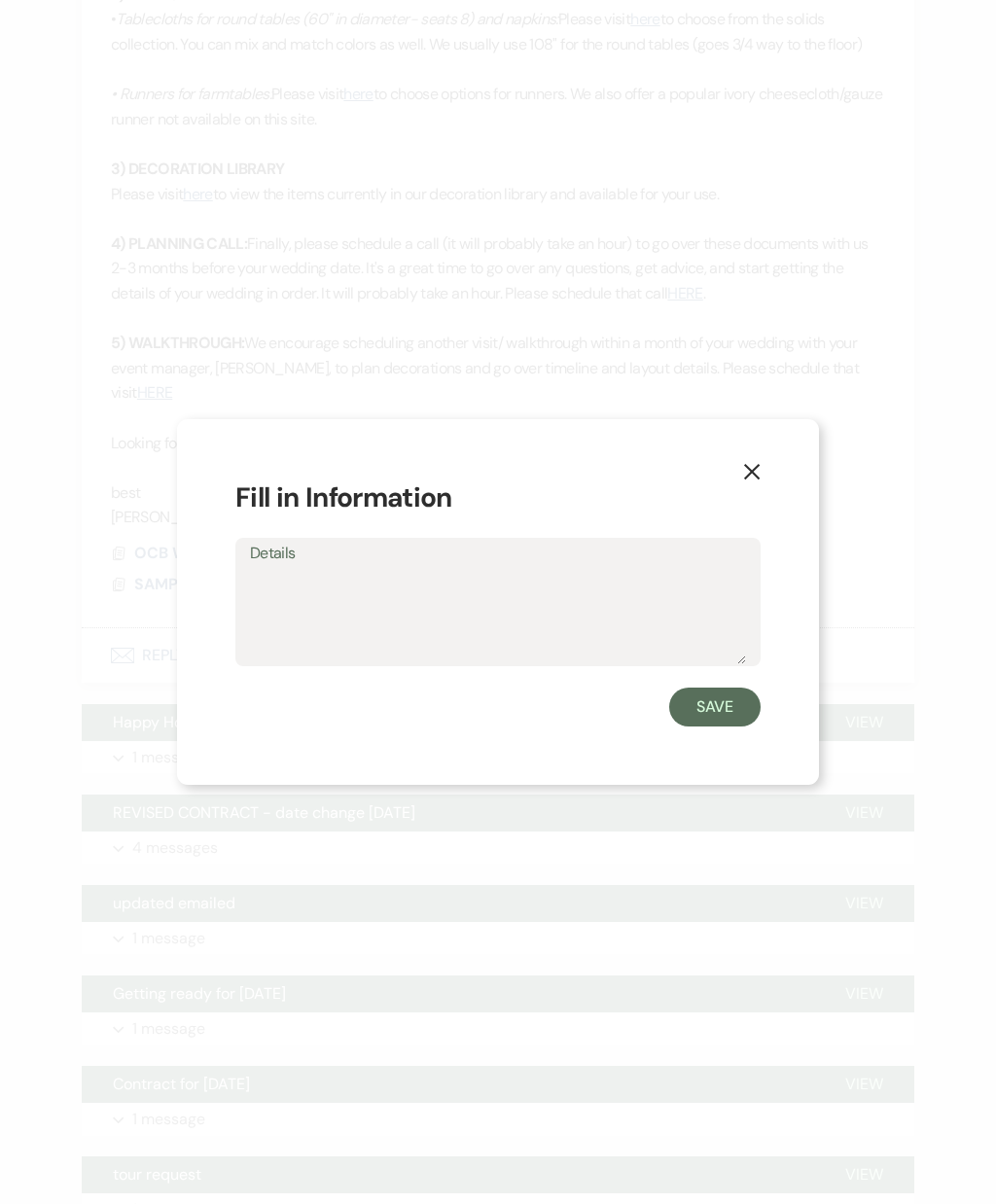
scroll to position [1191, 0]
type textarea "Yes"
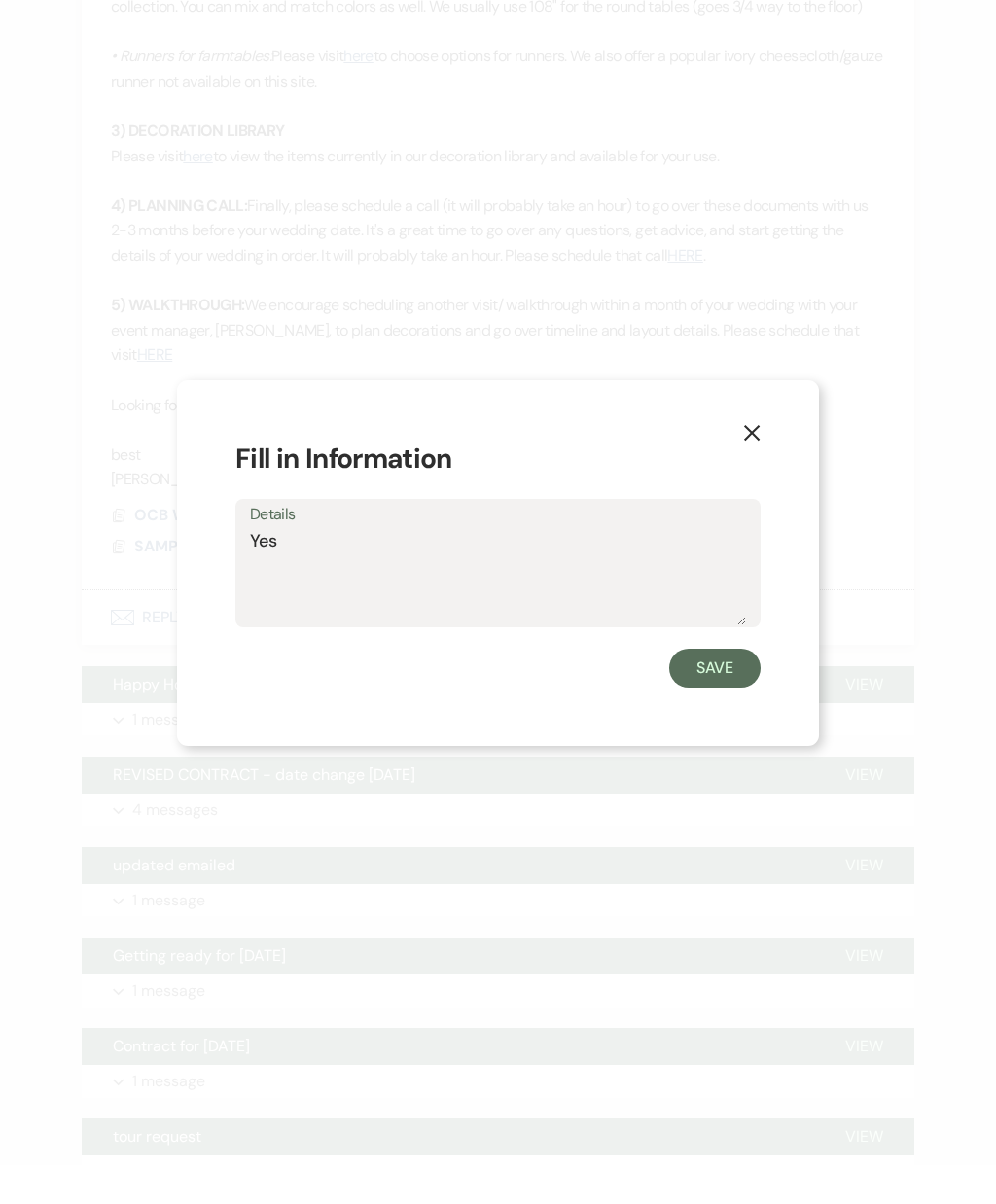
click at [730, 703] on button "Save" at bounding box center [715, 707] width 92 height 39
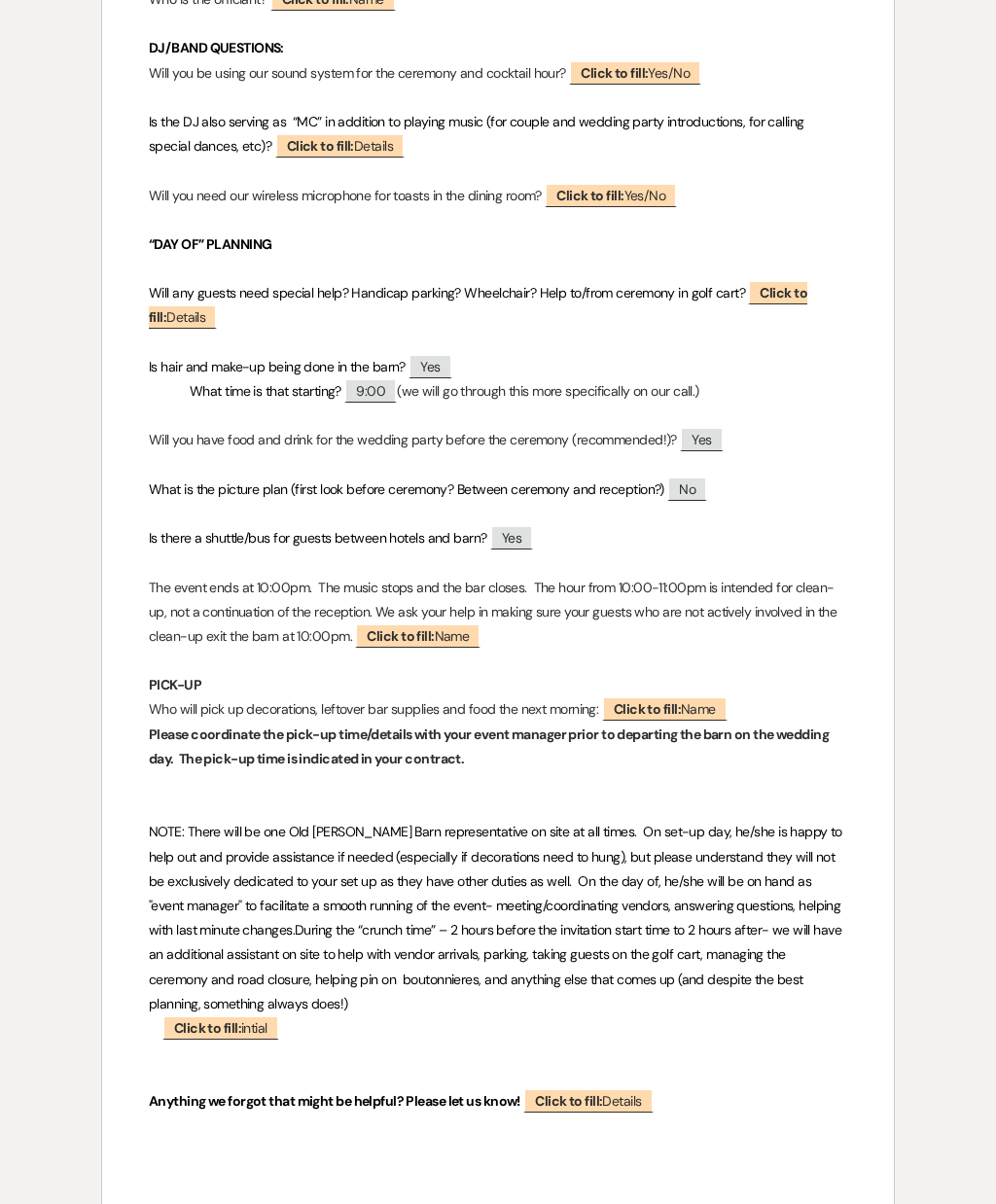
click at [471, 623] on span "Click to fill: Name" at bounding box center [418, 635] width 126 height 24
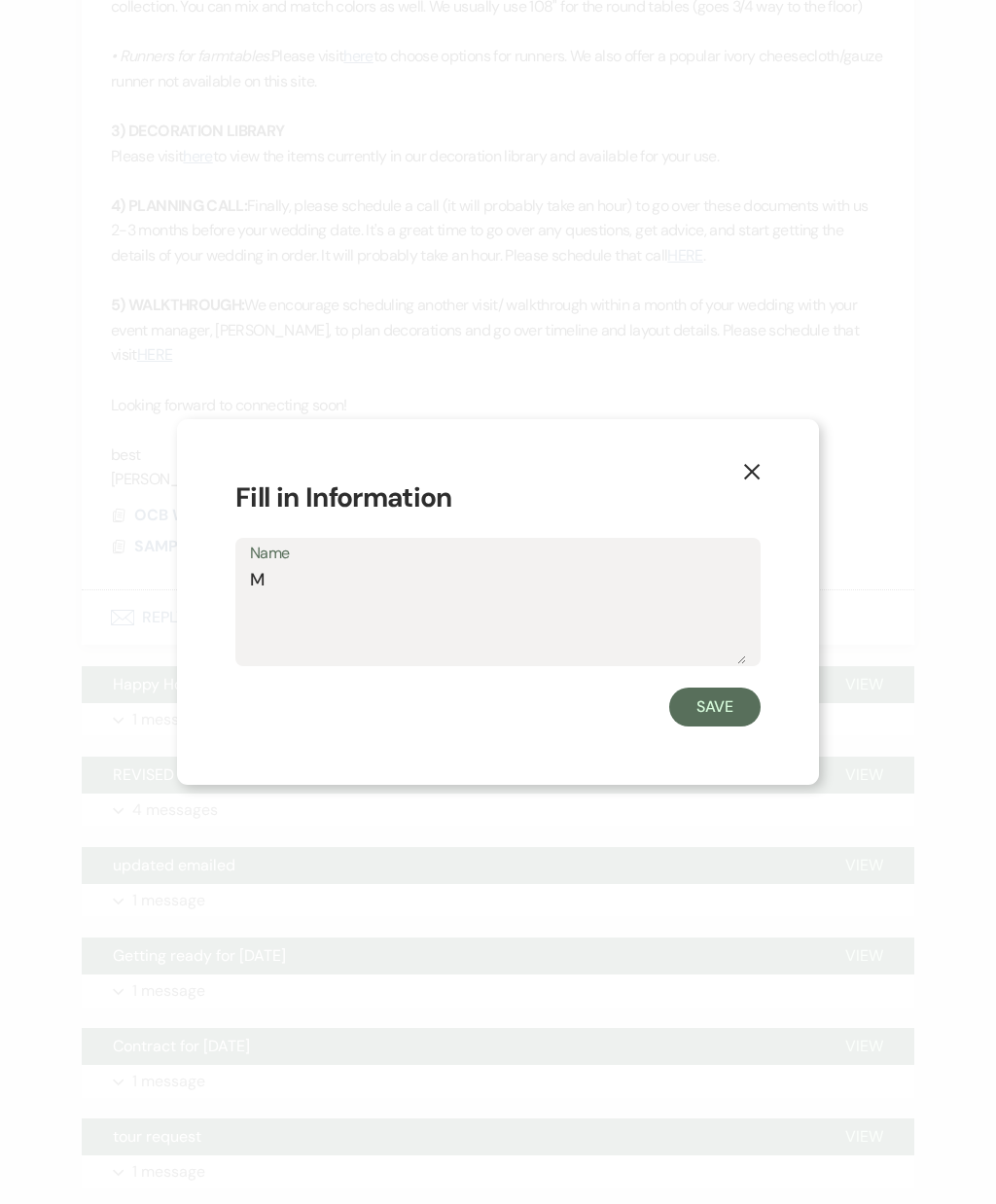
type textarea "Mk"
click at [740, 726] on button "Save" at bounding box center [715, 707] width 92 height 39
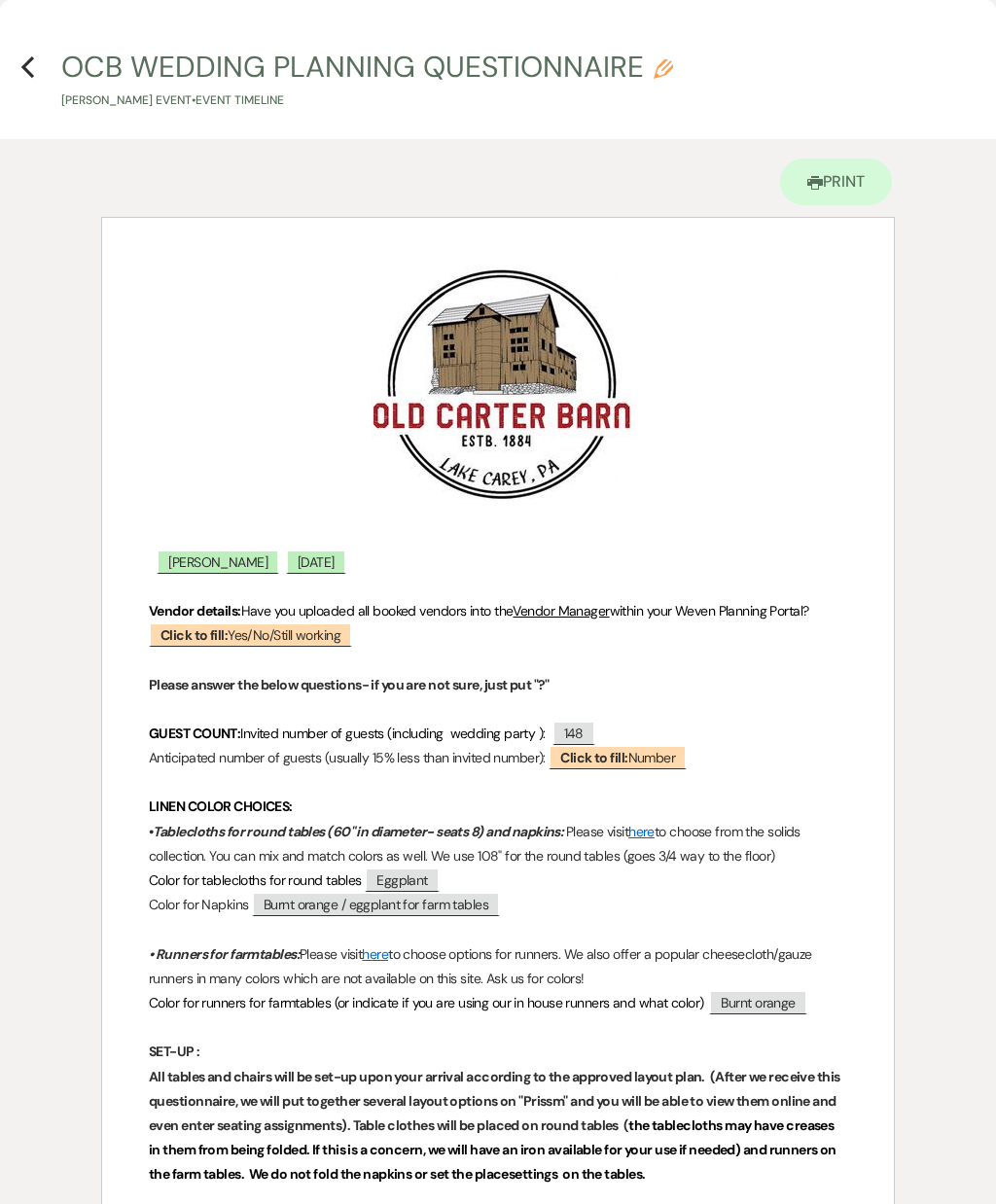
scroll to position [3, 0]
click at [30, 67] on icon "Previous" at bounding box center [27, 67] width 15 height 23
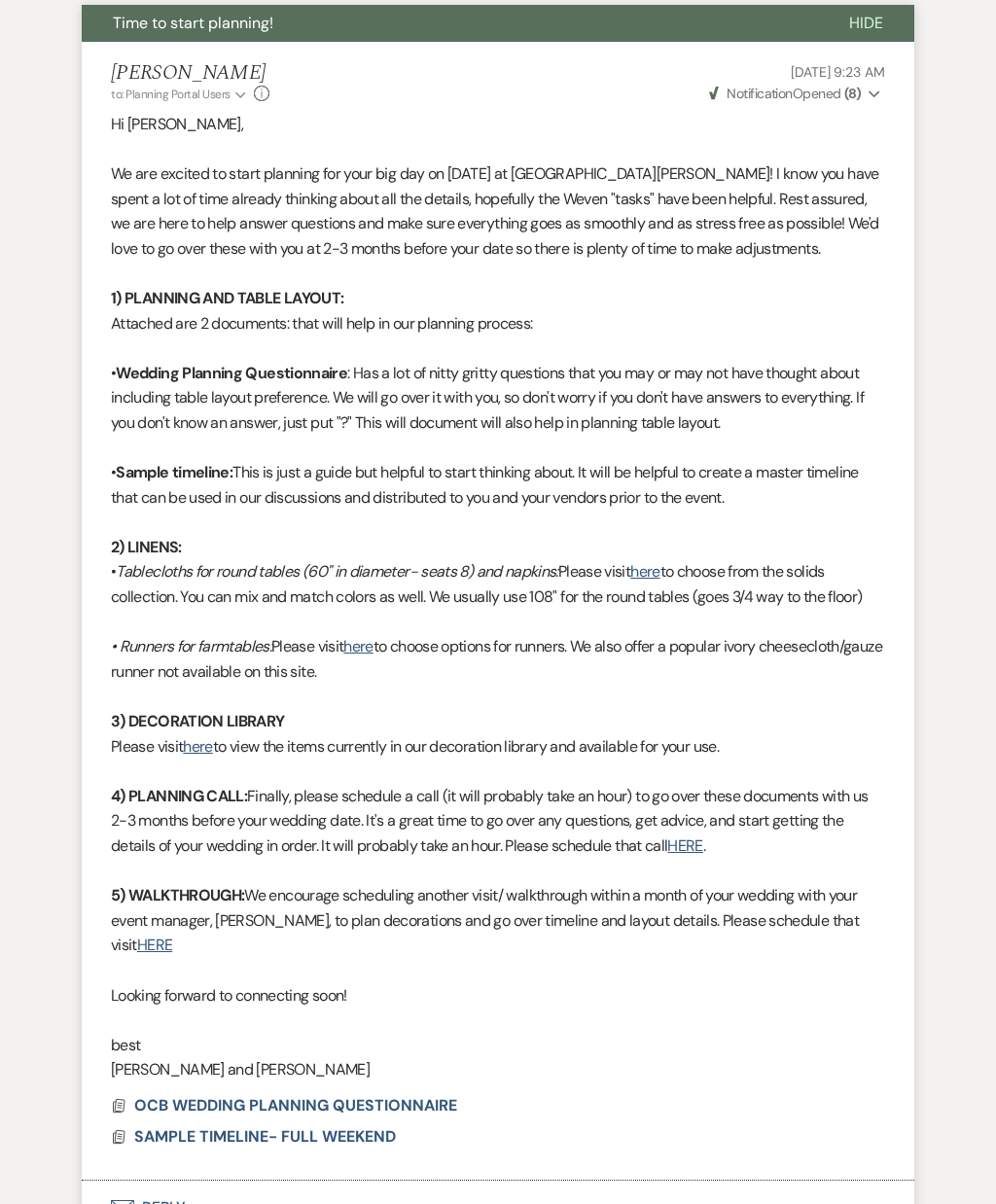
scroll to position [653, 0]
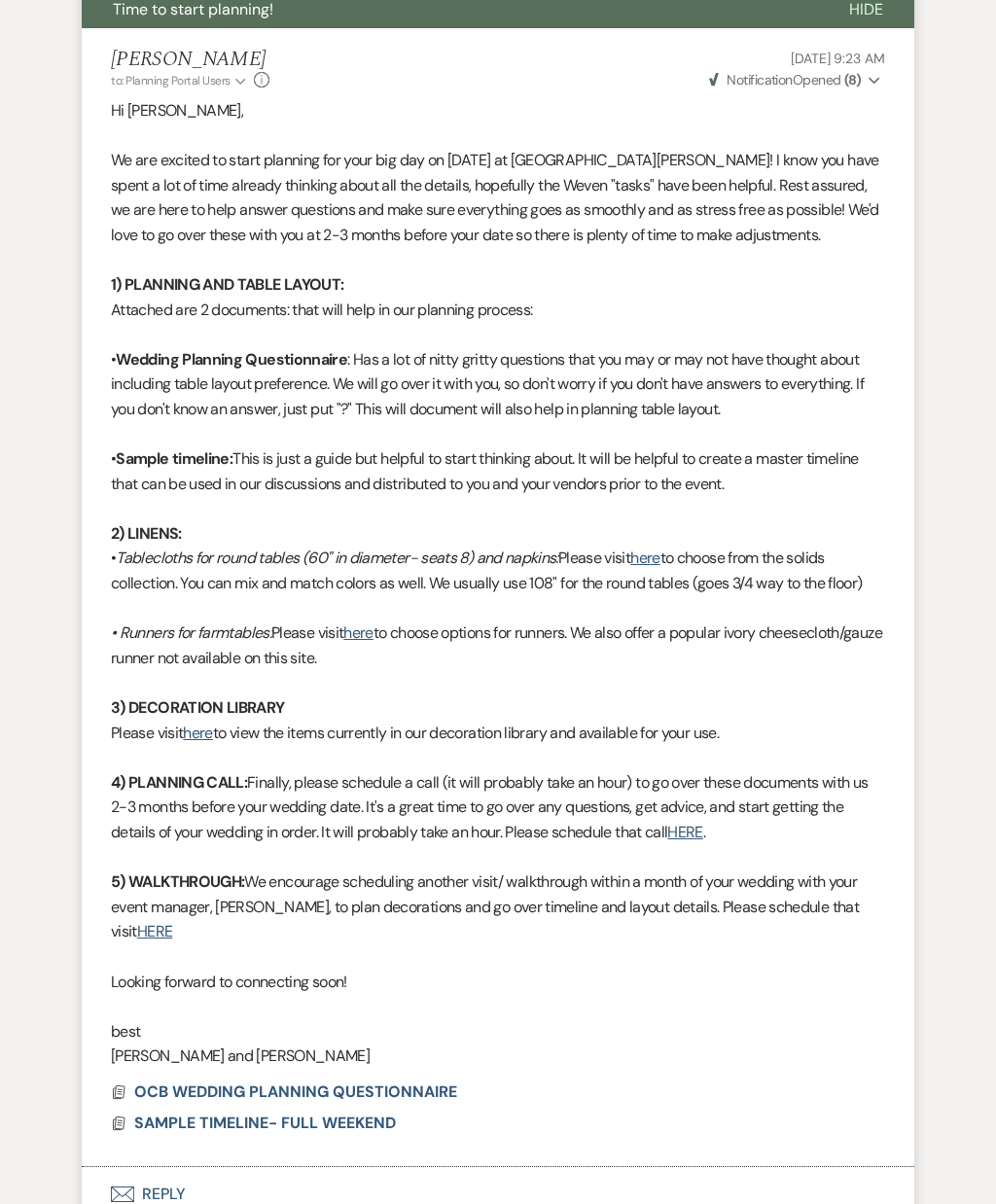
click at [371, 1112] on span "SAMPLE TIMELINE- FULL WEEKEND" at bounding box center [265, 1124] width 261 height 23
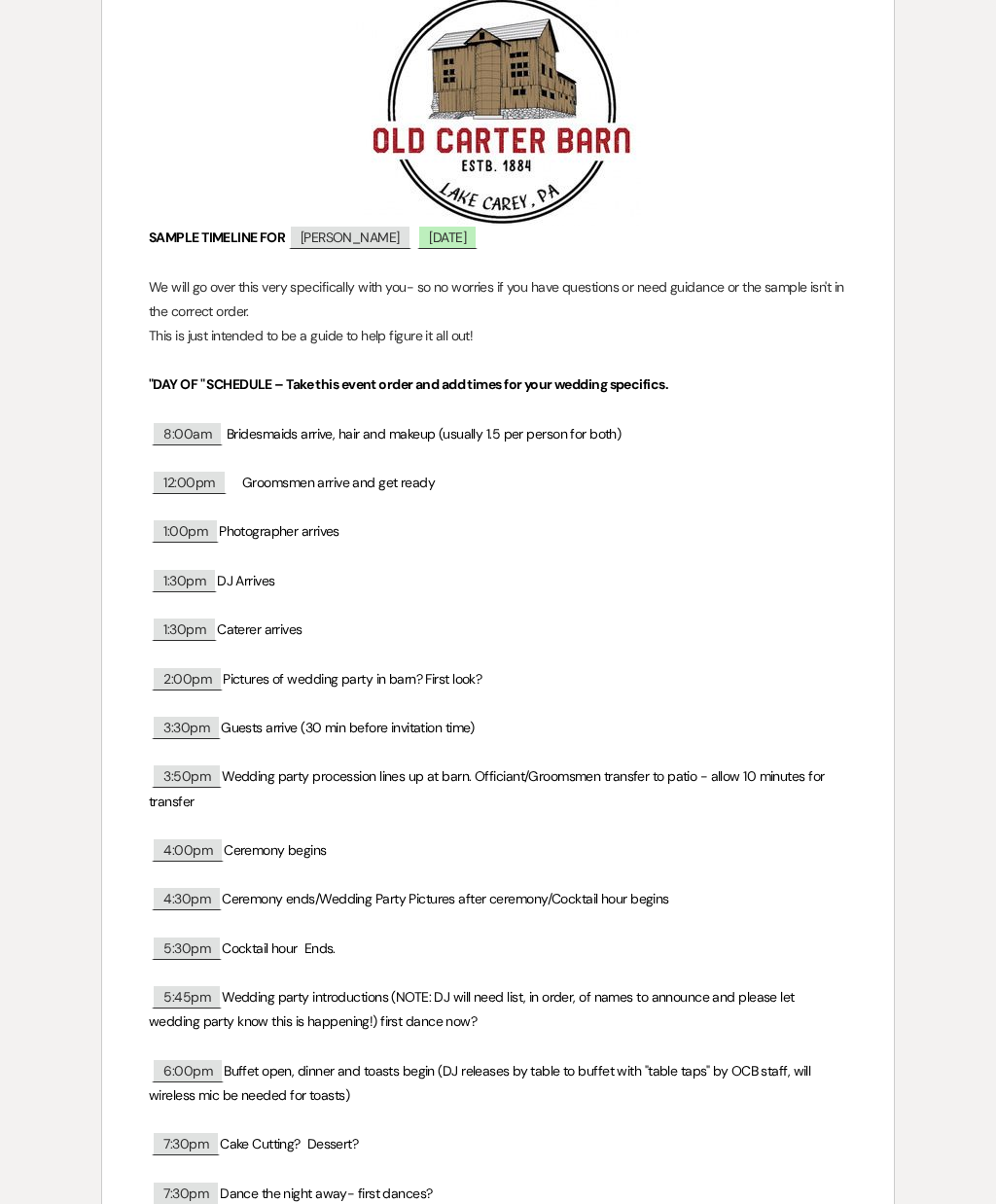
scroll to position [283, 0]
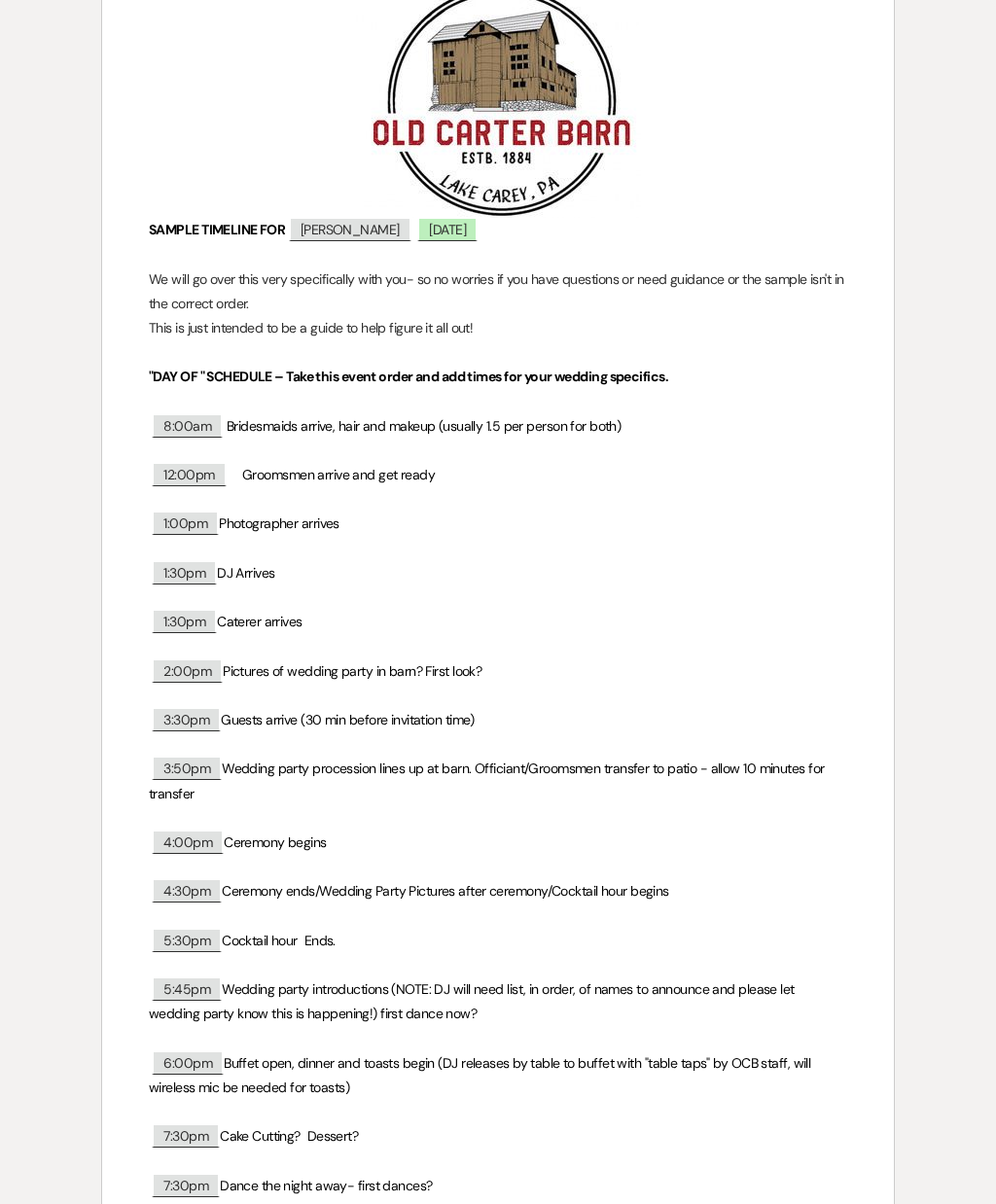
click at [195, 429] on span "8:00am" at bounding box center [186, 425] width 71 height 24
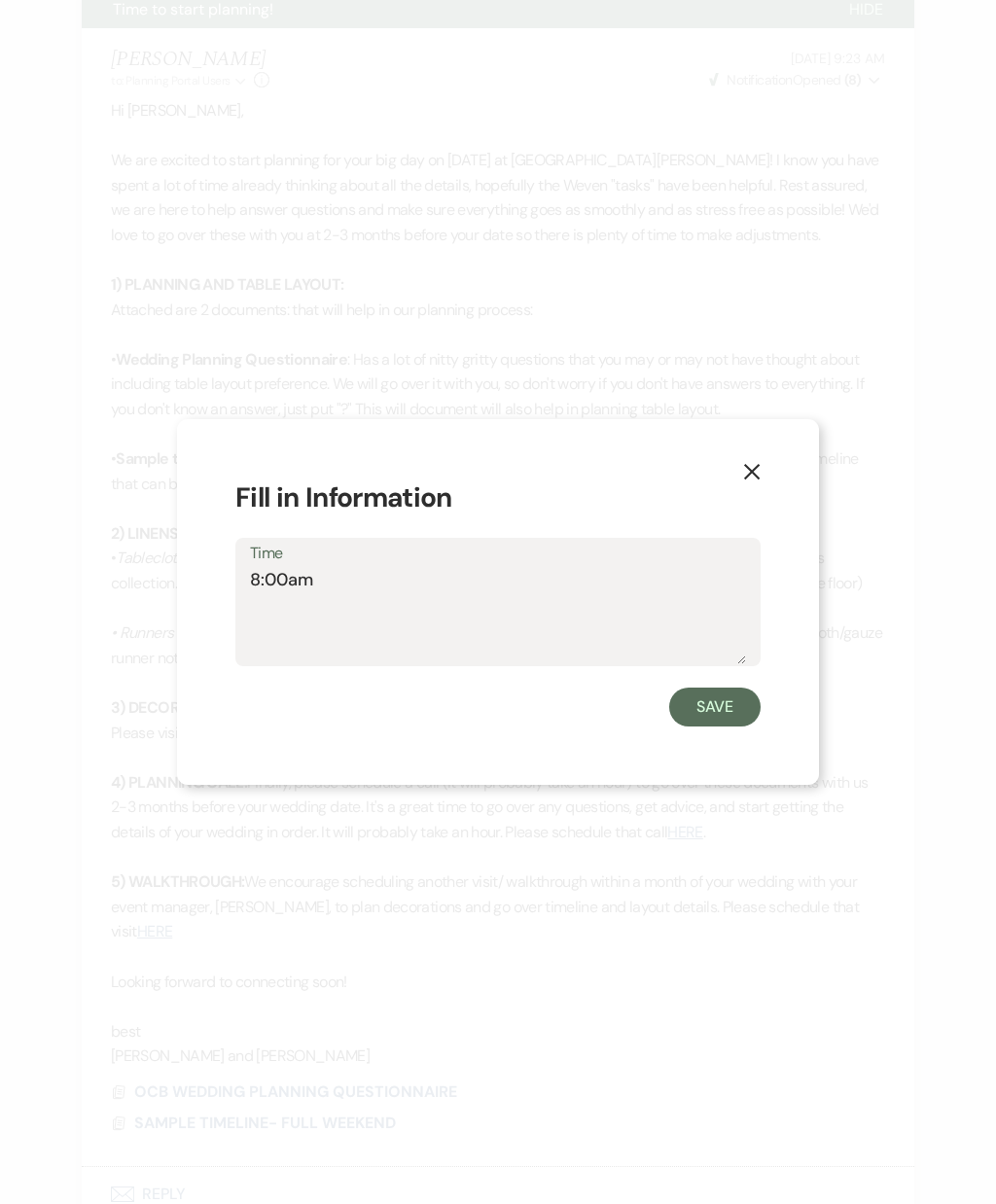
scroll to position [653, 0]
click at [605, 623] on textarea "8:00am" at bounding box center [498, 616] width 496 height 98
type textarea "8:30"
click at [723, 726] on button "Save" at bounding box center [715, 707] width 92 height 39
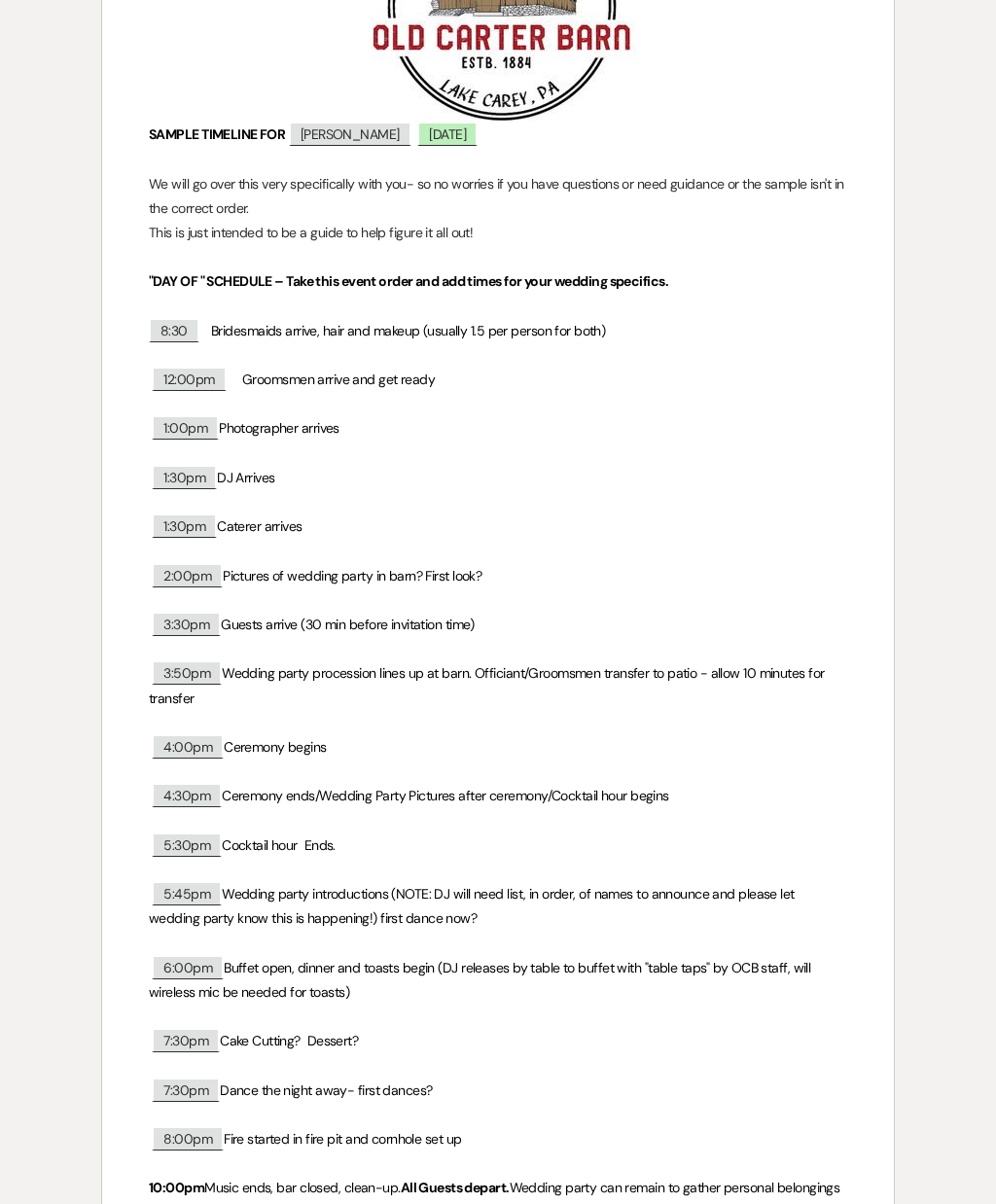
scroll to position [401, 0]
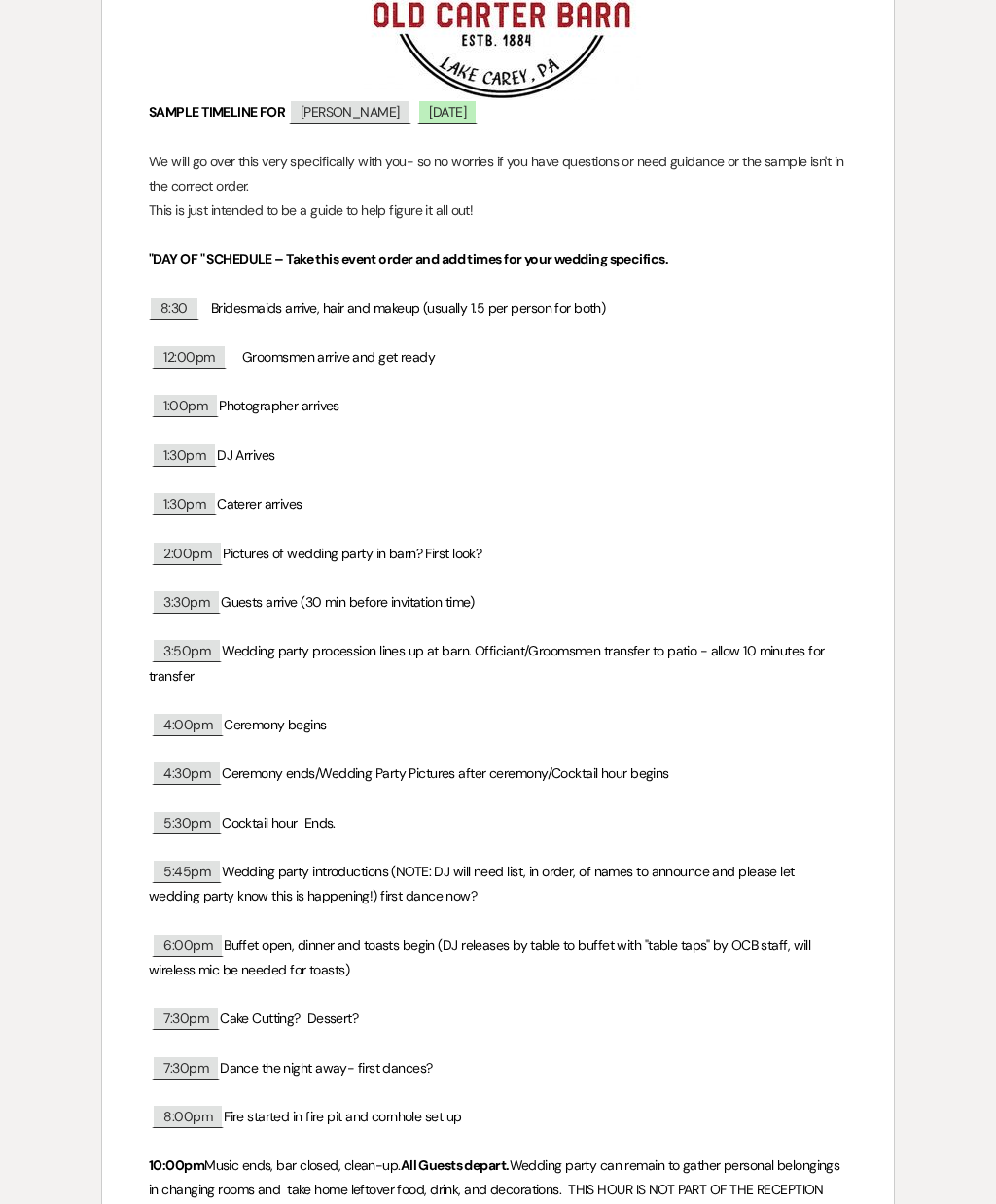
click at [214, 870] on span "5:45pm" at bounding box center [186, 870] width 70 height 24
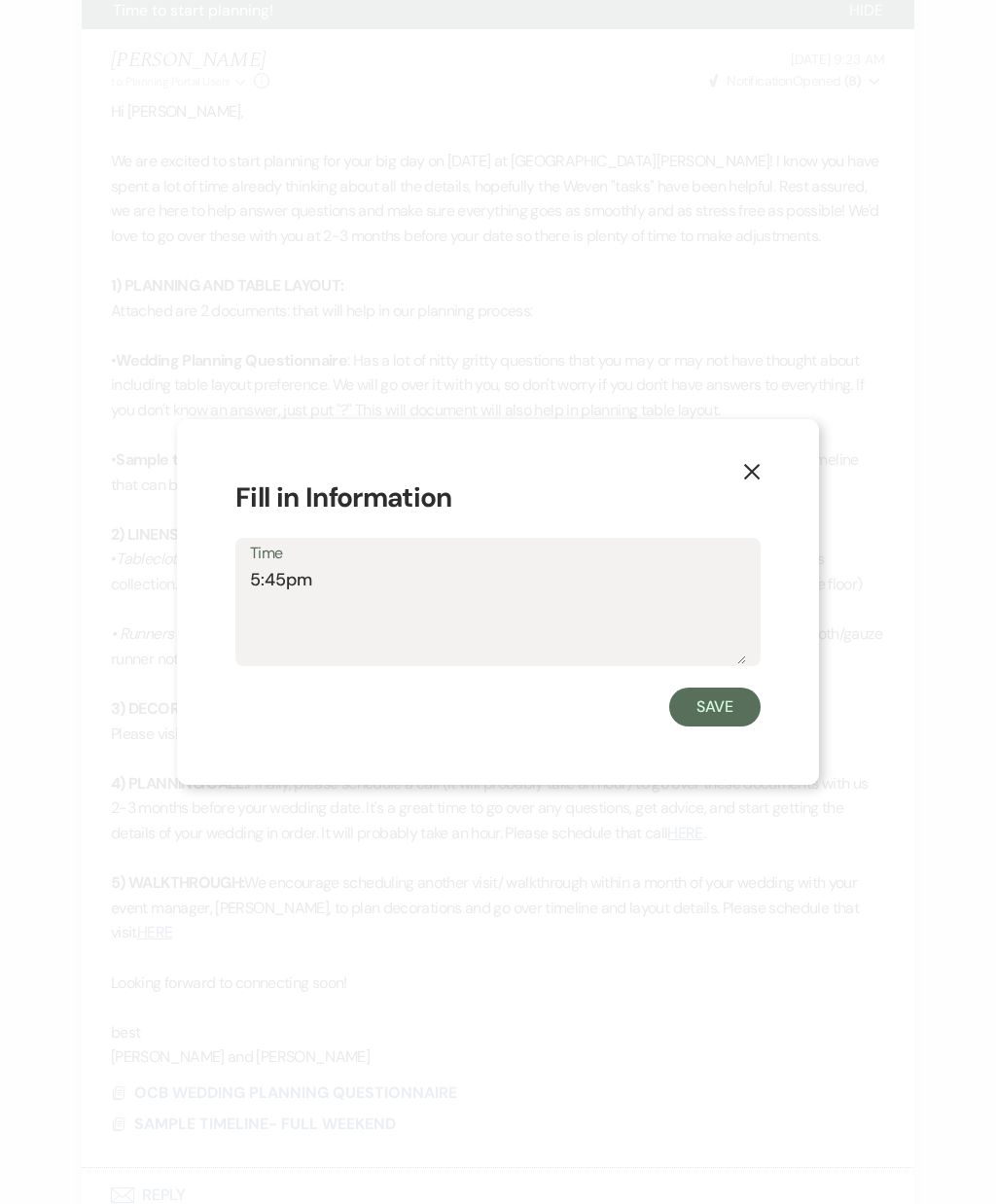
click at [406, 650] on textarea "5:45pm" at bounding box center [498, 616] width 496 height 98
type textarea "5:45pm first dance after dinner"
click at [737, 726] on button "Save" at bounding box center [715, 707] width 92 height 39
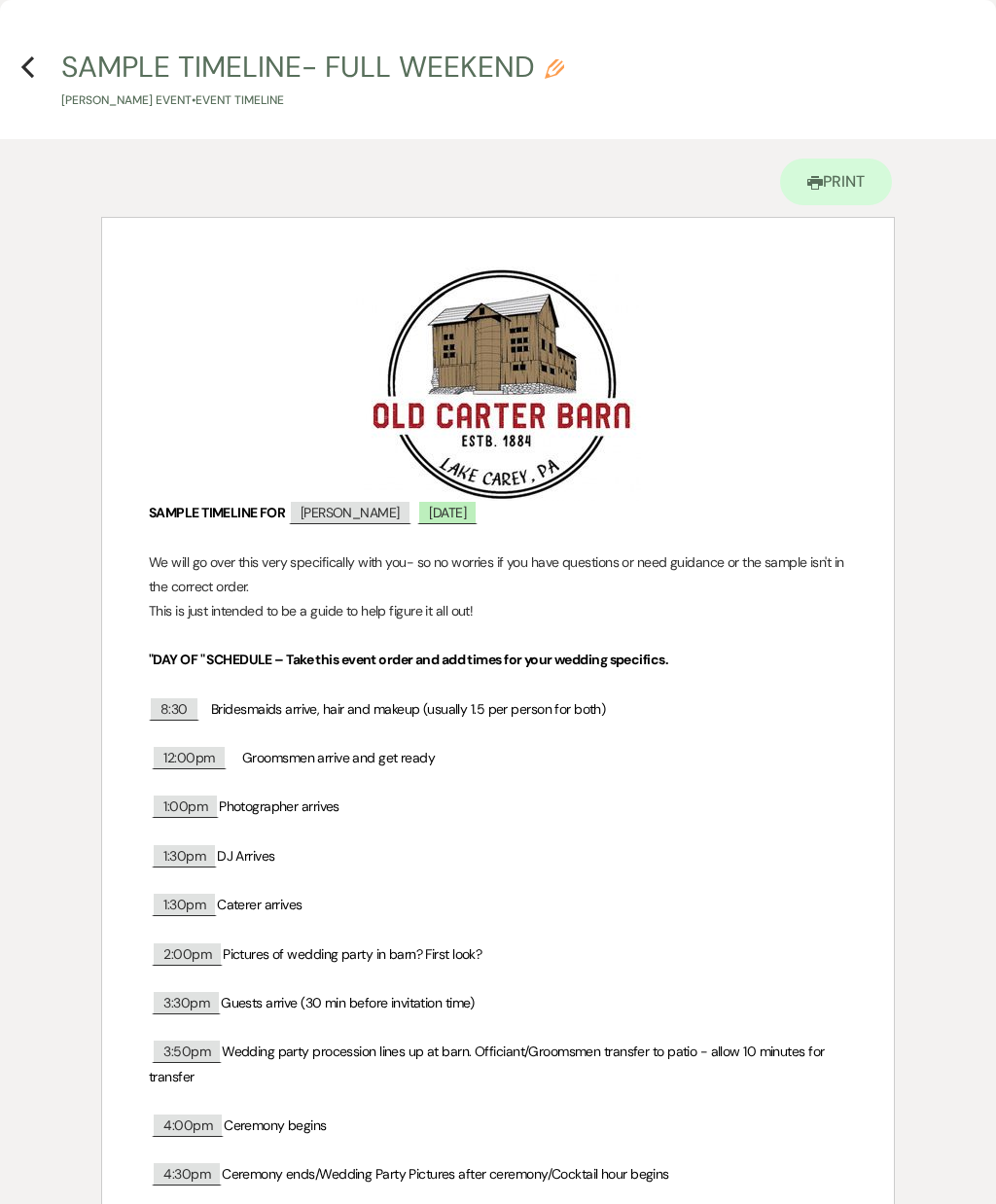
scroll to position [0, 0]
click at [892, 894] on div "SAMPLE TIMELINE FOR ﻿ [PERSON_NAME] ﻿ ﻿ [DATE] ﻿ We will go over this very spec…" at bounding box center [498, 1079] width 791 height 1723
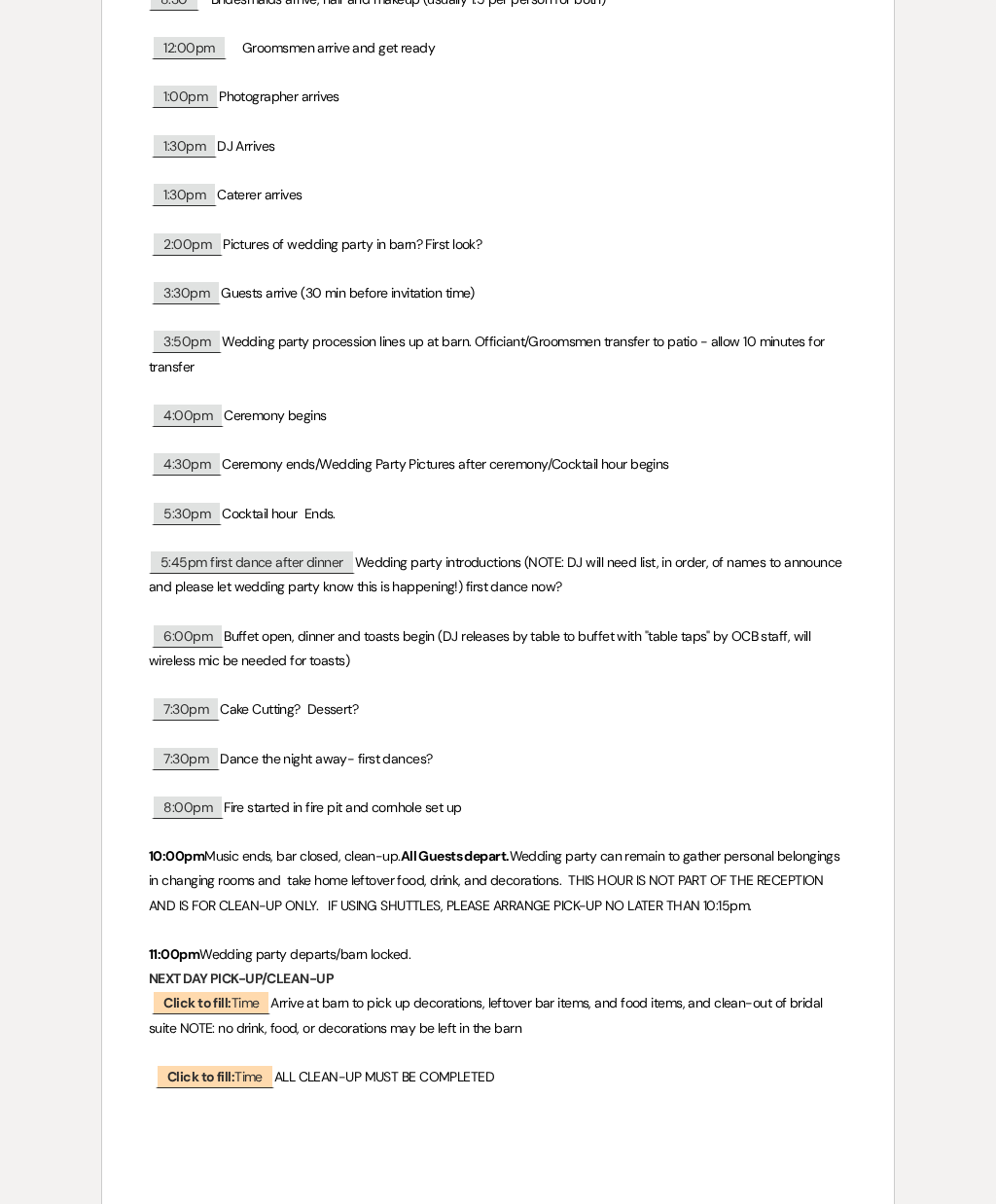
scroll to position [707, 0]
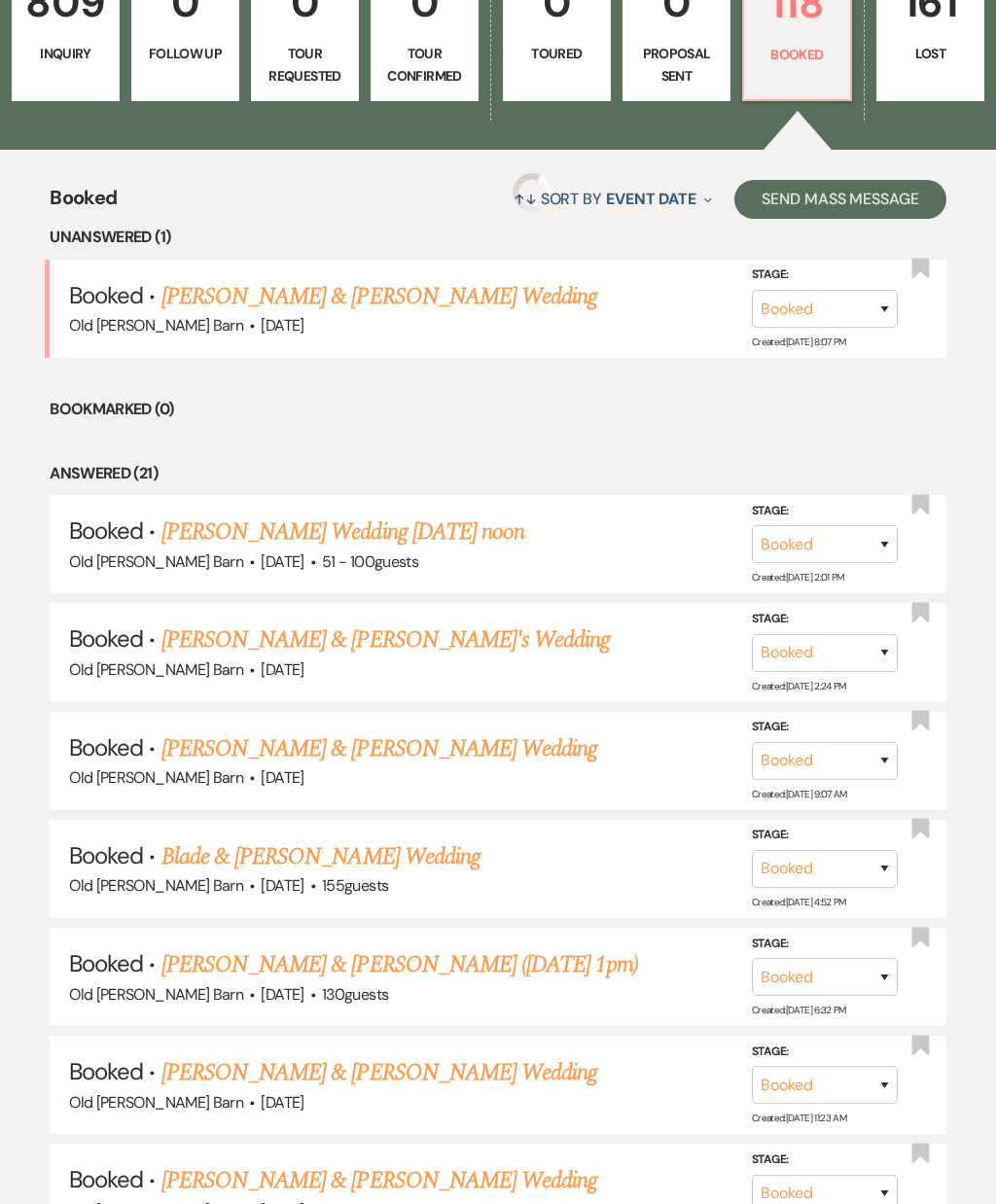
scroll to position [697, 0]
